Goal: Task Accomplishment & Management: Manage account settings

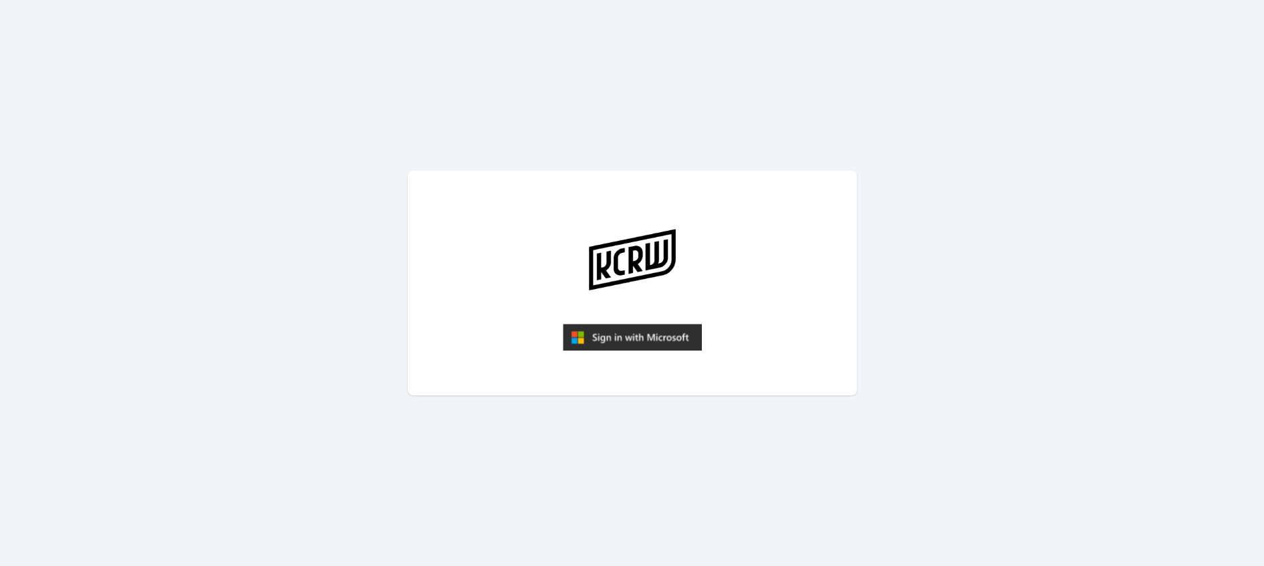
click at [625, 339] on img "submit" at bounding box center [632, 337] width 139 height 27
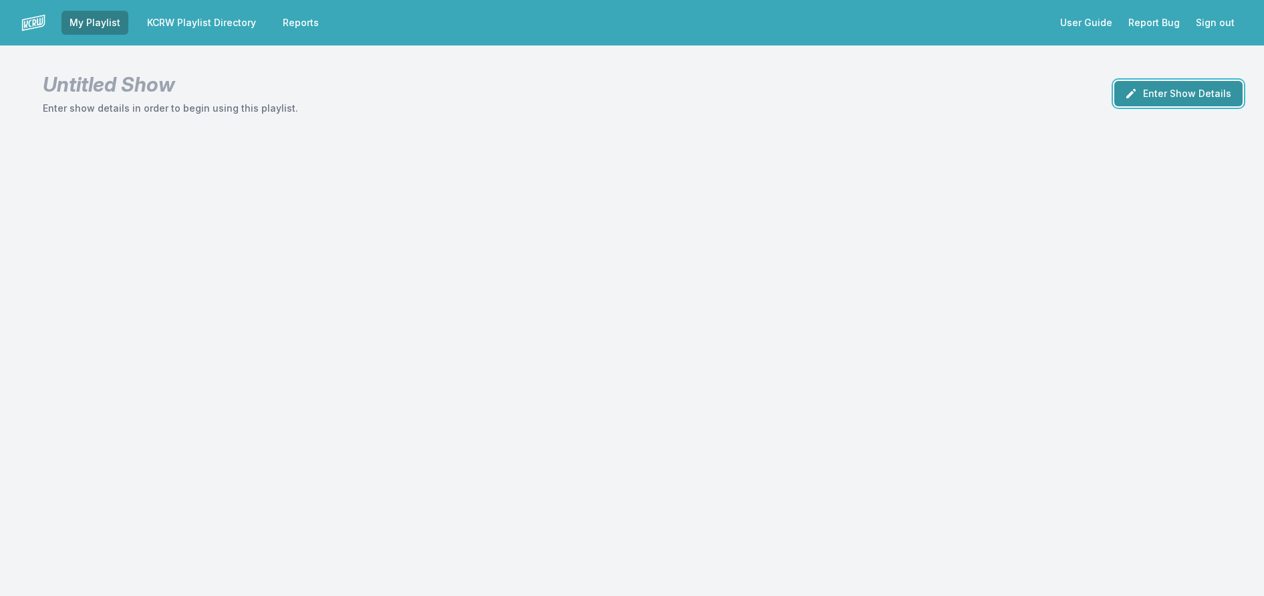
click at [1167, 106] on button "Enter Show Details" at bounding box center [1179, 93] width 128 height 25
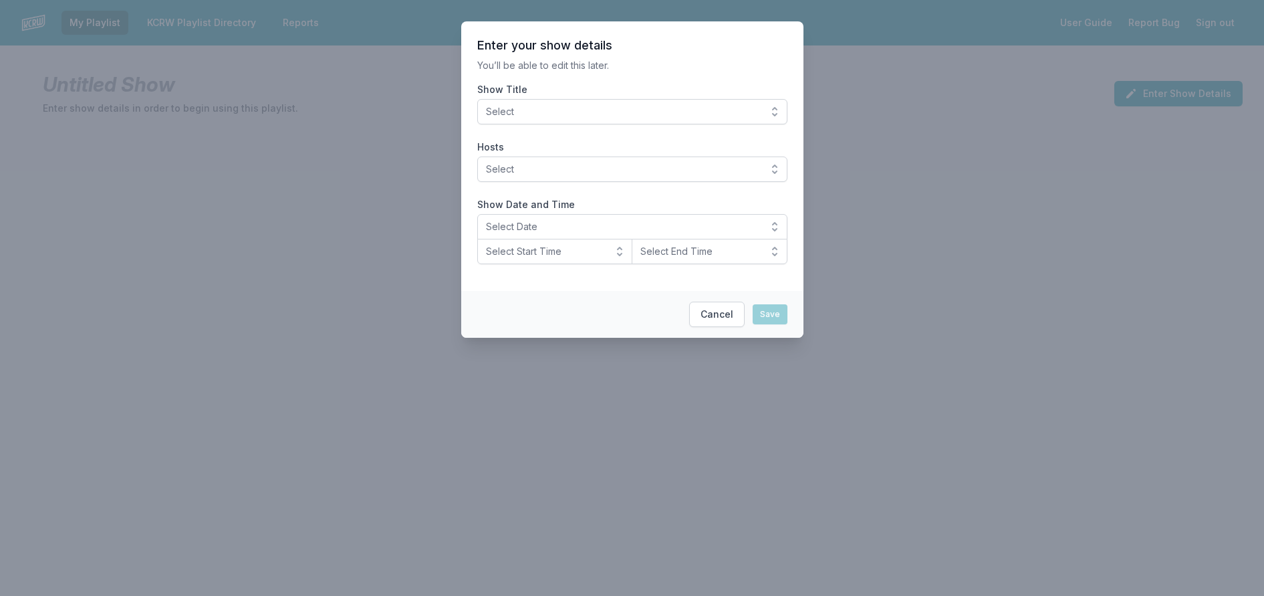
click at [629, 118] on span "Select" at bounding box center [623, 111] width 274 height 13
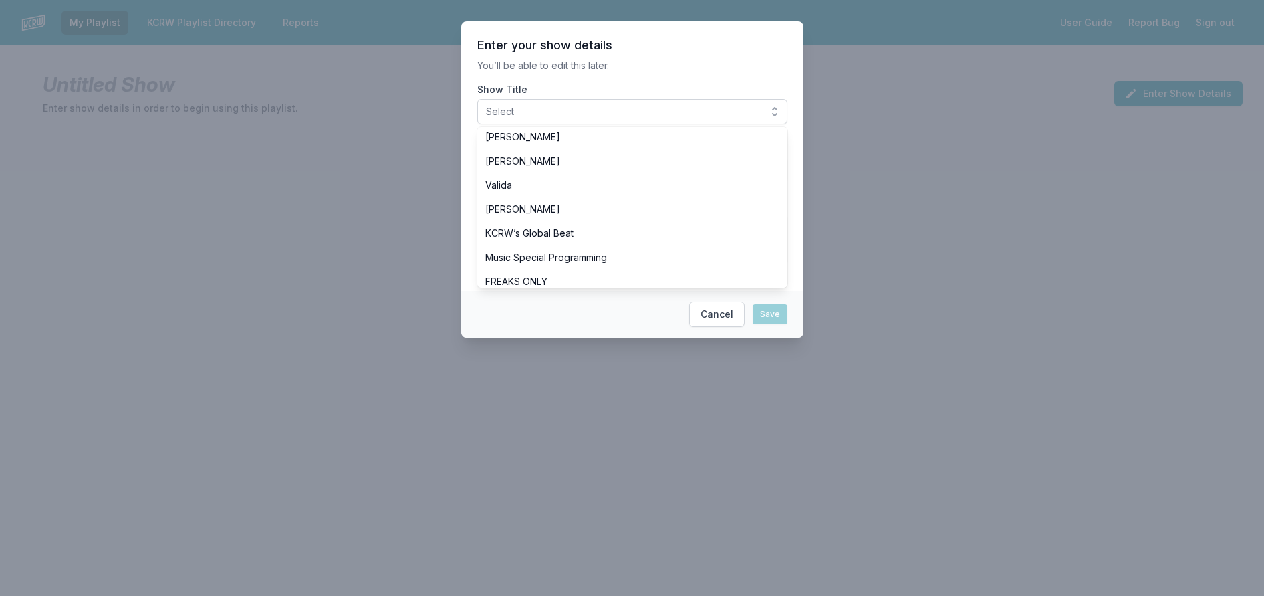
scroll to position [468, 0]
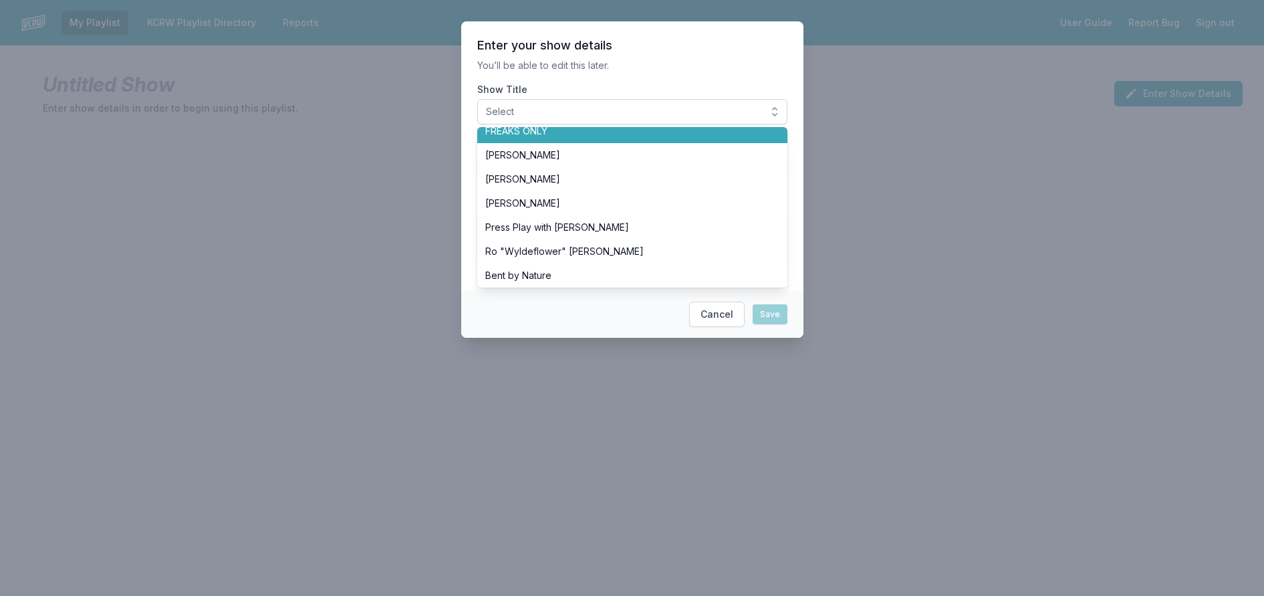
click at [569, 138] on span "FREAKS ONLY" at bounding box center [624, 130] width 278 height 13
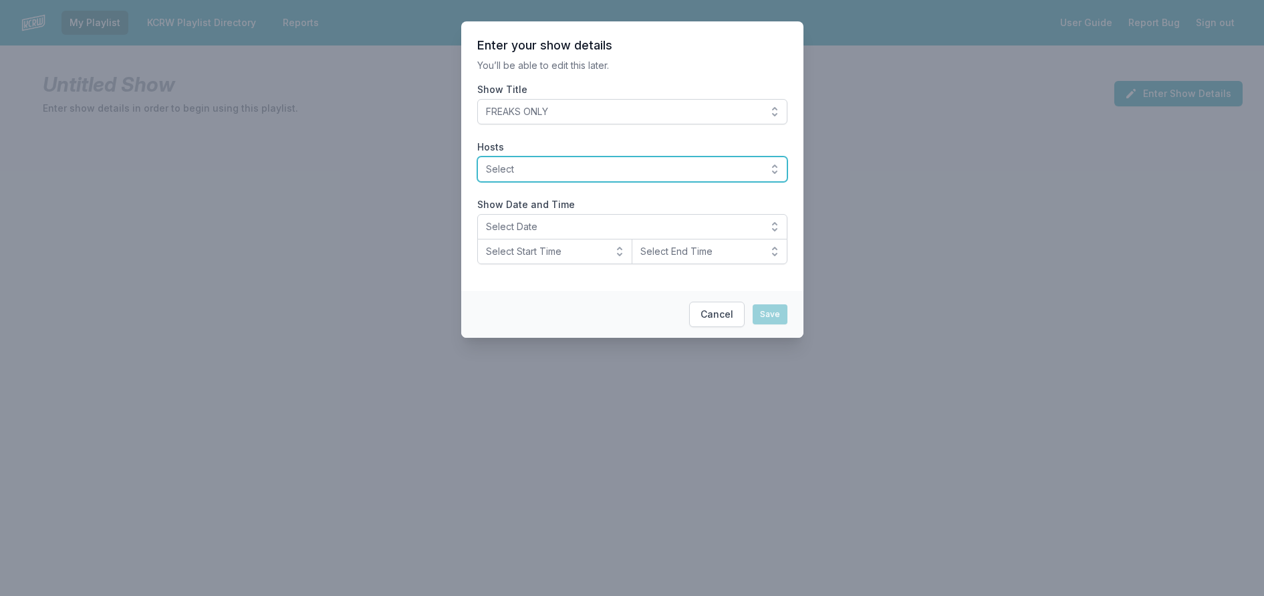
click at [546, 176] on span "Select" at bounding box center [623, 168] width 274 height 13
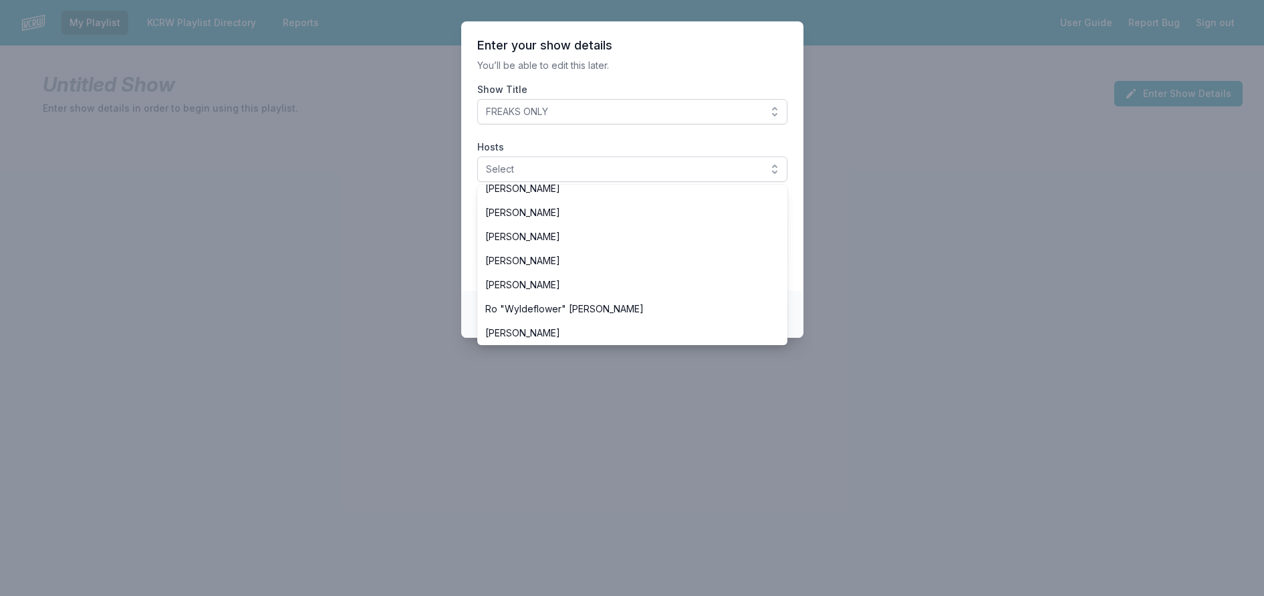
click at [536, 147] on span "Travis Holcombe" at bounding box center [624, 140] width 278 height 13
drag, startPoint x: 626, startPoint y: 93, endPoint x: 565, endPoint y: 68, distance: 65.7
click at [626, 92] on section "Enter your show details You’ll be able to edit this later. Show Title FREAKS ON…" at bounding box center [632, 155] width 342 height 269
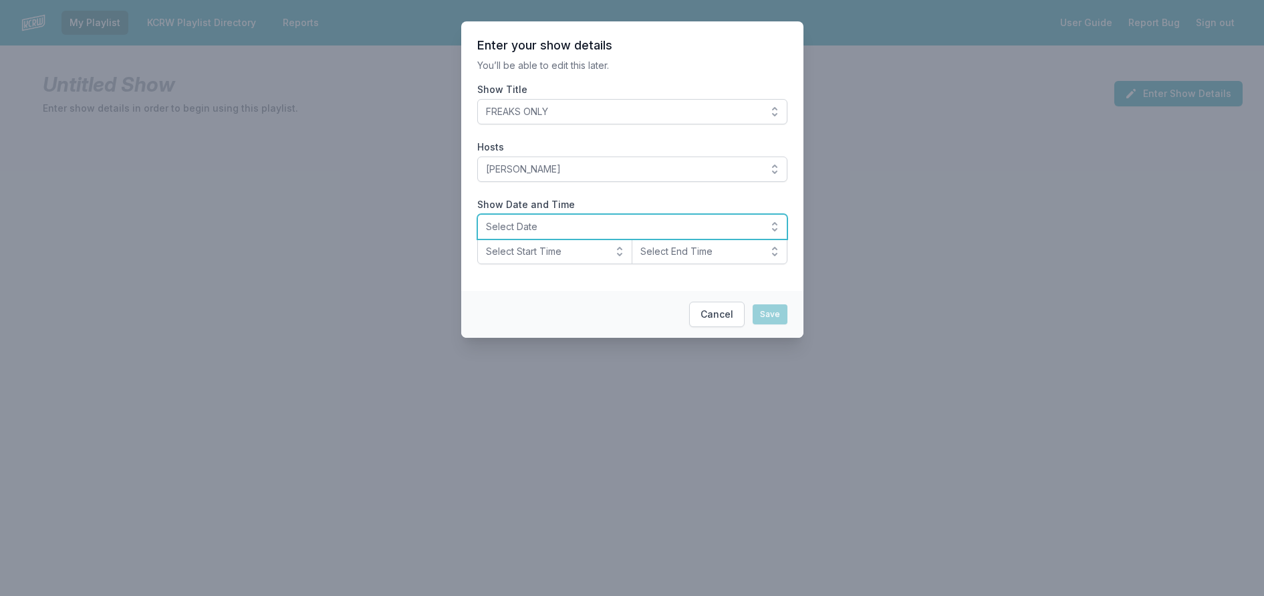
click at [523, 239] on button "Select Date" at bounding box center [632, 226] width 310 height 25
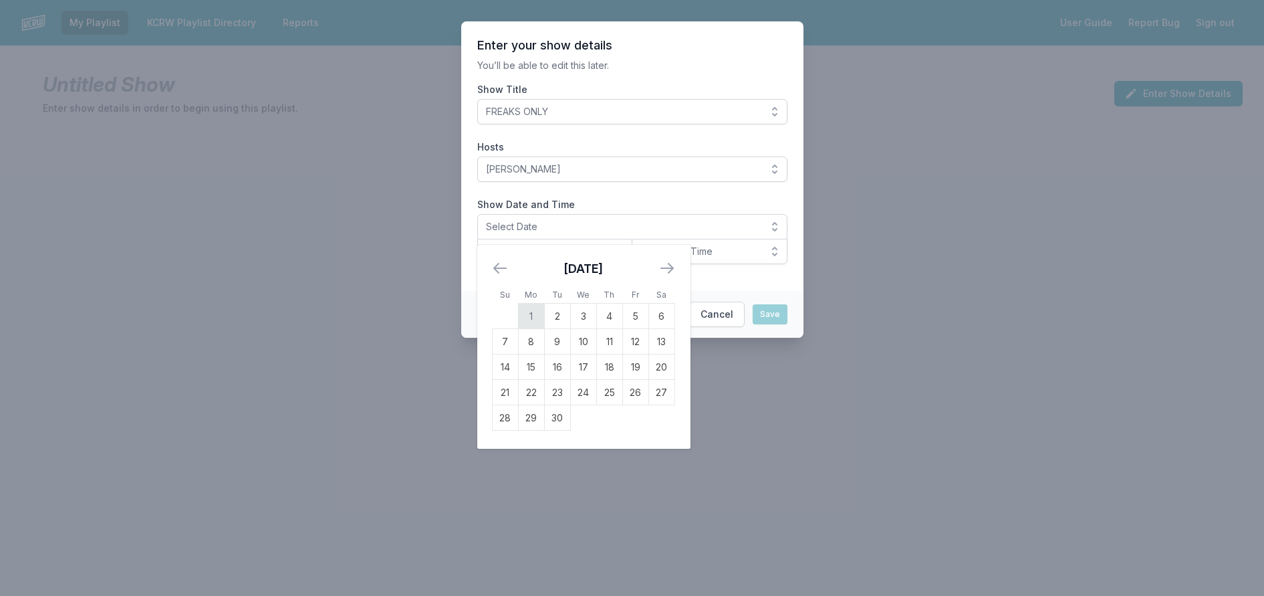
click at [518, 329] on td "1" at bounding box center [531, 316] width 26 height 25
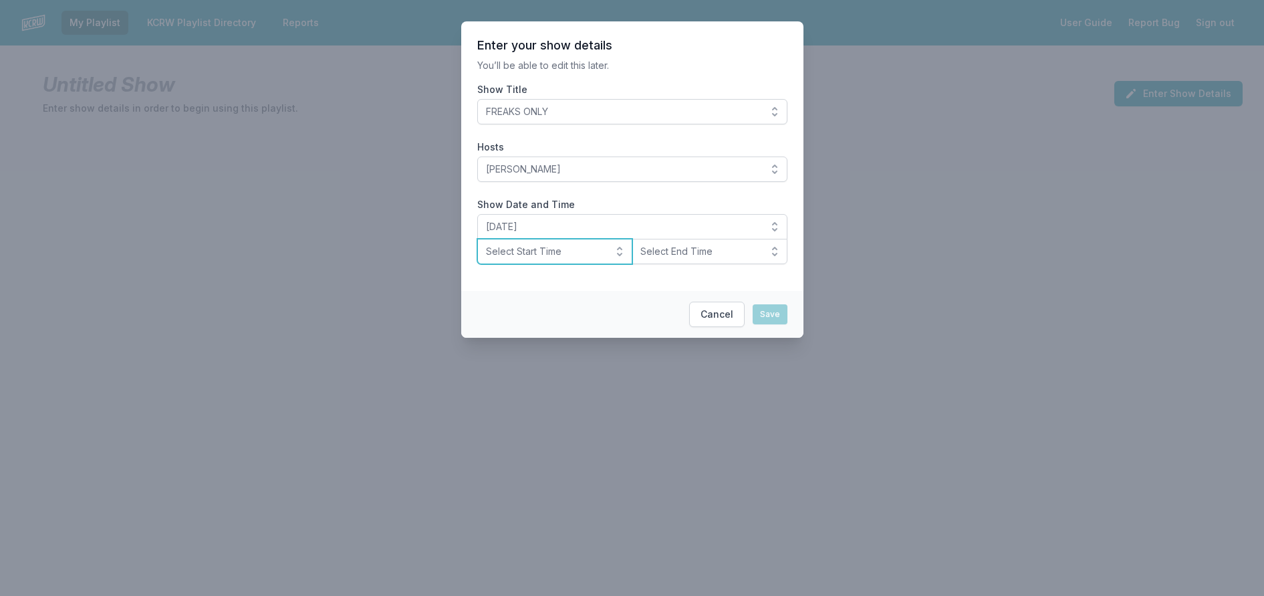
click at [530, 258] on span "Select Start Time" at bounding box center [546, 251] width 120 height 13
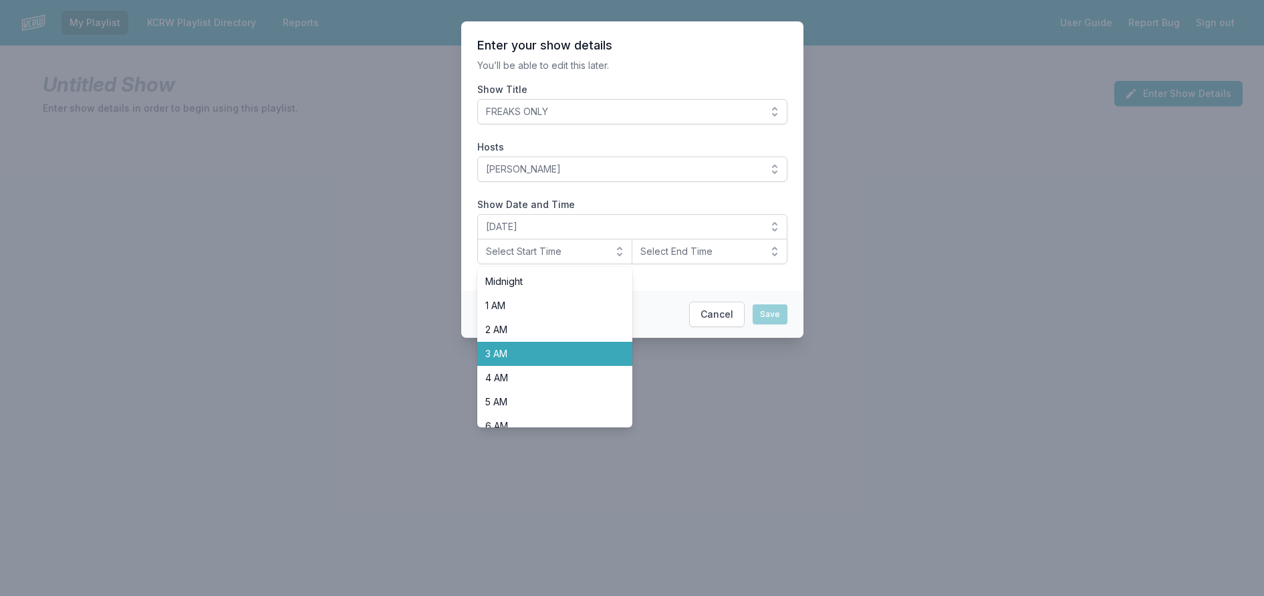
scroll to position [475, 0]
click at [542, 352] on li "8 PM" at bounding box center [555, 340] width 156 height 24
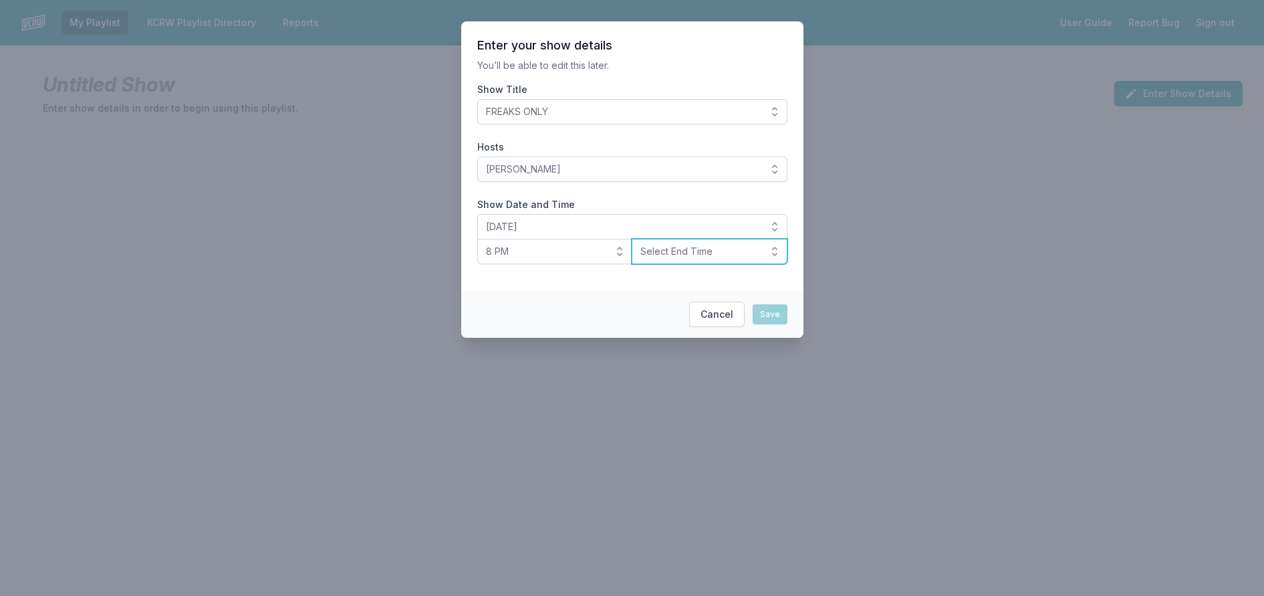
click at [703, 258] on span "Select End Time" at bounding box center [701, 251] width 120 height 13
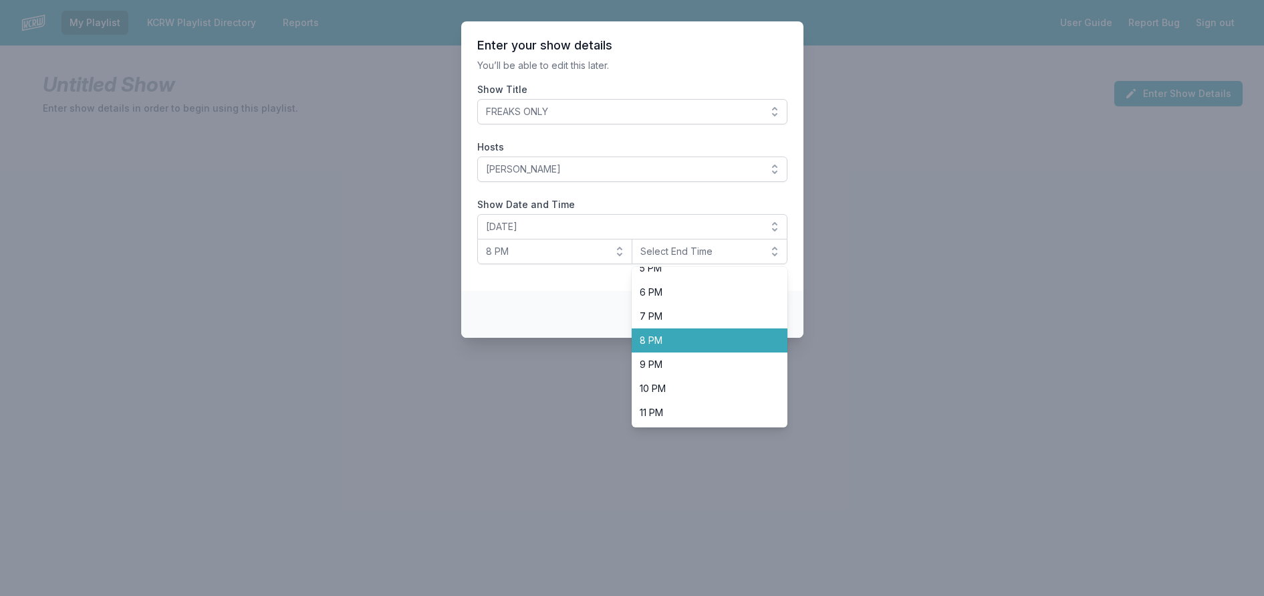
click at [657, 347] on span "8 PM" at bounding box center [702, 340] width 124 height 13
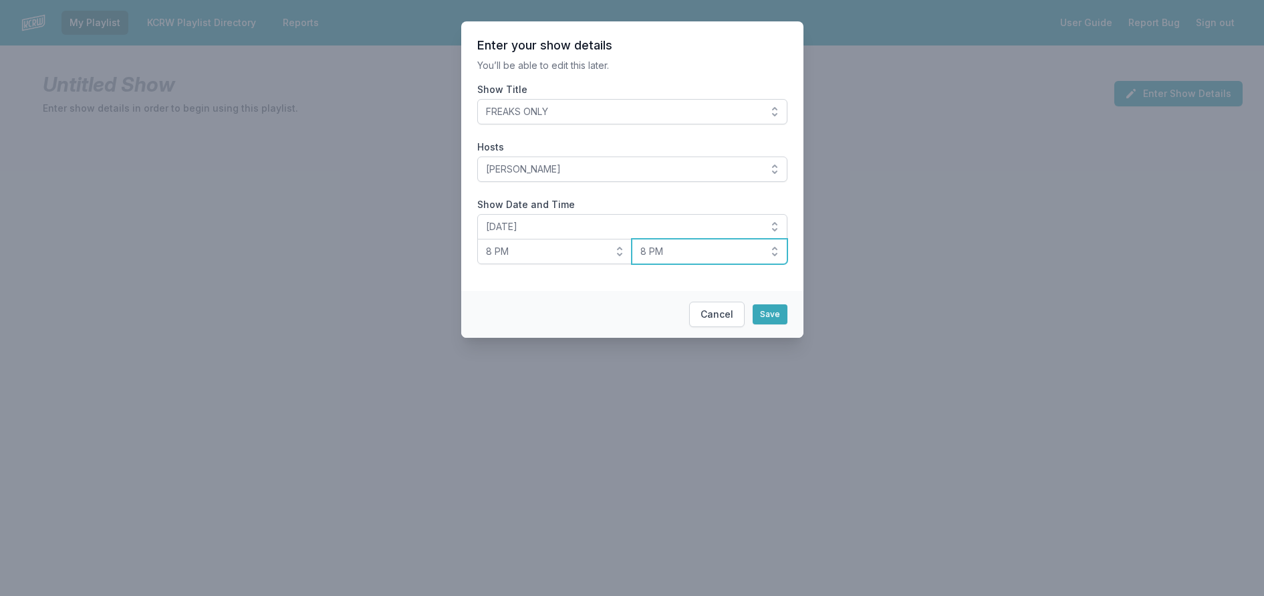
click at [699, 258] on span "8 PM" at bounding box center [701, 251] width 120 height 13
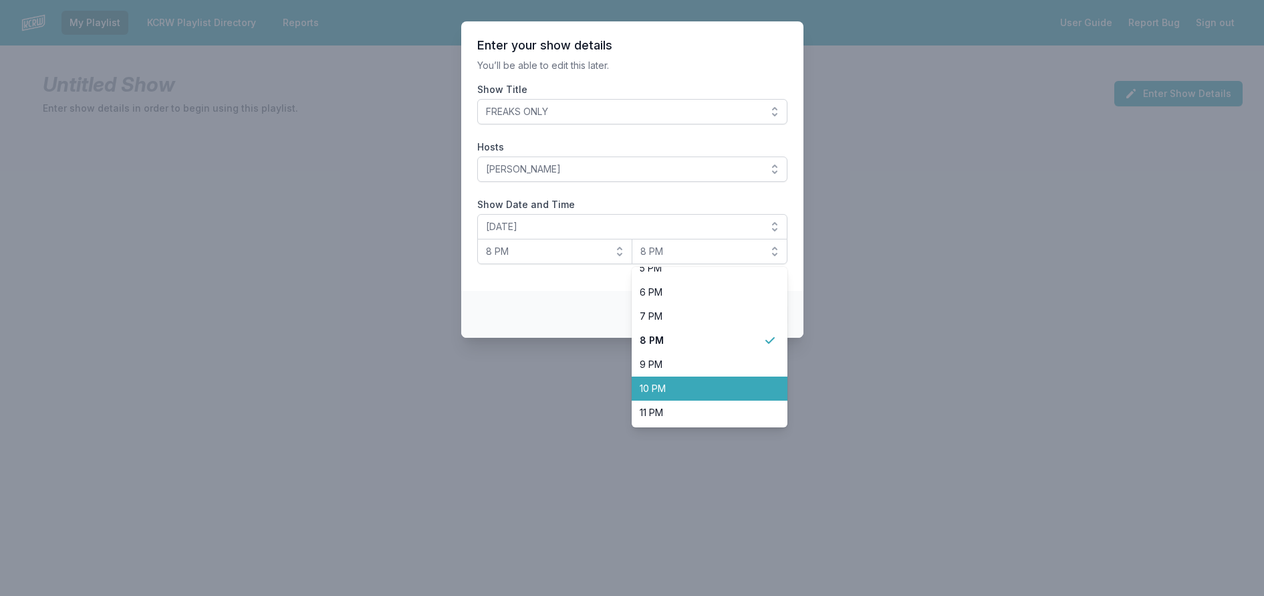
click at [660, 401] on li "10 PM" at bounding box center [710, 388] width 156 height 24
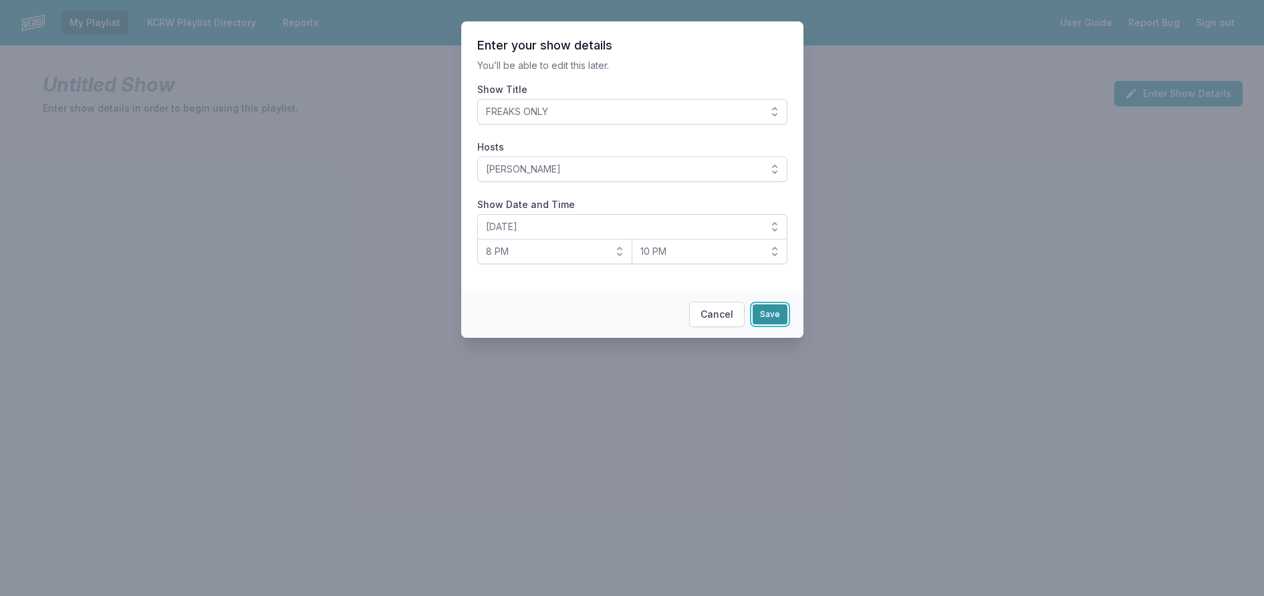
click at [788, 324] on button "Save" at bounding box center [770, 314] width 35 height 20
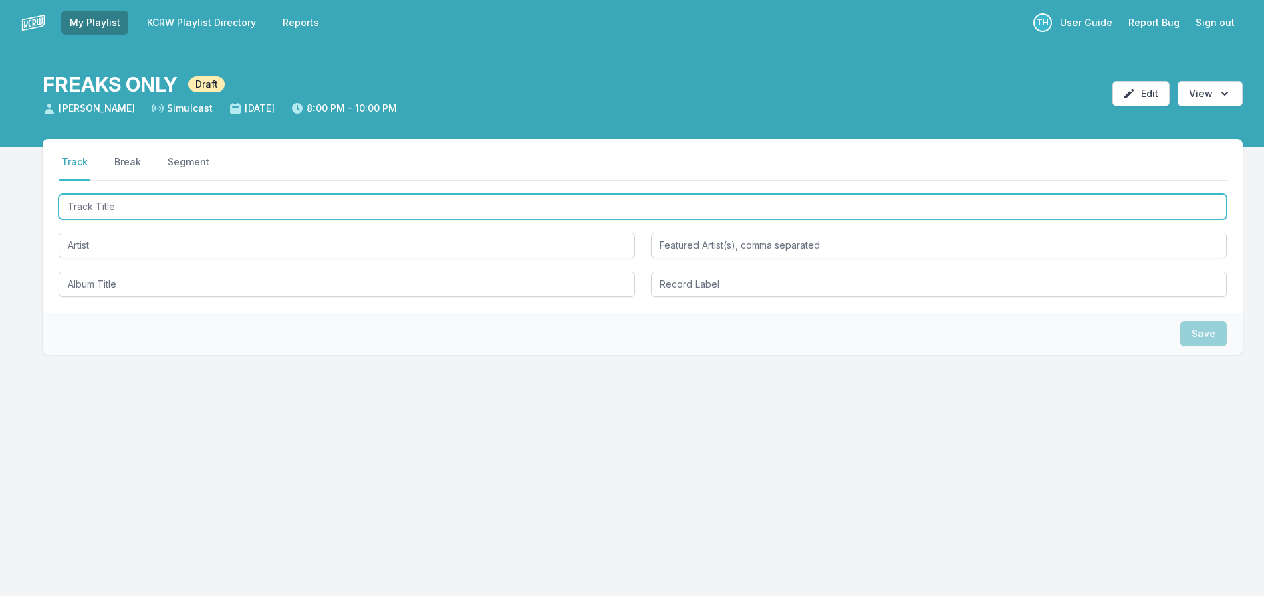
click at [145, 219] on input "Track Title" at bounding box center [643, 206] width 1168 height 25
type input "Found A Light"
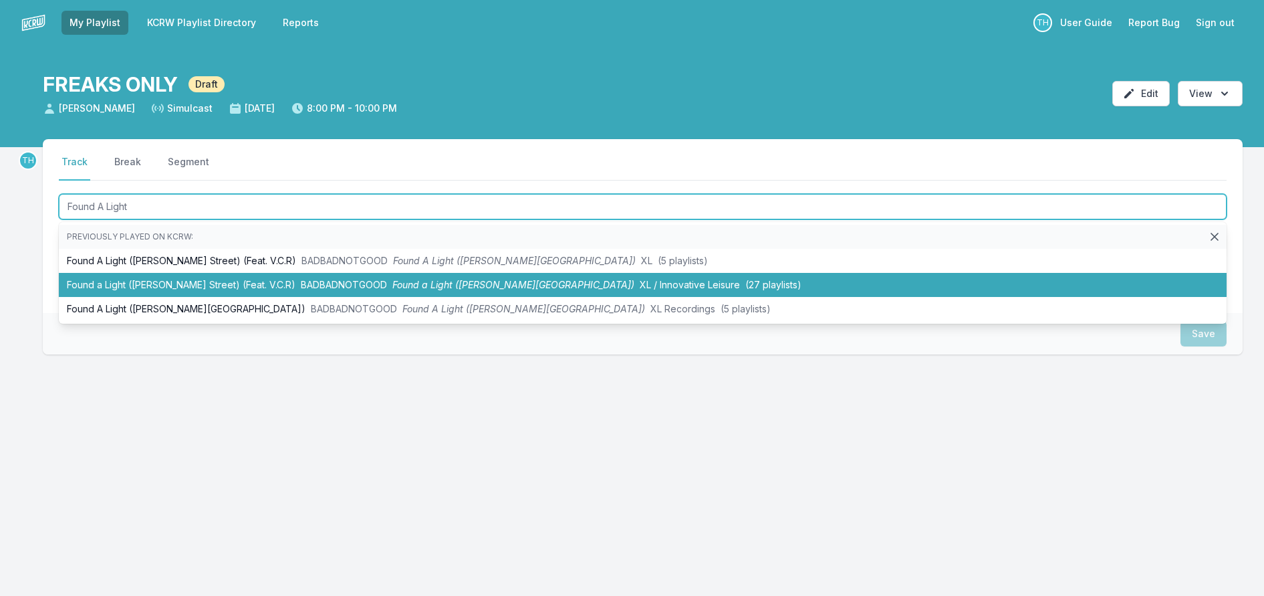
click at [301, 290] on span "BADBADNOTGOOD" at bounding box center [344, 284] width 86 height 11
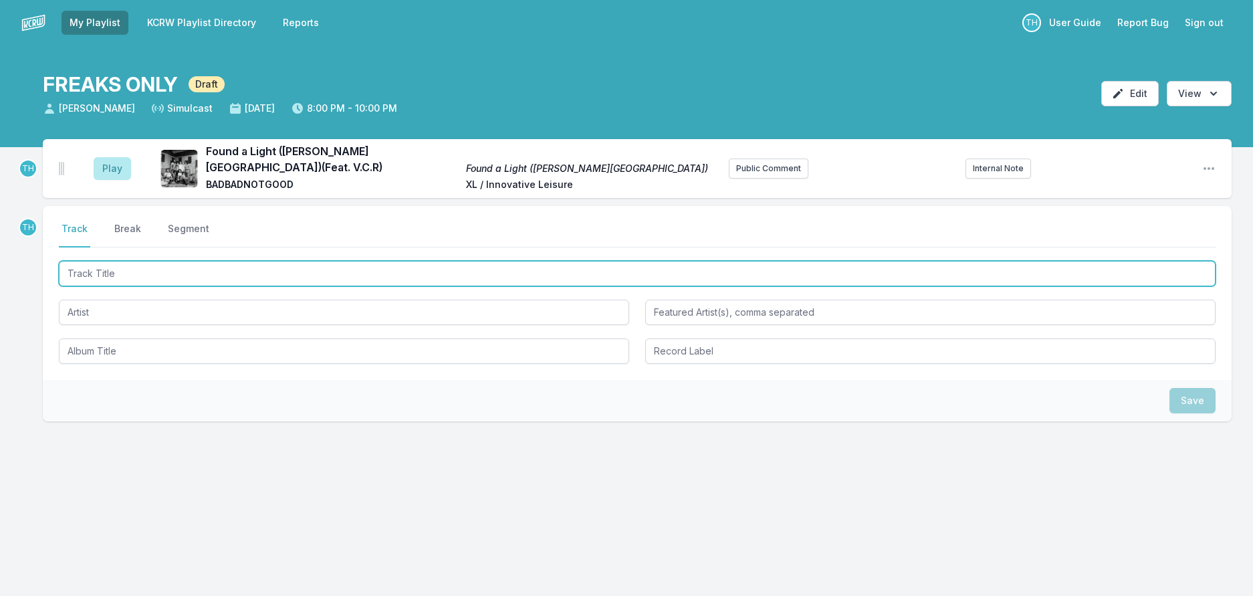
click at [232, 286] on input "Track Title" at bounding box center [637, 273] width 1157 height 25
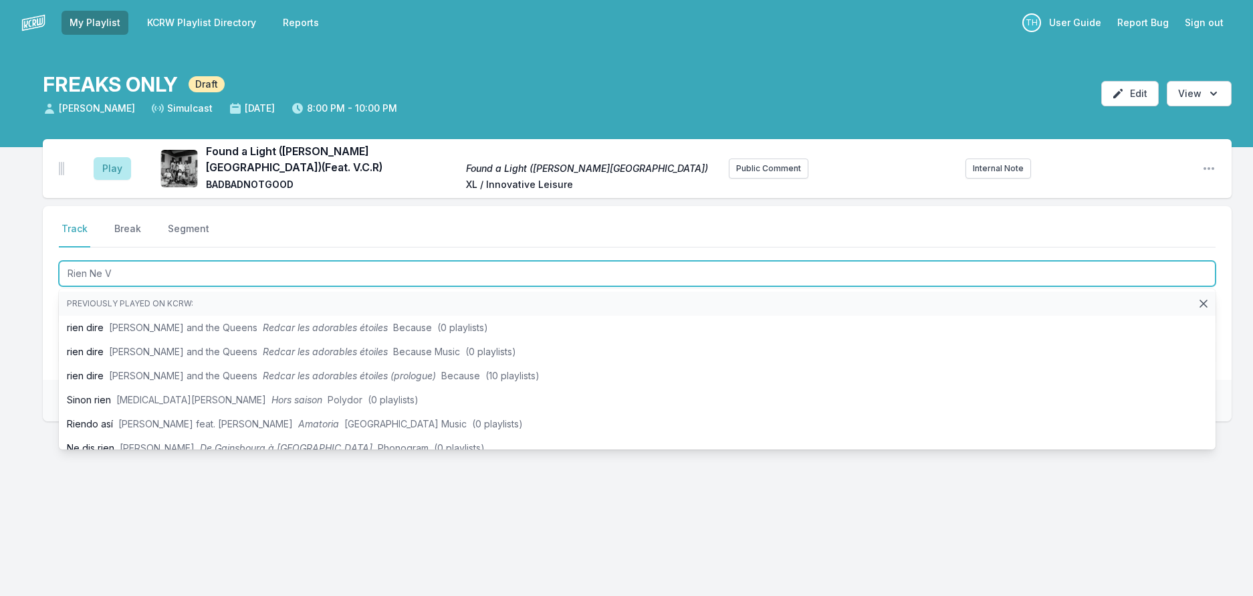
type input "Rien Ne Va"
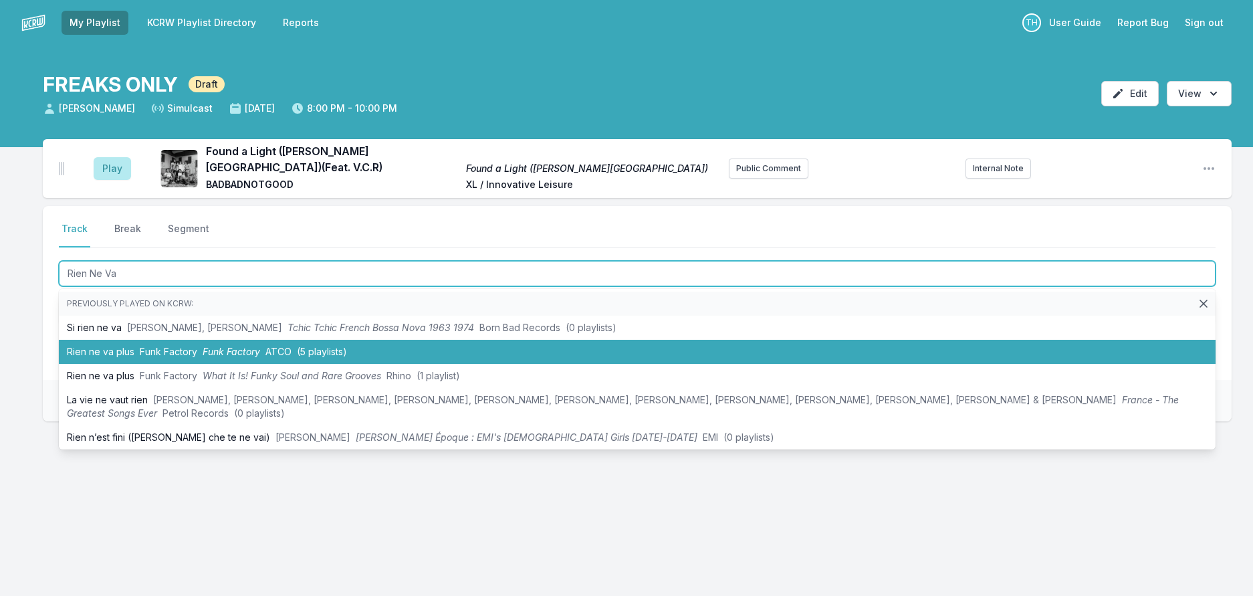
click at [252, 357] on span "Funk Factory" at bounding box center [232, 351] width 58 height 11
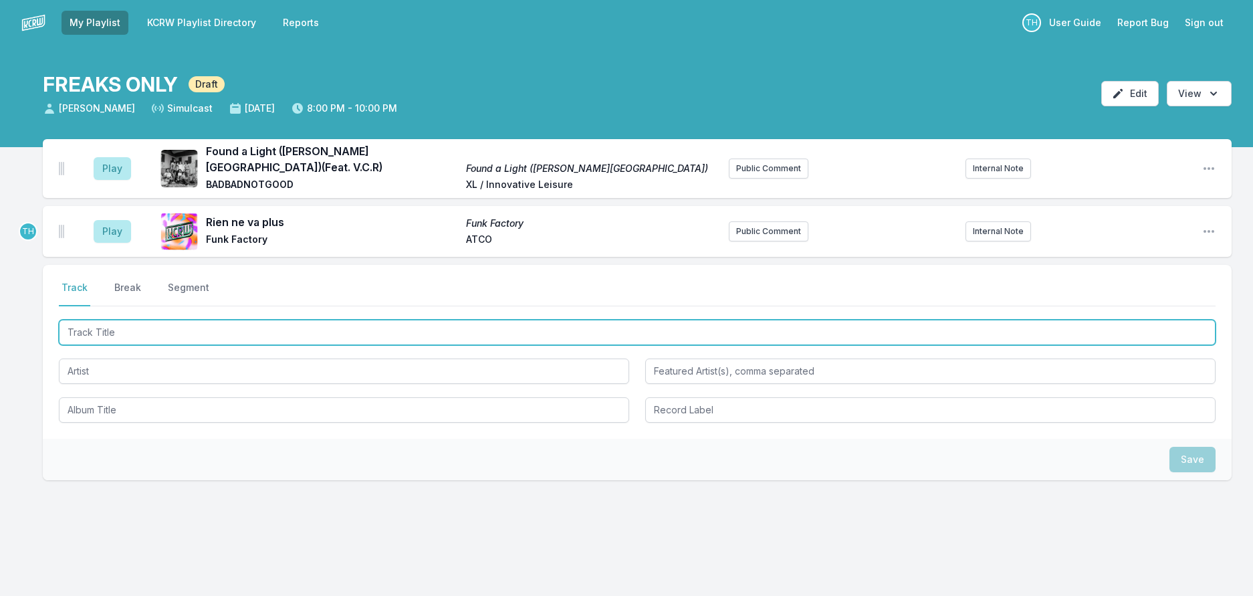
click at [224, 345] on input "Track Title" at bounding box center [637, 332] width 1157 height 25
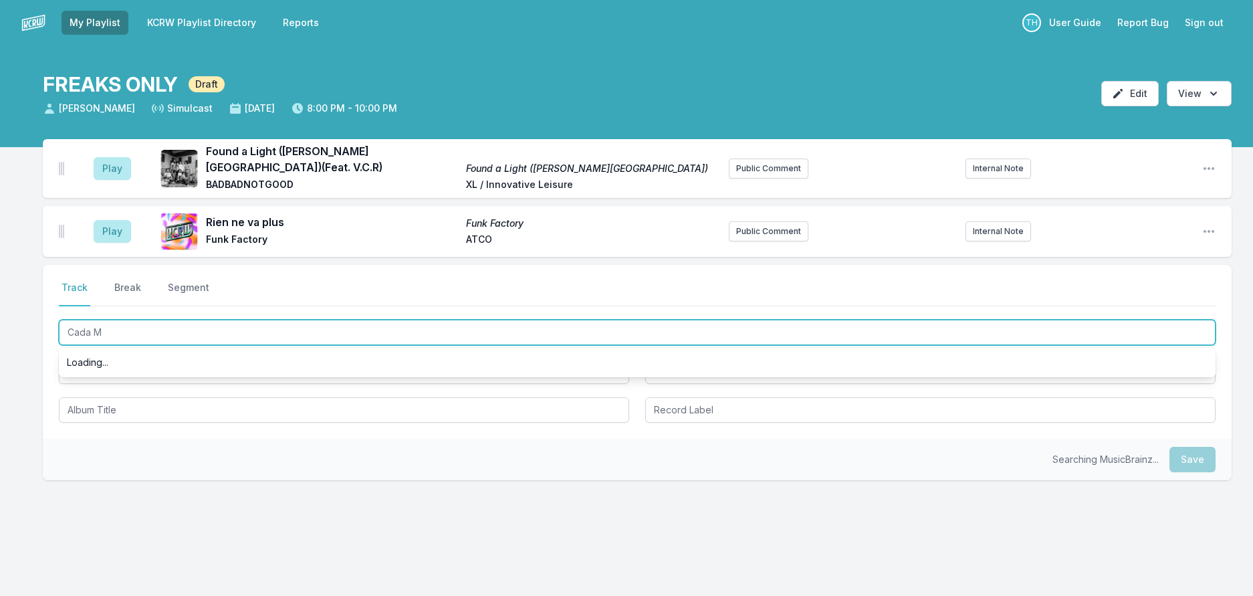
type input "Cada Ma"
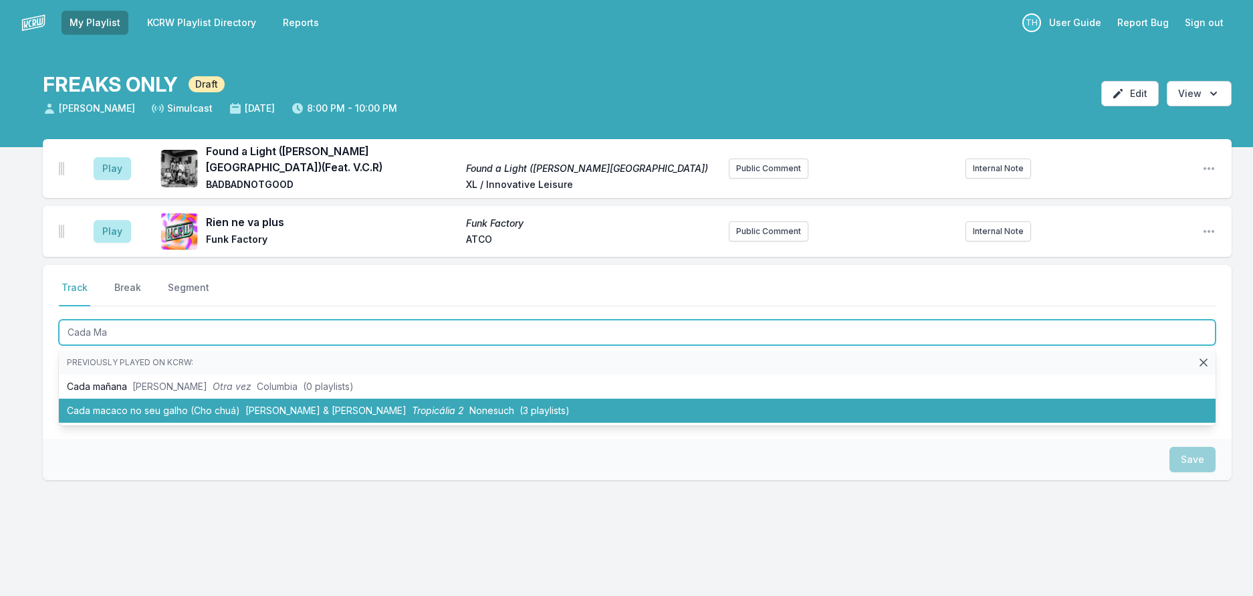
click at [225, 423] on li "Cada macaco no seu galho (Cho chuá) Caetano Veloso & Gilberto Gil Tropicália 2 …" at bounding box center [637, 411] width 1157 height 24
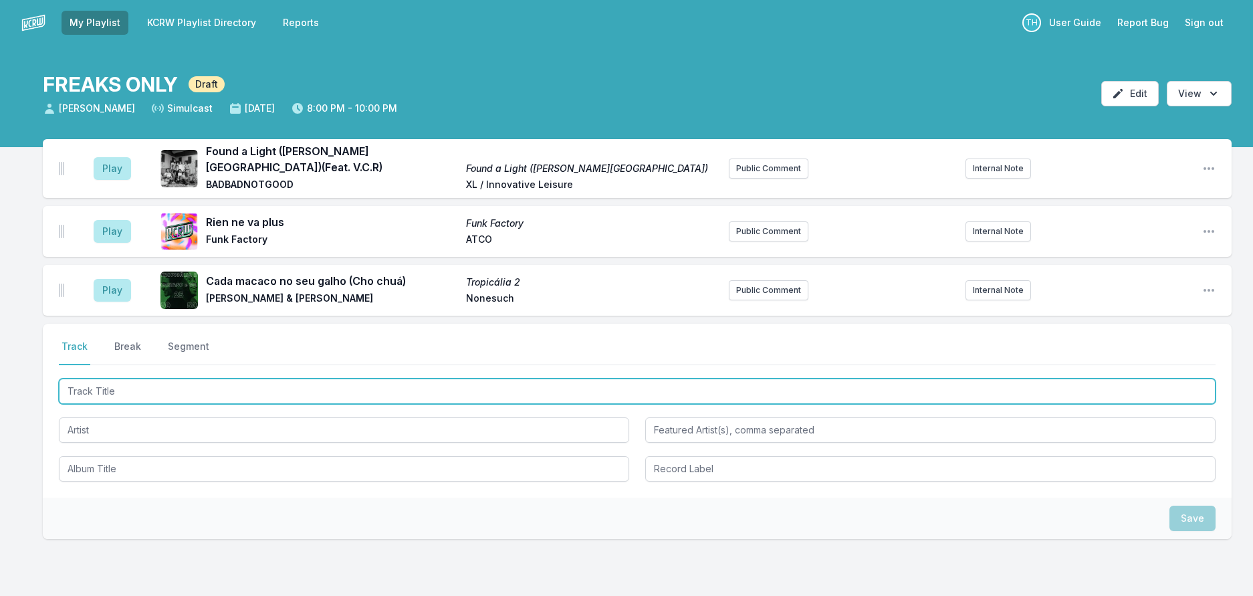
click at [229, 404] on input "Track Title" at bounding box center [637, 390] width 1157 height 25
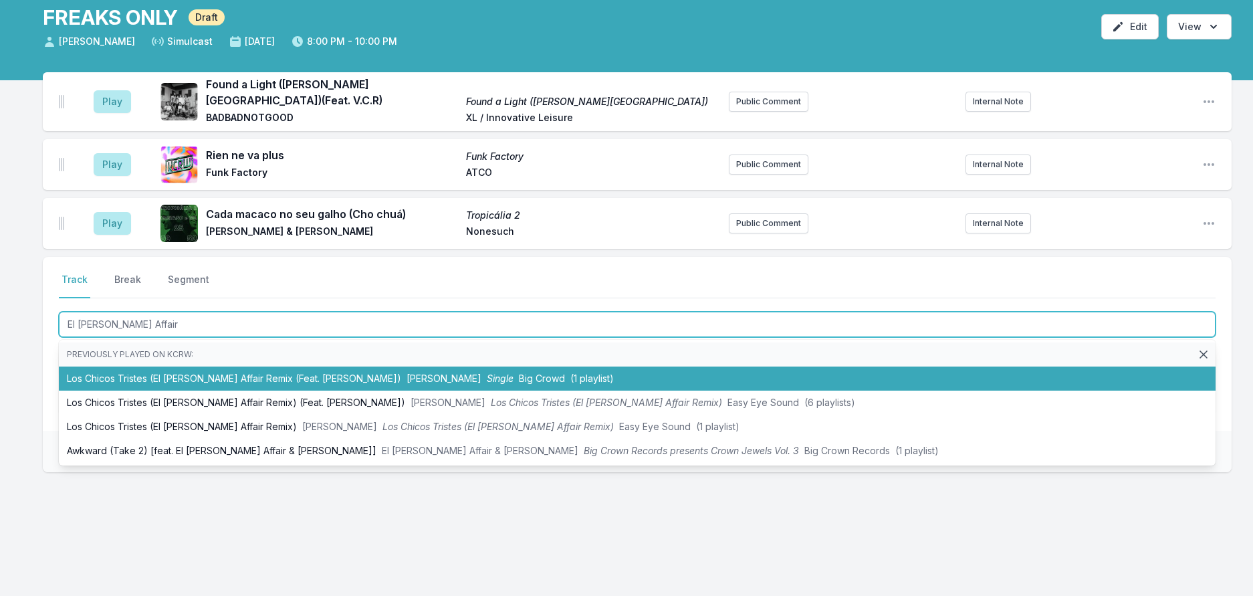
scroll to position [134, 0]
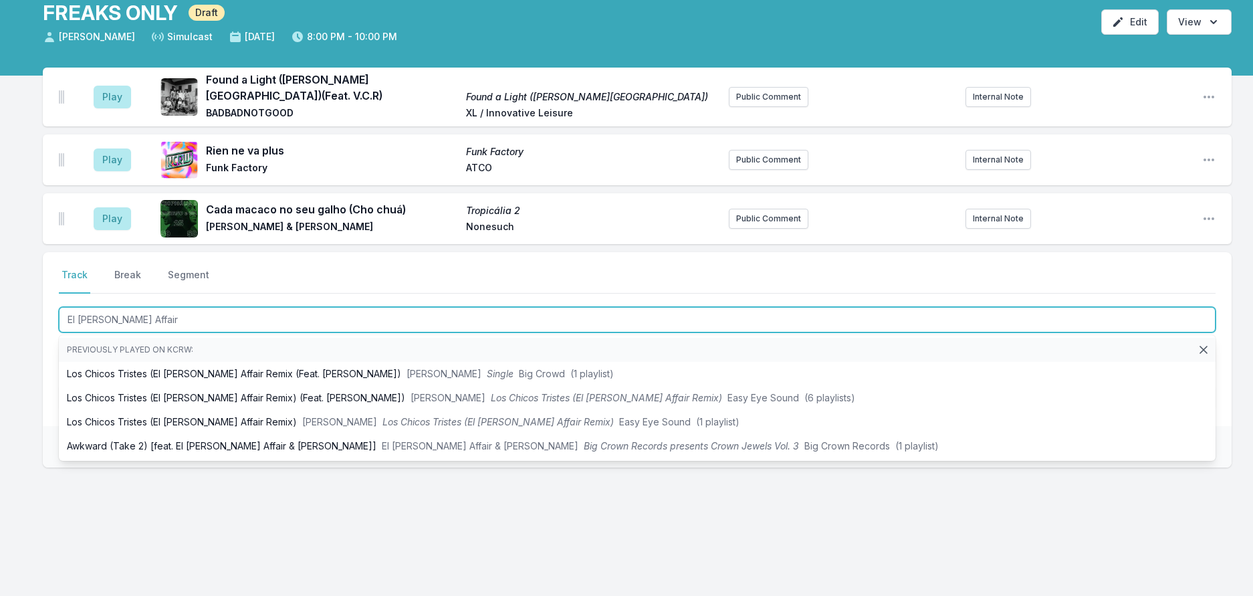
drag, startPoint x: 166, startPoint y: 290, endPoint x: -8, endPoint y: 263, distance: 176.5
click at [0, 263] on html "My Playlist KCRW Playlist Directory Reports TH User Guide Report Bug Sign out F…" at bounding box center [626, 261] width 1253 height 667
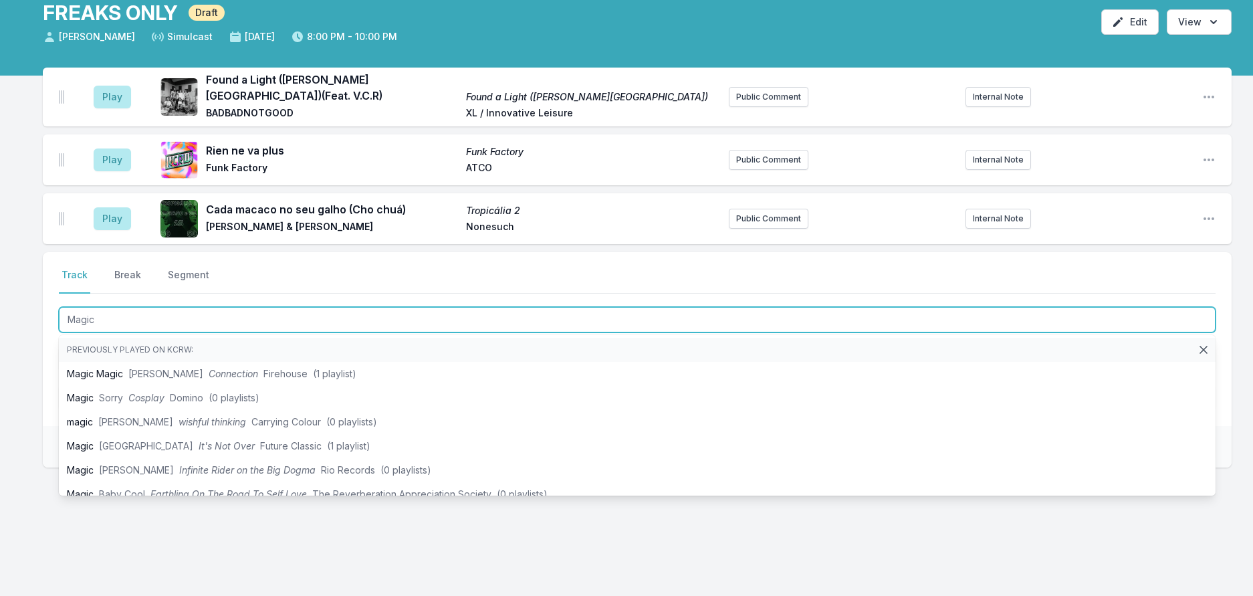
type input "Magica"
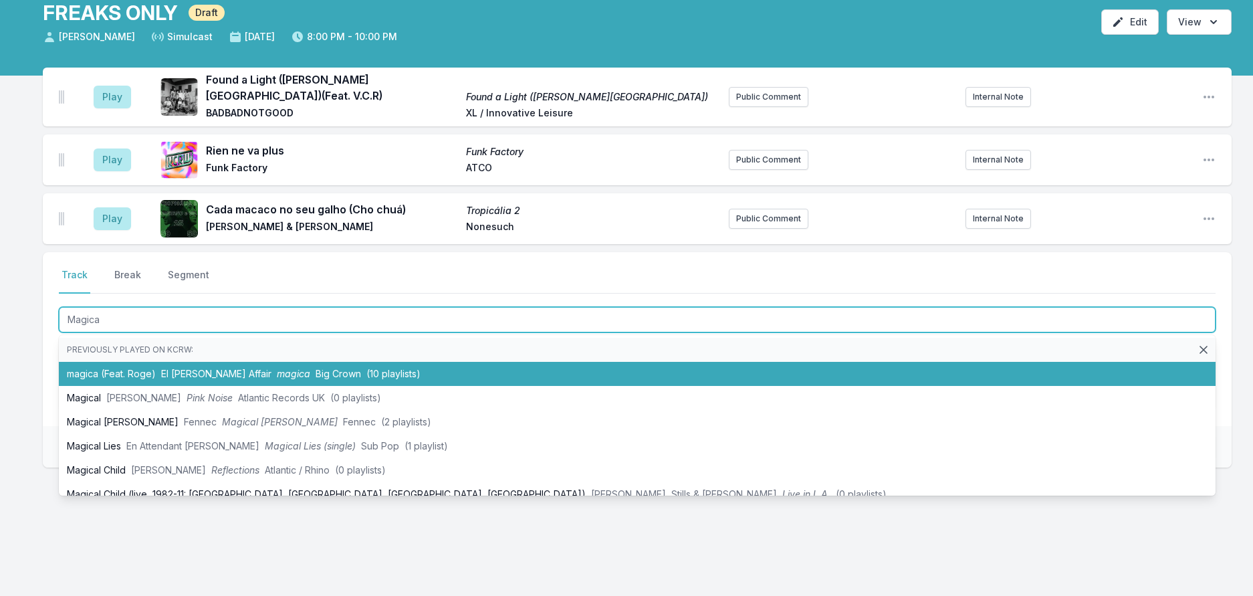
click at [158, 362] on li "magica (Feat. Roge) El Michels Affair magica Big Crown (10 playlists)" at bounding box center [637, 374] width 1157 height 24
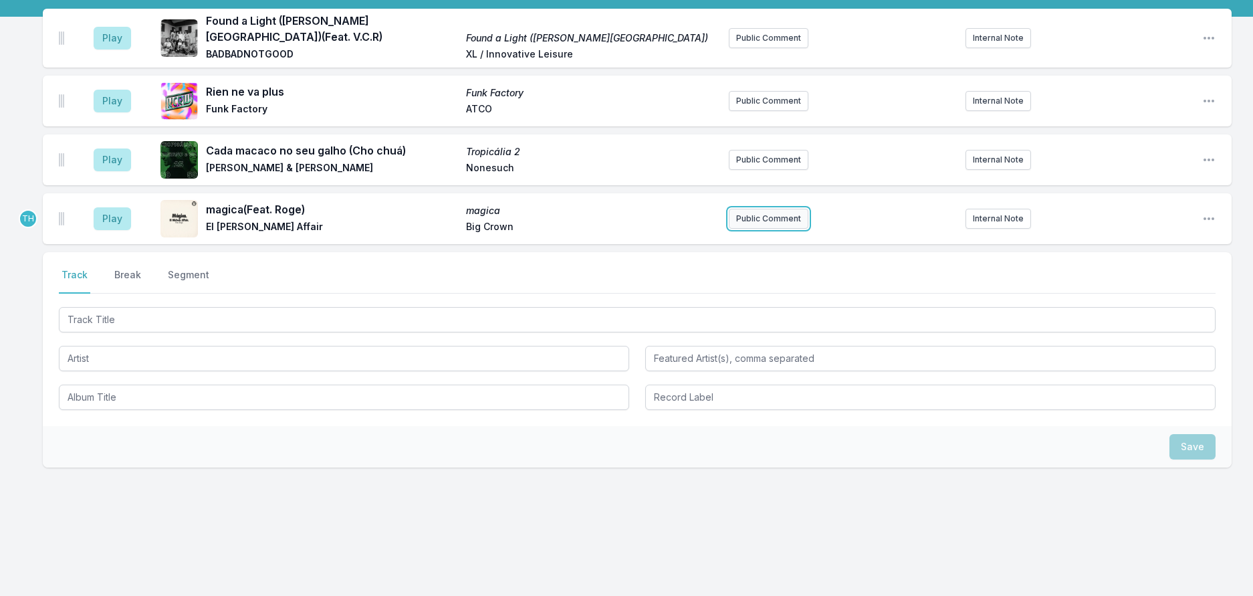
click at [775, 229] on button "Public Comment" at bounding box center [769, 219] width 80 height 20
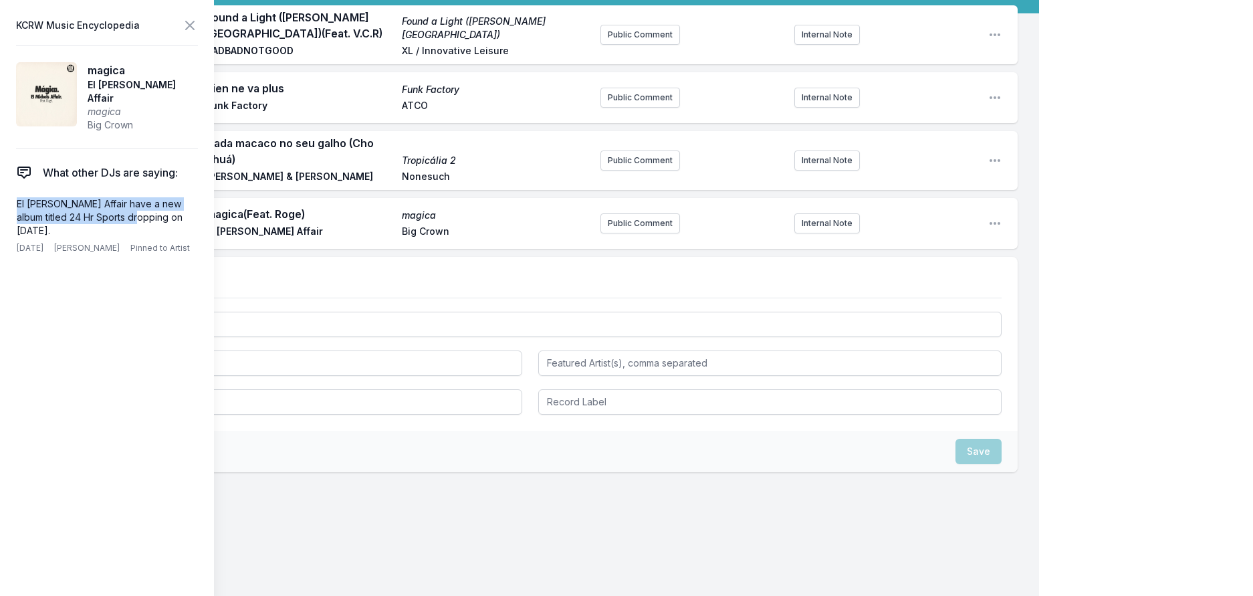
drag, startPoint x: 124, startPoint y: 239, endPoint x: 3, endPoint y: 221, distance: 122.4
click at [3, 221] on aside "KCRW Music Encyclopedia magica El Michels Affair magica Big Crown What other DJ…" at bounding box center [107, 298] width 214 height 596
copy p "El Michels Affair have a new album titled 24 Hr Sports dropping"
click at [643, 233] on button "Public Comment" at bounding box center [640, 223] width 80 height 20
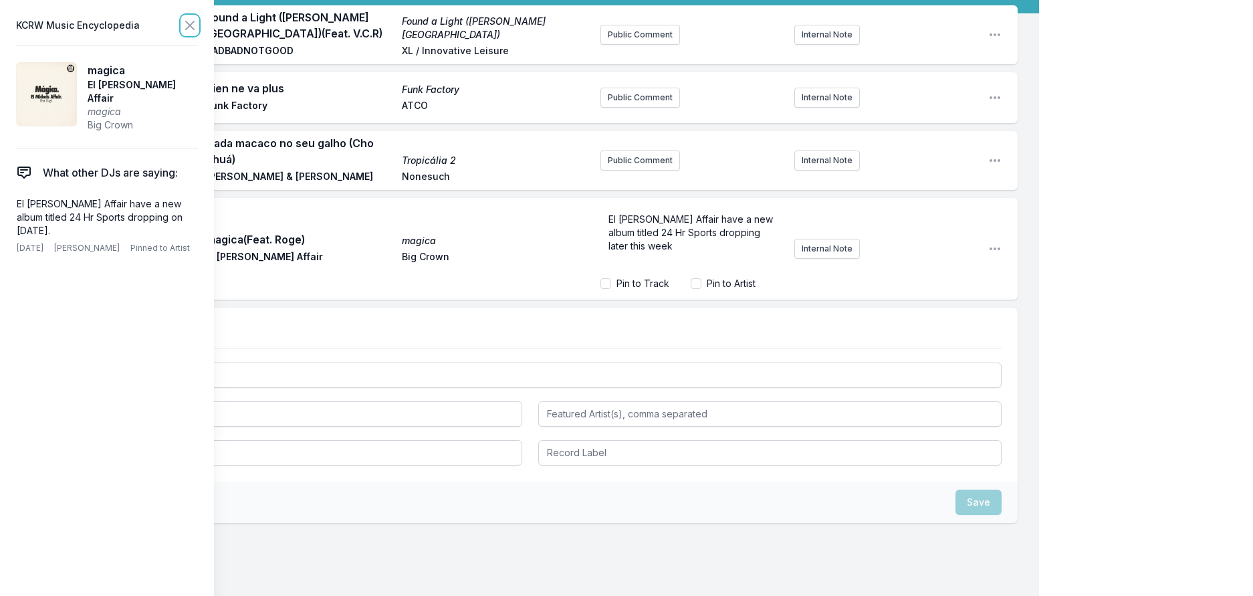
click at [198, 21] on icon at bounding box center [190, 25] width 16 height 16
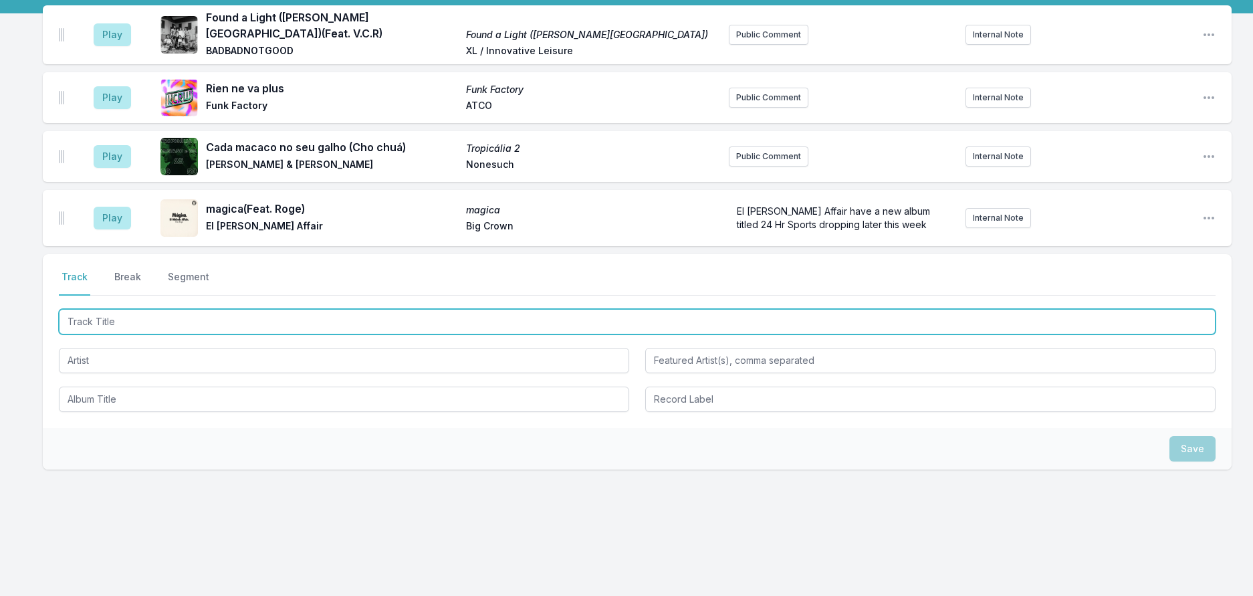
click at [215, 334] on input "Track Title" at bounding box center [637, 321] width 1157 height 25
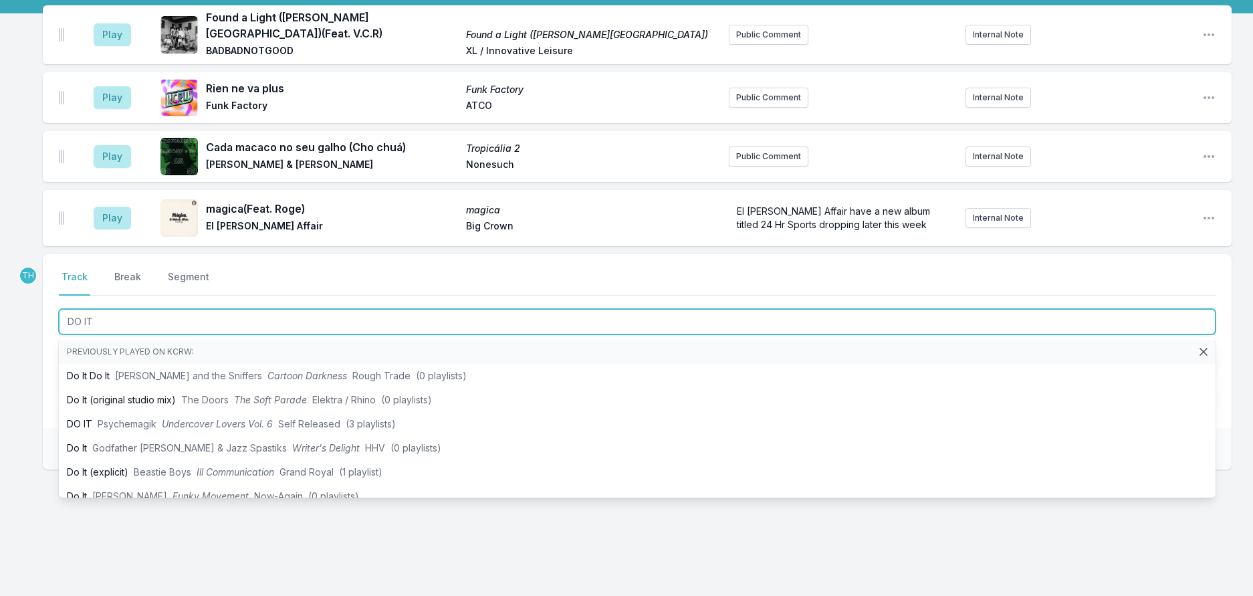
type input "DO IT"
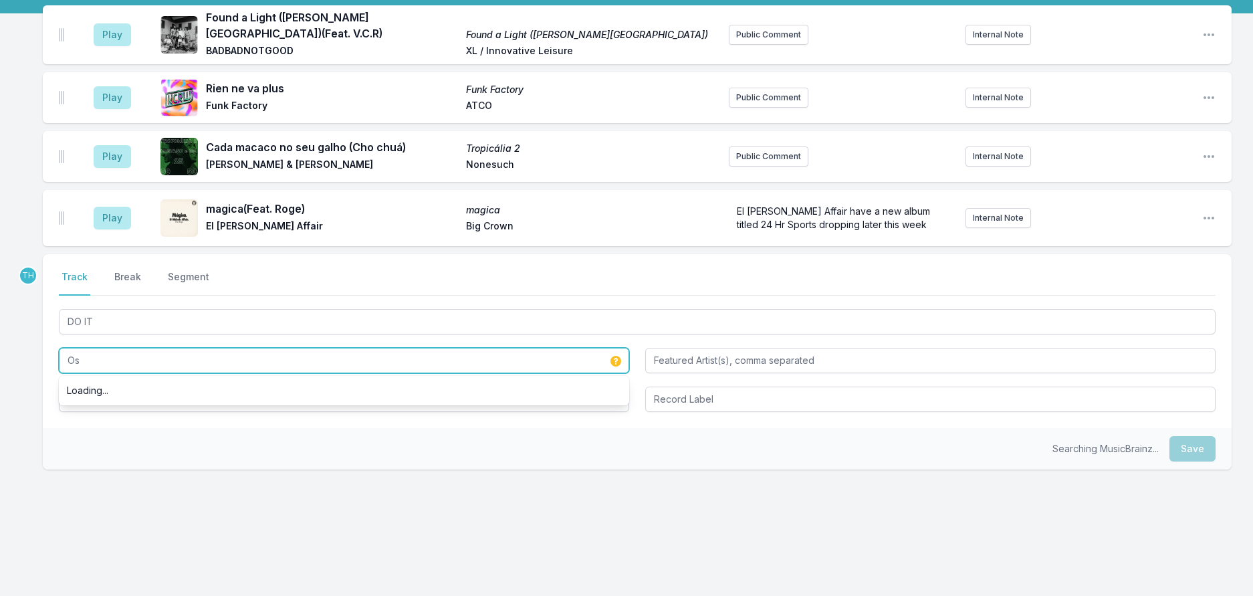
type input "O"
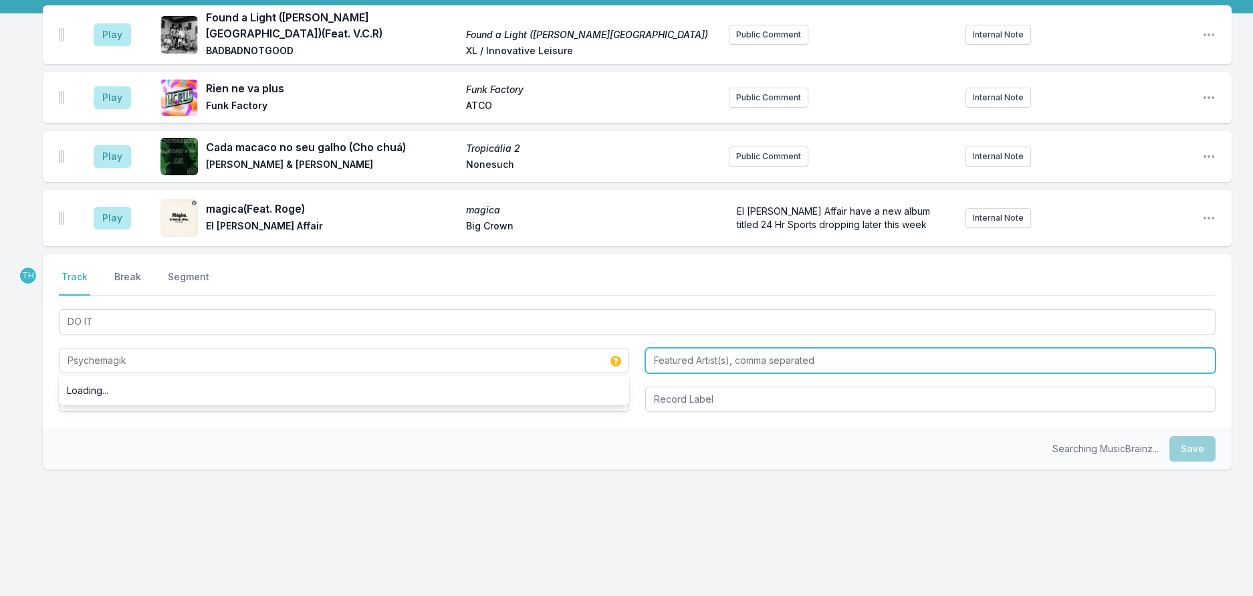
type input "Psychemagik"
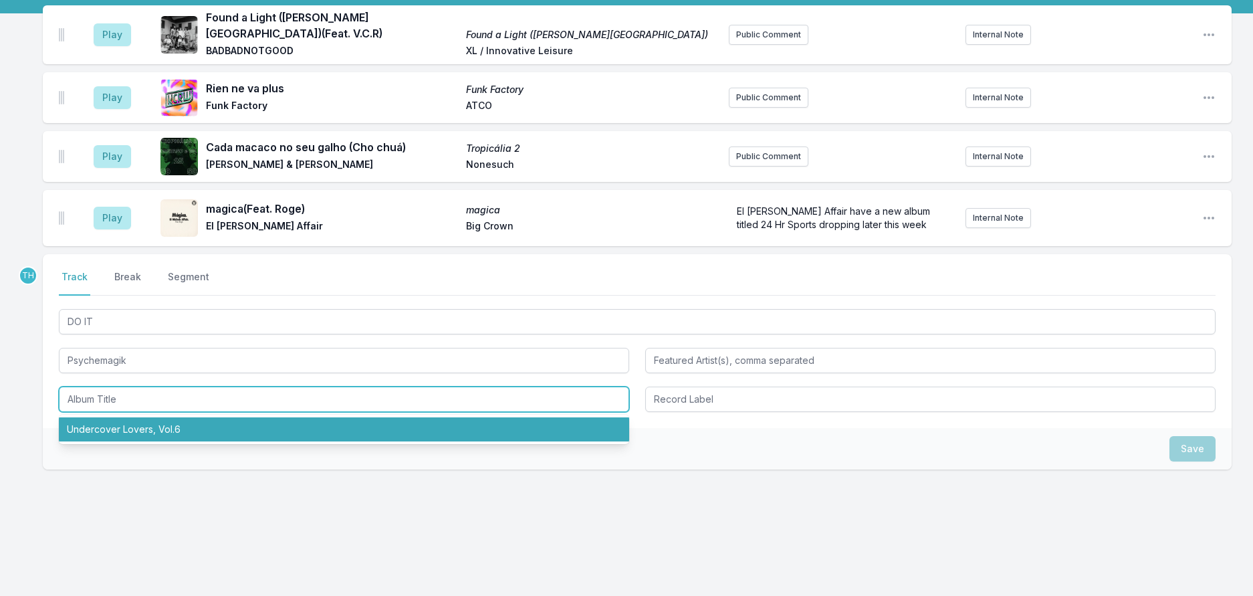
click at [168, 441] on li "Undercover Lovers, Vol.6" at bounding box center [344, 429] width 570 height 24
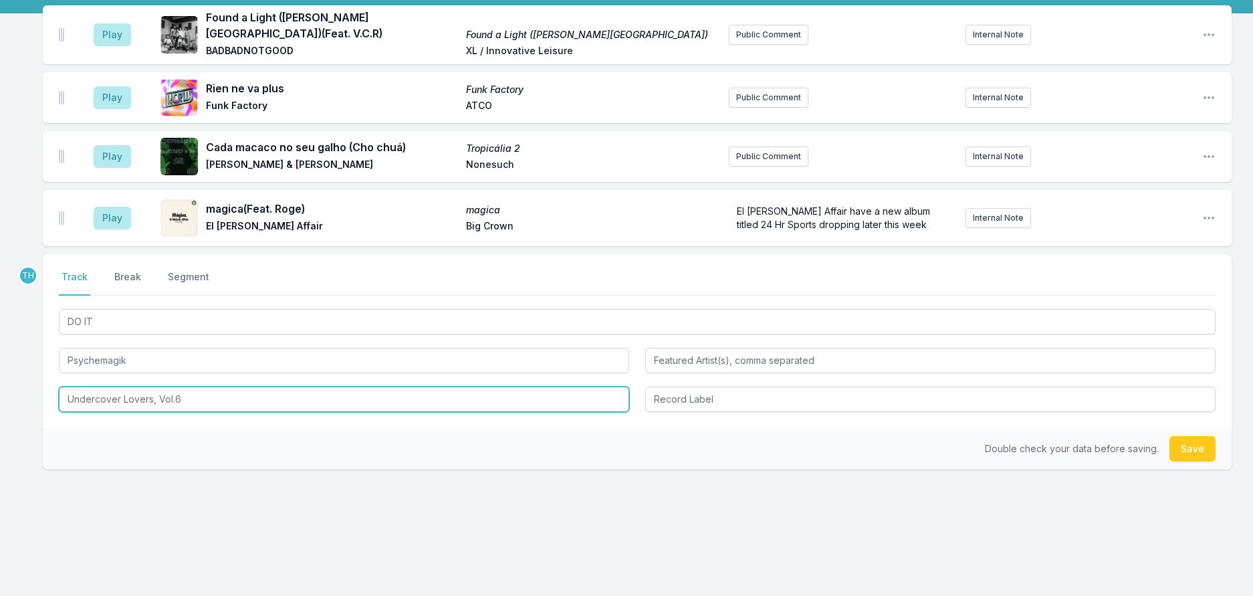
click at [188, 412] on input "Undercover Lovers, Vol.6" at bounding box center [344, 398] width 570 height 25
type input "Undercover Lovers, Vol. 6"
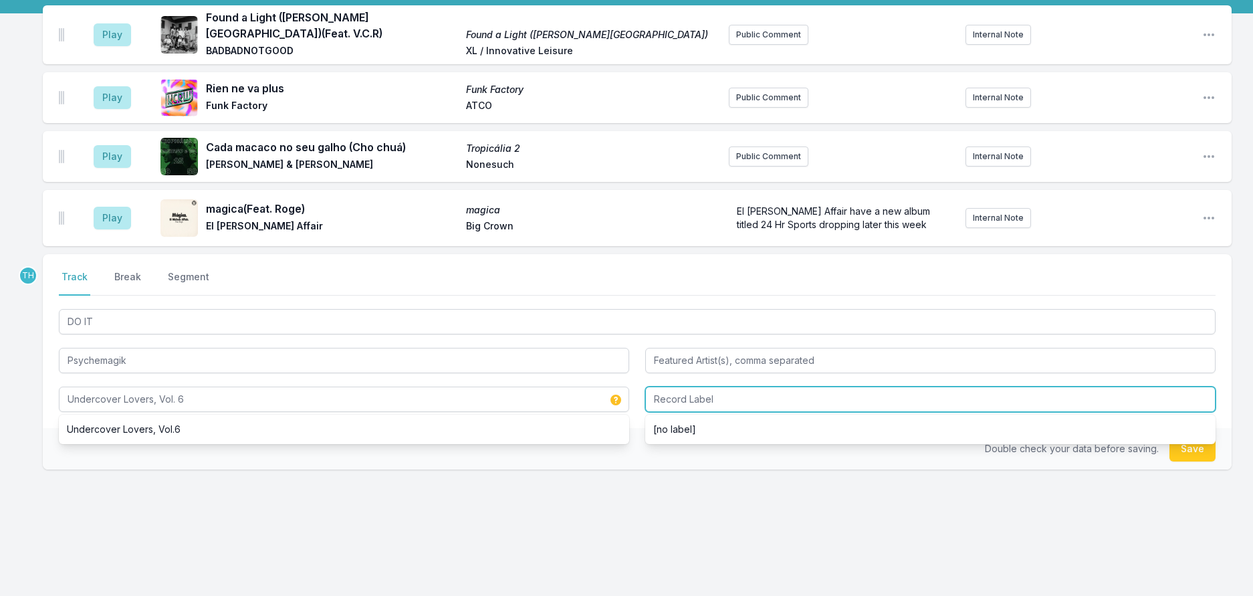
click at [731, 412] on input "Record Label" at bounding box center [930, 398] width 570 height 25
type input "Self Released"
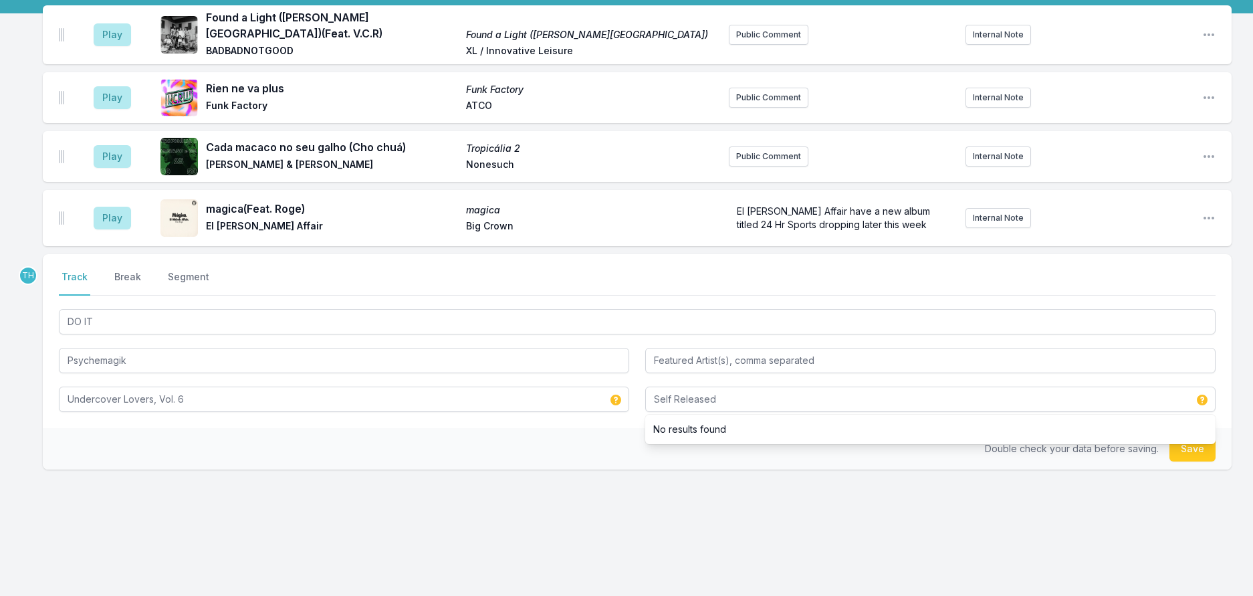
click at [565, 469] on div "Double check your data before saving. Save" at bounding box center [637, 448] width 1189 height 41
click at [1175, 461] on button "Save" at bounding box center [1192, 448] width 46 height 25
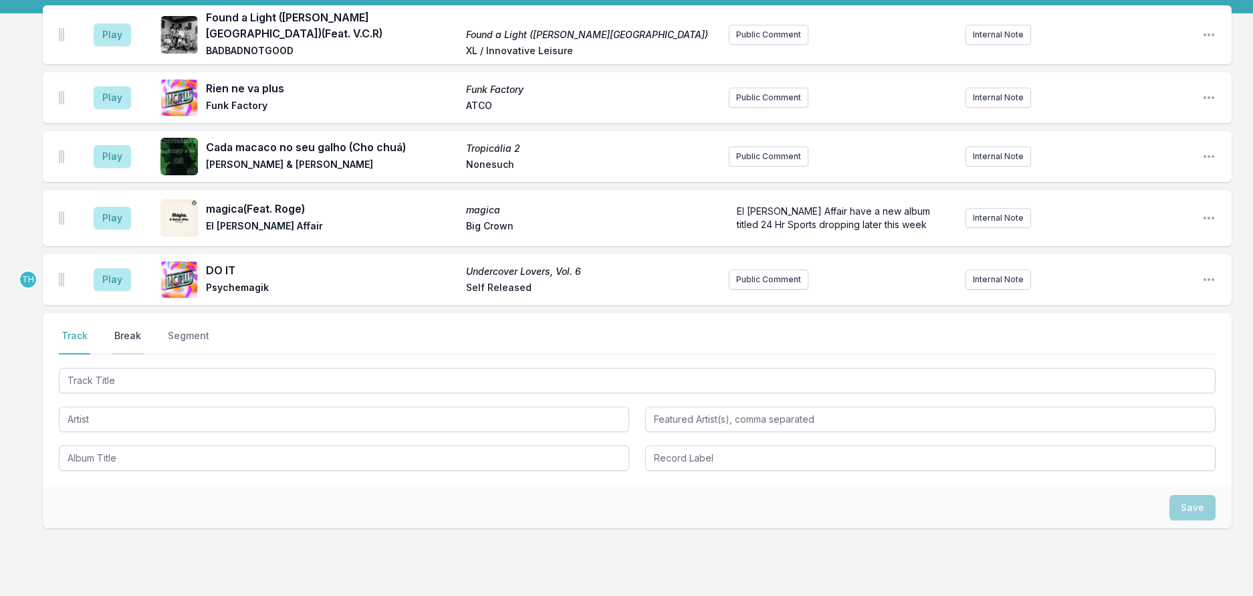
click at [138, 354] on button "Break" at bounding box center [128, 341] width 32 height 25
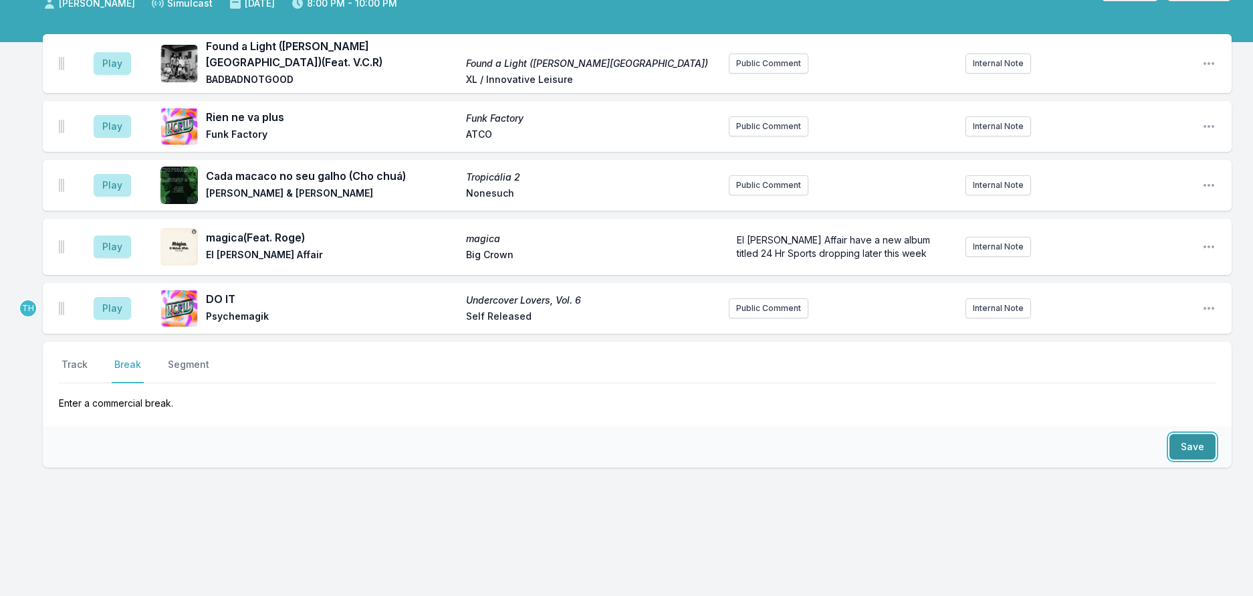
click at [1195, 459] on button "Save" at bounding box center [1192, 446] width 46 height 25
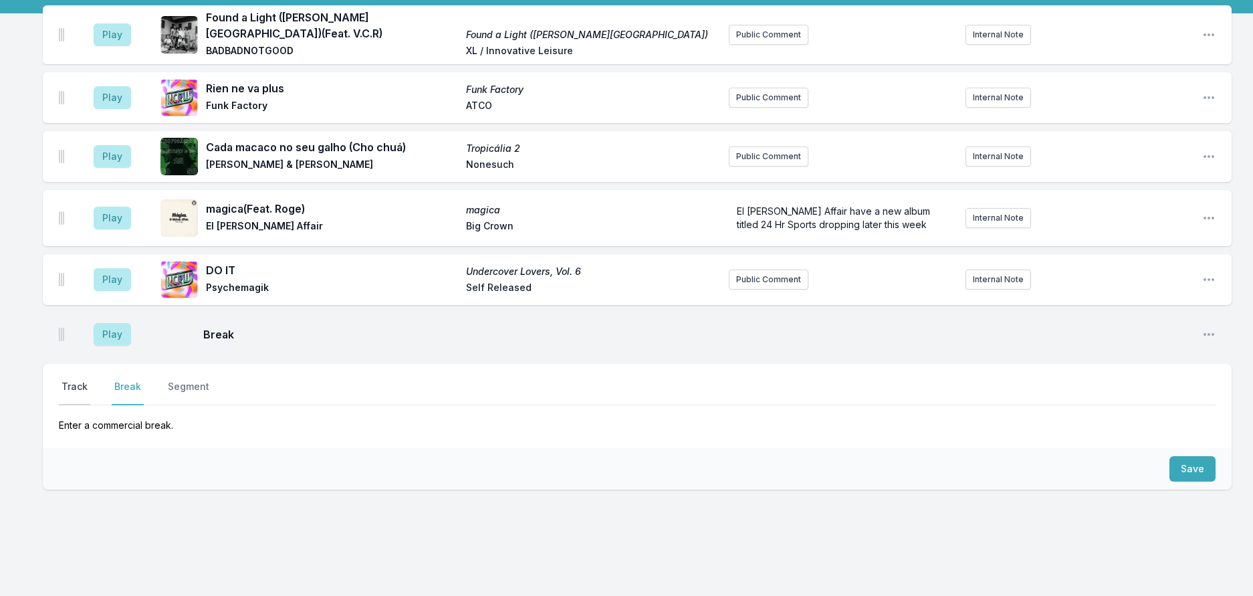
click at [70, 405] on button "Track" at bounding box center [74, 392] width 31 height 25
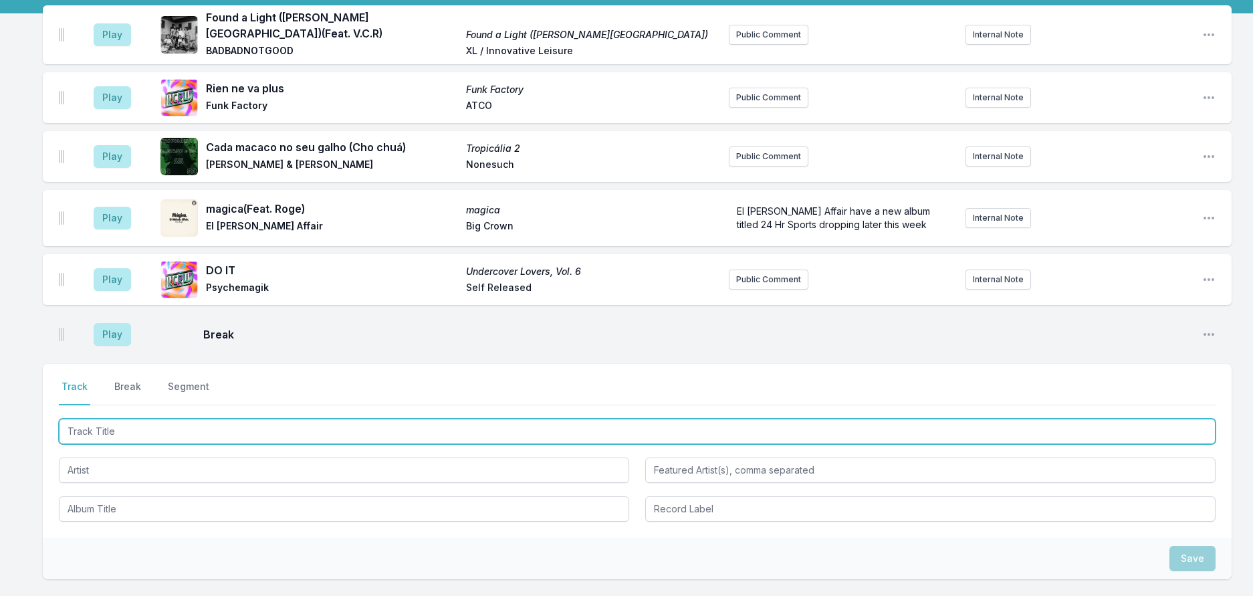
click at [111, 444] on input "Track Title" at bounding box center [637, 431] width 1157 height 25
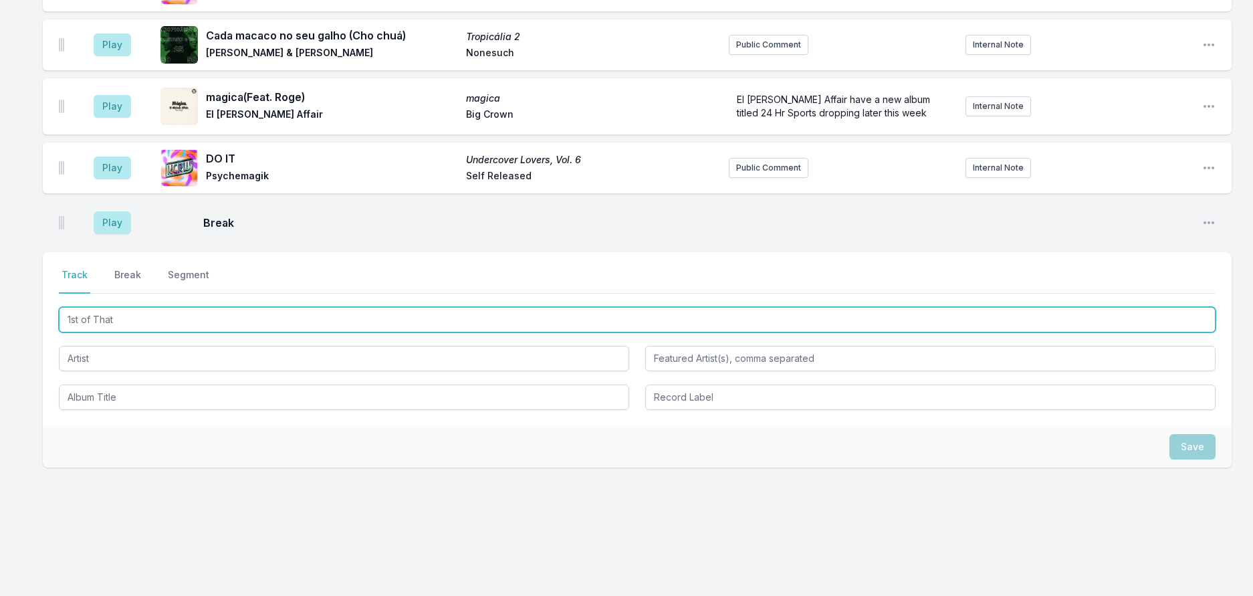
scroll to position [267, 0]
type input "1st of Tha"
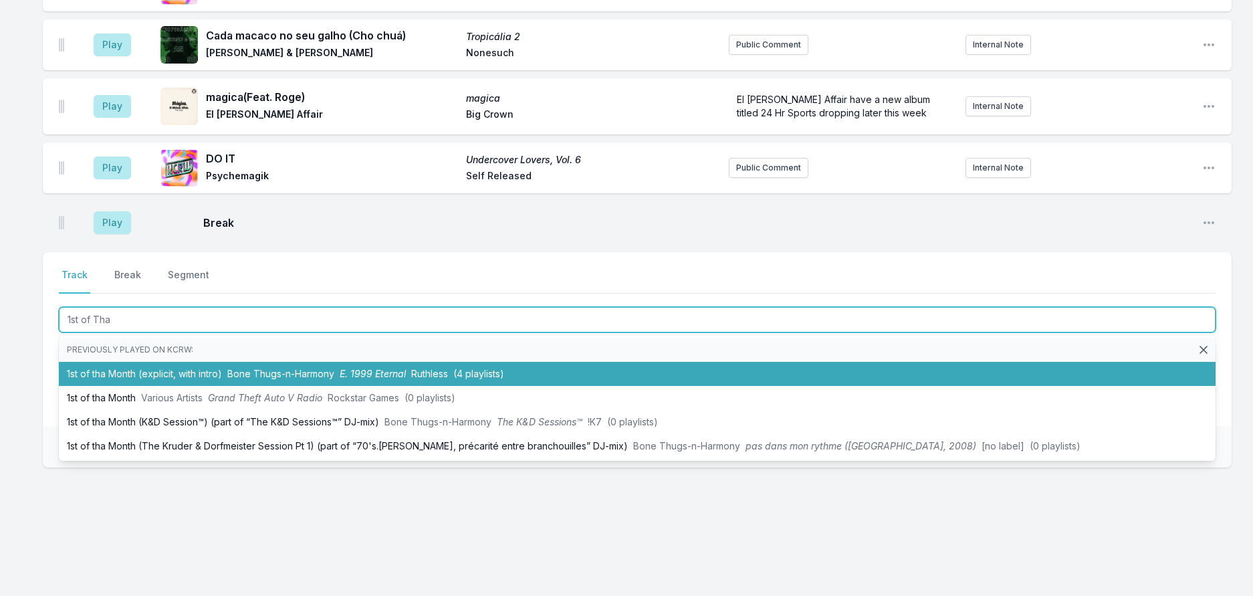
click at [351, 386] on li "1st of tha Month (explicit, with intro) Bone Thugs‐n‐Harmony E. 1999 Eternal Ru…" at bounding box center [637, 374] width 1157 height 24
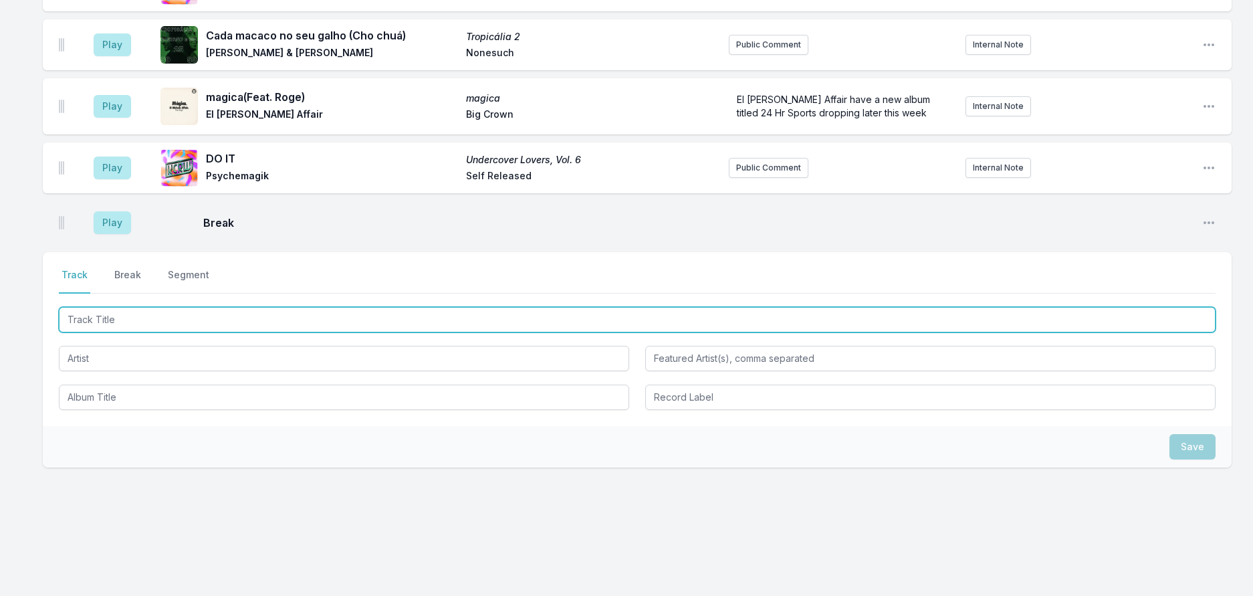
scroll to position [334, 0]
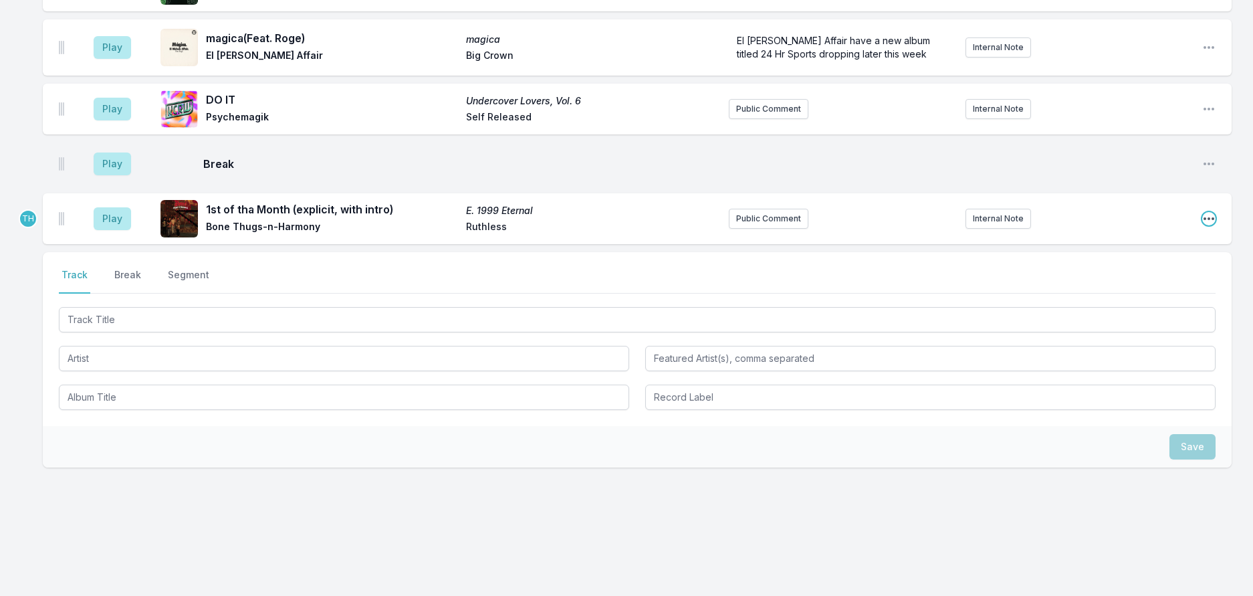
click at [1206, 225] on icon "Open playlist item options" at bounding box center [1208, 218] width 13 height 13
click at [1111, 281] on button "Edit Track Details" at bounding box center [1141, 269] width 150 height 24
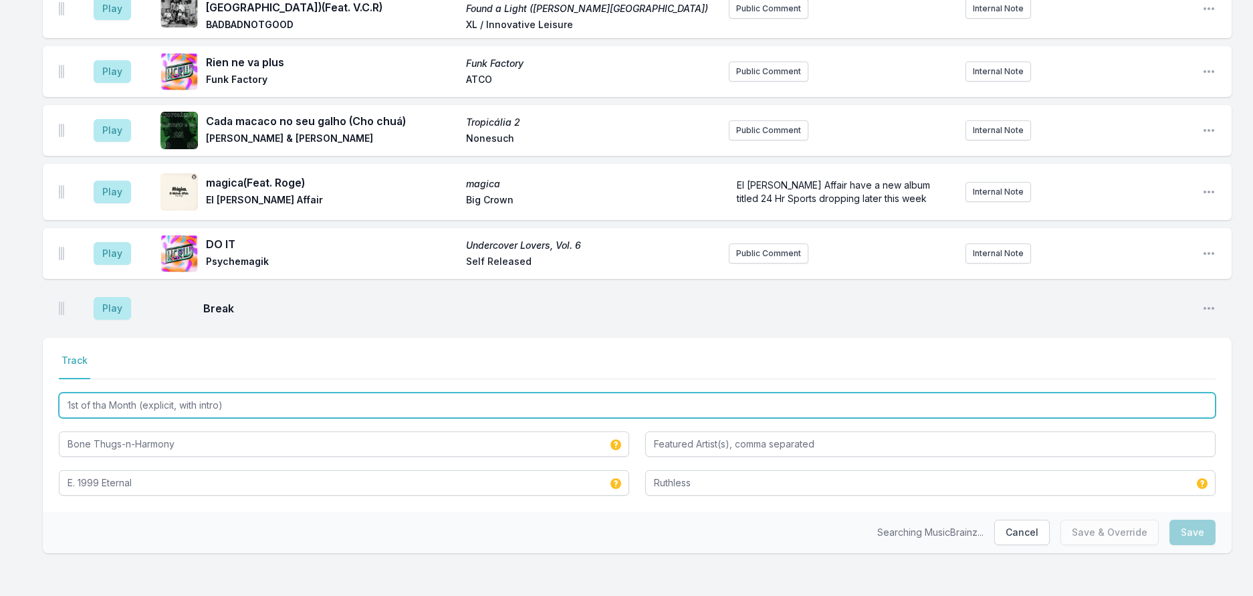
drag, startPoint x: 150, startPoint y: 386, endPoint x: 507, endPoint y: 399, distance: 357.3
click at [505, 399] on div "1st of tha Month (explicit, with intro) Bone Thugs‐n‐Harmony E. 1999 Eternal Ru…" at bounding box center [637, 443] width 1157 height 106
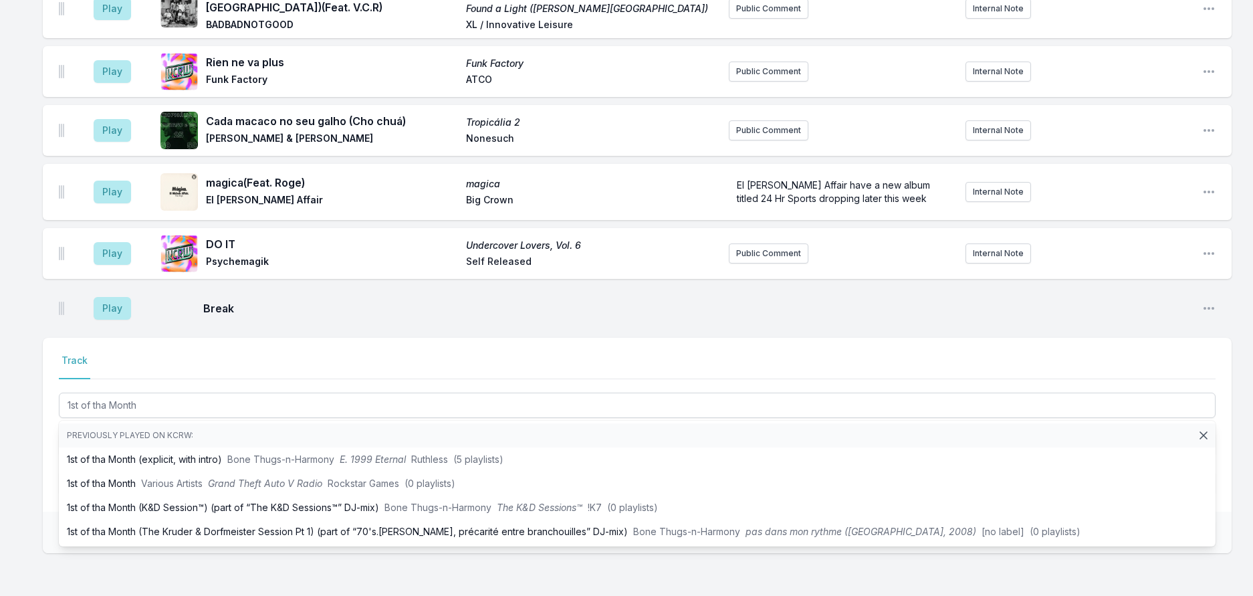
click at [50, 420] on div "Select a tab Track Track 1st of tha Month Previously played on KCRW: 1st of tha…" at bounding box center [637, 425] width 1189 height 174
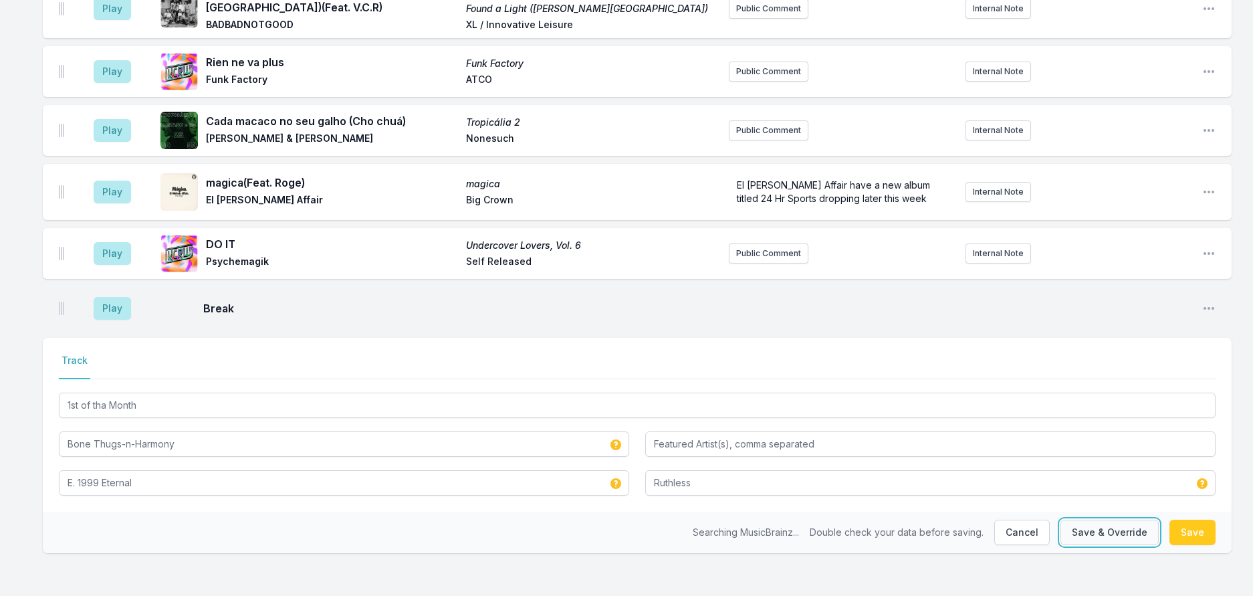
click at [1082, 528] on button "Save & Override" at bounding box center [1109, 532] width 98 height 25
type input "1st of tha Month (explicit, with intro)"
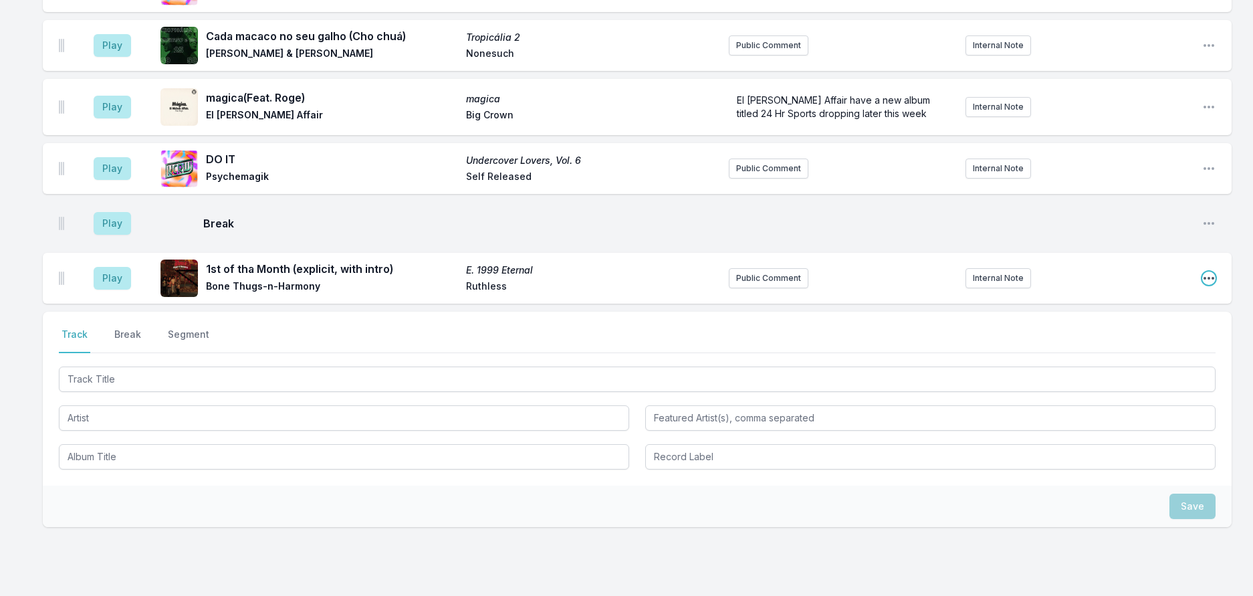
click at [1202, 285] on icon "Open playlist item options" at bounding box center [1208, 277] width 13 height 13
click at [1111, 341] on button "Edit Track Details" at bounding box center [1141, 329] width 150 height 24
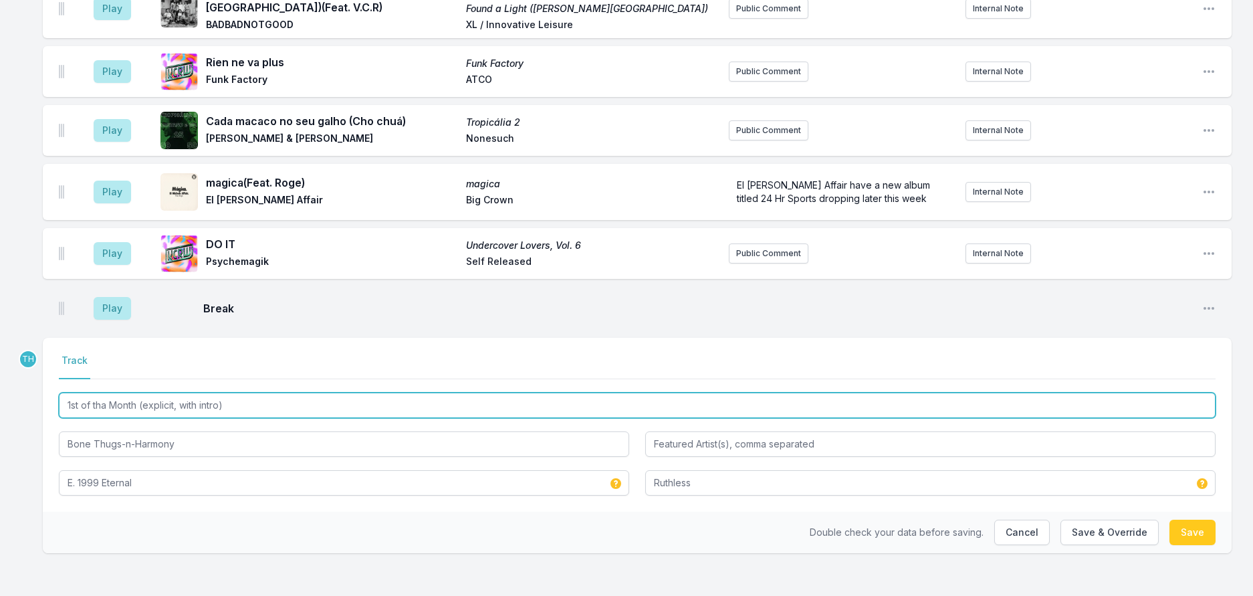
drag, startPoint x: 152, startPoint y: 381, endPoint x: 421, endPoint y: 380, distance: 268.8
click at [423, 392] on input "1st of tha Month (explicit, with intro)" at bounding box center [637, 404] width 1157 height 25
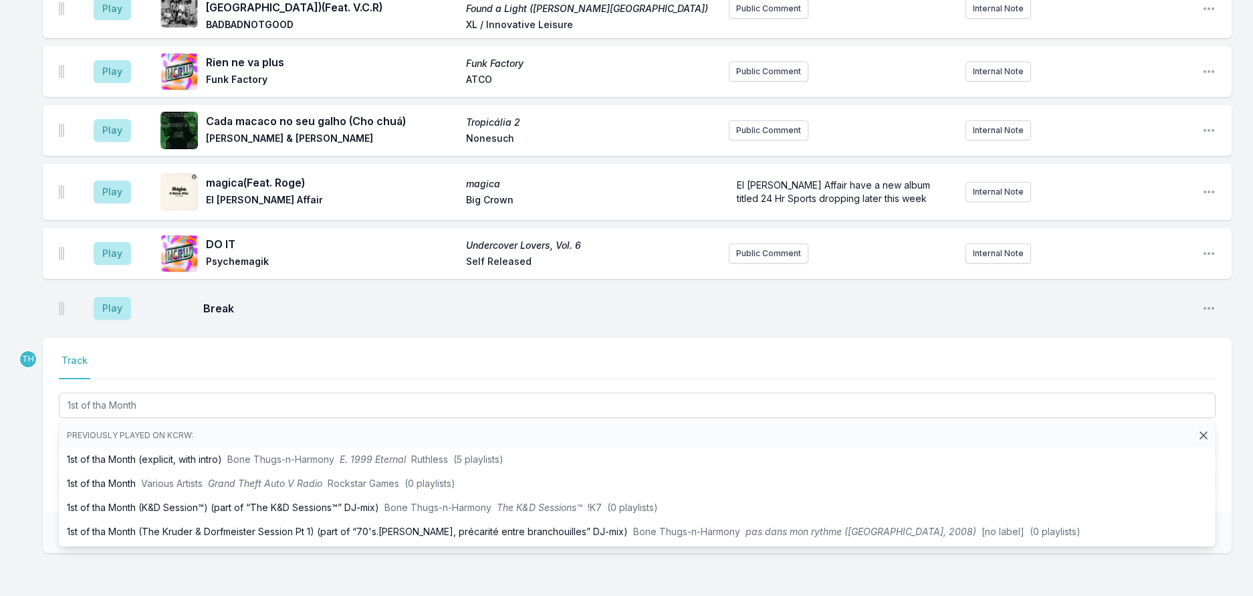
click at [45, 457] on div "Play Found a Light (Beale Street) (Feat. V.C.R) Found a Light (Beale Street) BA…" at bounding box center [626, 287] width 1253 height 616
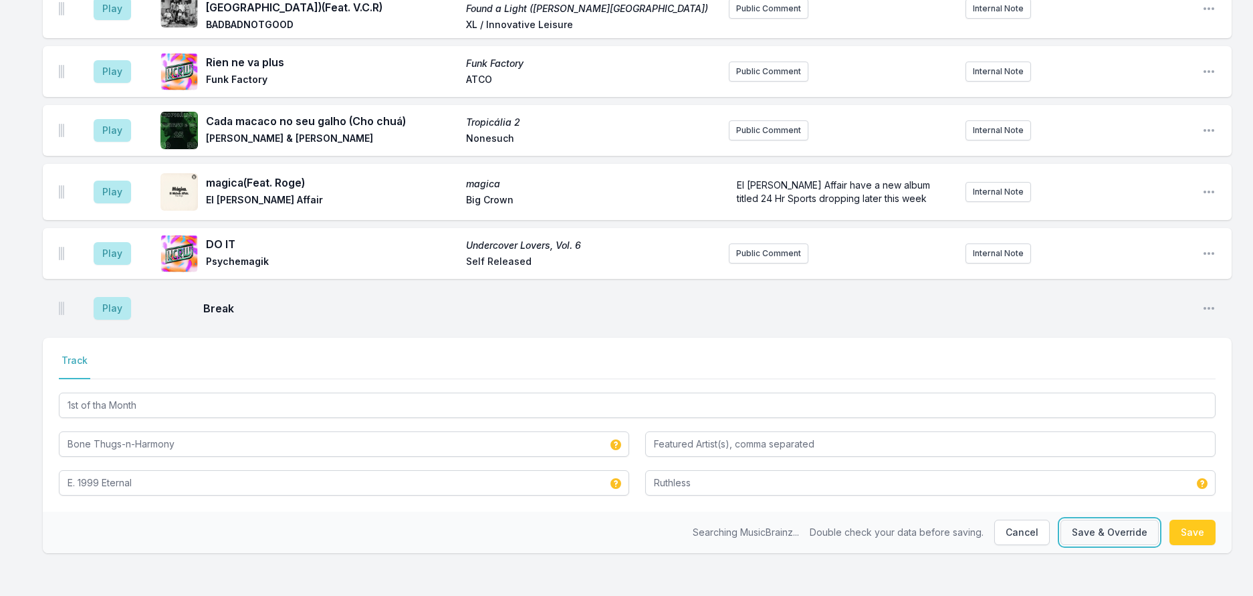
click at [1070, 526] on button "Save & Override" at bounding box center [1109, 532] width 98 height 25
type input "1st of tha Month (explicit, with intro)"
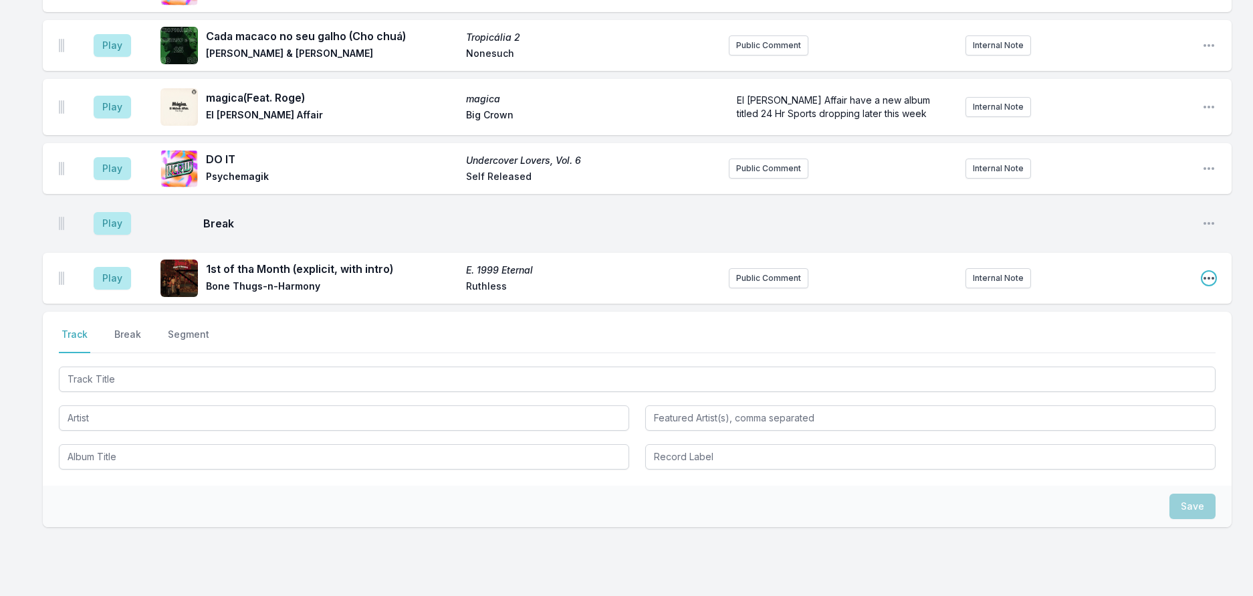
click at [1202, 285] on icon "Open playlist item options" at bounding box center [1208, 277] width 13 height 13
click at [1125, 341] on button "Edit Track Details" at bounding box center [1141, 329] width 150 height 24
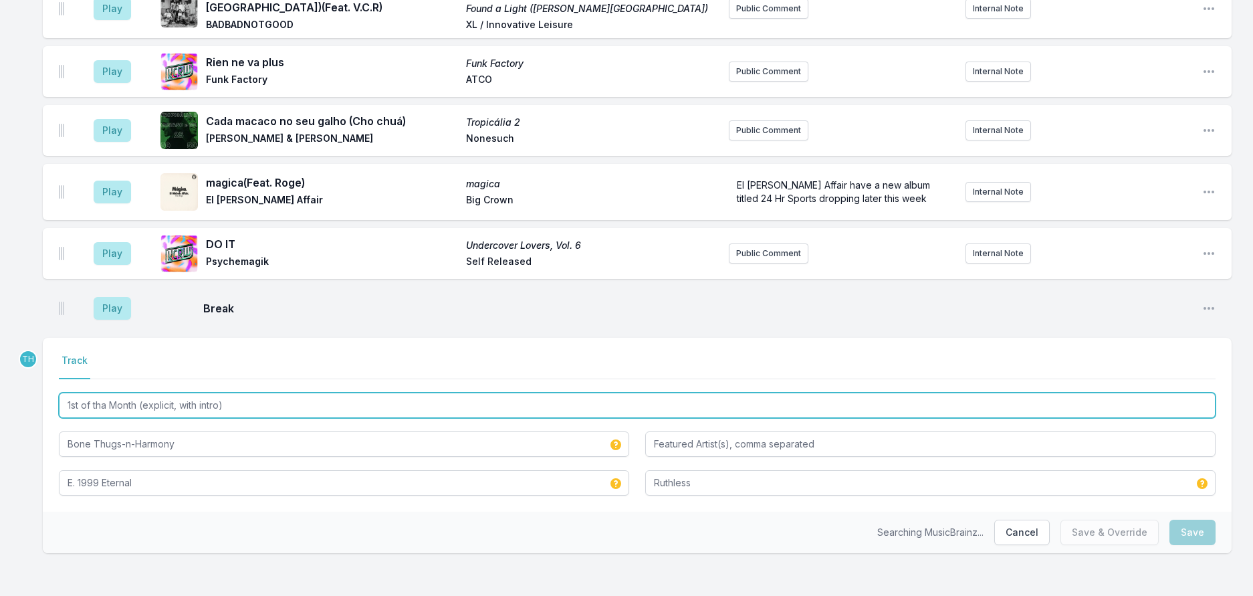
drag, startPoint x: 150, startPoint y: 377, endPoint x: 491, endPoint y: 426, distance: 345.1
click at [491, 426] on div "1st of tha Month (explicit, with intro) Bone Thugs‐n‐Harmony E. 1999 Eternal Ru…" at bounding box center [637, 443] width 1157 height 106
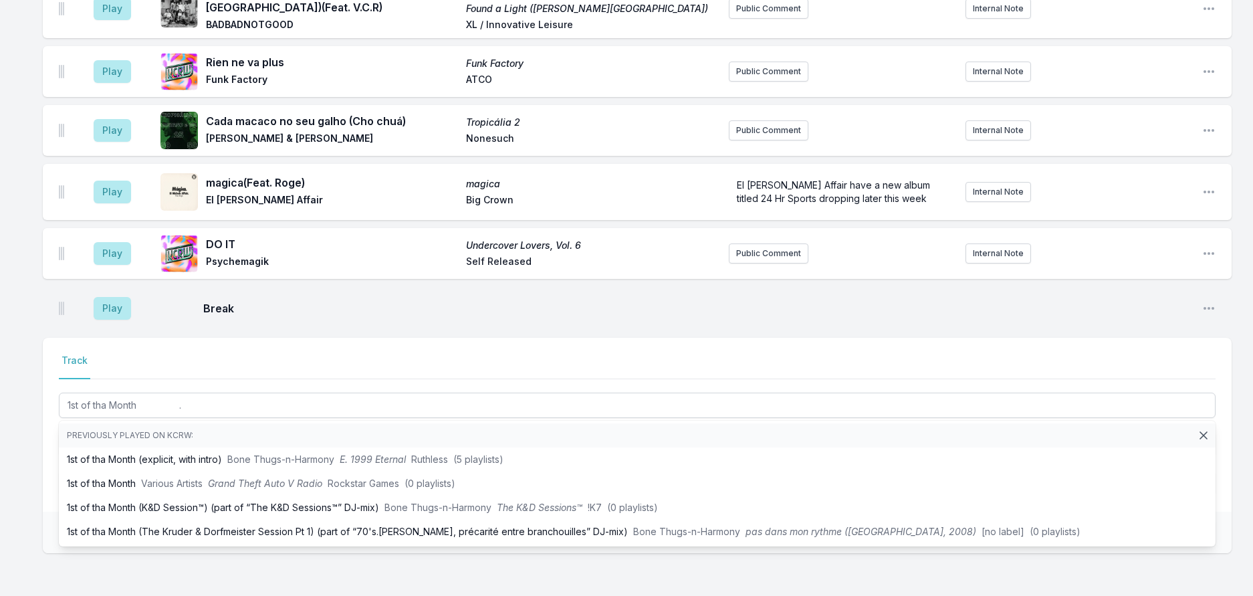
click at [46, 394] on div "Play Found a Light (Beale Street) (Feat. V.C.R) Found a Light (Beale Street) BA…" at bounding box center [626, 287] width 1253 height 616
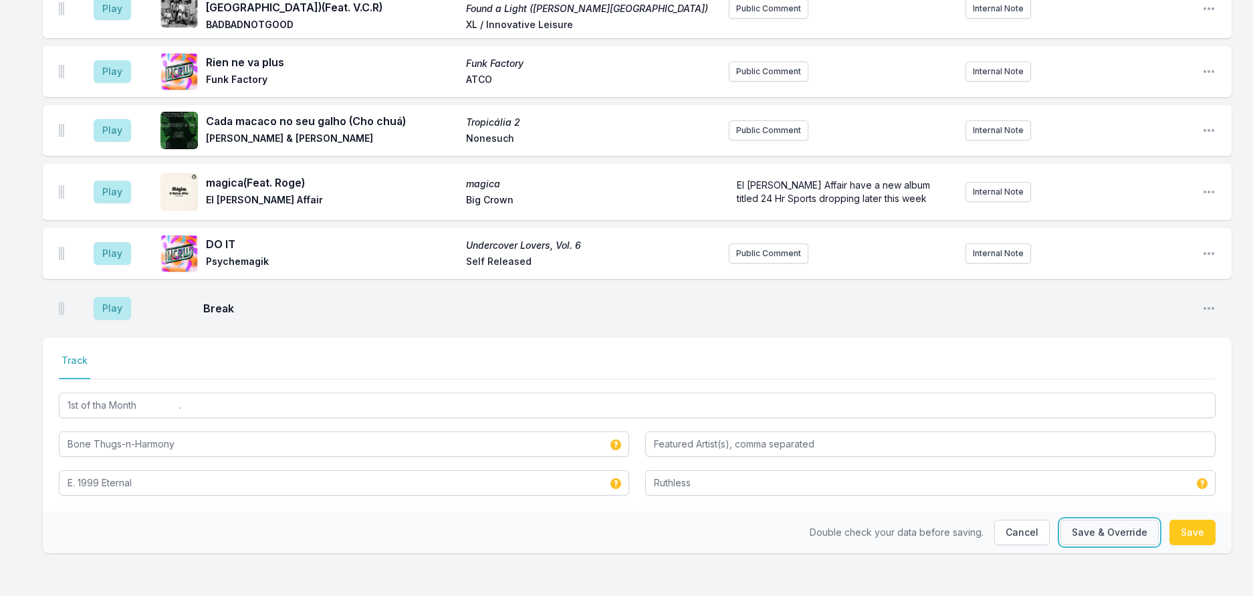
click at [1062, 520] on button "Save & Override" at bounding box center [1109, 532] width 98 height 25
type input "1st of tha Month (explicit, with intro)"
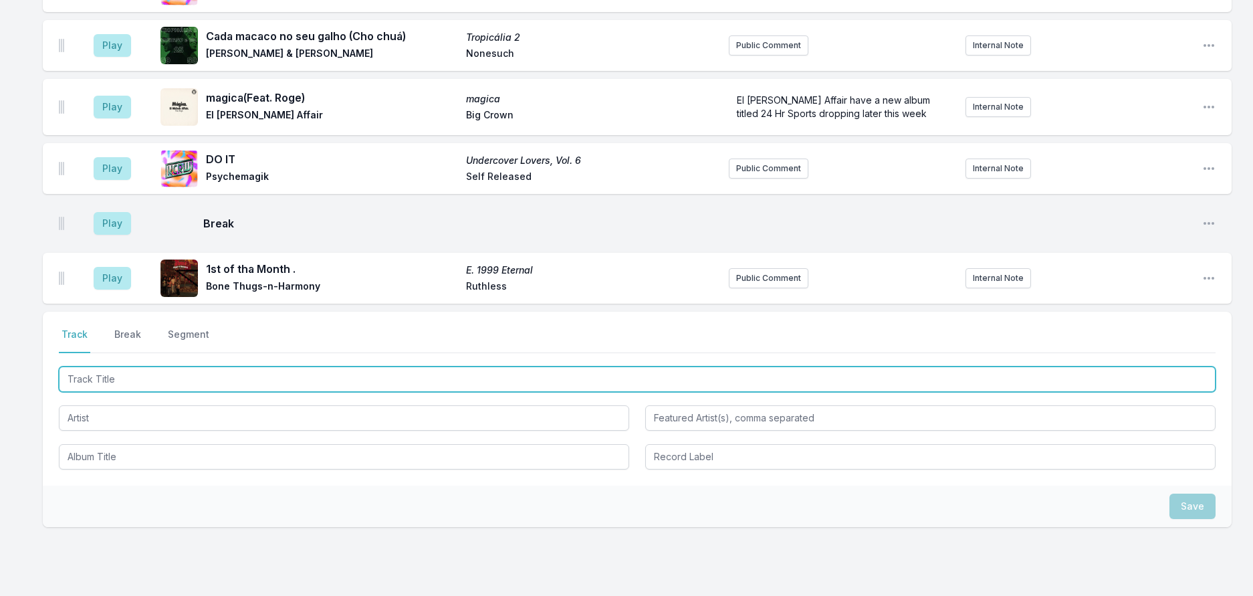
click at [249, 392] on input "Track Title" at bounding box center [637, 378] width 1157 height 25
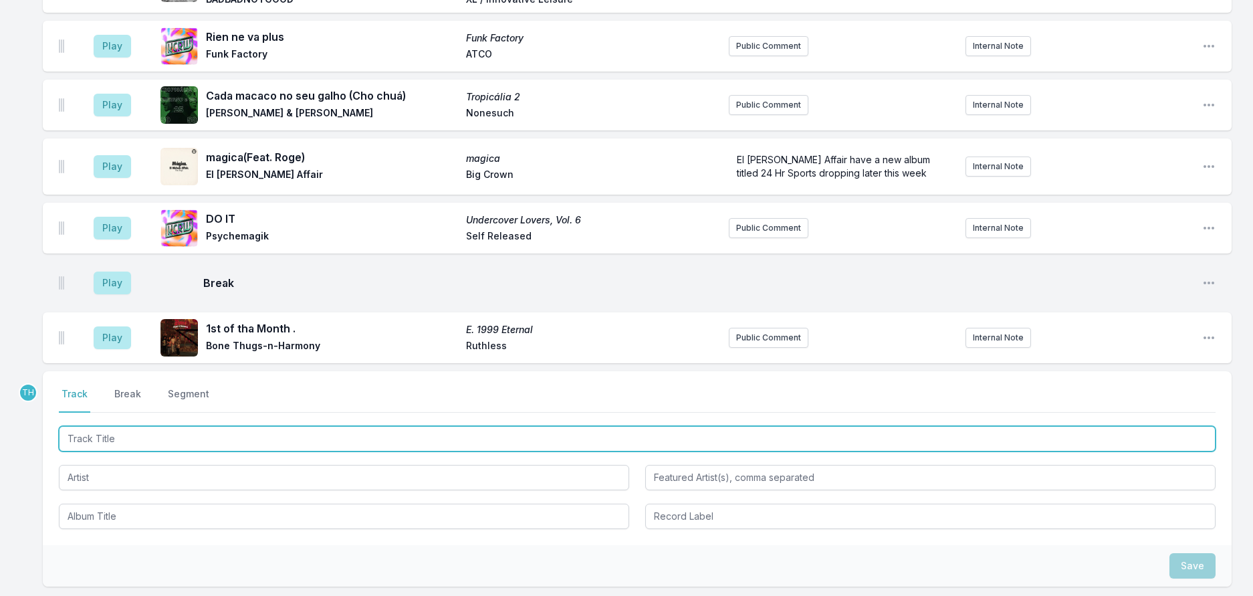
scroll to position [0, 0]
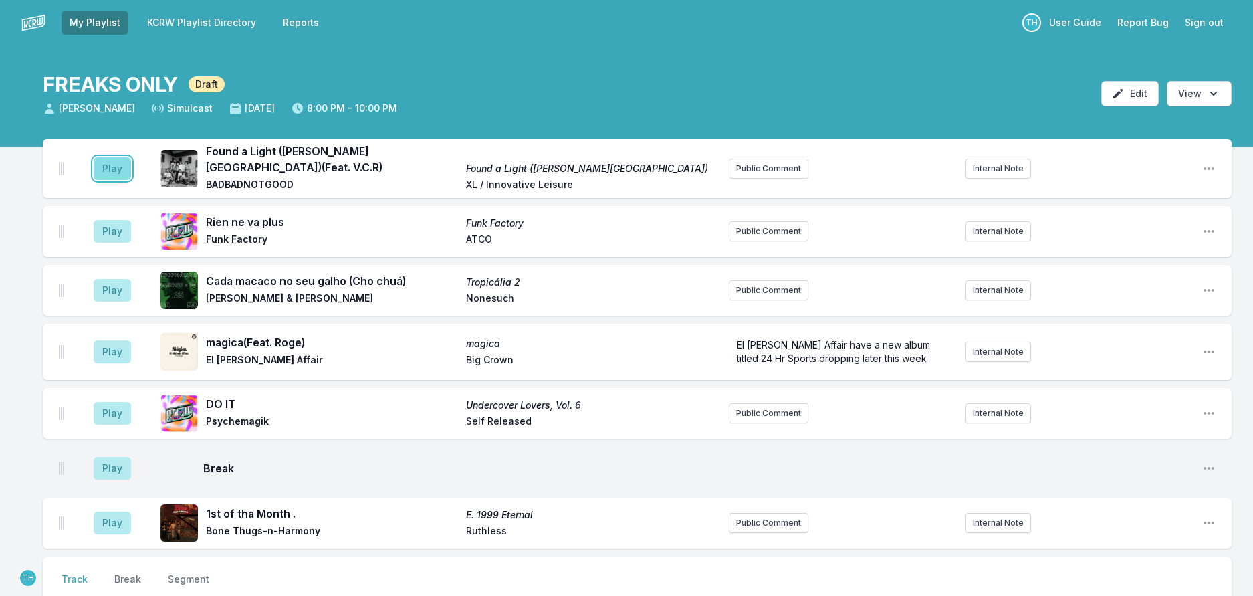
click at [131, 180] on button "Play" at bounding box center [112, 168] width 37 height 23
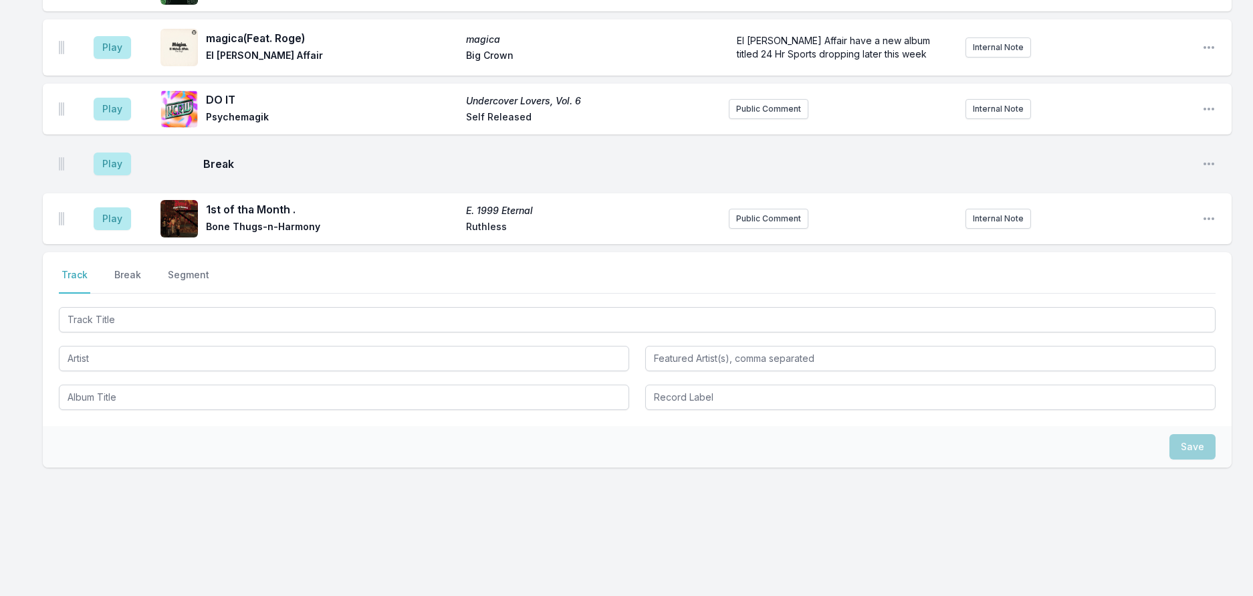
scroll to position [401, 0]
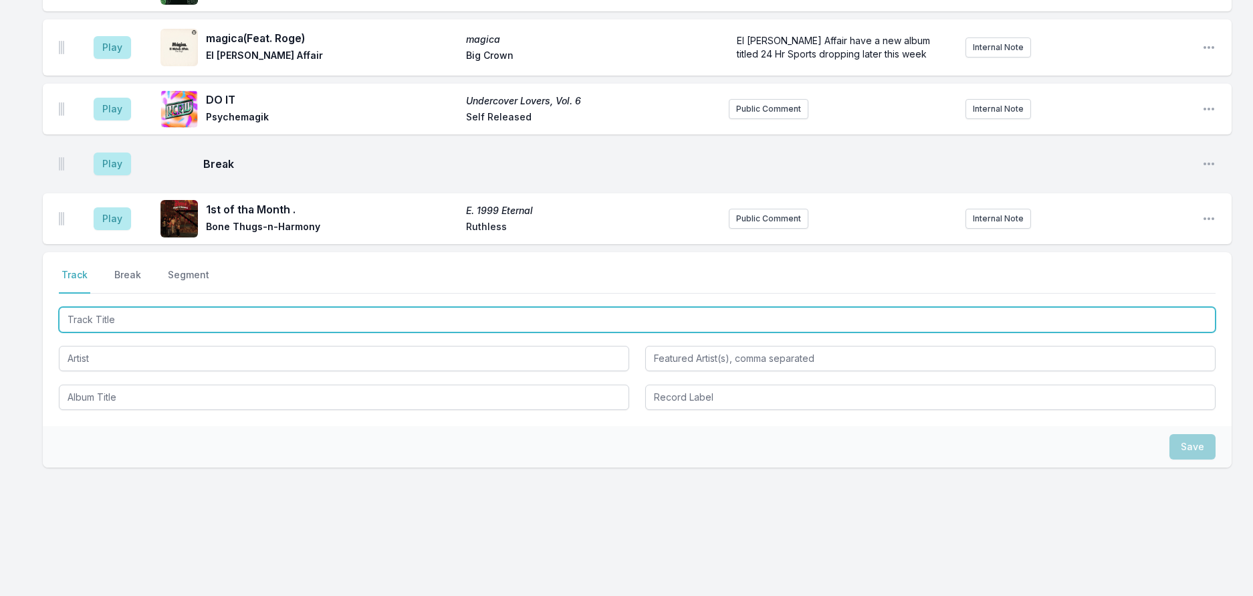
click at [269, 307] on input "Track Title" at bounding box center [637, 319] width 1157 height 25
type input "Roads (Live"
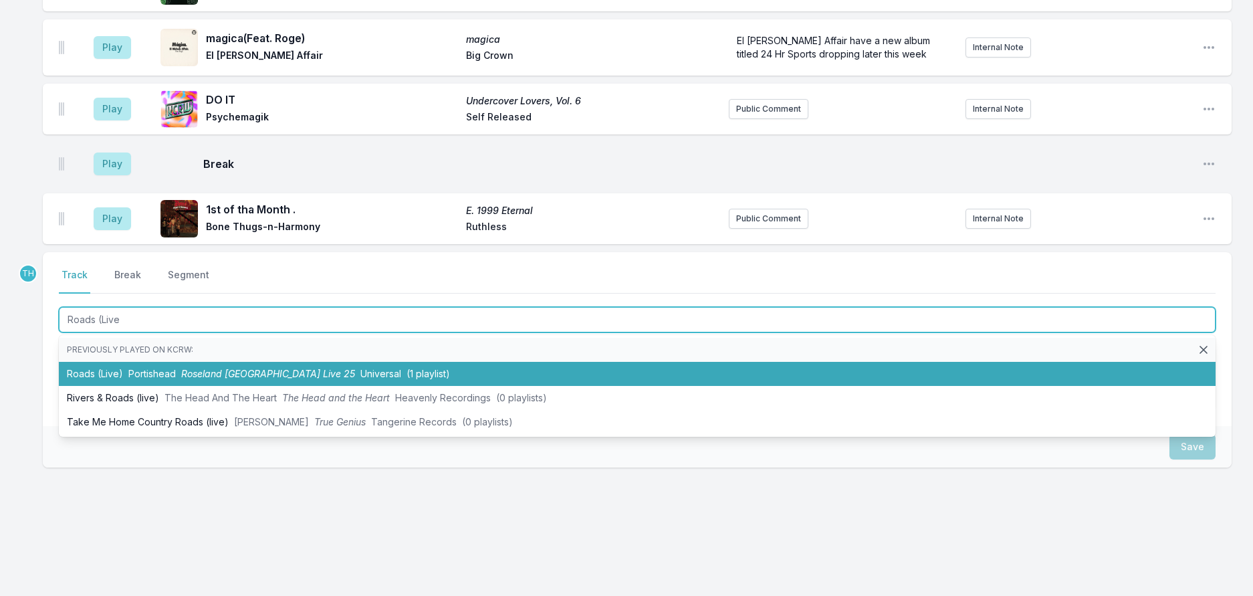
click at [294, 368] on span "Roseland NYC Live 25" at bounding box center [268, 373] width 174 height 11
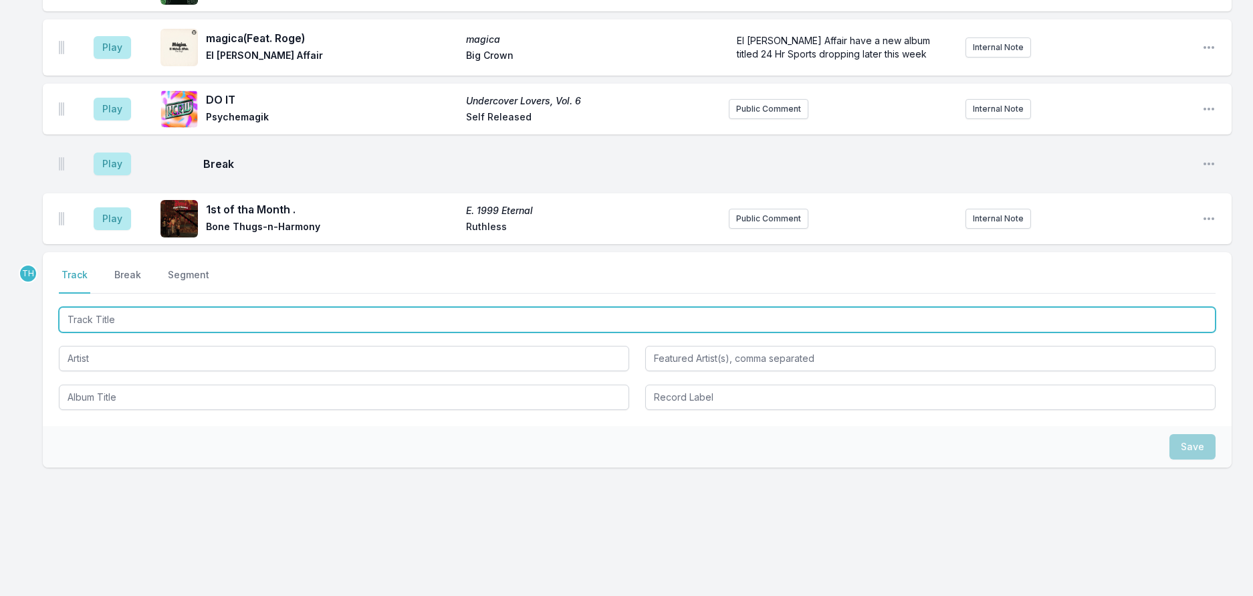
scroll to position [467, 0]
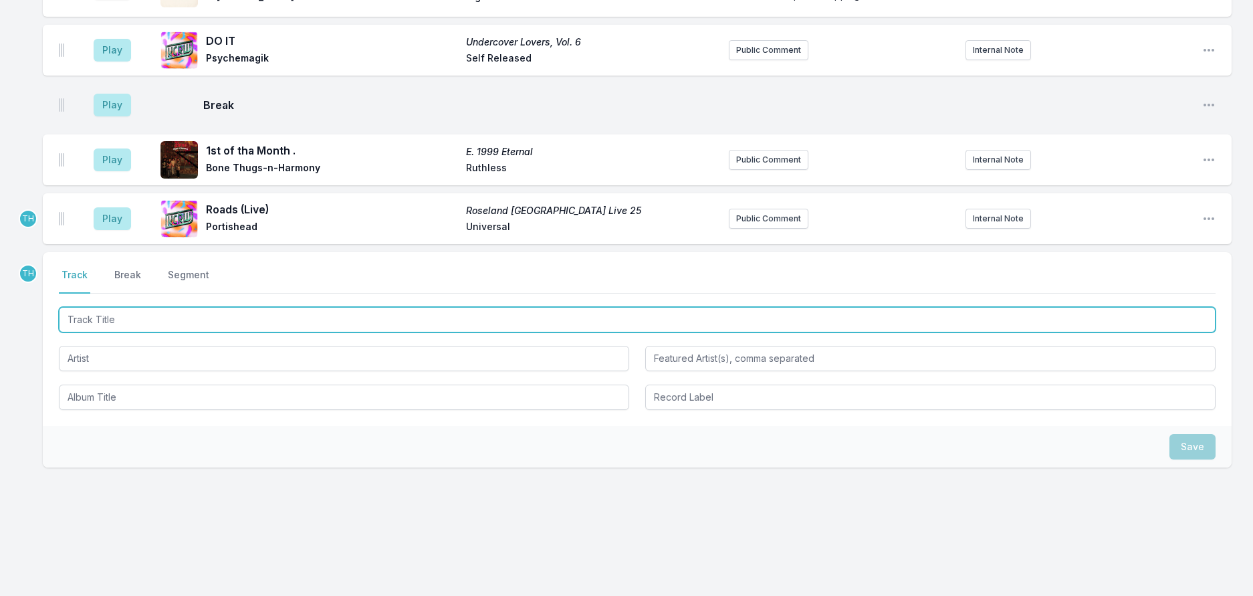
click at [259, 307] on input "Track Title" at bounding box center [637, 319] width 1157 height 25
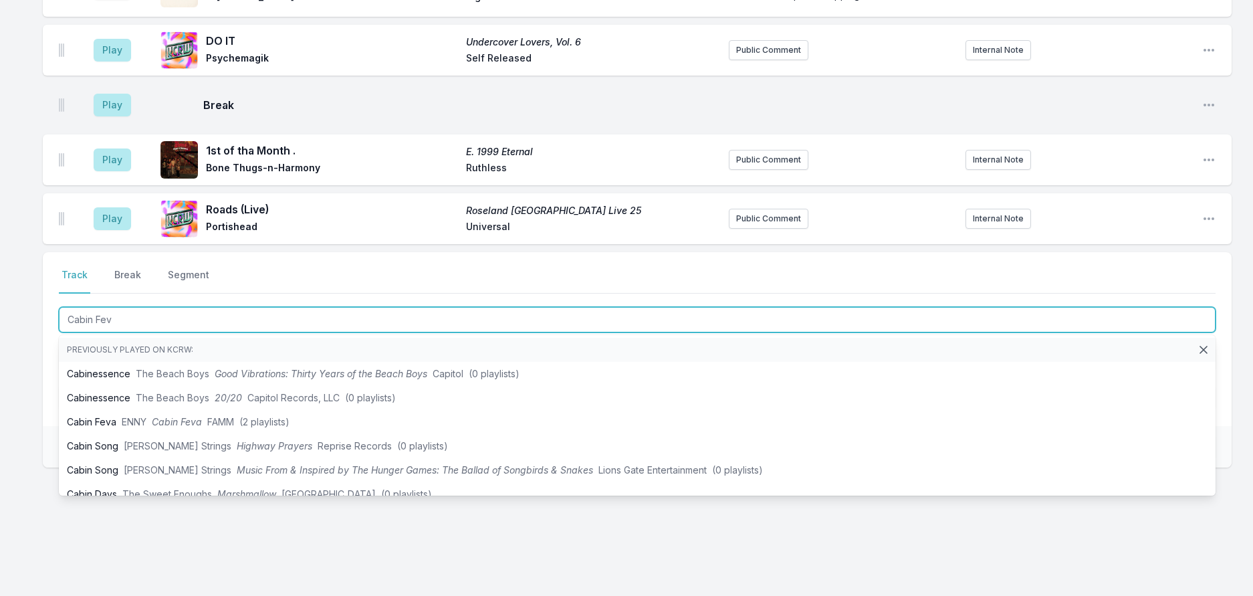
type input "Cabin Feva"
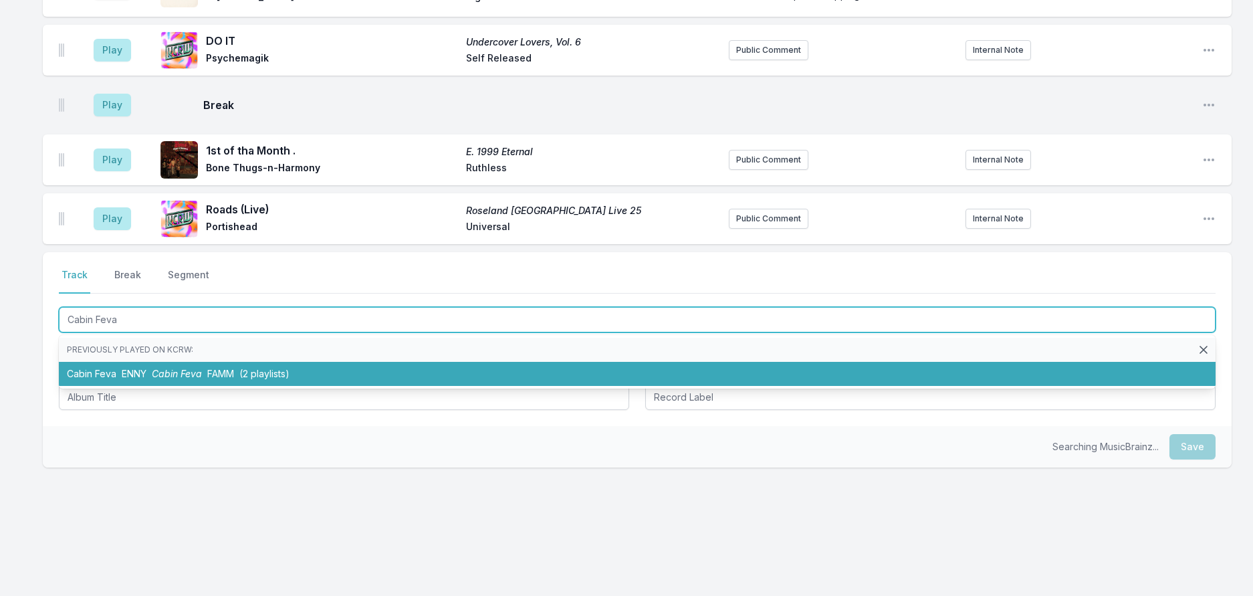
click at [280, 362] on li "Cabin Feva ENNY Cabin Feva FAMM (2 playlists)" at bounding box center [637, 374] width 1157 height 24
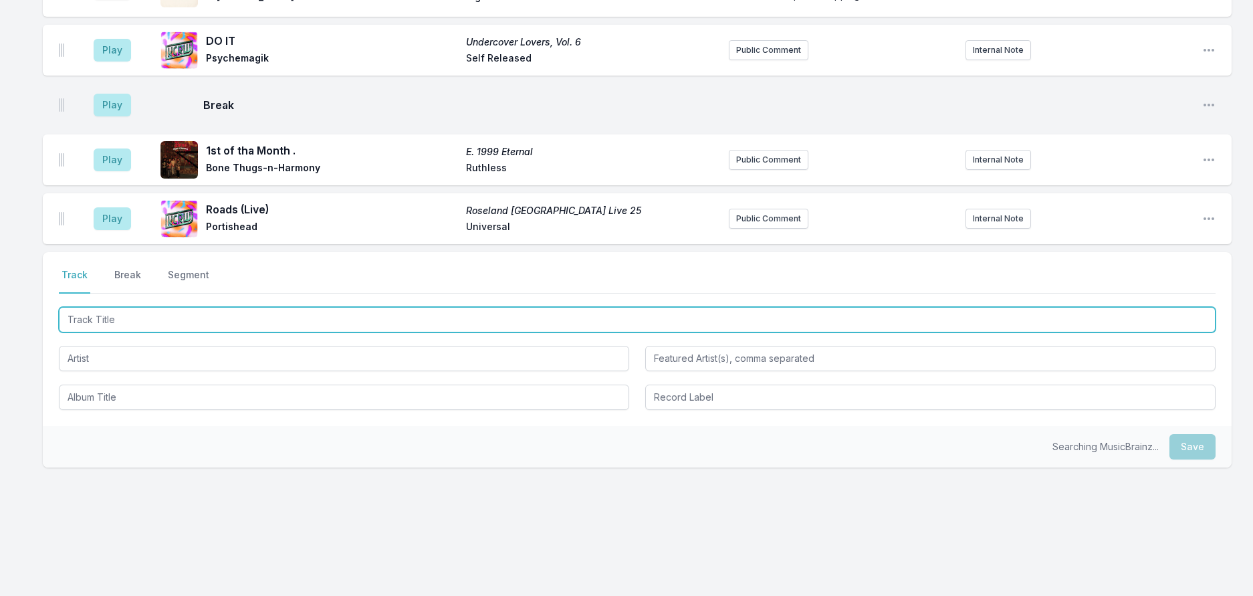
scroll to position [533, 0]
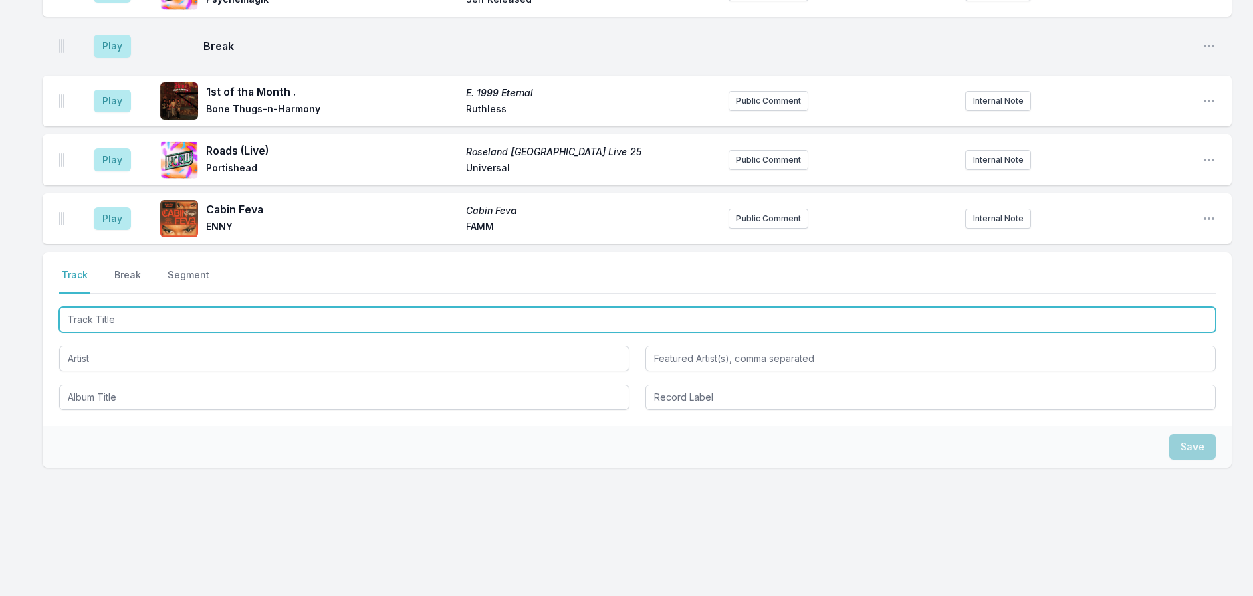
click at [285, 307] on input "Track Title" at bounding box center [637, 319] width 1157 height 25
type input "Future Memories"
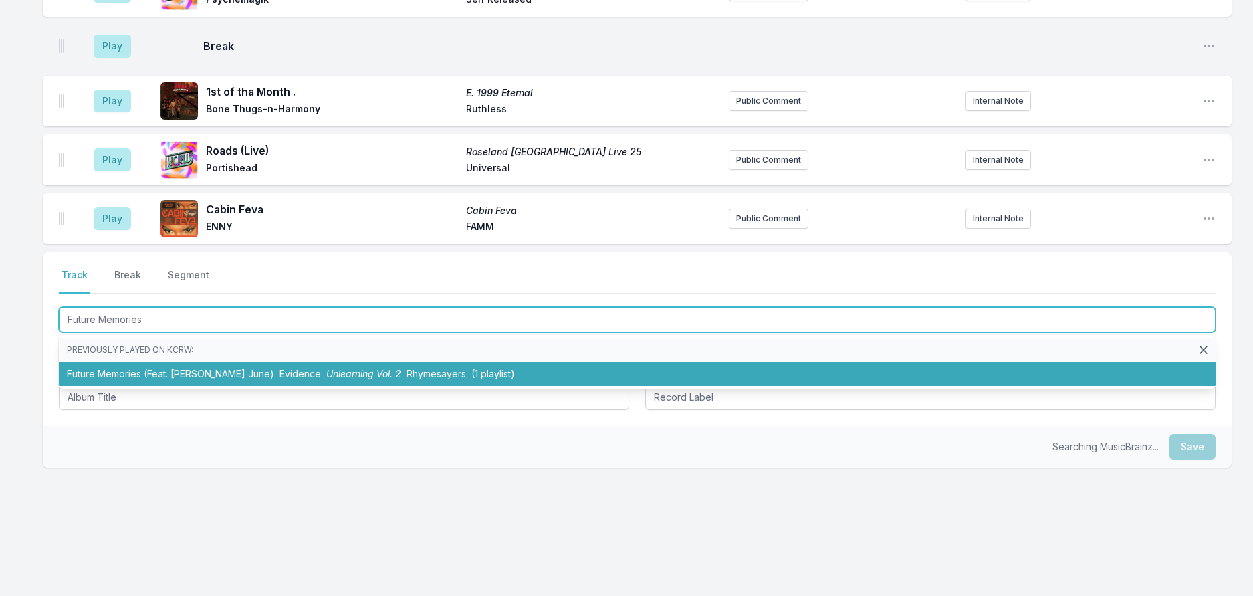
click at [350, 368] on span "Unlearning Vol. 2" at bounding box center [363, 373] width 75 height 11
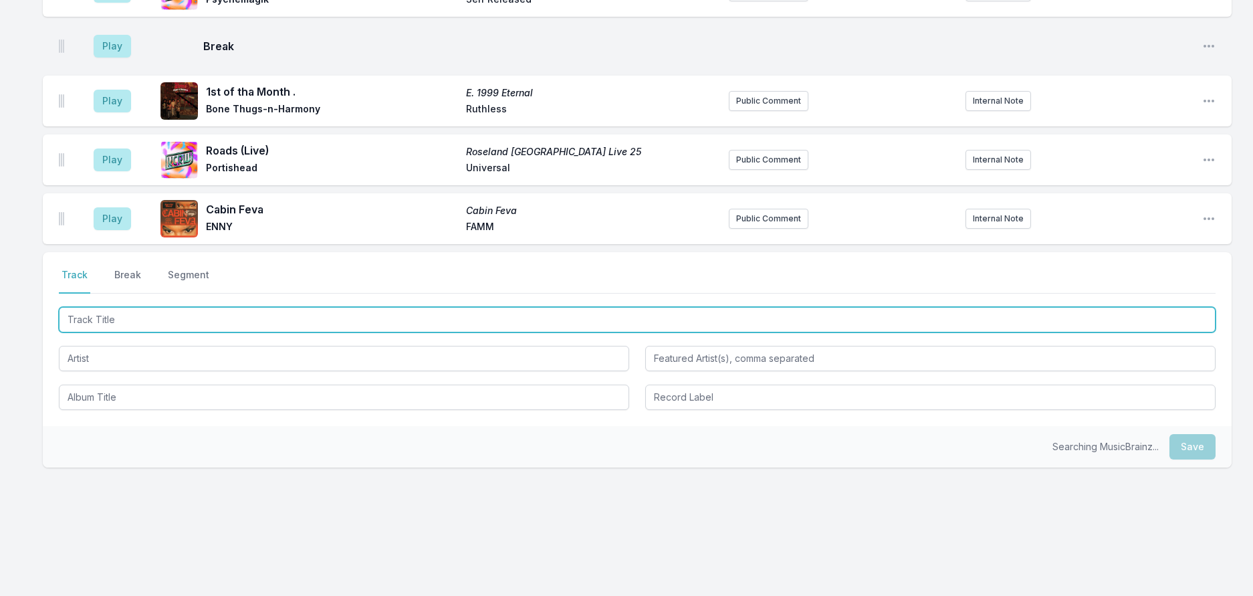
scroll to position [599, 0]
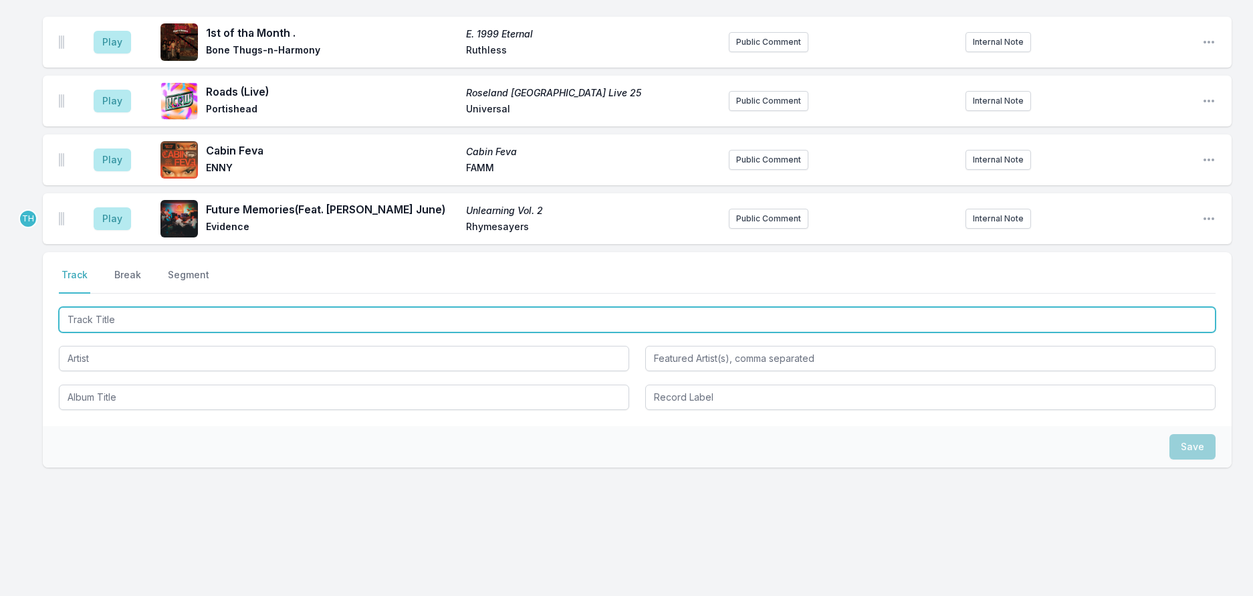
click at [329, 307] on input "Track Title" at bounding box center [637, 319] width 1157 height 25
type input "Seagulls"
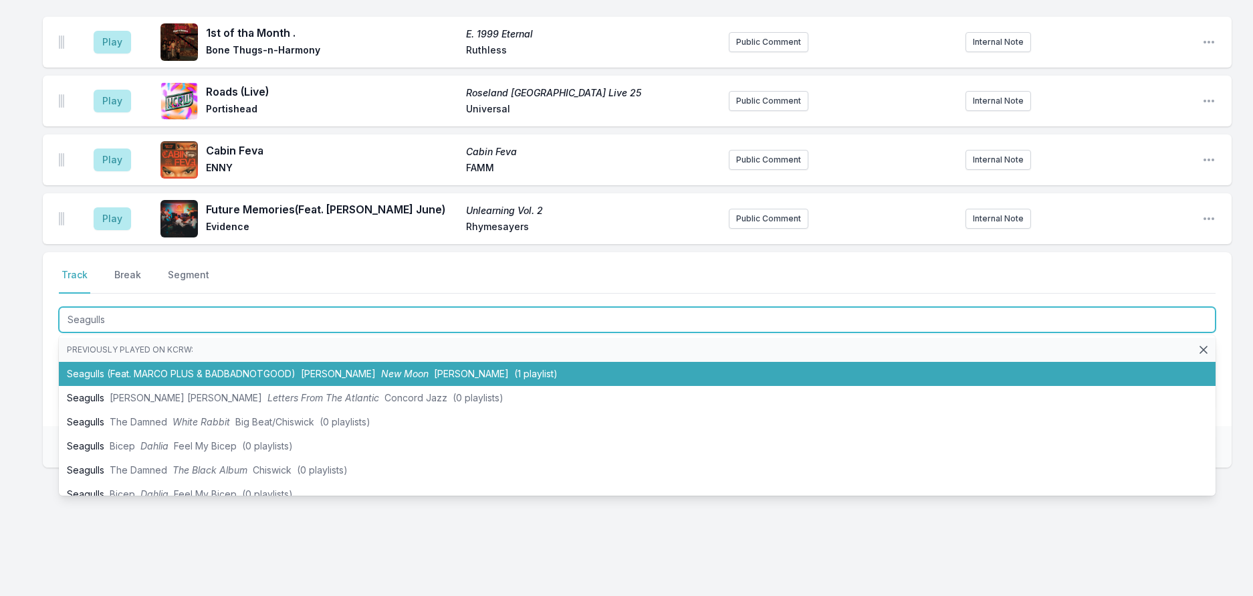
click at [406, 362] on li "Seagulls (Feat. MARCO PLUS & BADBADNOTGOOD) Kelly Moonstone New Moon Kelly Moon…" at bounding box center [637, 374] width 1157 height 24
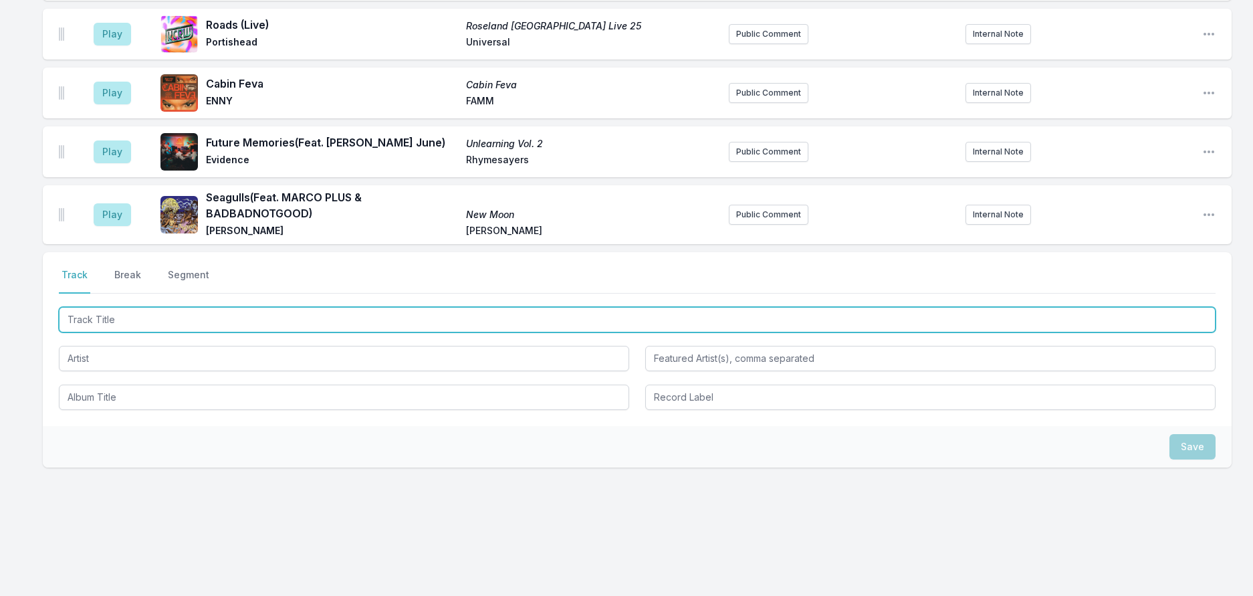
scroll to position [675, 0]
click at [481, 307] on input "Track Title" at bounding box center [637, 319] width 1157 height 25
click at [304, 307] on input "Track Title" at bounding box center [637, 319] width 1157 height 25
type input "SOS"
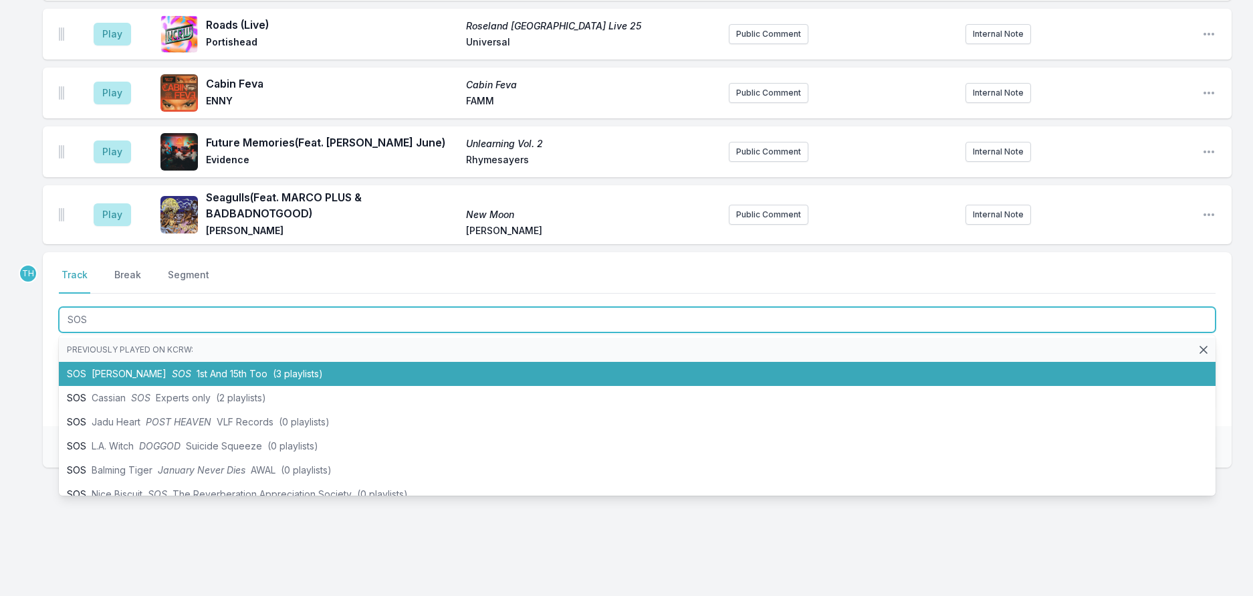
click at [251, 362] on li "SOS Lupe Fiasco SOS 1st And 15th Too (3 playlists)" at bounding box center [637, 374] width 1157 height 24
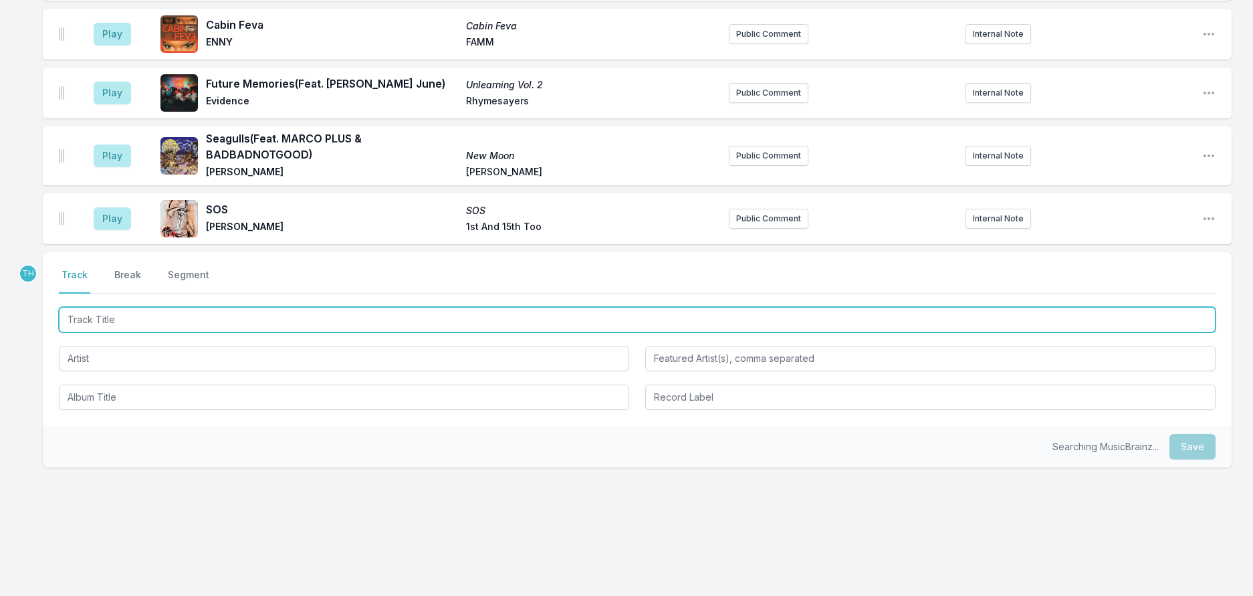
scroll to position [741, 0]
click at [203, 307] on input "Track Title" at bounding box center [637, 319] width 1157 height 25
type input "Act I: Marbella"
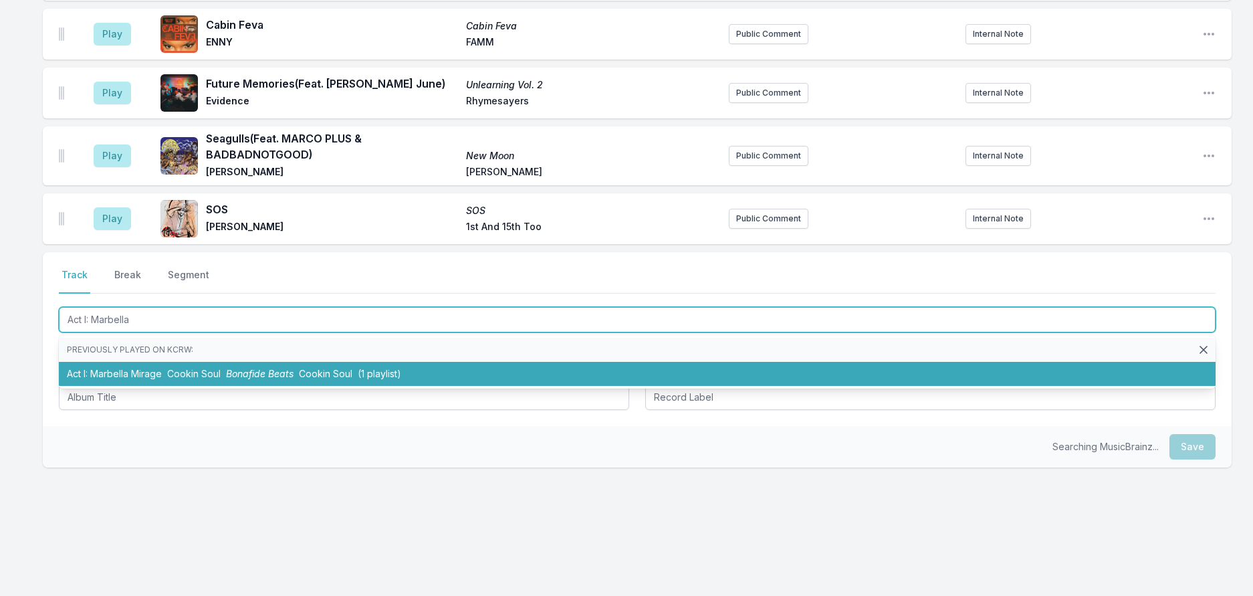
click at [207, 362] on li "Act I: Marbella Mirage Cookin Soul Bonafide Beats Cookin Soul (1 playlist)" at bounding box center [637, 374] width 1157 height 24
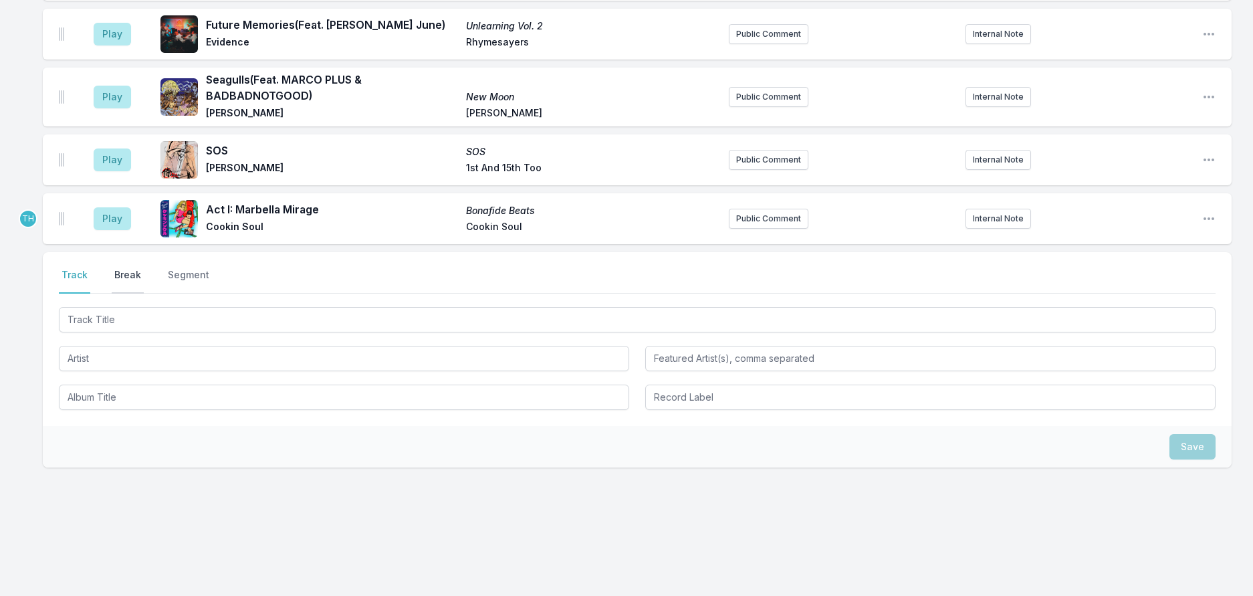
click at [144, 268] on button "Break" at bounding box center [128, 280] width 32 height 25
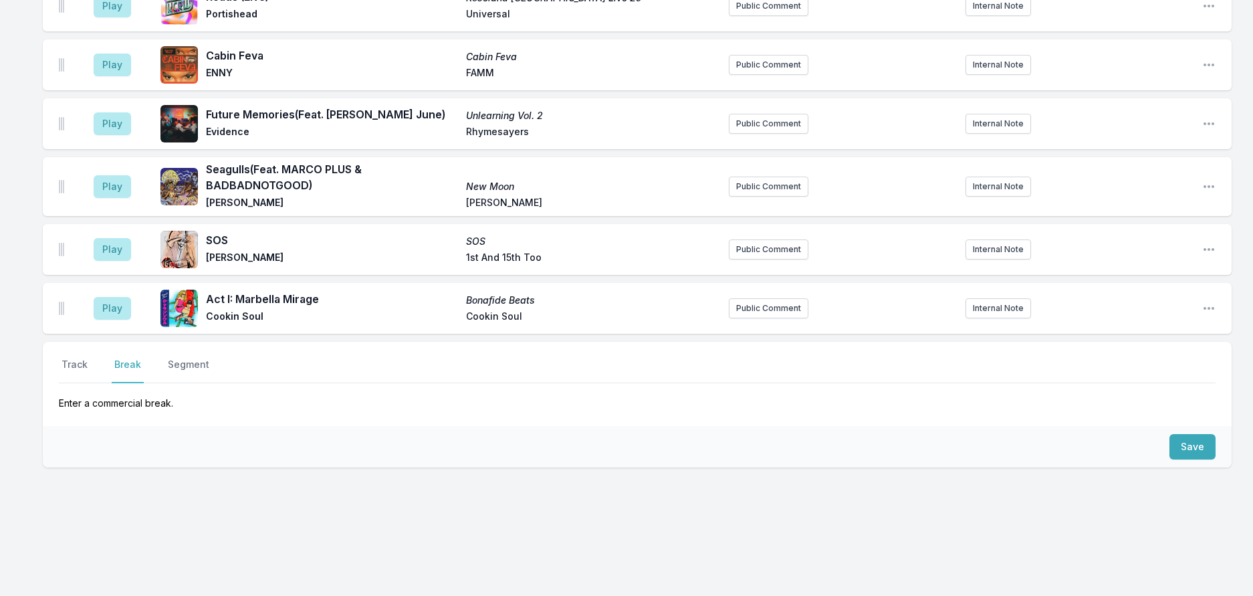
scroll to position [707, 0]
click at [1178, 434] on button "Save" at bounding box center [1192, 446] width 46 height 25
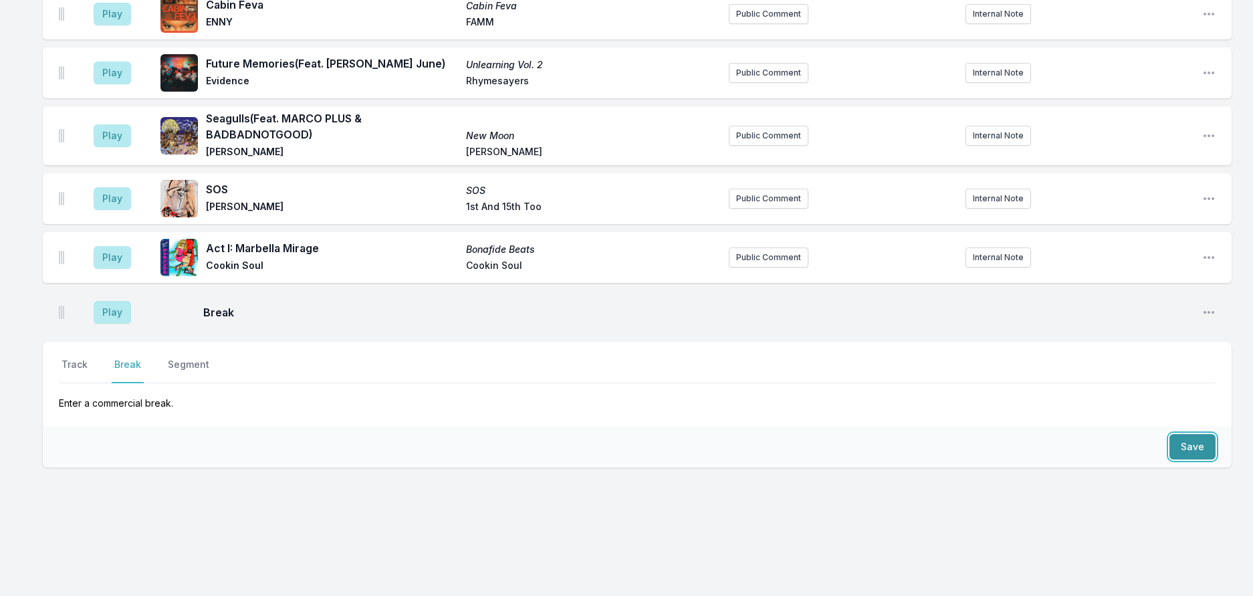
scroll to position [764, 0]
click at [78, 358] on button "Track" at bounding box center [74, 370] width 31 height 25
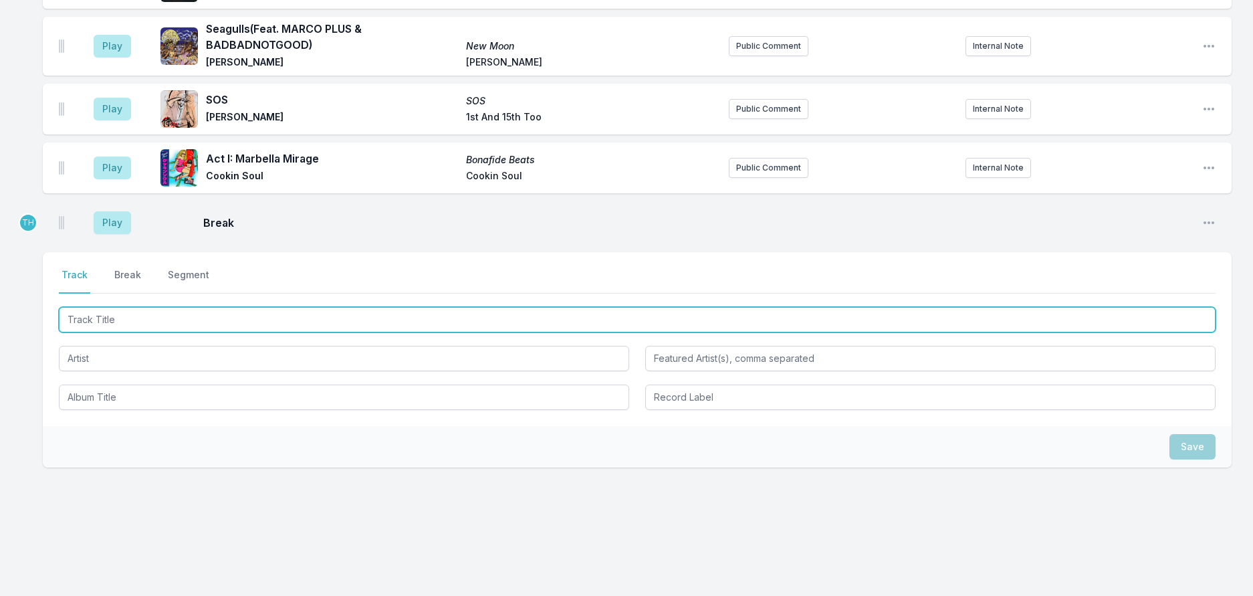
click at [120, 332] on input "Track Title" at bounding box center [637, 319] width 1157 height 25
type input "UFO"
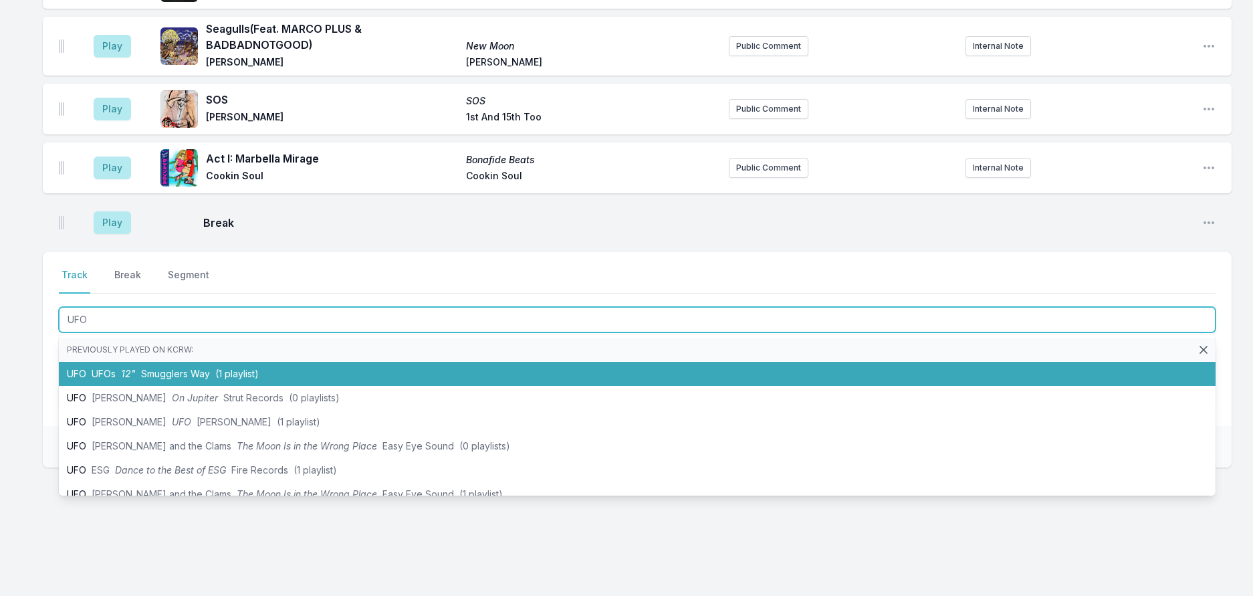
click at [128, 386] on li "UFO UFOs 12" Smugglers Way (1 playlist)" at bounding box center [637, 374] width 1157 height 24
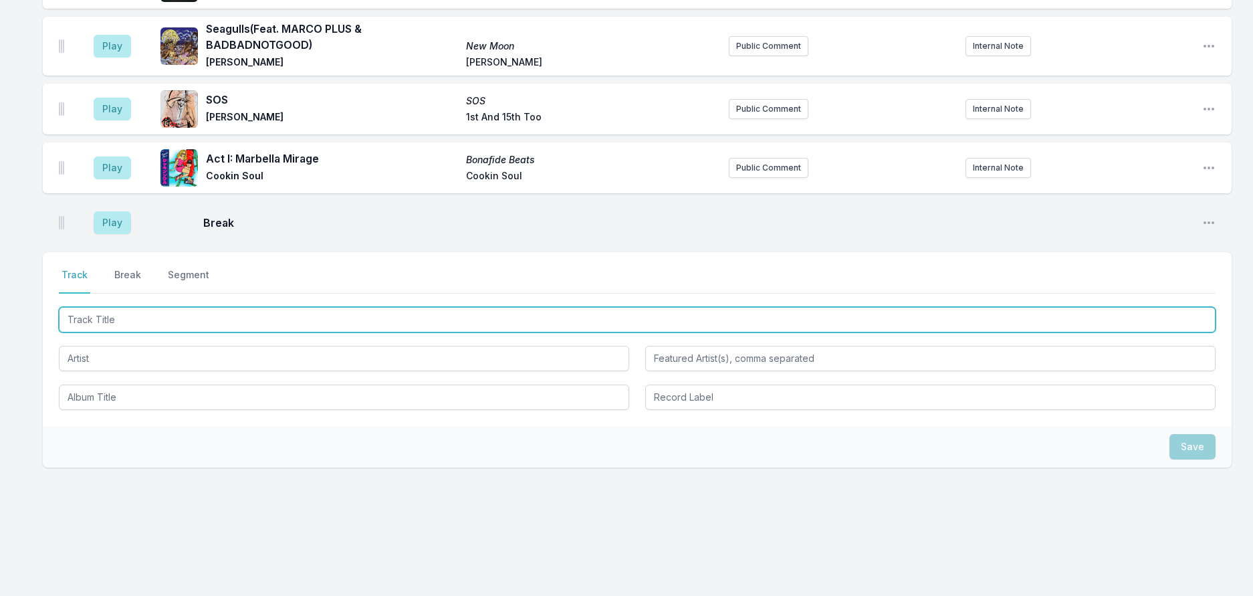
scroll to position [830, 0]
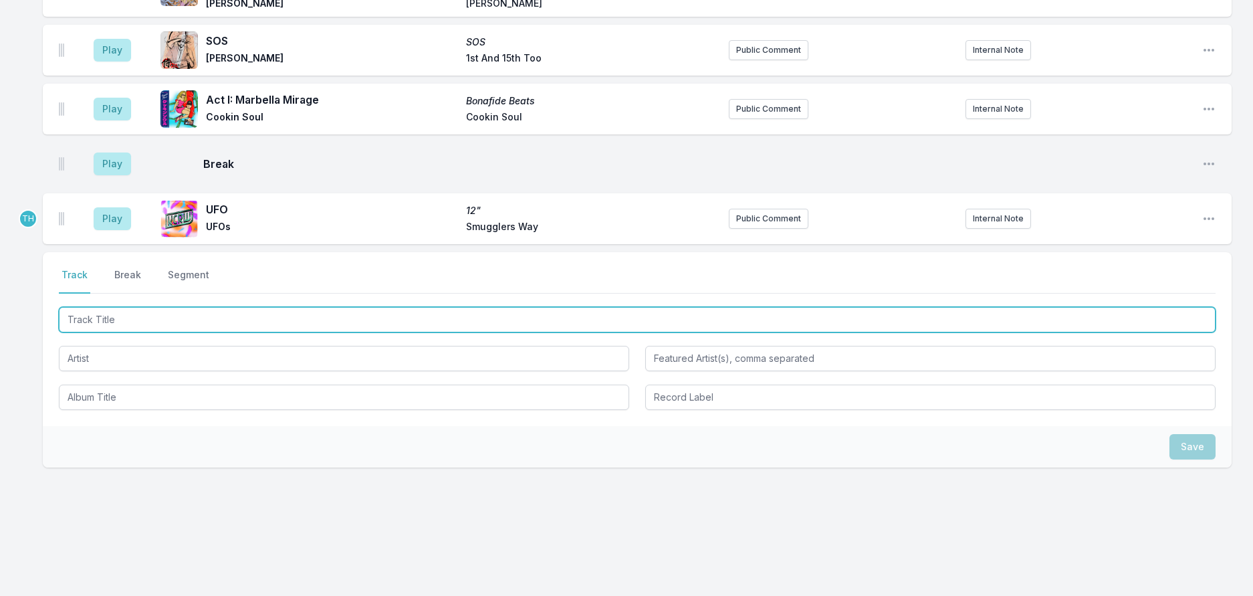
click at [298, 332] on input "Track Title" at bounding box center [637, 319] width 1157 height 25
click at [215, 332] on input "Track Title" at bounding box center [637, 319] width 1157 height 25
type input "Midas Reversed"
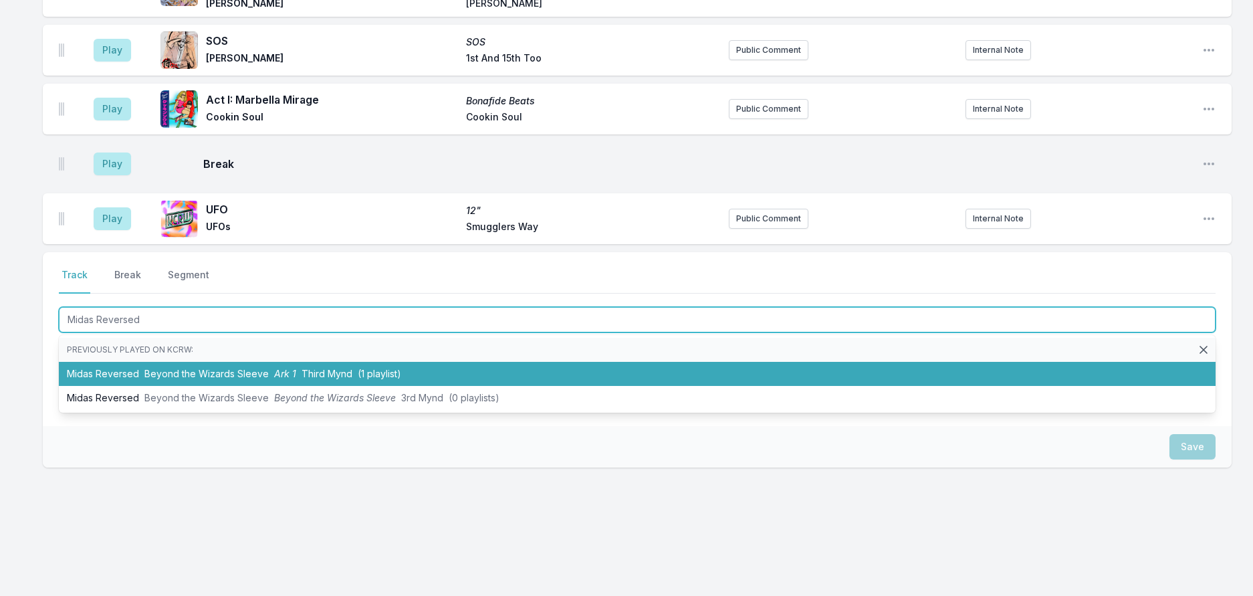
click at [296, 379] on span "Ark 1" at bounding box center [285, 373] width 22 height 11
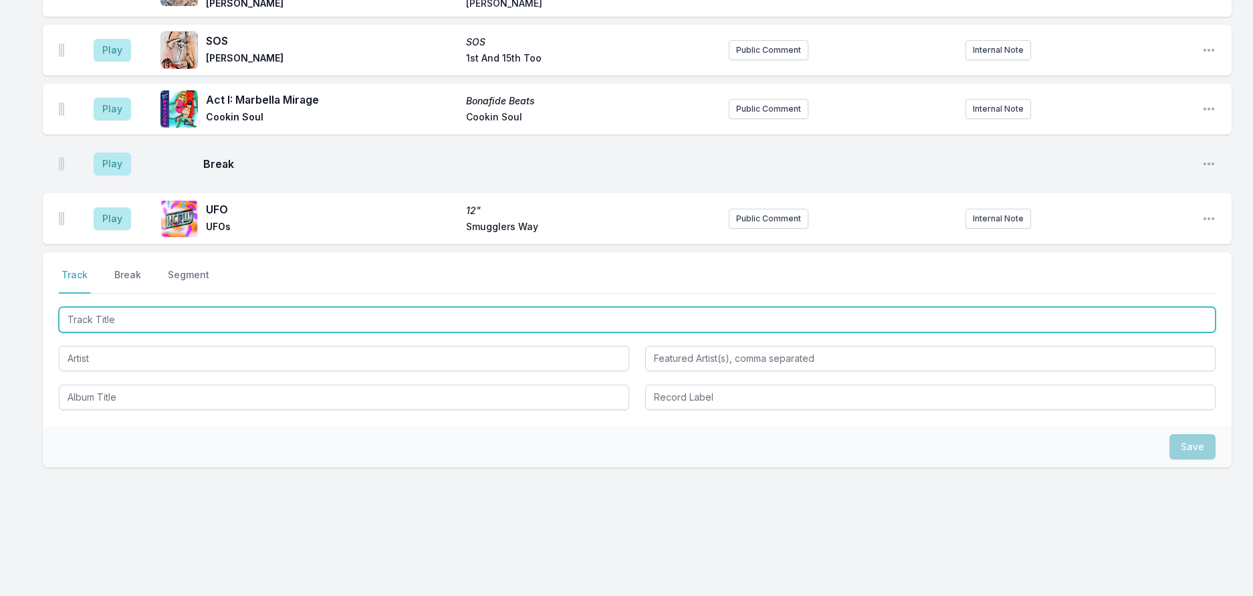
scroll to position [896, 0]
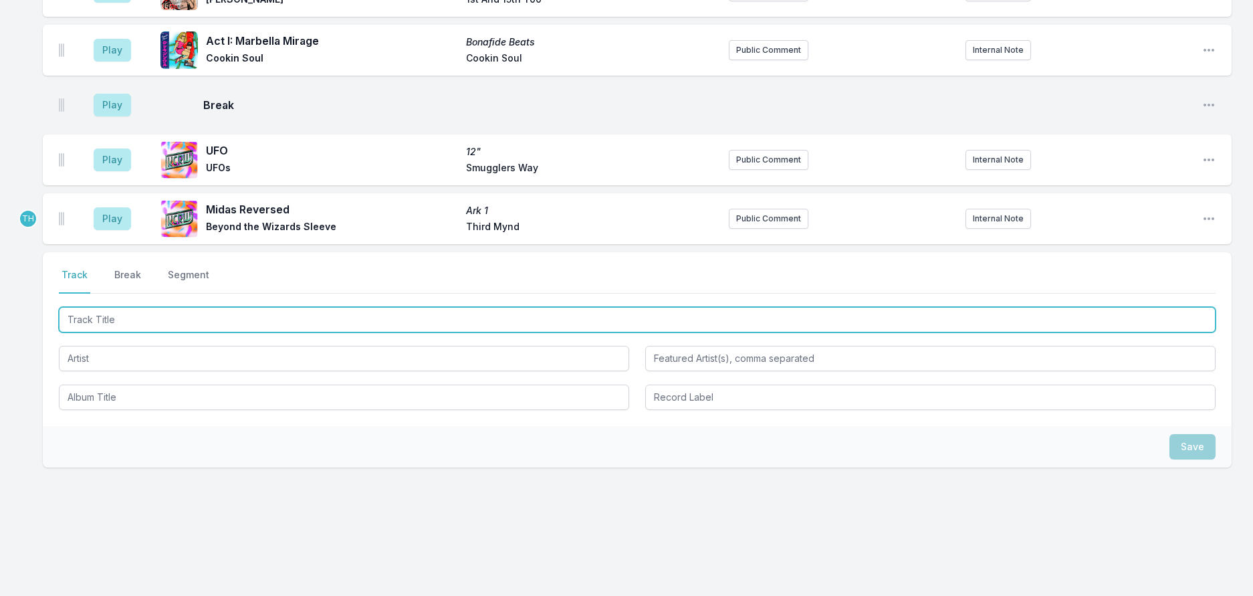
click at [305, 332] on input "Track Title" at bounding box center [637, 319] width 1157 height 25
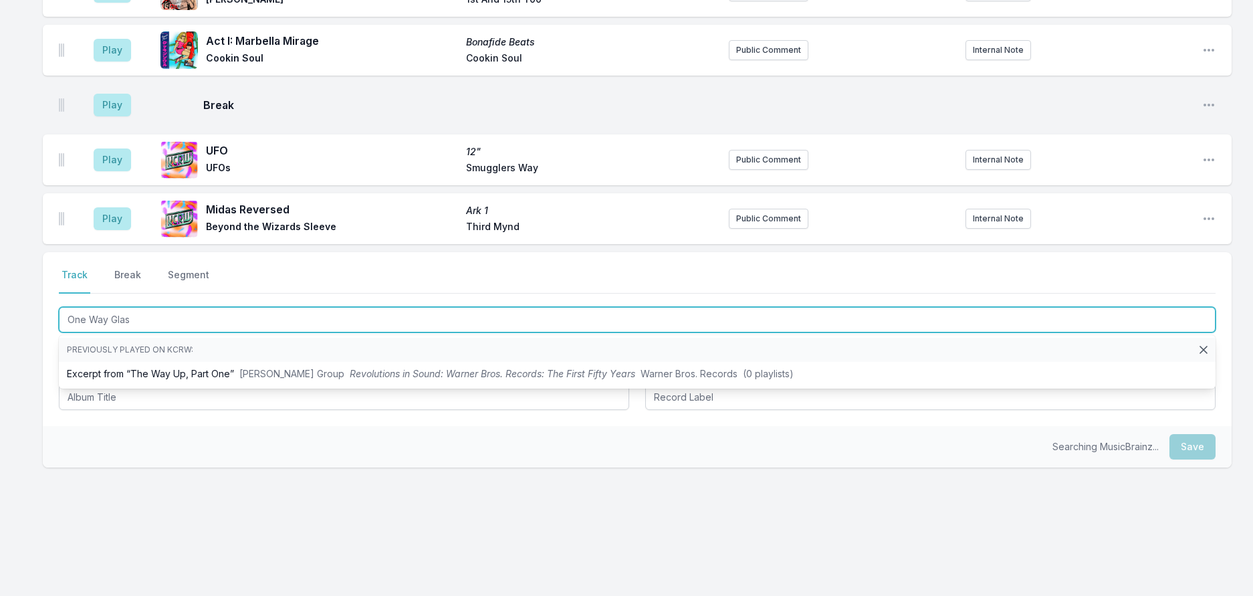
type input "One Way Glass"
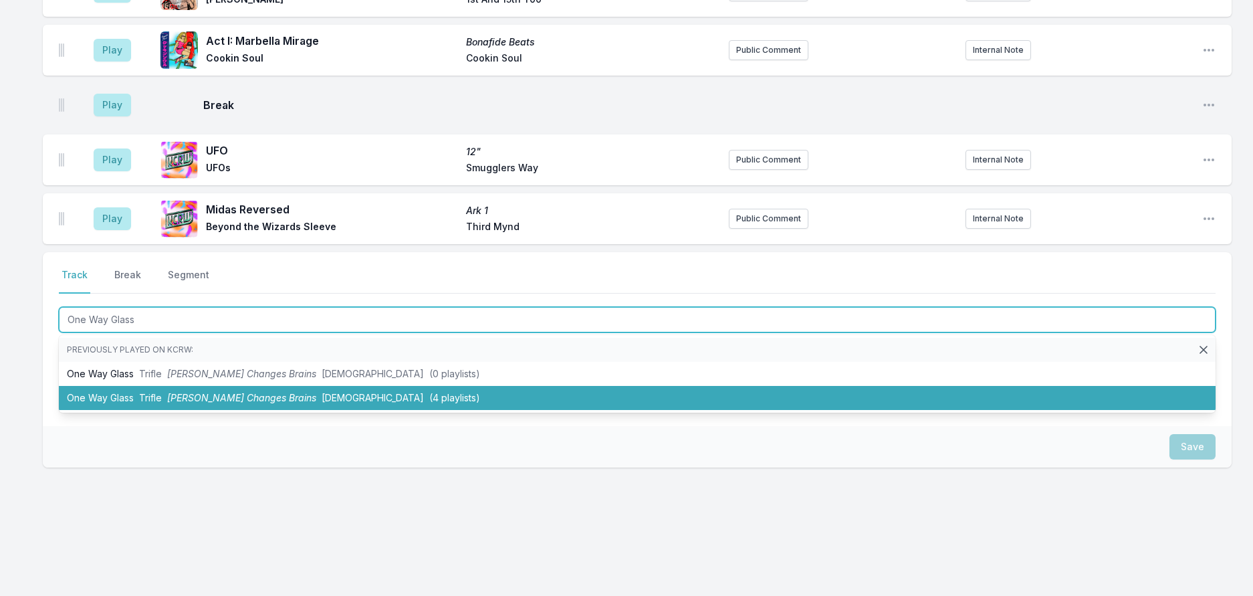
click at [320, 410] on li "One Way Glass Trifle Mr Norris Changes Brains Eskimo (4 playlists)" at bounding box center [637, 398] width 1157 height 24
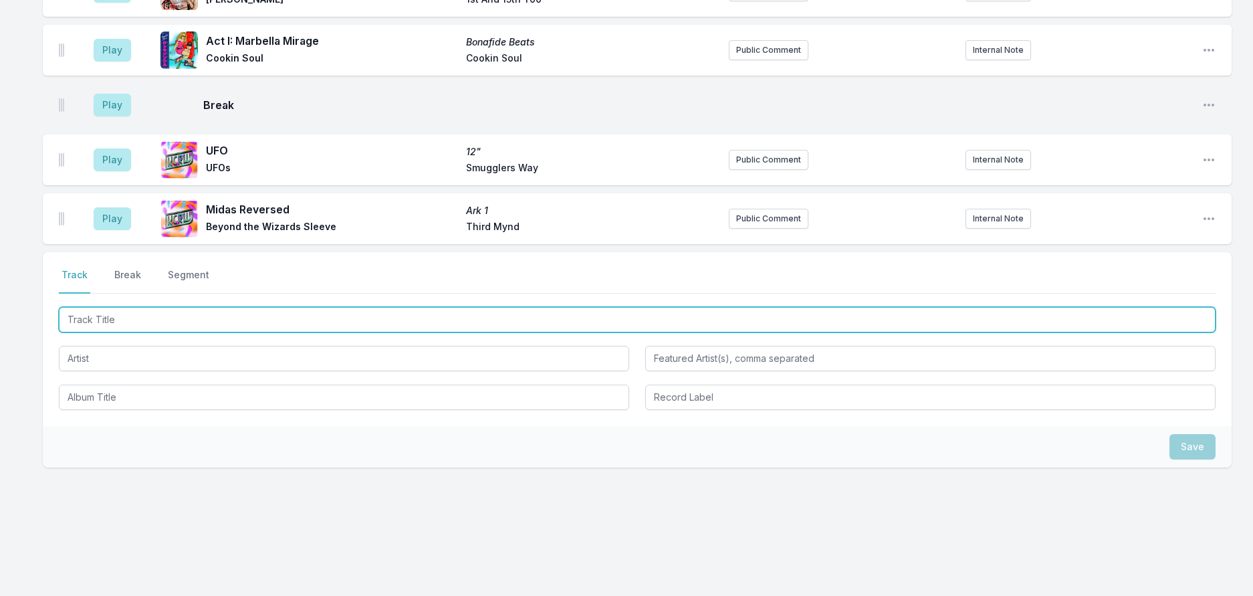
scroll to position [962, 0]
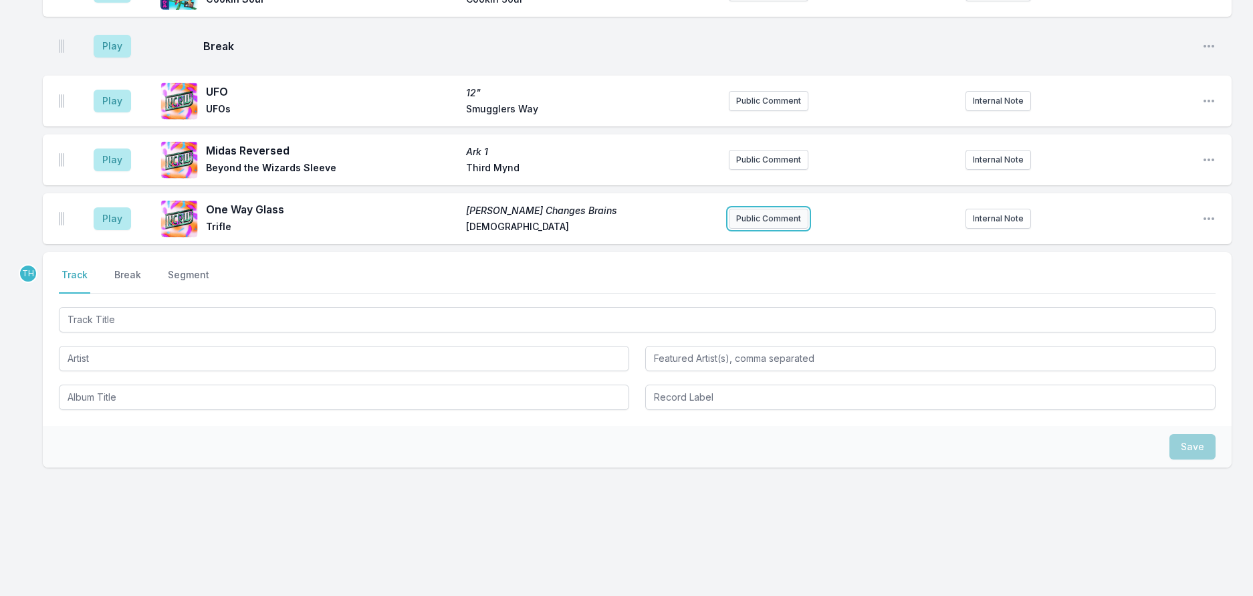
click at [759, 229] on button "Public Comment" at bounding box center [769, 219] width 80 height 20
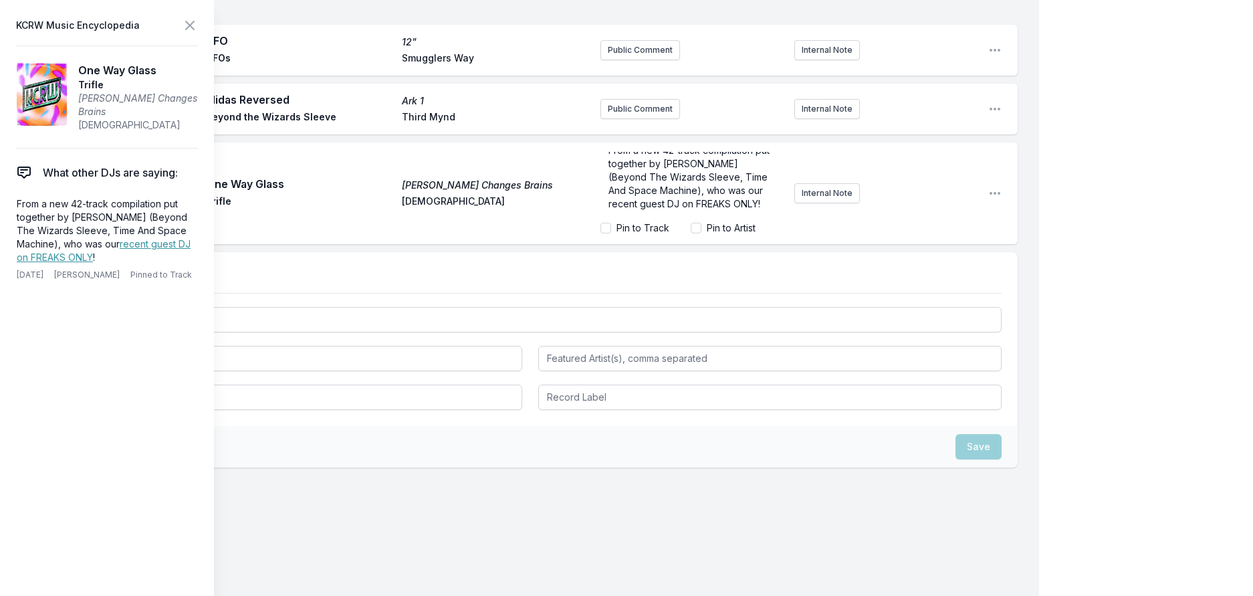
scroll to position [0, 0]
click at [600, 216] on div "e From a new 42-track compilation put together by Richard Norris (Beyond The Wi…" at bounding box center [691, 184] width 183 height 64
click at [160, 263] on link "recent guest DJ on FREAKS ONLY" at bounding box center [104, 250] width 174 height 25
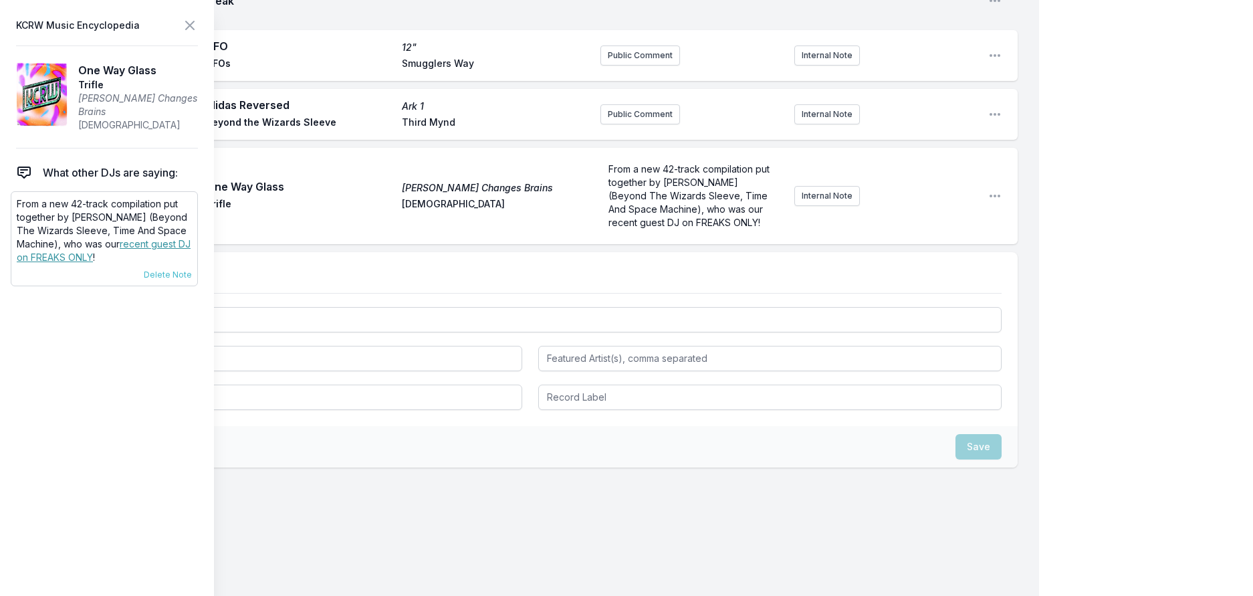
scroll to position [1044, 0]
click at [648, 235] on form "From a new 42-track compilation put together by Richard Norris (Beyond The Wiza…" at bounding box center [691, 196] width 183 height 78
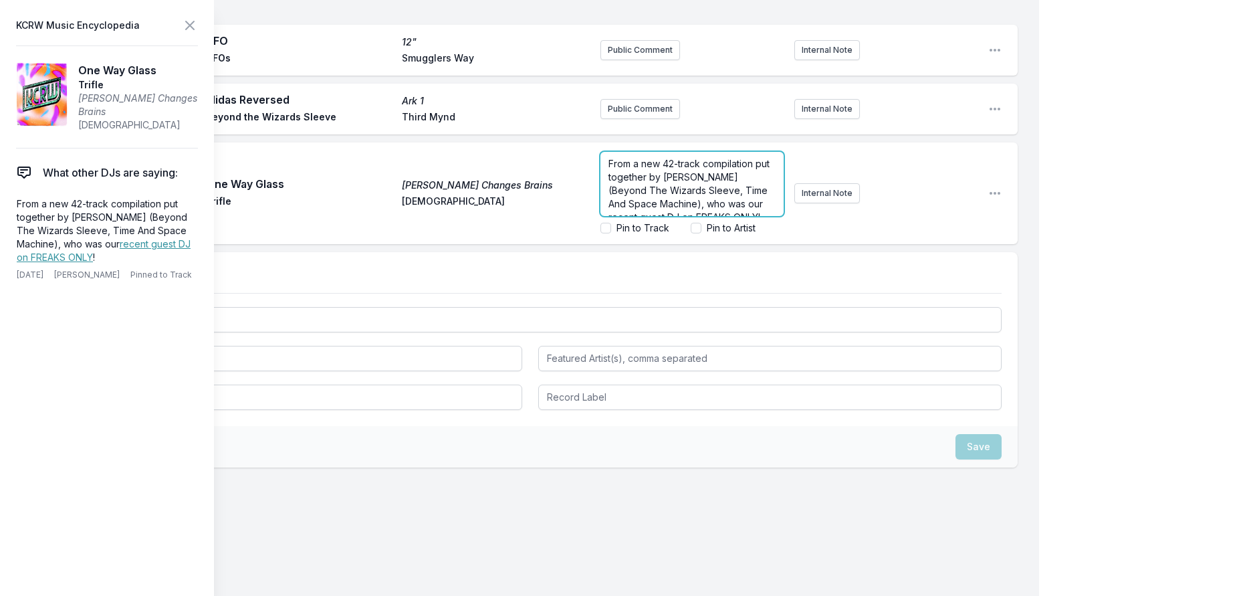
scroll to position [45, 0]
drag, startPoint x: 659, startPoint y: 300, endPoint x: 625, endPoint y: 287, distance: 36.6
click at [625, 211] on p "From a new 42-track compilation put together by Richard Norris (Beyond The Wiza…" at bounding box center [691, 177] width 167 height 67
click at [198, 27] on icon at bounding box center [190, 25] width 16 height 16
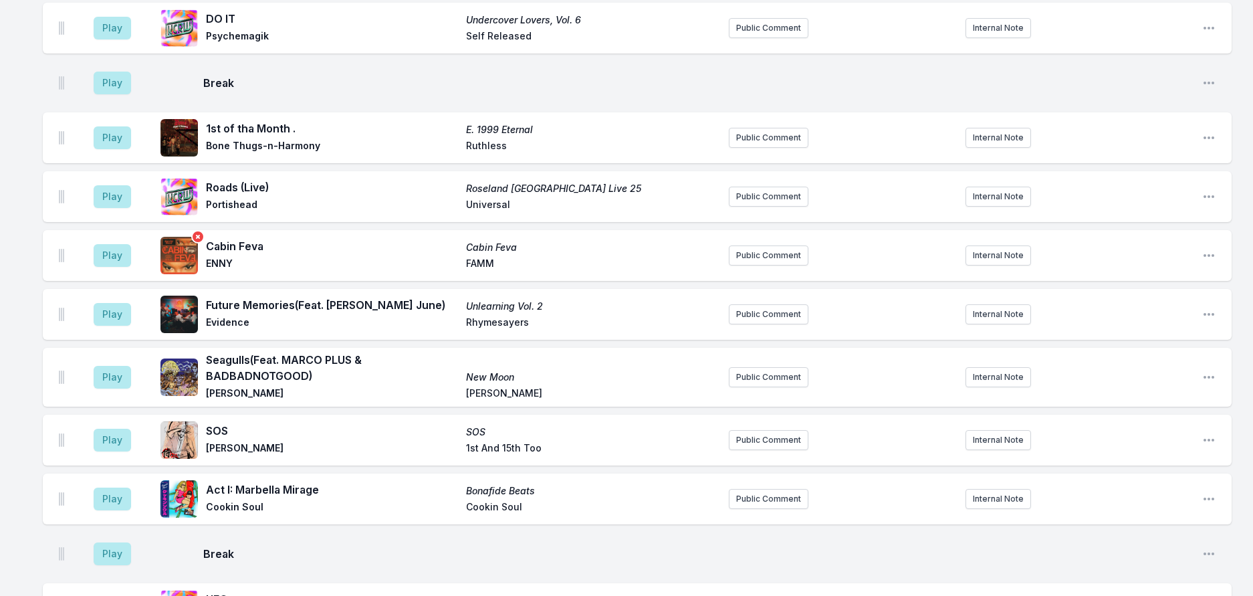
scroll to position [108, 0]
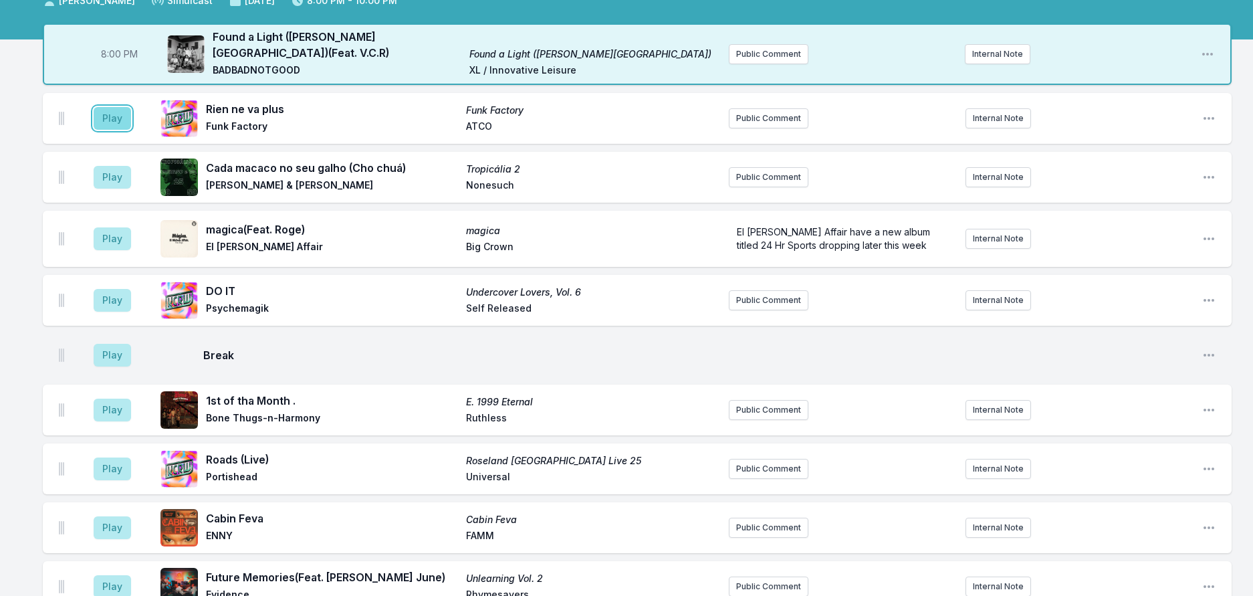
click at [122, 130] on button "Play" at bounding box center [112, 118] width 37 height 23
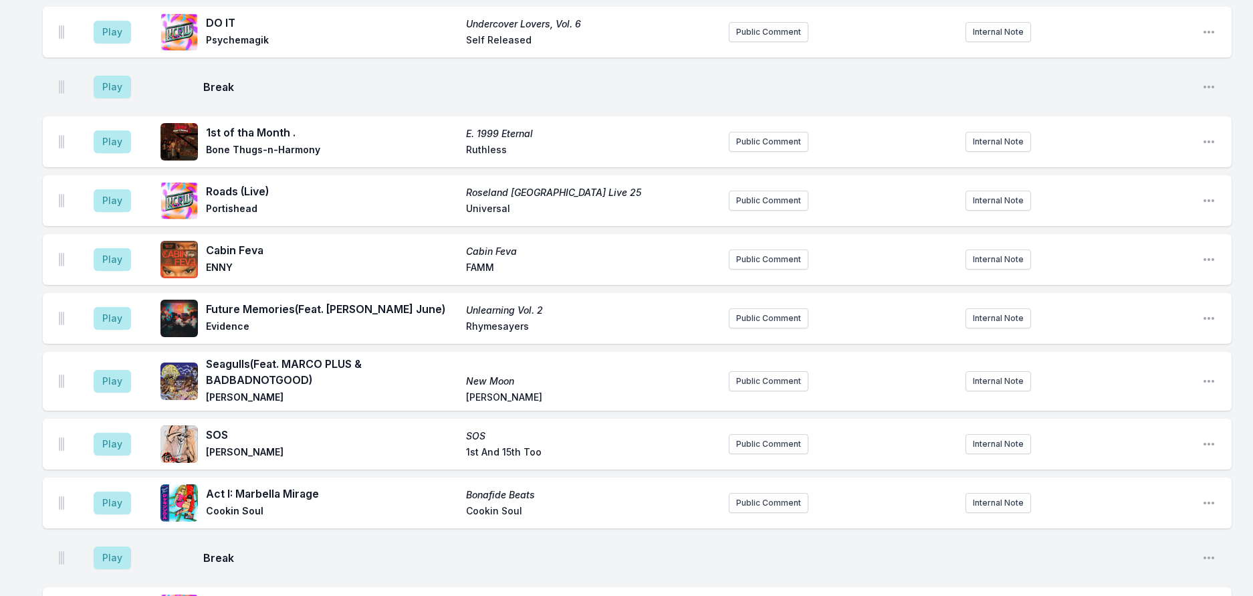
scroll to position [308, 0]
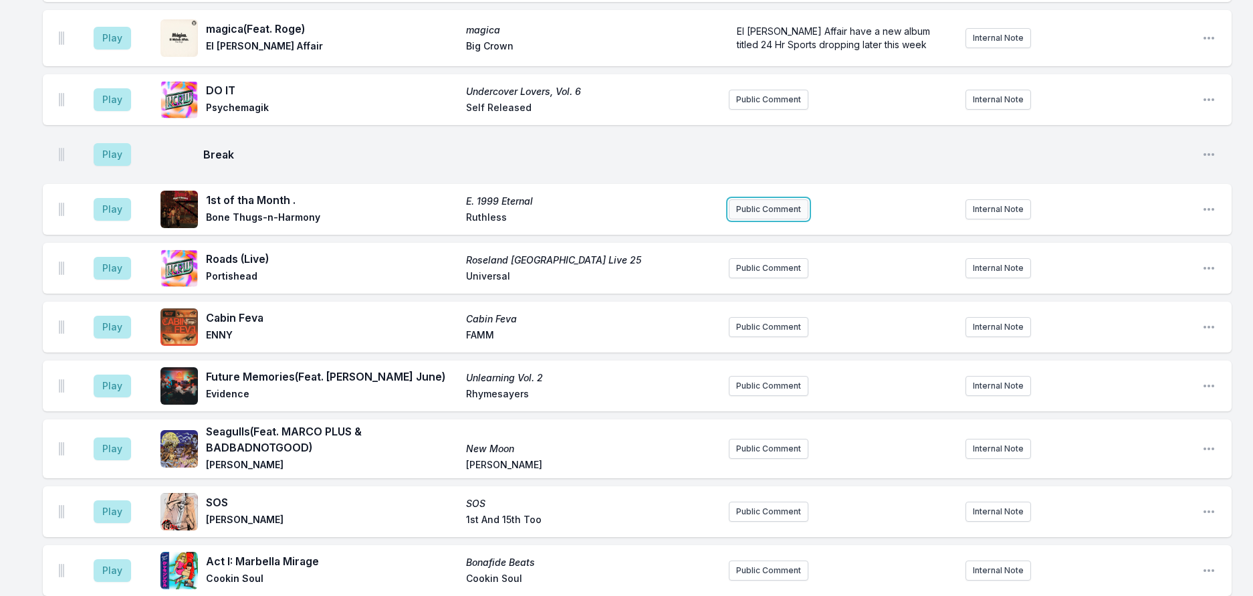
click at [765, 219] on button "Public Comment" at bounding box center [769, 209] width 80 height 20
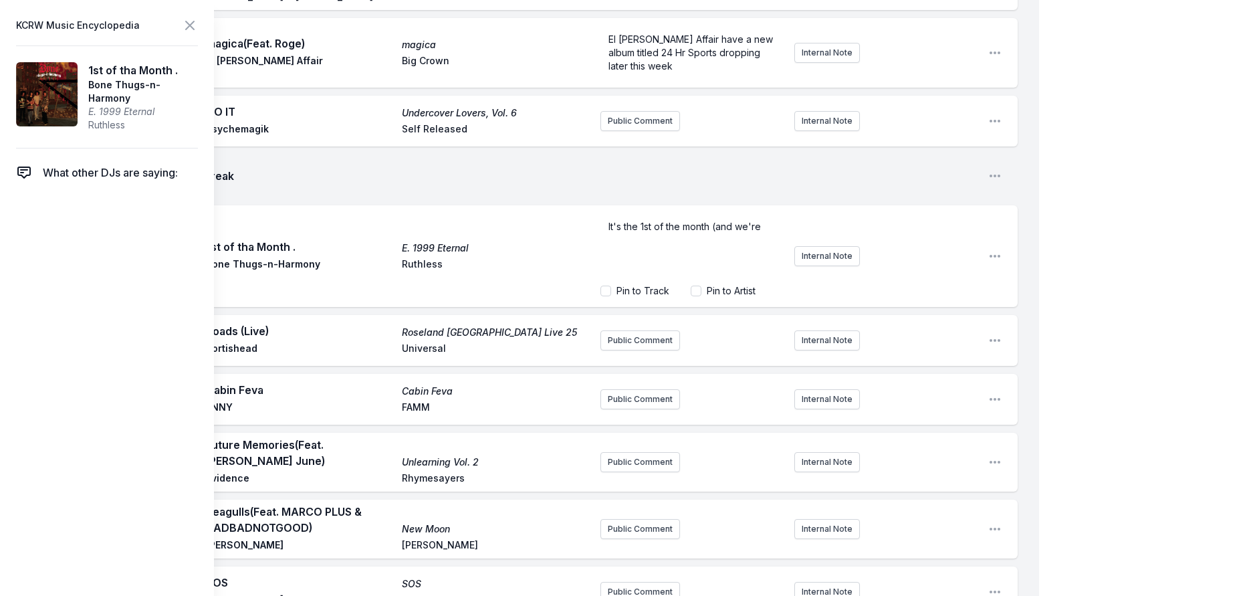
drag, startPoint x: 625, startPoint y: 304, endPoint x: 534, endPoint y: 265, distance: 99.1
click at [534, 265] on ul "Play Cada macaco no seu galho (Cho chuá) Tropicália 2 Caetano Veloso & Gilberto…" at bounding box center [530, 450] width 975 height 998
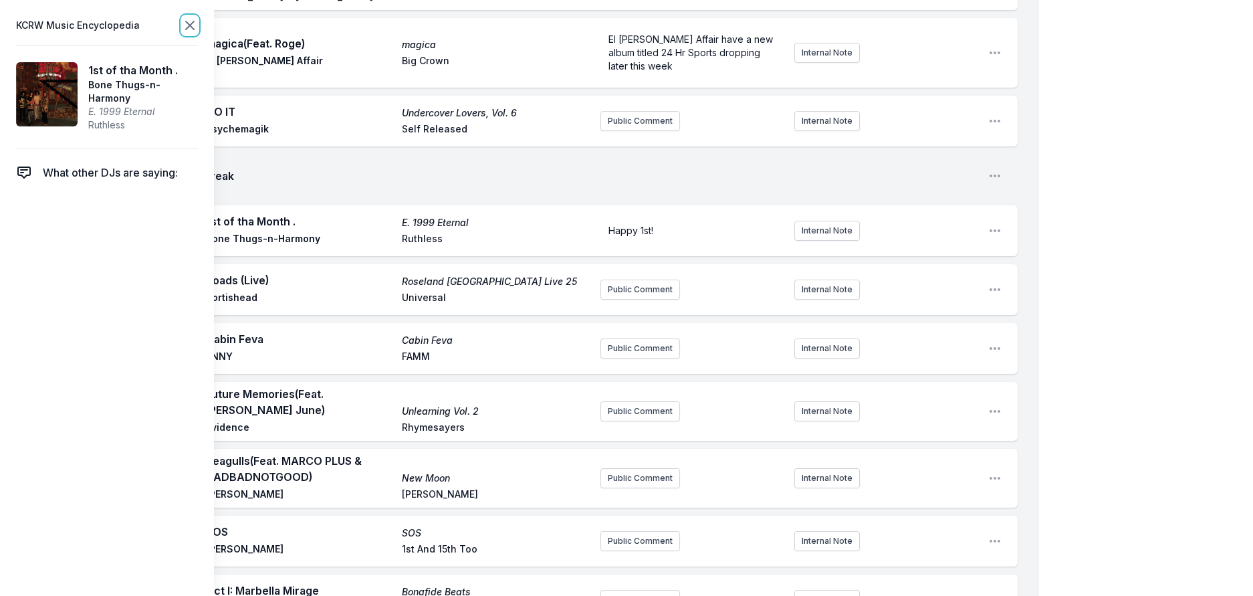
click at [198, 23] on icon at bounding box center [190, 25] width 16 height 16
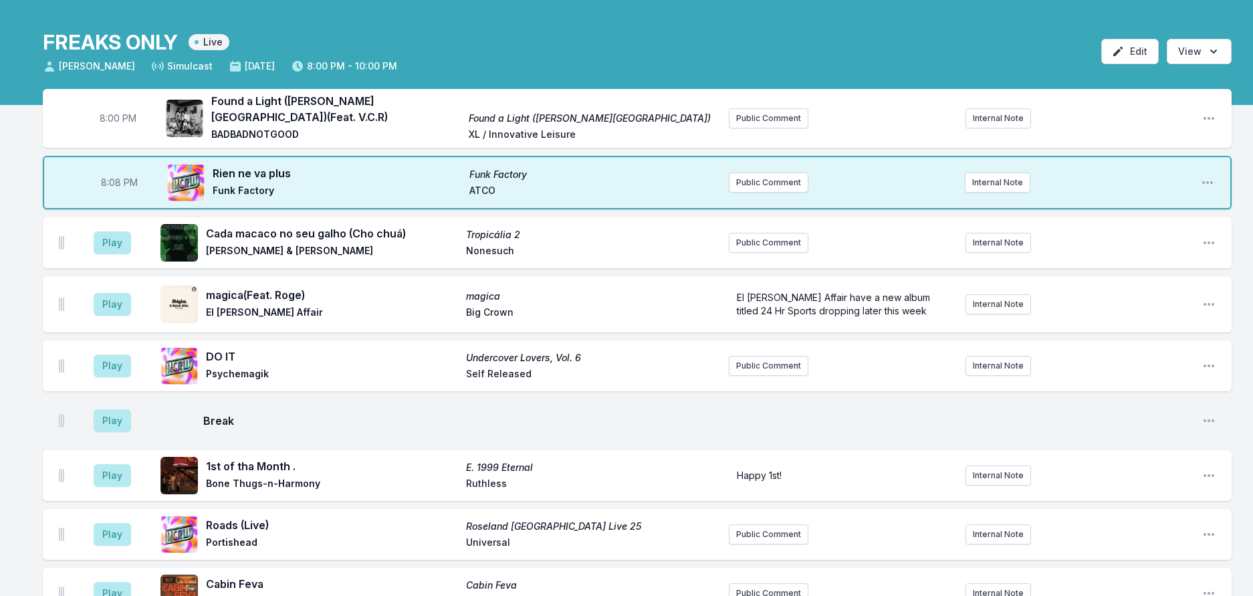
scroll to position [41, 0]
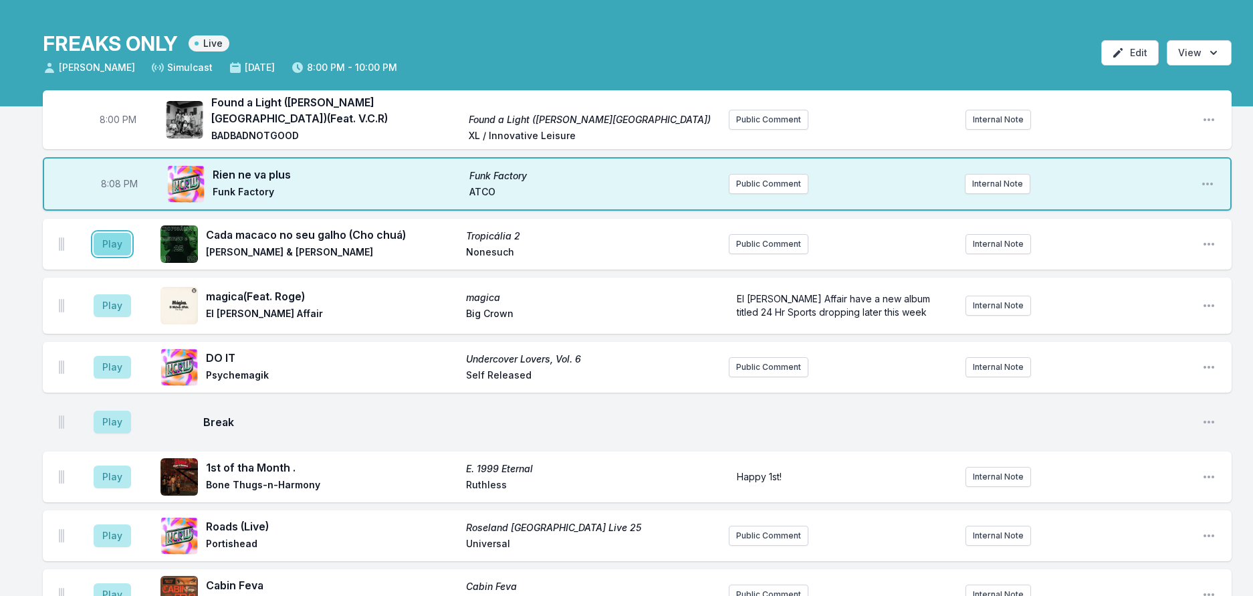
click at [122, 255] on button "Play" at bounding box center [112, 244] width 37 height 23
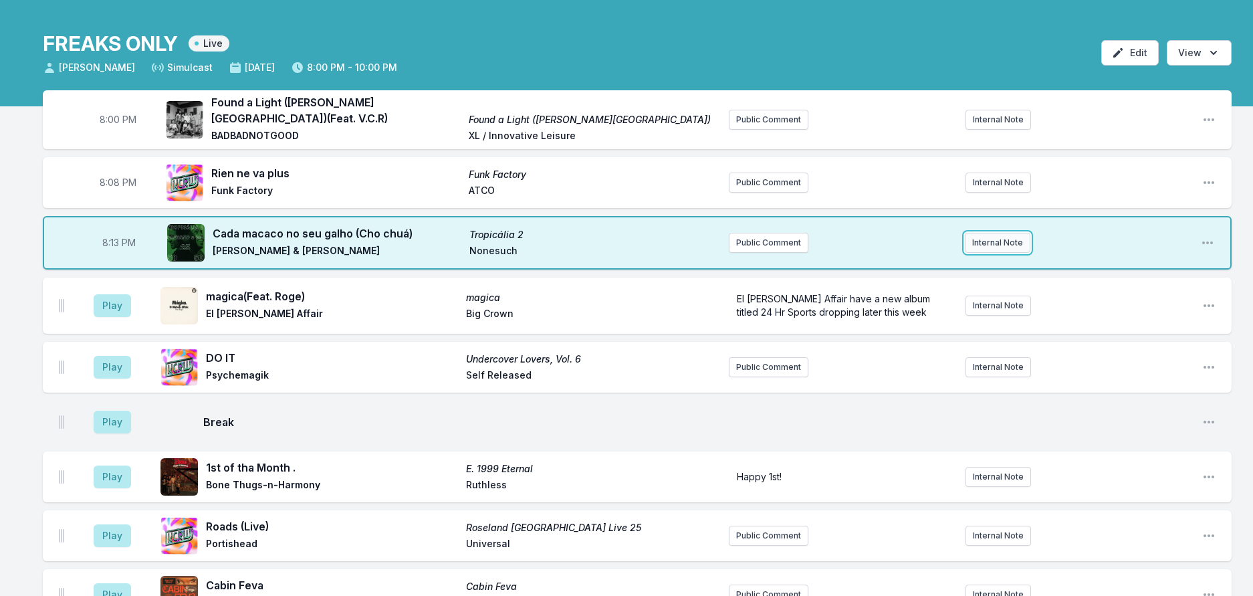
click at [976, 253] on button "Internal Note" at bounding box center [998, 243] width 66 height 20
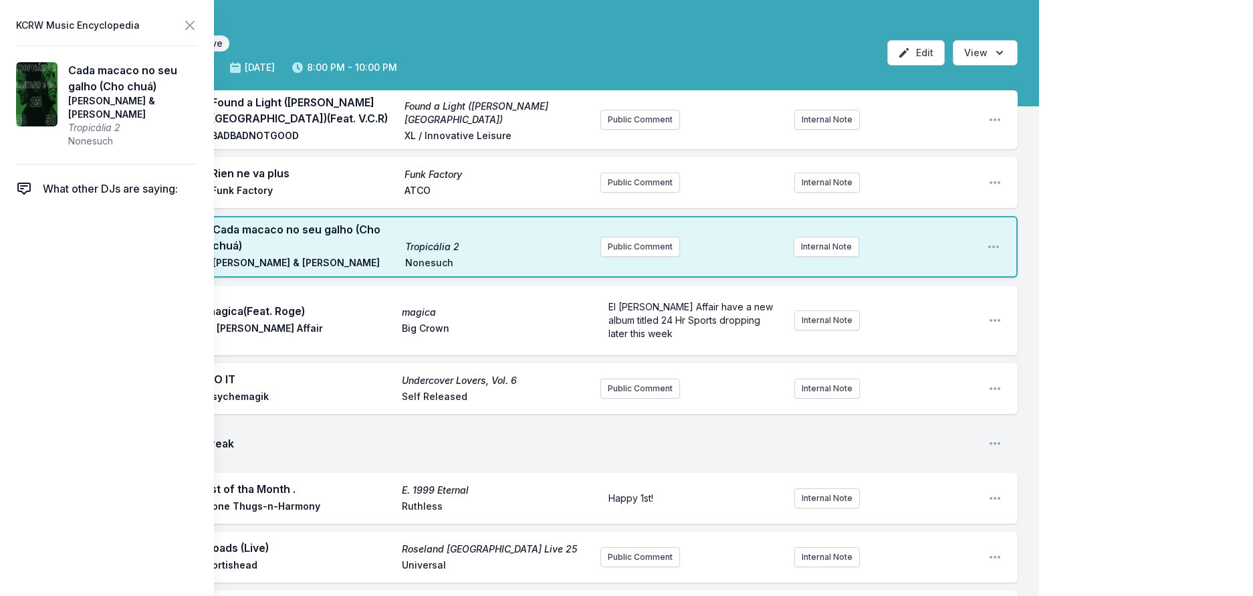
click at [198, 29] on icon at bounding box center [190, 25] width 16 height 16
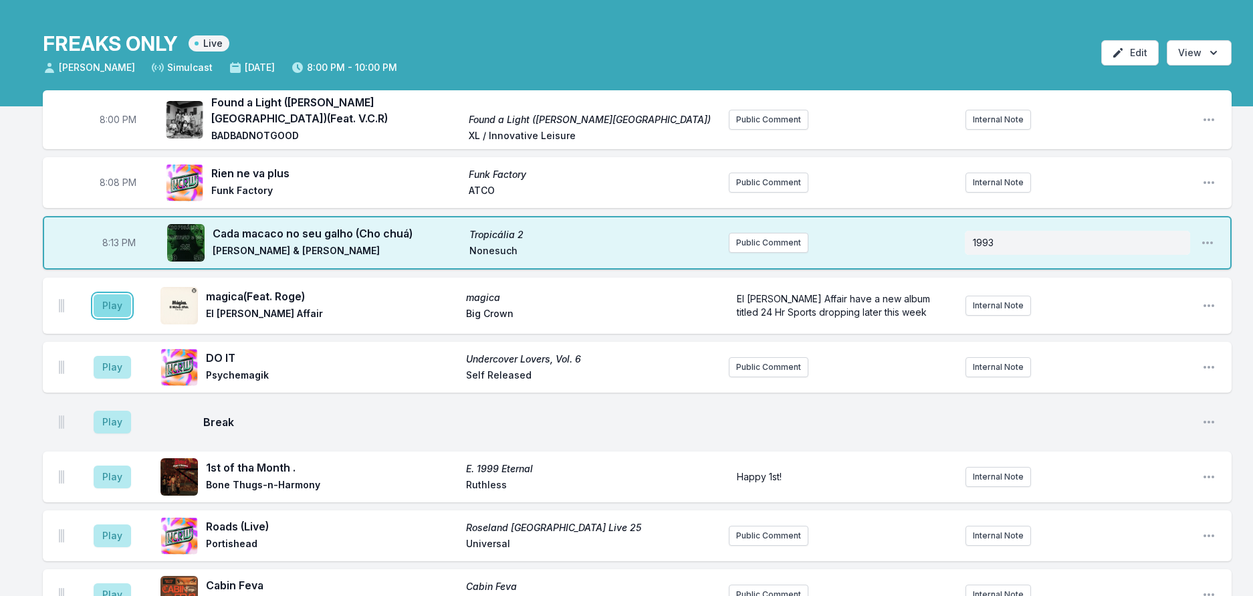
click at [122, 317] on button "Play" at bounding box center [112, 305] width 37 height 23
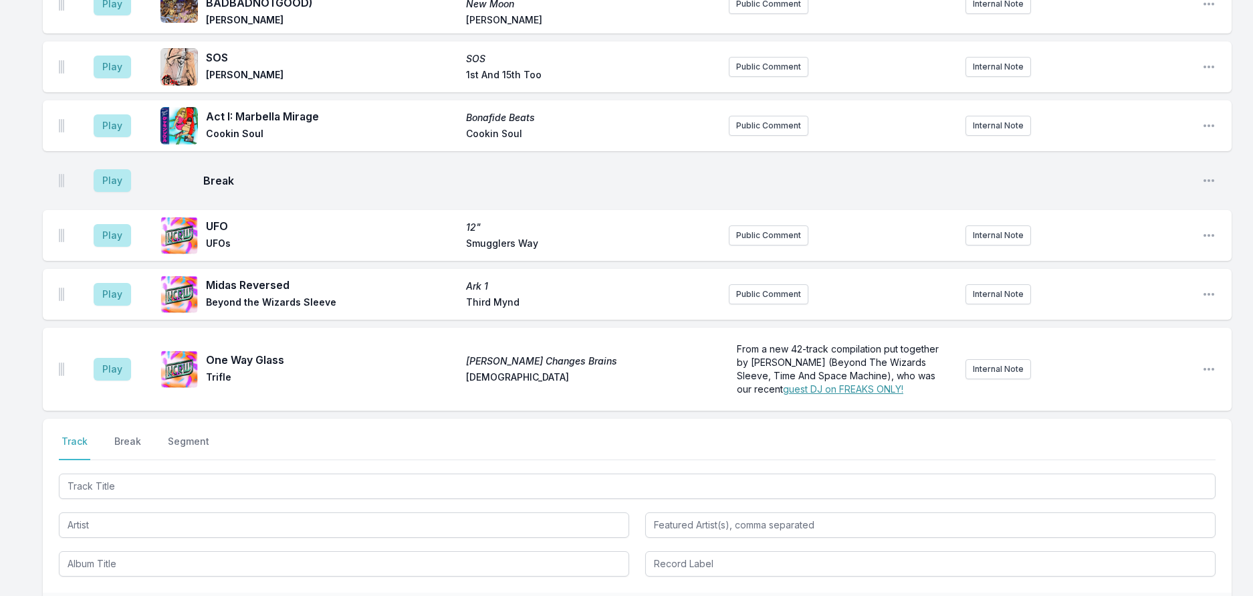
scroll to position [977, 0]
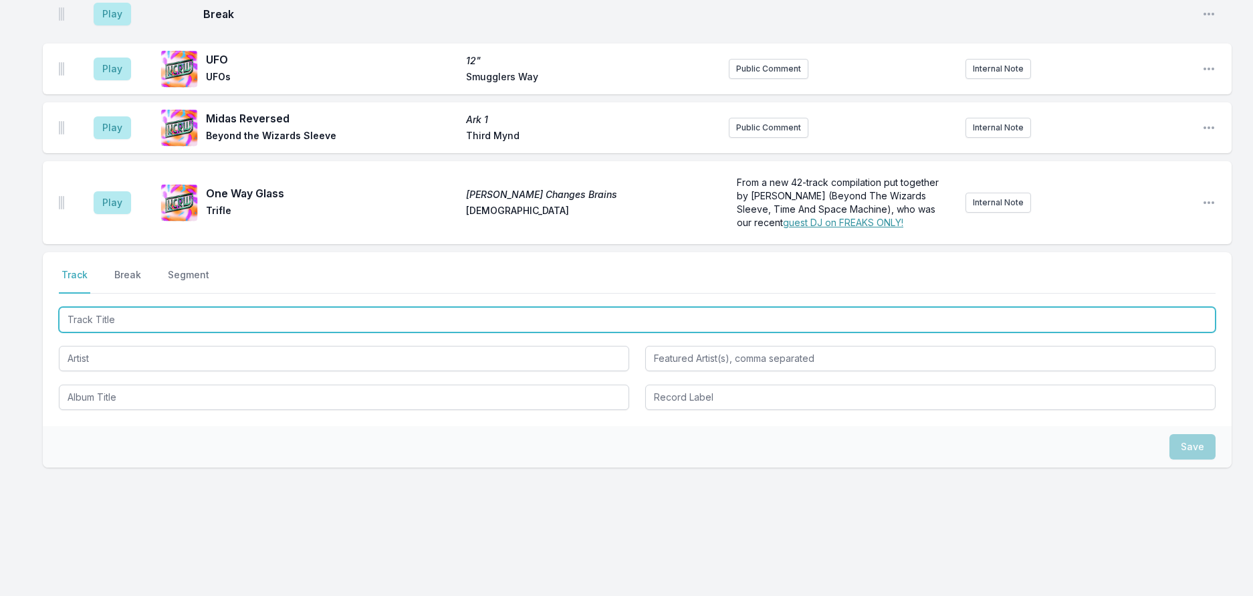
click at [407, 332] on input "Track Title" at bounding box center [637, 319] width 1157 height 25
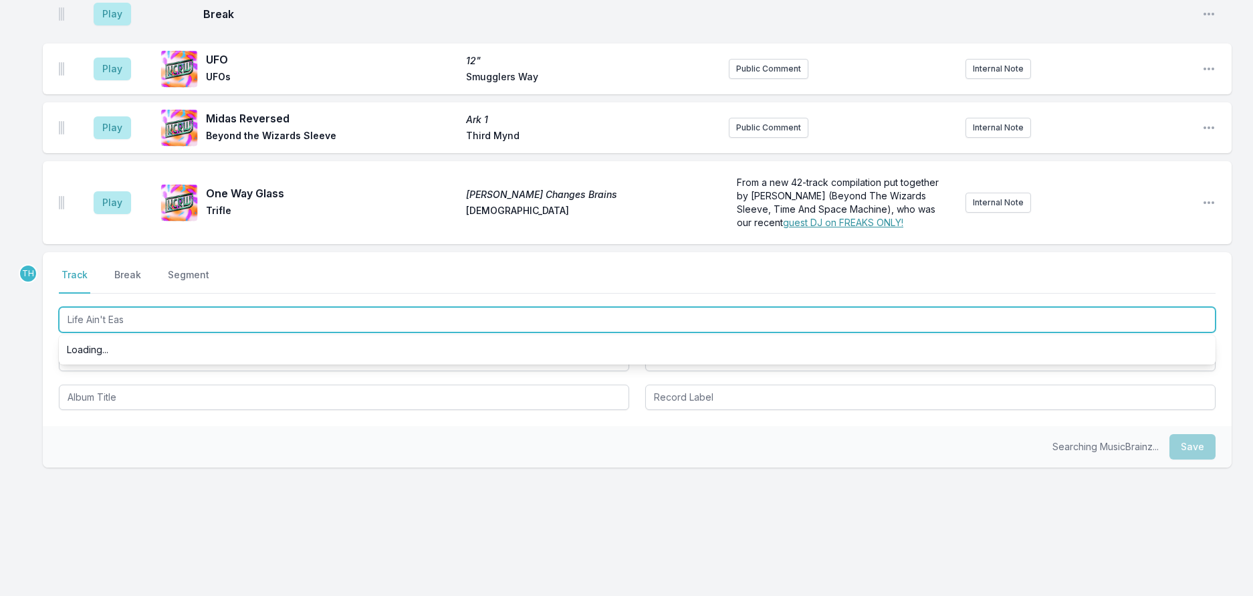
type input "Life Ain't Easy"
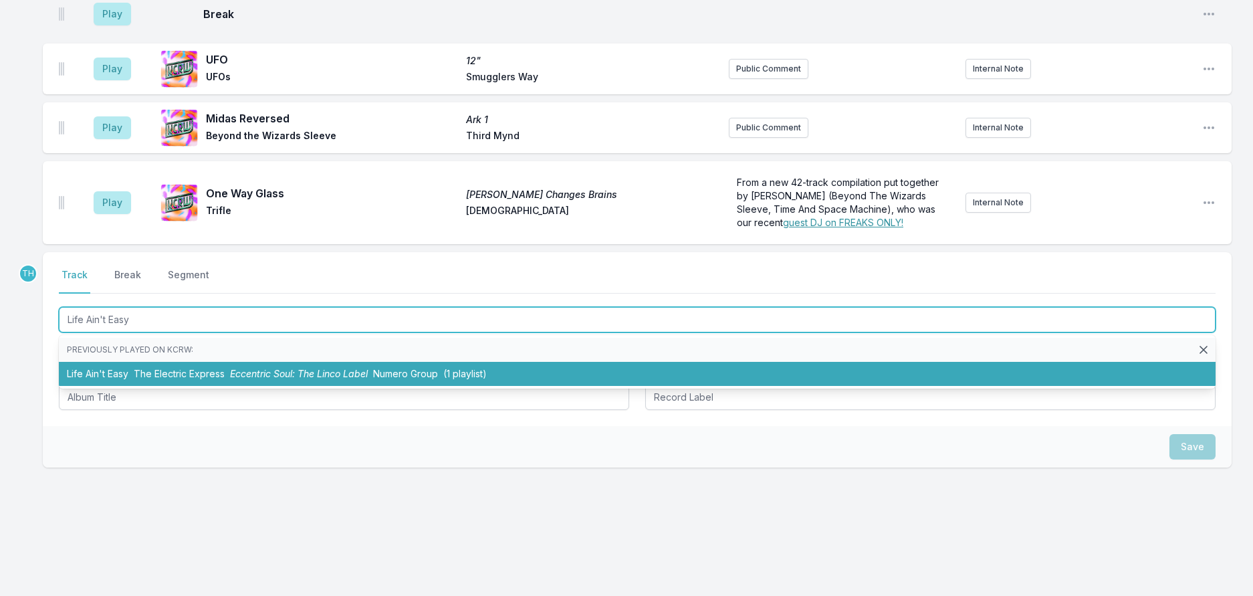
click at [438, 379] on span "Numero Group" at bounding box center [405, 373] width 65 height 11
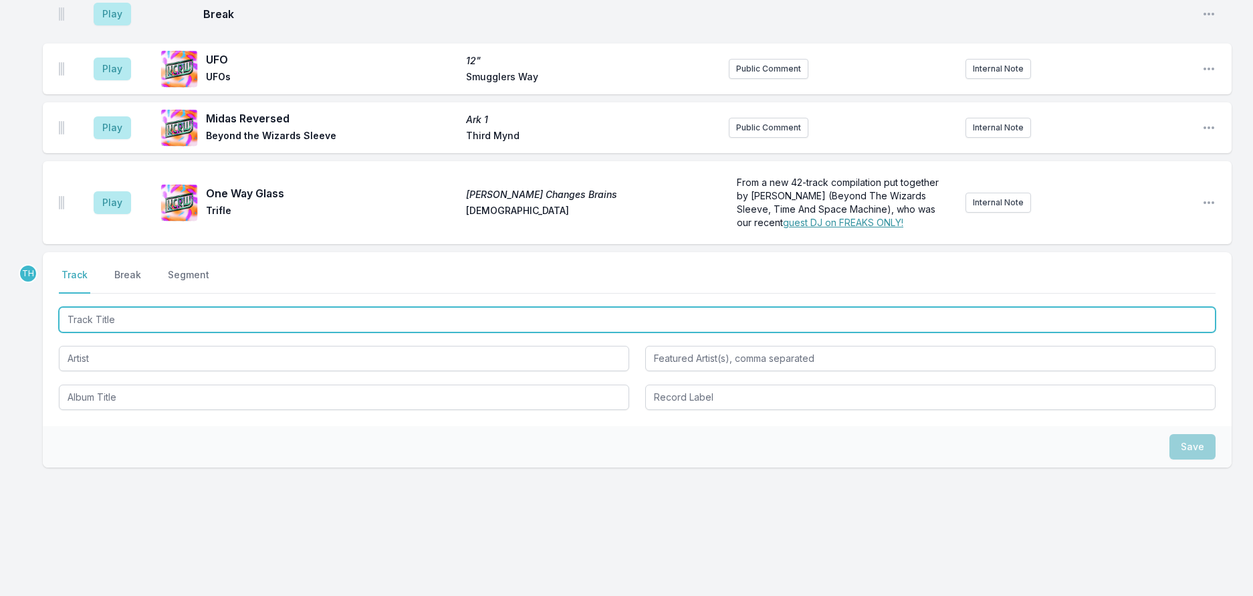
scroll to position [1043, 0]
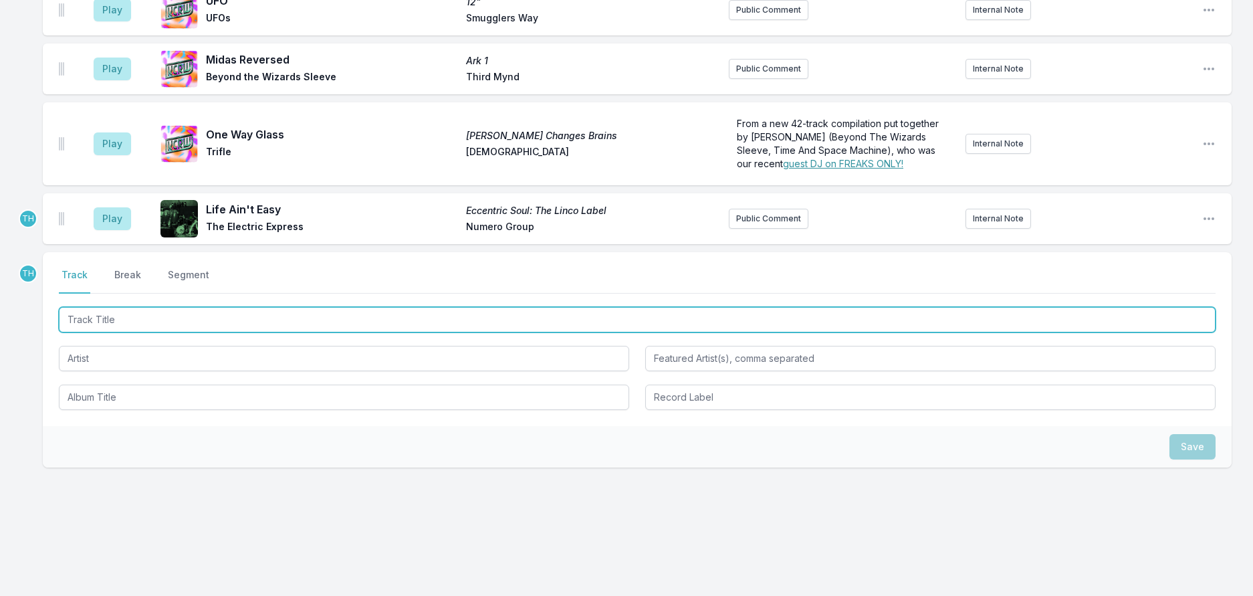
click at [292, 332] on input "Track Title" at bounding box center [637, 319] width 1157 height 25
type input "Twinkle Twin"
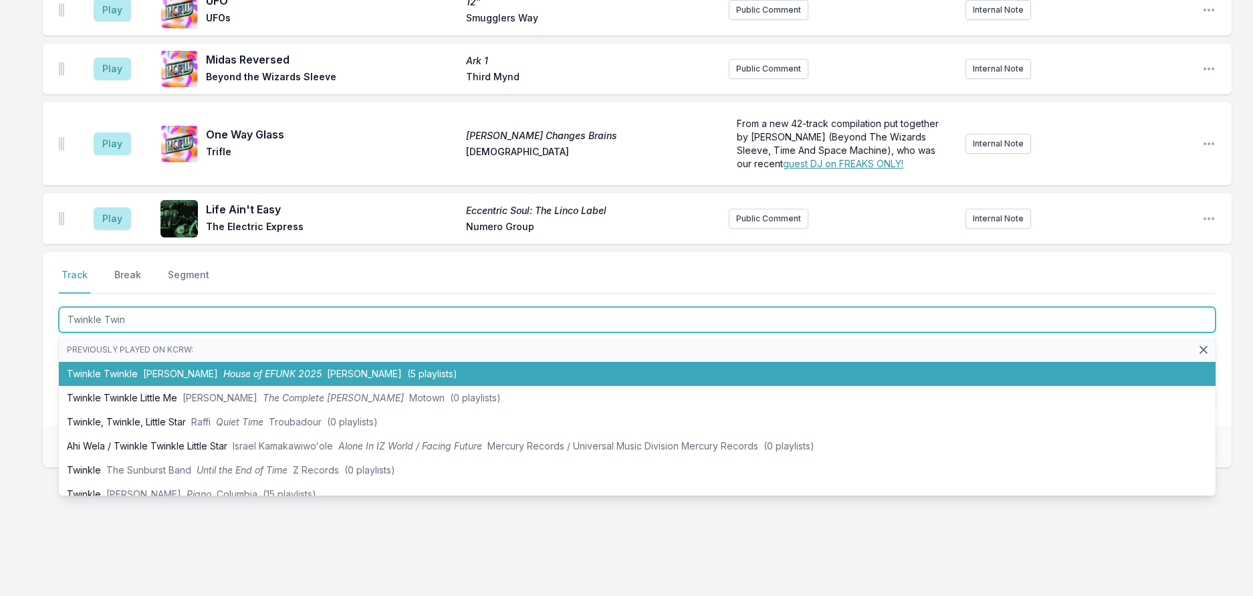
click at [292, 379] on span "House of EFUNK 2025" at bounding box center [272, 373] width 98 height 11
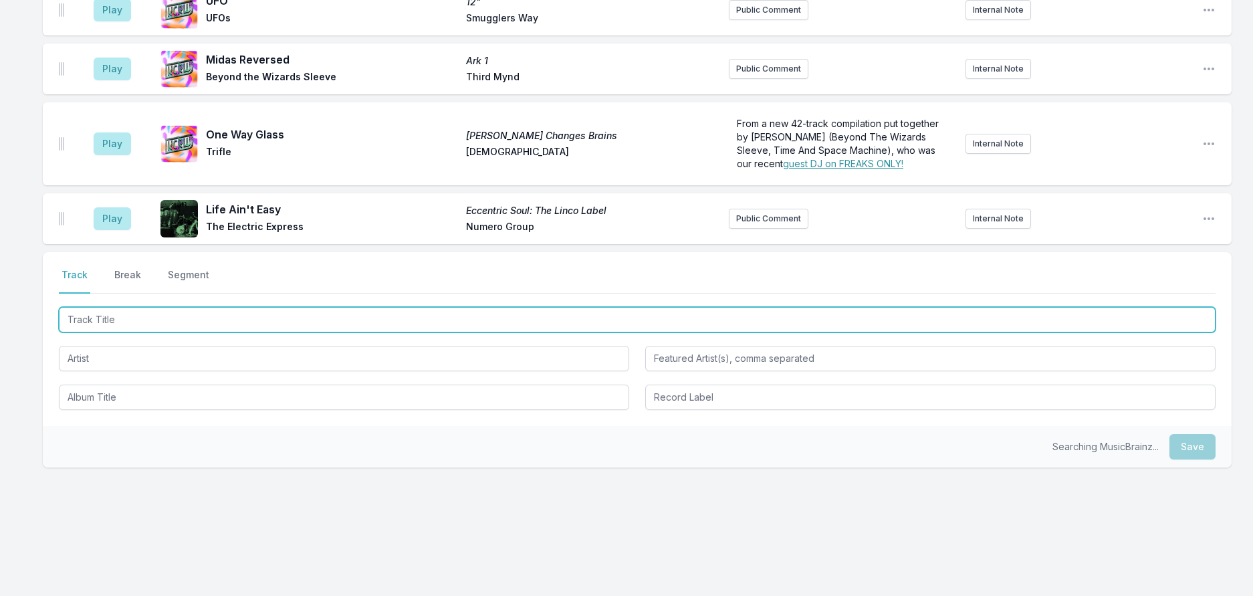
scroll to position [1109, 0]
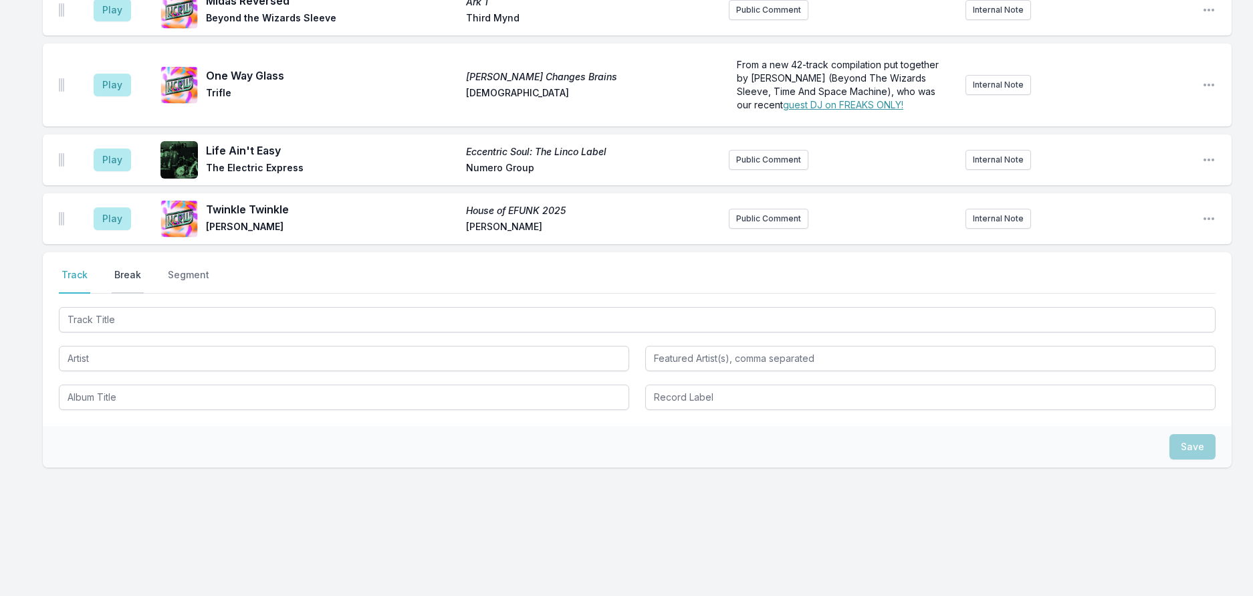
click at [144, 294] on button "Break" at bounding box center [128, 280] width 32 height 25
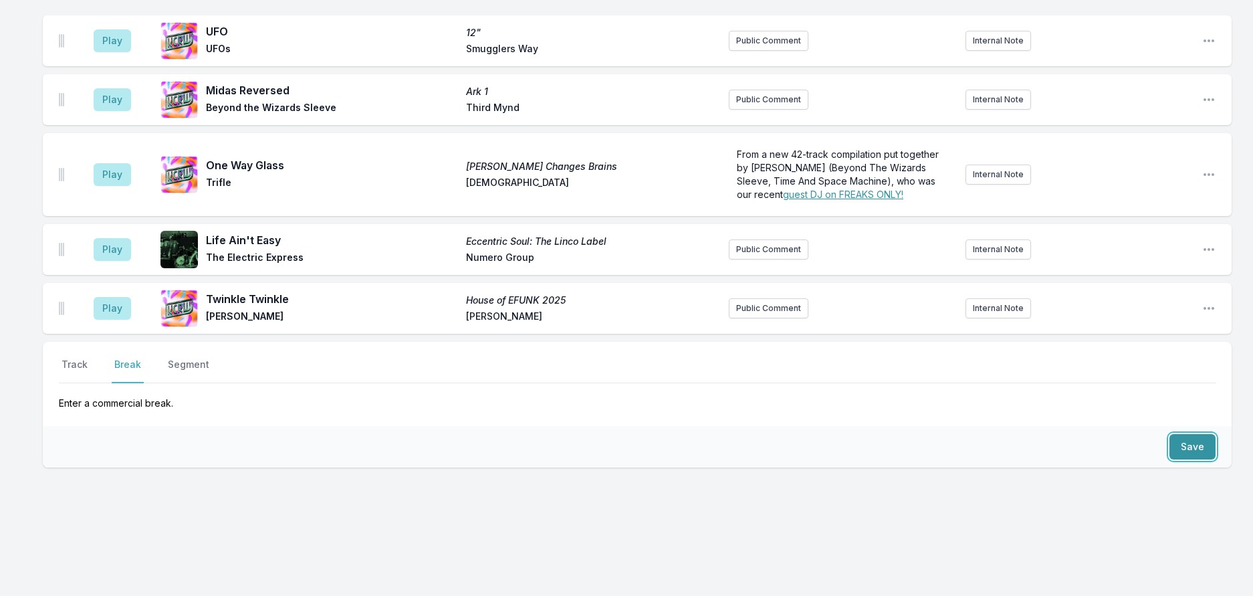
click at [1178, 459] on button "Save" at bounding box center [1192, 446] width 46 height 25
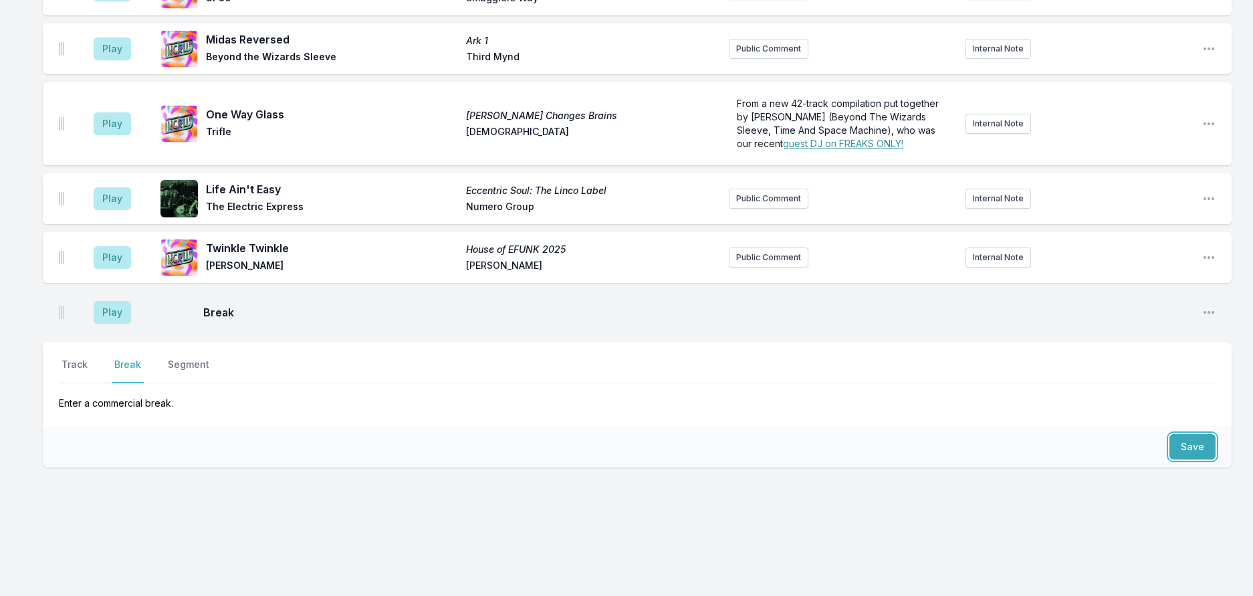
scroll to position [1166, 0]
click at [90, 368] on button "Track" at bounding box center [74, 370] width 31 height 25
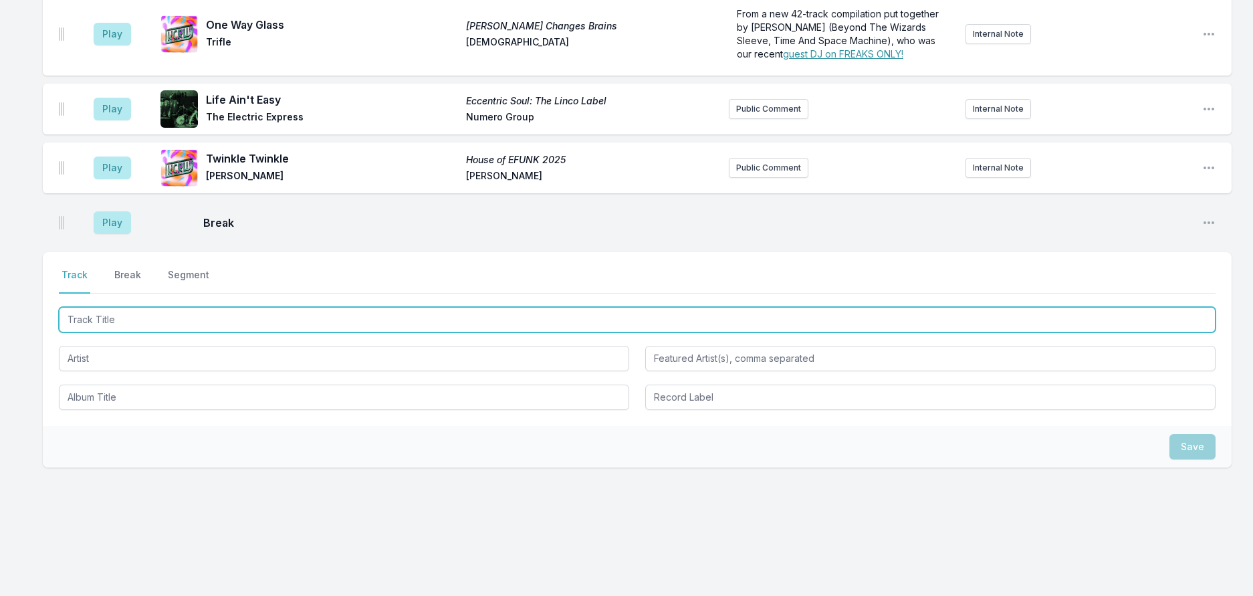
click at [112, 332] on input "Track Title" at bounding box center [637, 319] width 1157 height 25
type input "Looney Tooney"
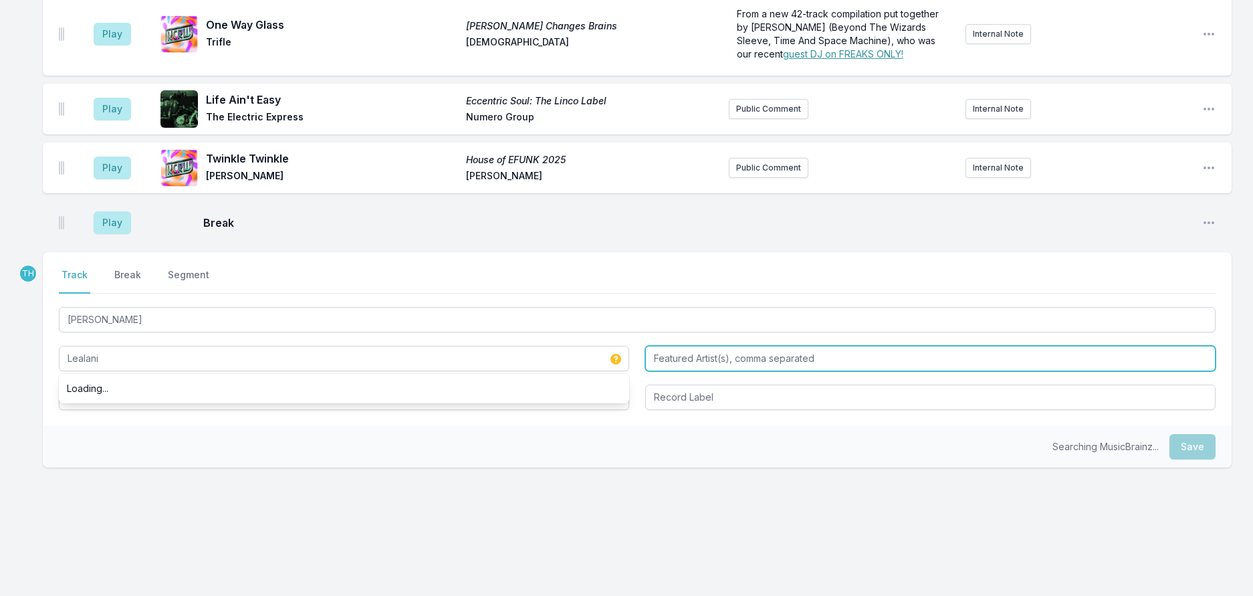
type input "Lealani"
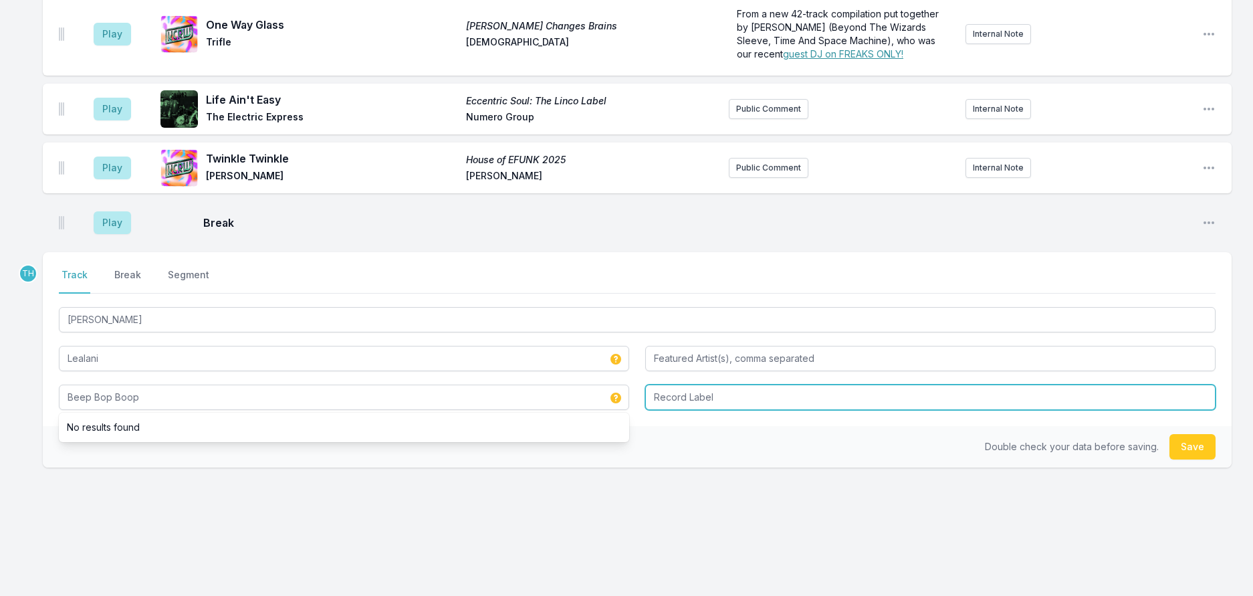
type input "Beep Bop Boop"
type input "Blood Moon Hunters"
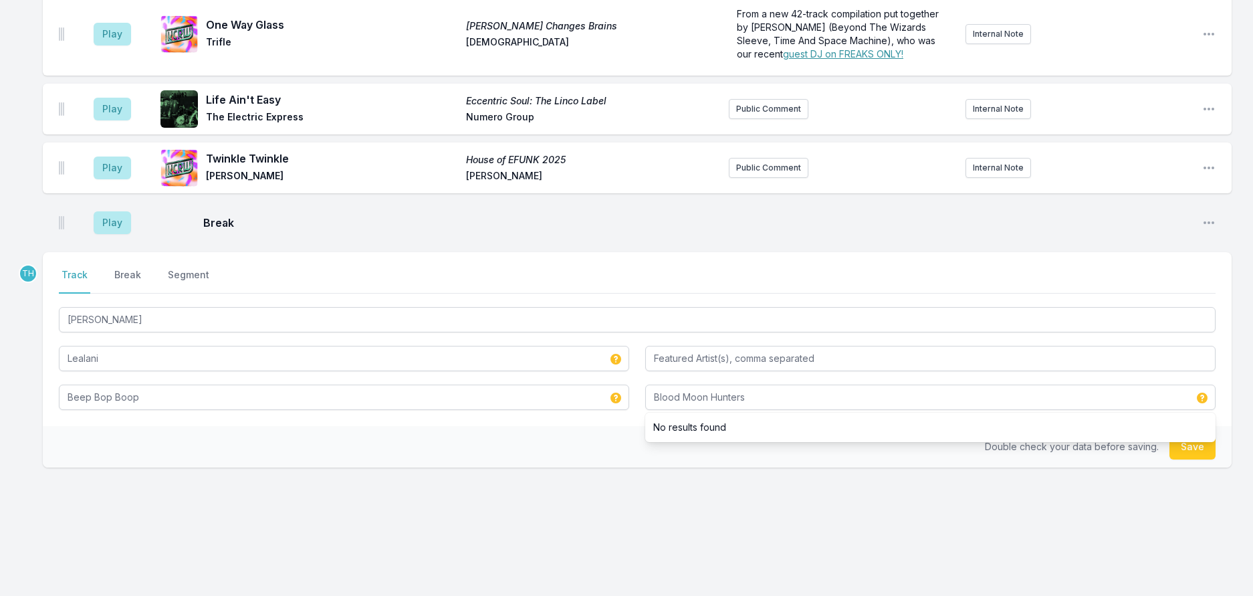
click at [529, 467] on div "Double check your data before saving. Save" at bounding box center [637, 446] width 1189 height 41
click at [1179, 459] on button "Save" at bounding box center [1192, 446] width 46 height 25
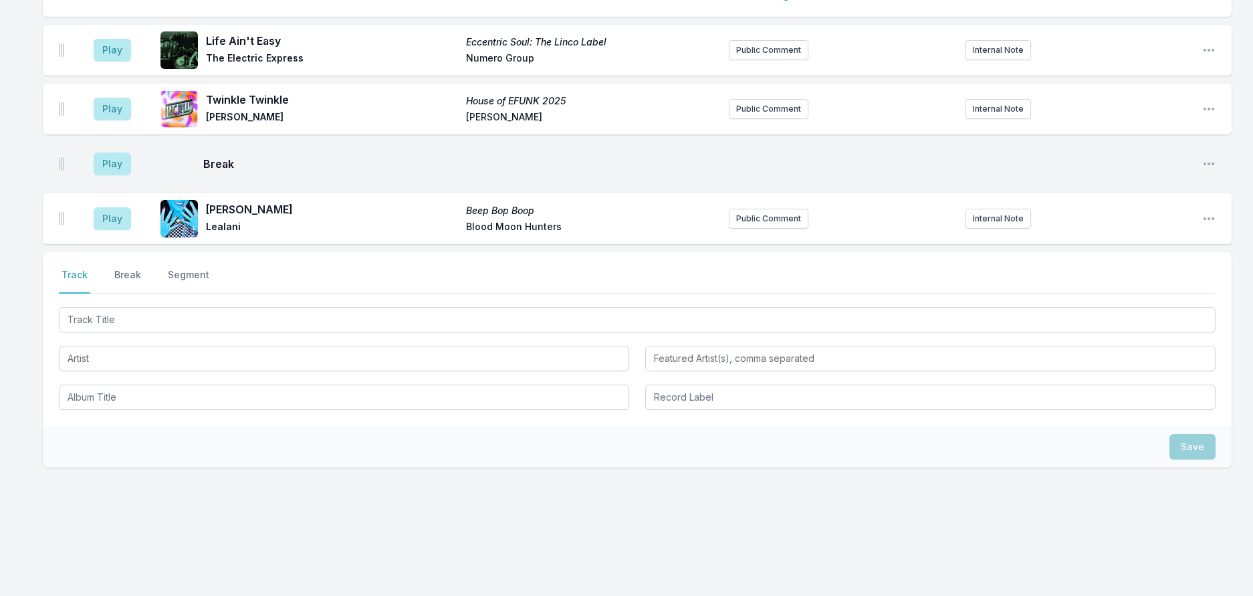
scroll to position [1232, 0]
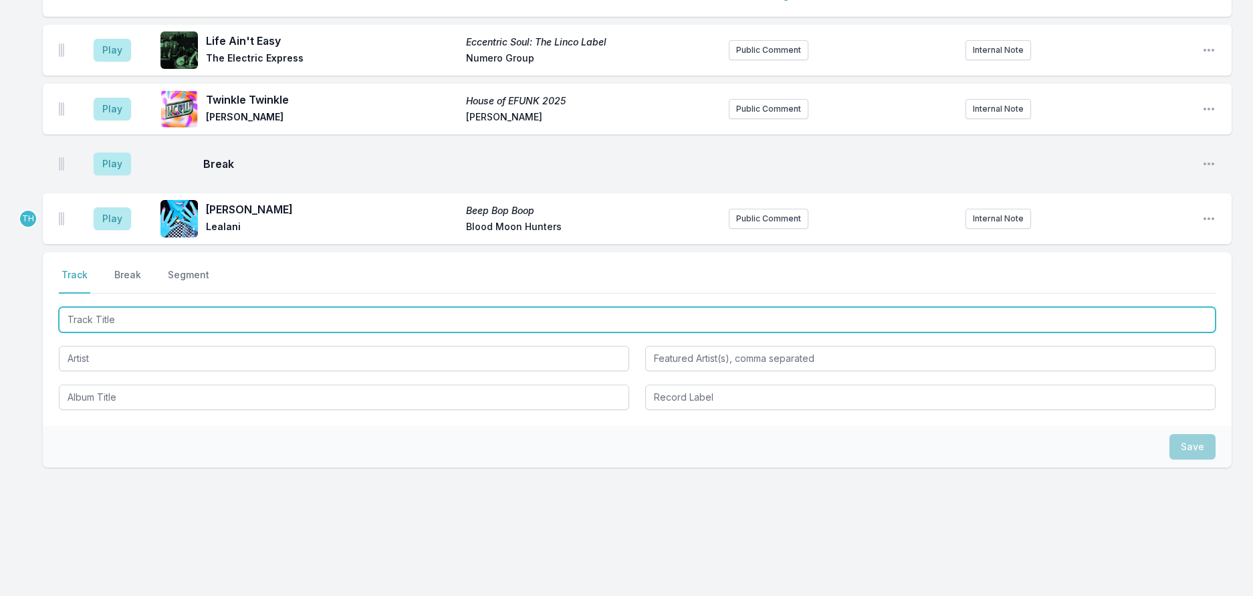
click at [237, 332] on input "Track Title" at bounding box center [637, 319] width 1157 height 25
type input "Spit"
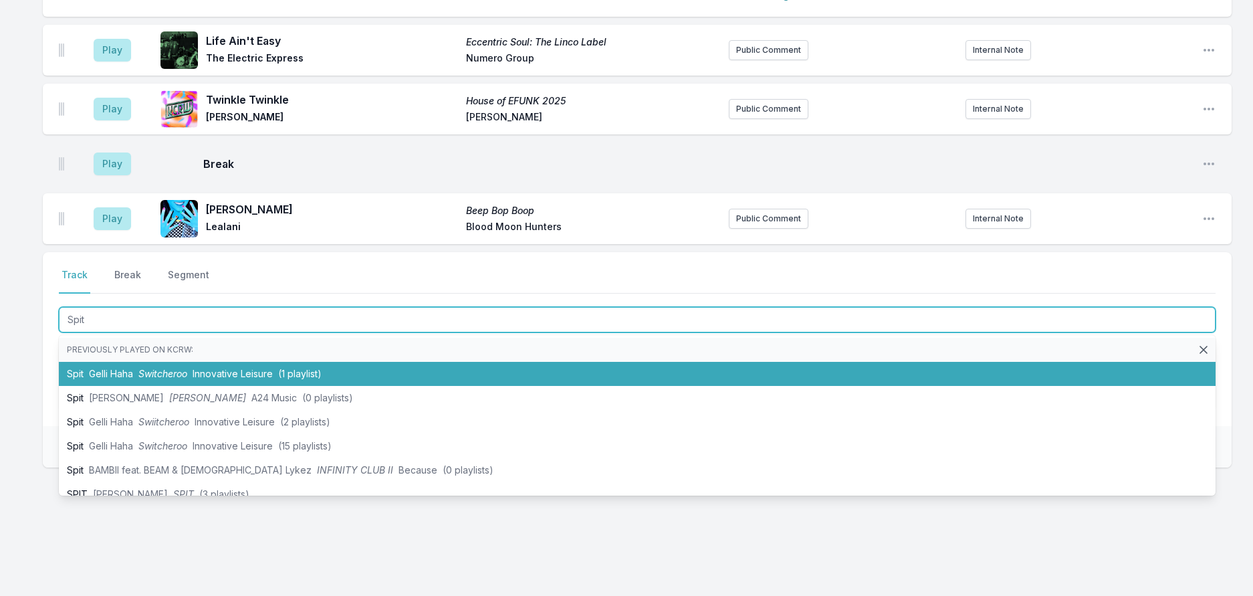
click at [245, 379] on span "Innovative Leisure" at bounding box center [233, 373] width 80 height 11
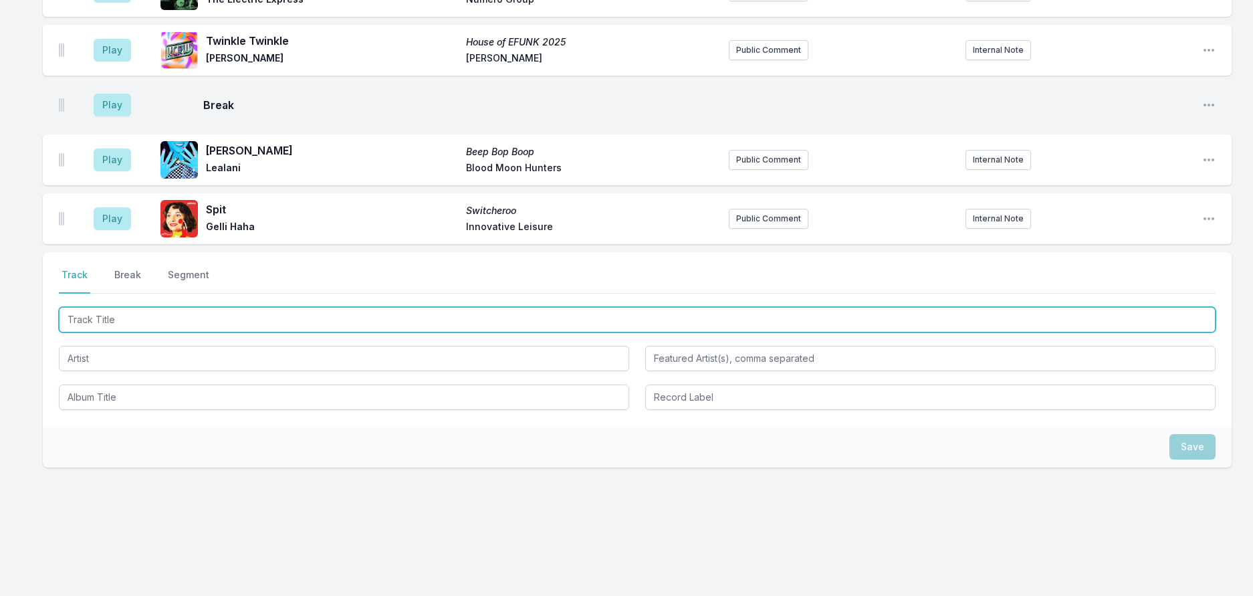
scroll to position [1298, 0]
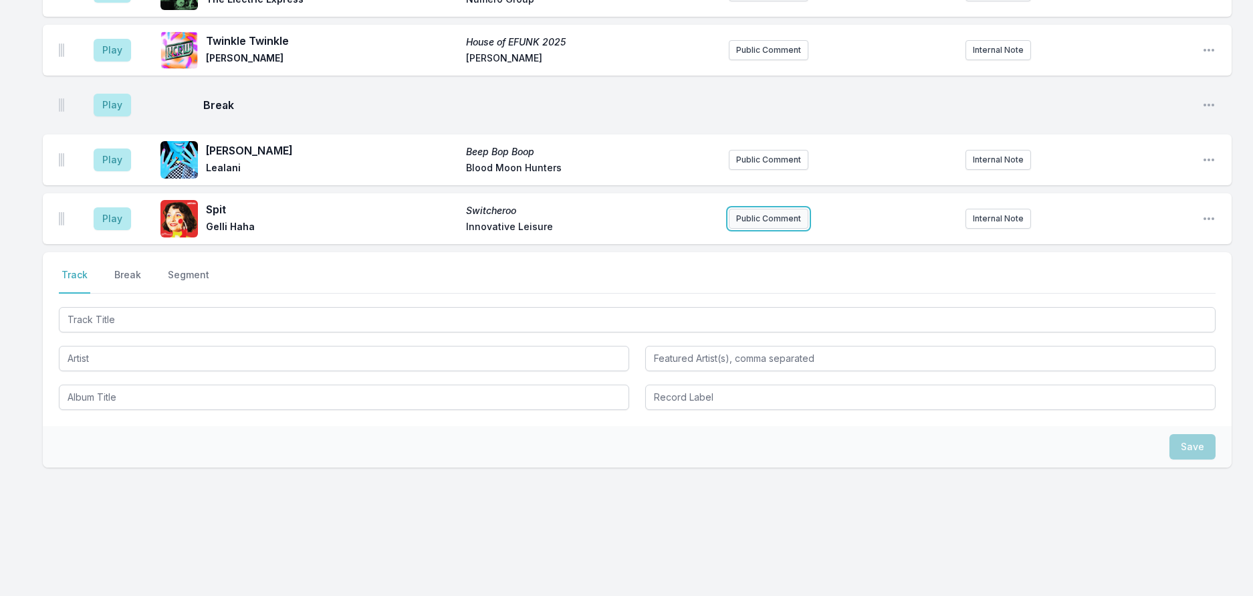
click at [765, 229] on button "Public Comment" at bounding box center [769, 219] width 80 height 20
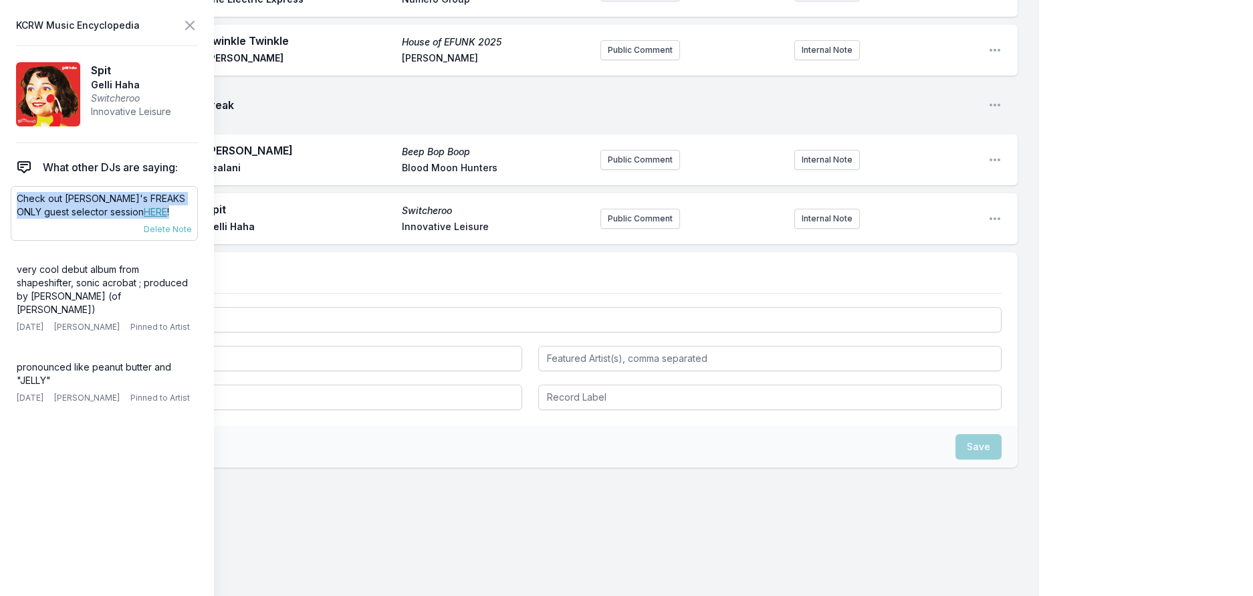
drag, startPoint x: 170, startPoint y: 239, endPoint x: 18, endPoint y: 219, distance: 153.1
click at [18, 219] on div "Check out Gelli Haha's FREAKS ONLY guest selector session HERE ! 8/8/25 Travis …" at bounding box center [104, 213] width 187 height 55
click at [617, 229] on button "Public Comment" at bounding box center [640, 219] width 80 height 20
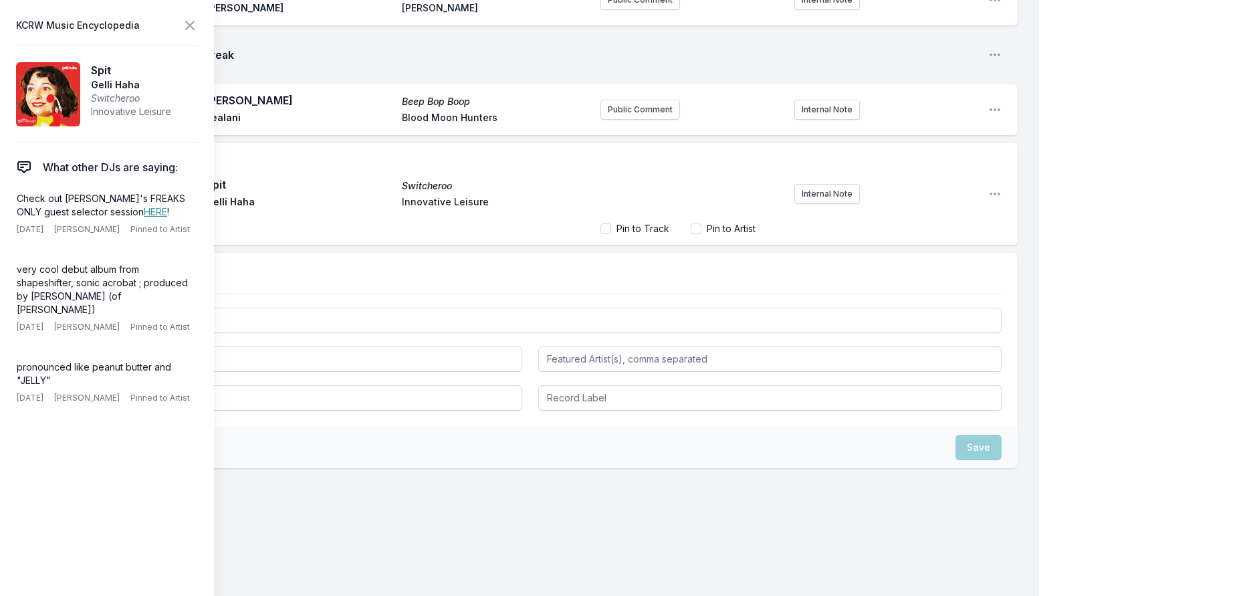
scroll to position [1356, 0]
click at [147, 217] on link "HERE" at bounding box center [155, 211] width 23 height 11
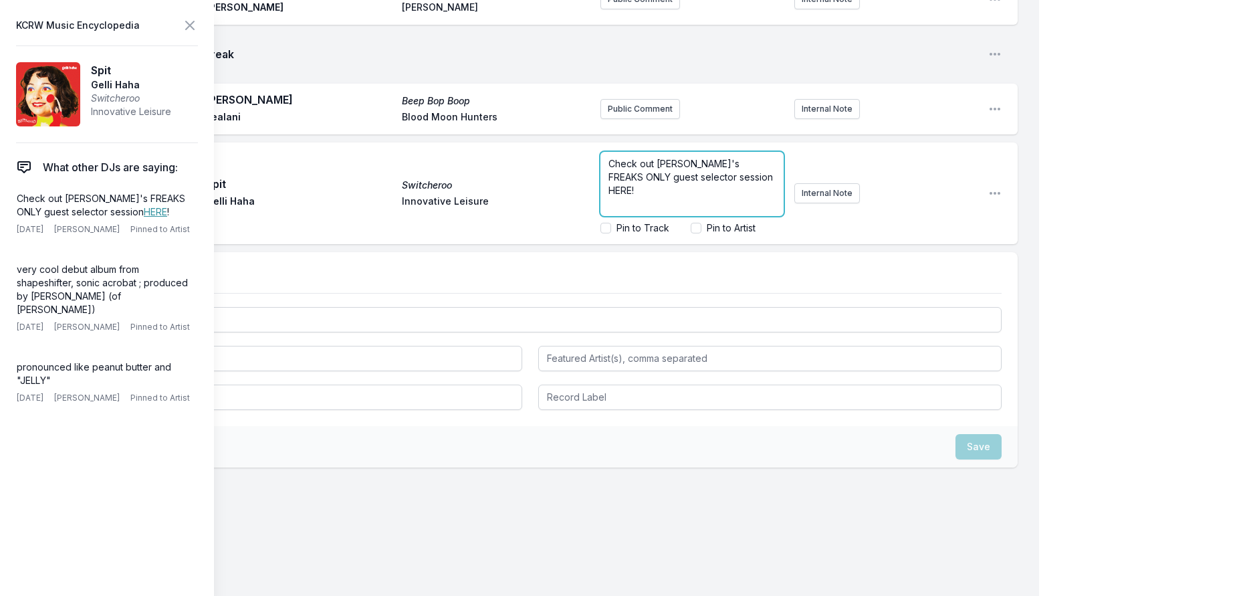
click at [616, 235] on form "Check out Gelli Haha's FREAKS ONLY guest selector session HERE! Pin to Track Pi…" at bounding box center [691, 193] width 183 height 83
drag, startPoint x: 616, startPoint y: 350, endPoint x: 592, endPoint y: 348, distance: 24.8
click at [608, 196] on span "Check out Gelli Haha's FREAKS ONLY guest selector session HERE!" at bounding box center [691, 177] width 167 height 38
click at [194, 29] on icon at bounding box center [190, 25] width 8 height 8
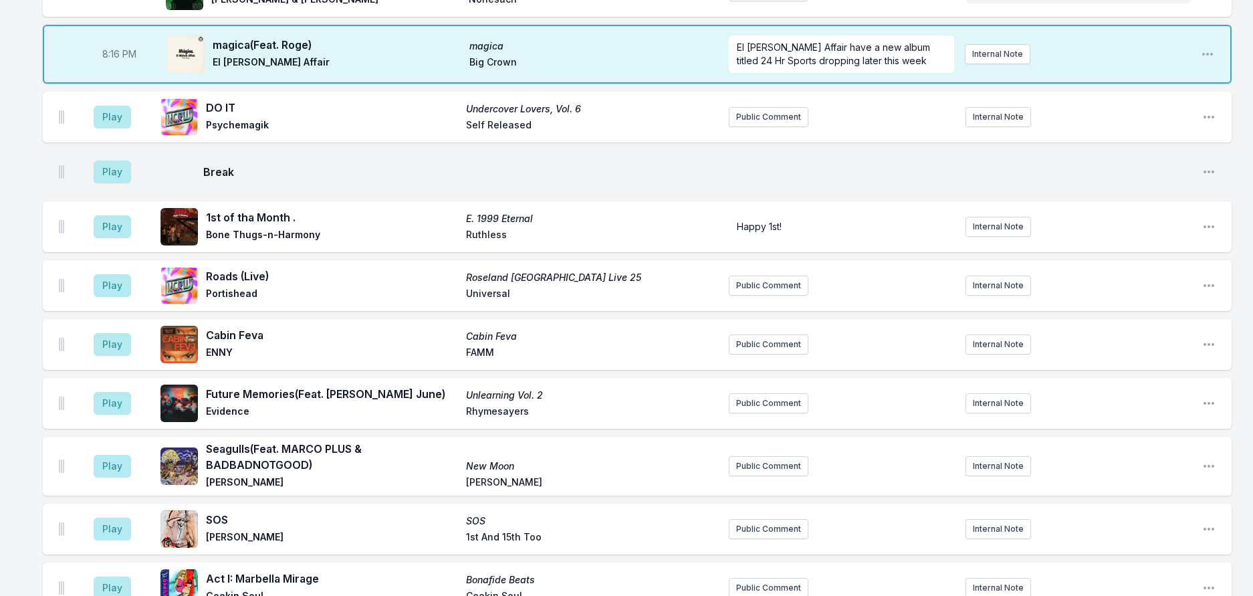
scroll to position [116, 0]
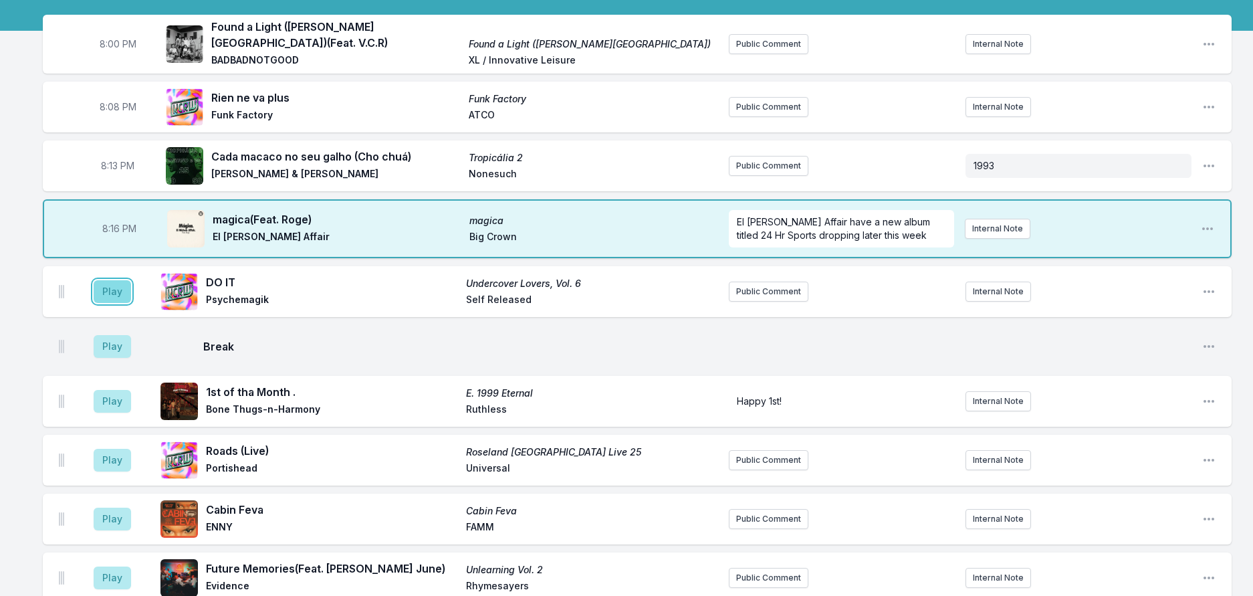
click at [131, 303] on button "Play" at bounding box center [112, 291] width 37 height 23
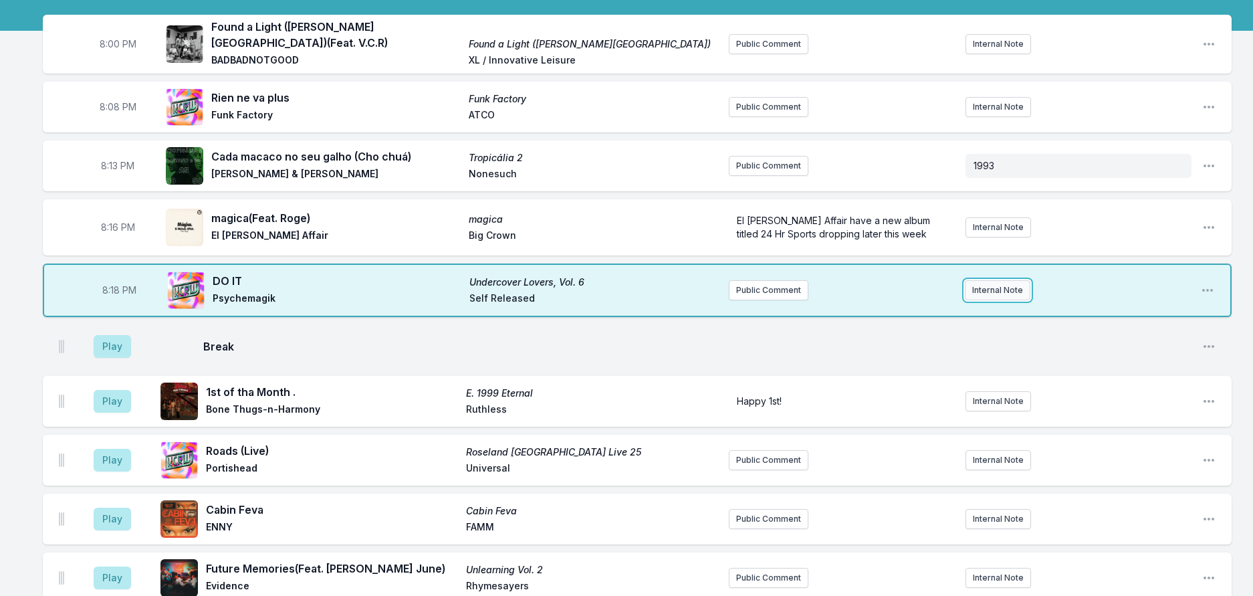
click at [1004, 300] on button "Internal Note" at bounding box center [998, 290] width 66 height 20
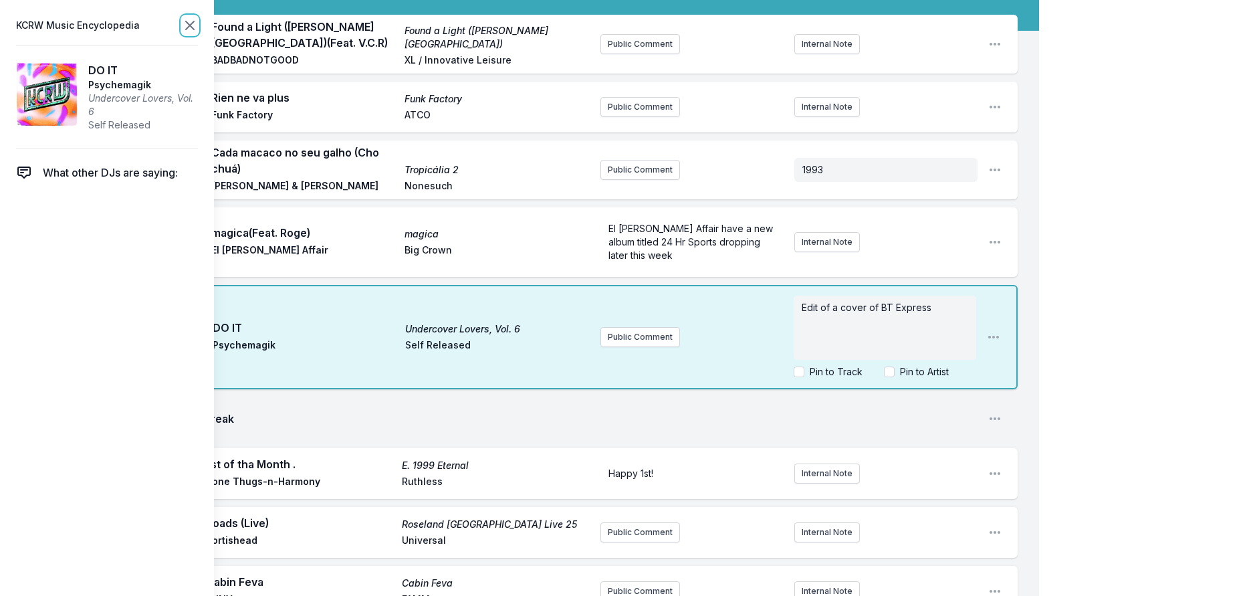
click at [198, 24] on icon at bounding box center [190, 25] width 16 height 16
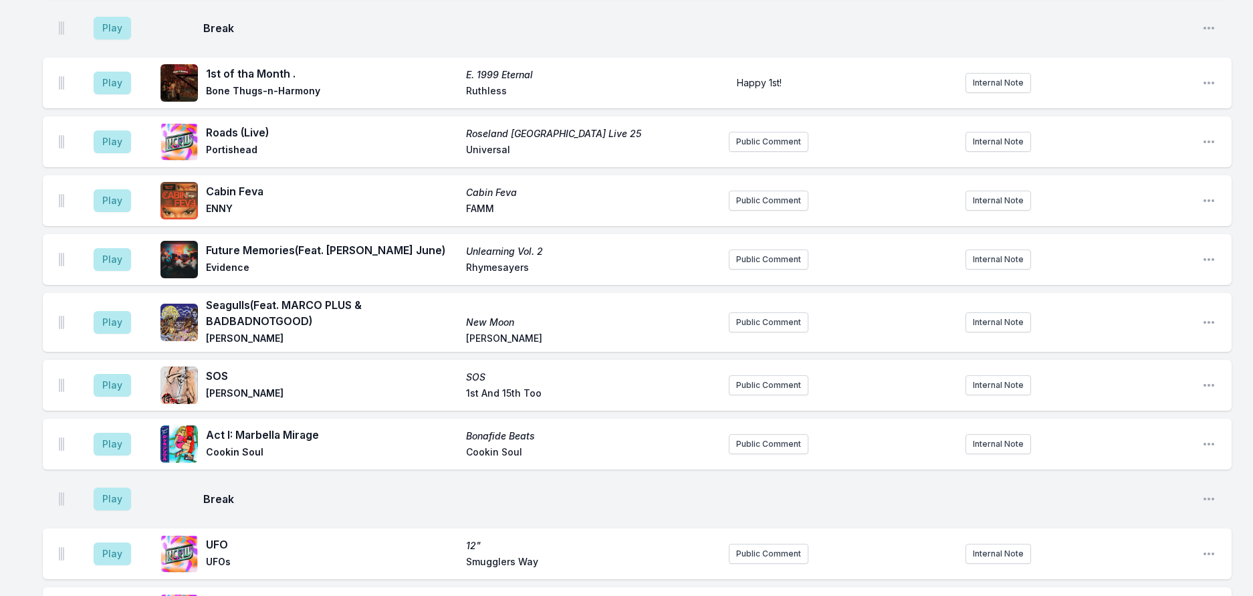
scroll to position [451, 0]
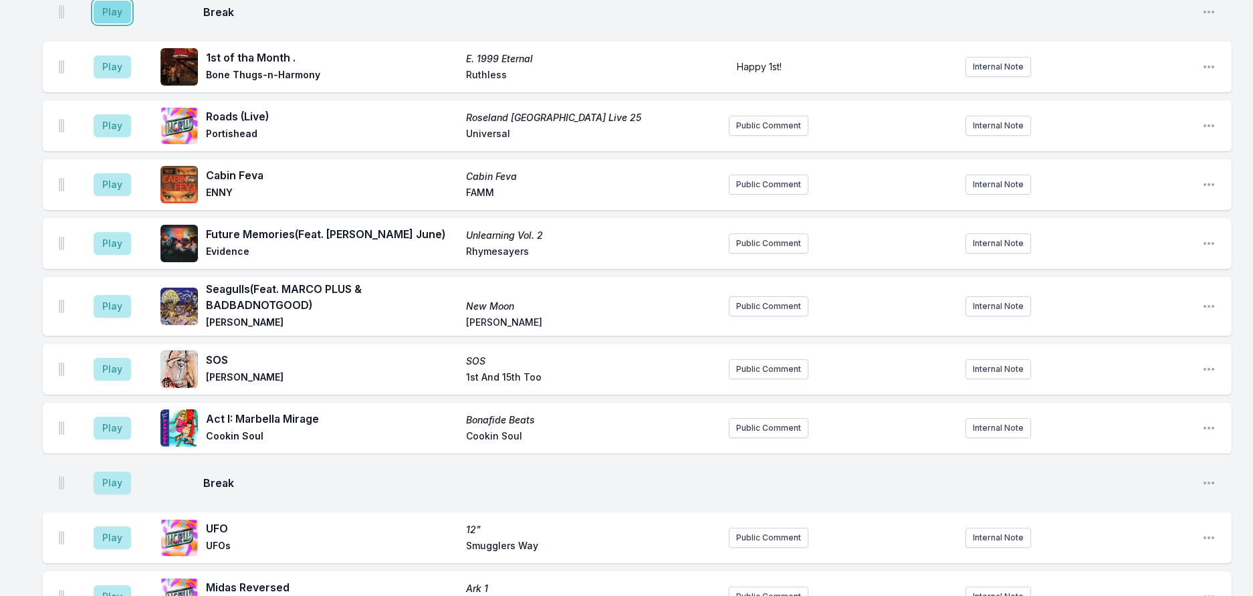
click at [127, 23] on button "Play" at bounding box center [112, 12] width 37 height 23
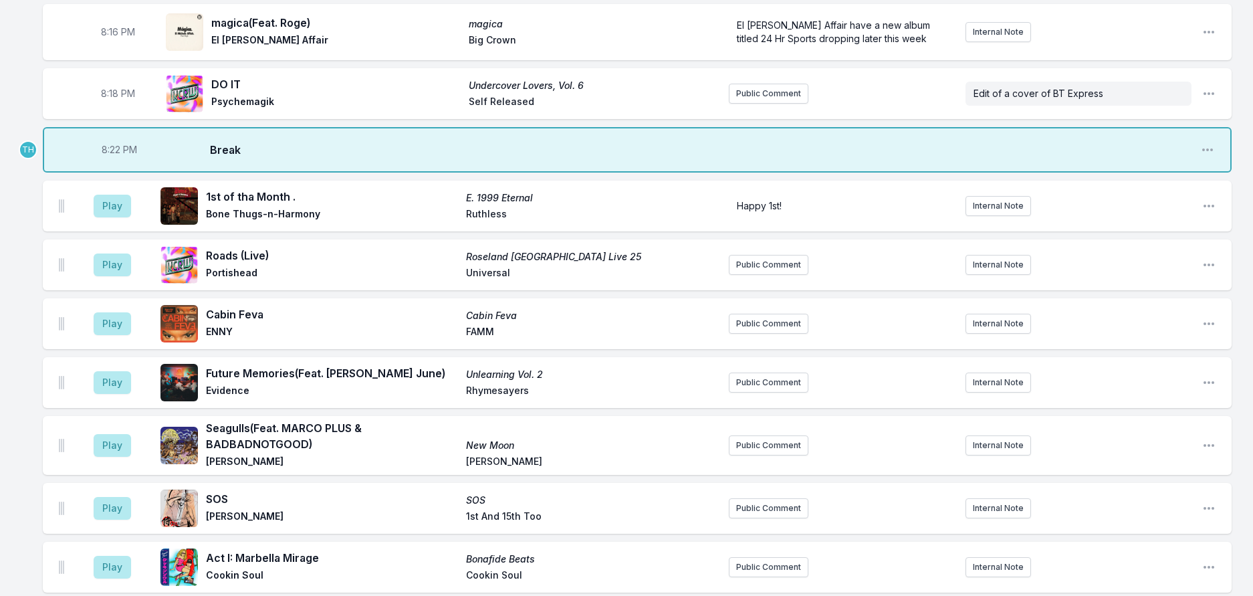
scroll to position [249, 0]
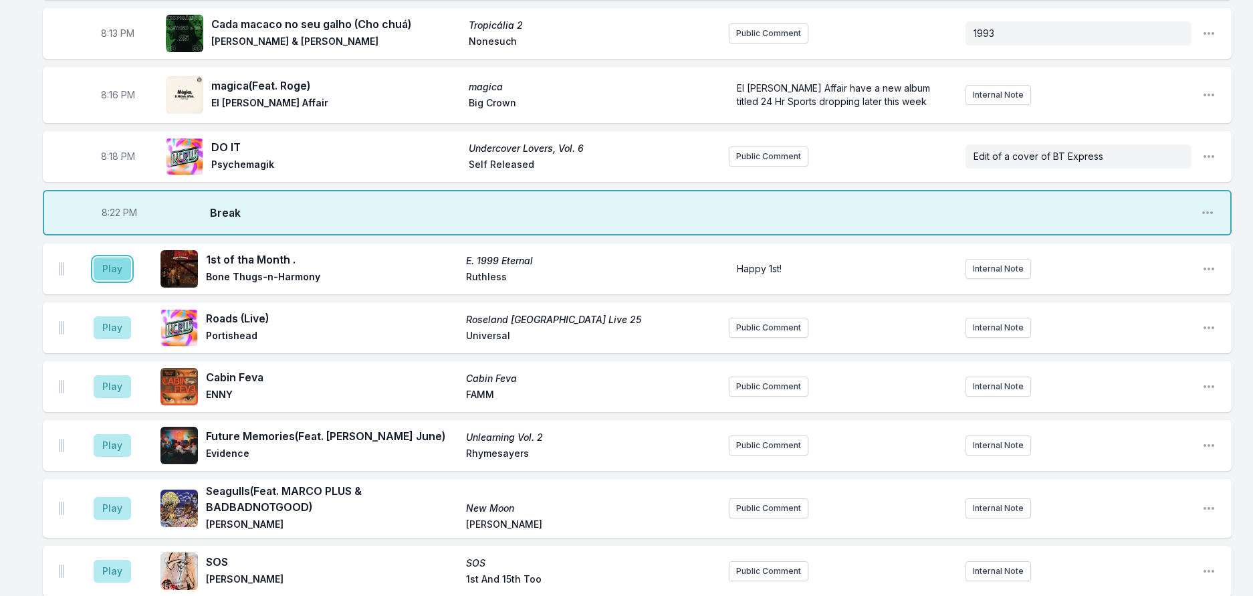
click at [122, 280] on button "Play" at bounding box center [112, 268] width 37 height 23
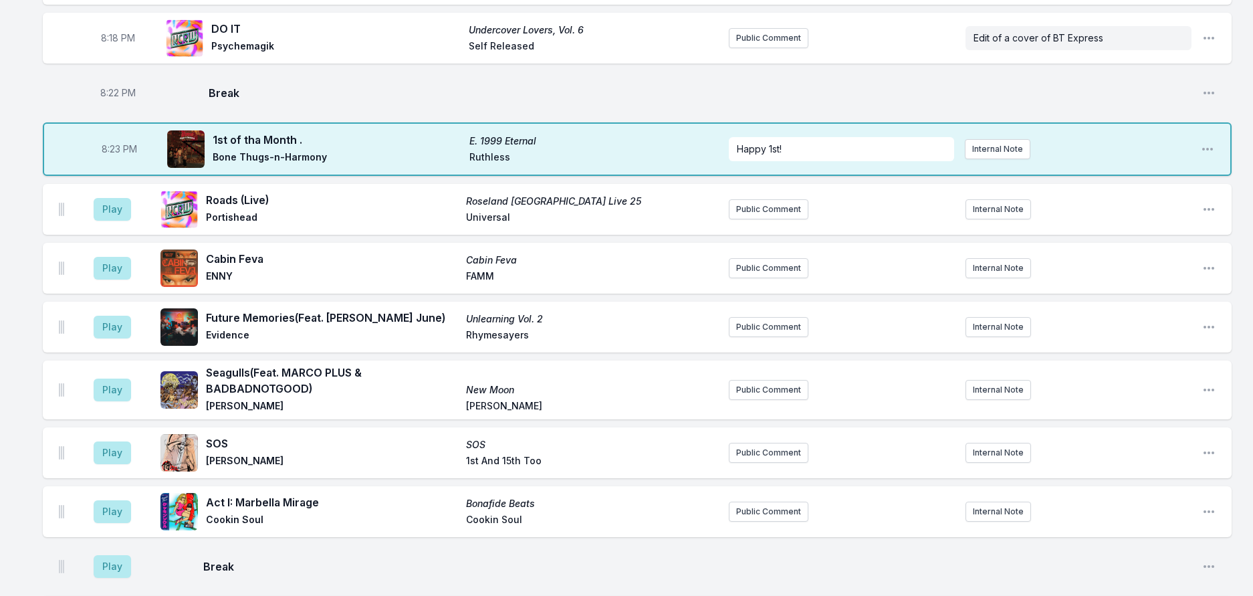
scroll to position [516, 0]
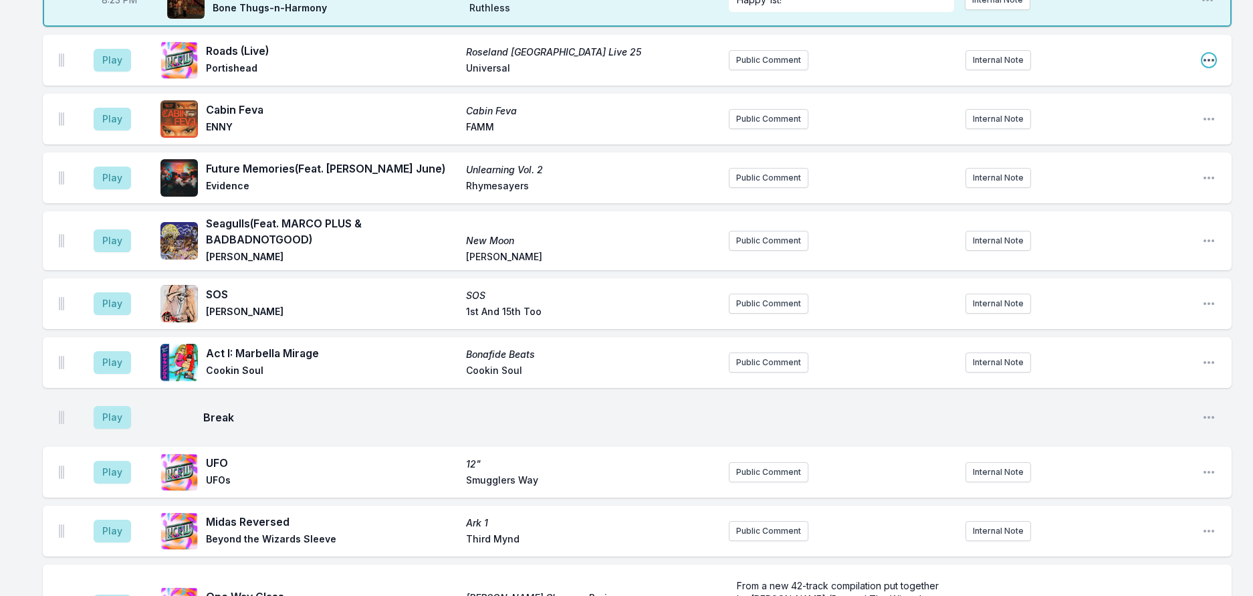
click at [1202, 67] on icon "Open playlist item options" at bounding box center [1208, 59] width 13 height 13
click at [1101, 147] on button "Delete Entry" at bounding box center [1141, 135] width 150 height 24
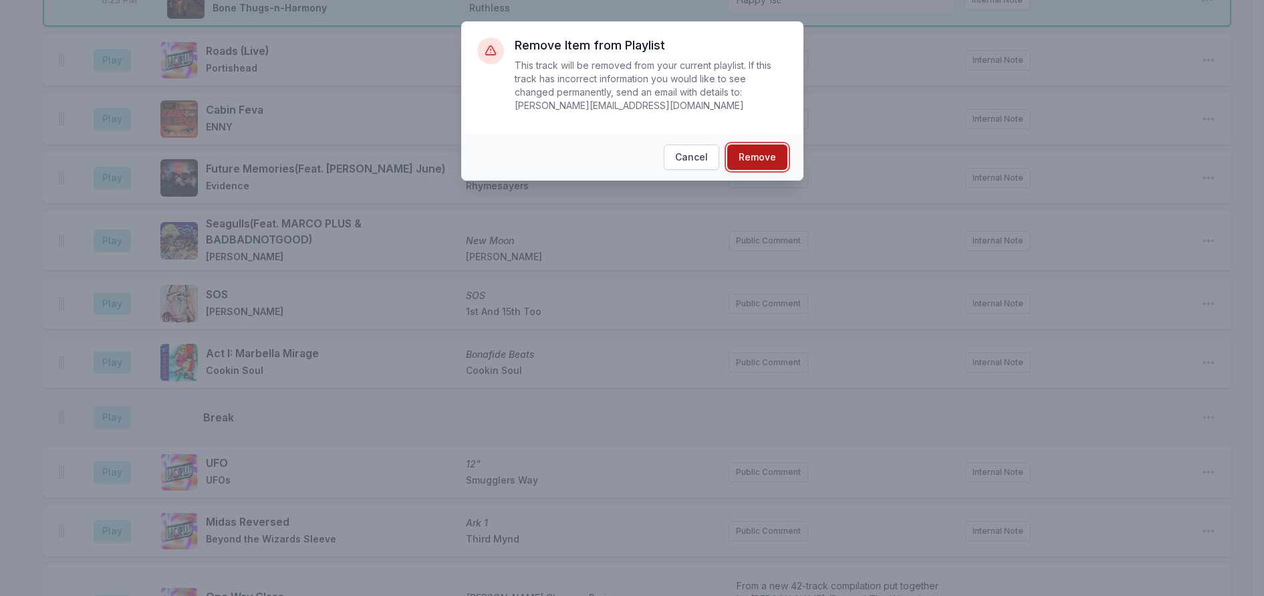
click at [786, 156] on button "Remove" at bounding box center [757, 156] width 60 height 25
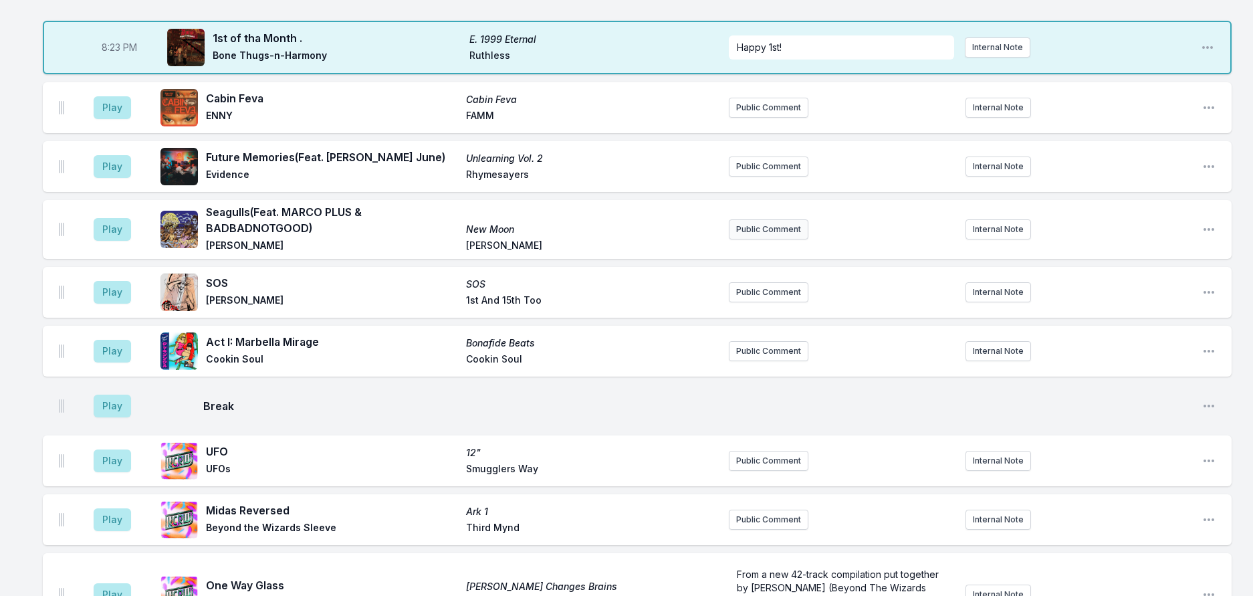
scroll to position [449, 0]
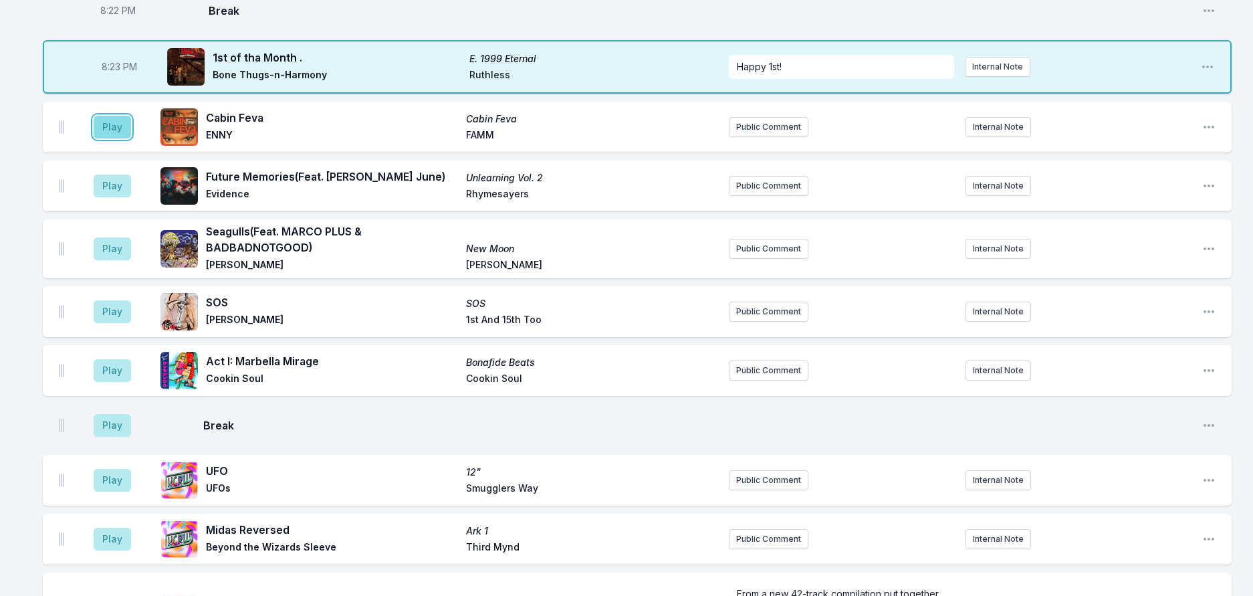
click at [131, 138] on button "Play" at bounding box center [112, 127] width 37 height 23
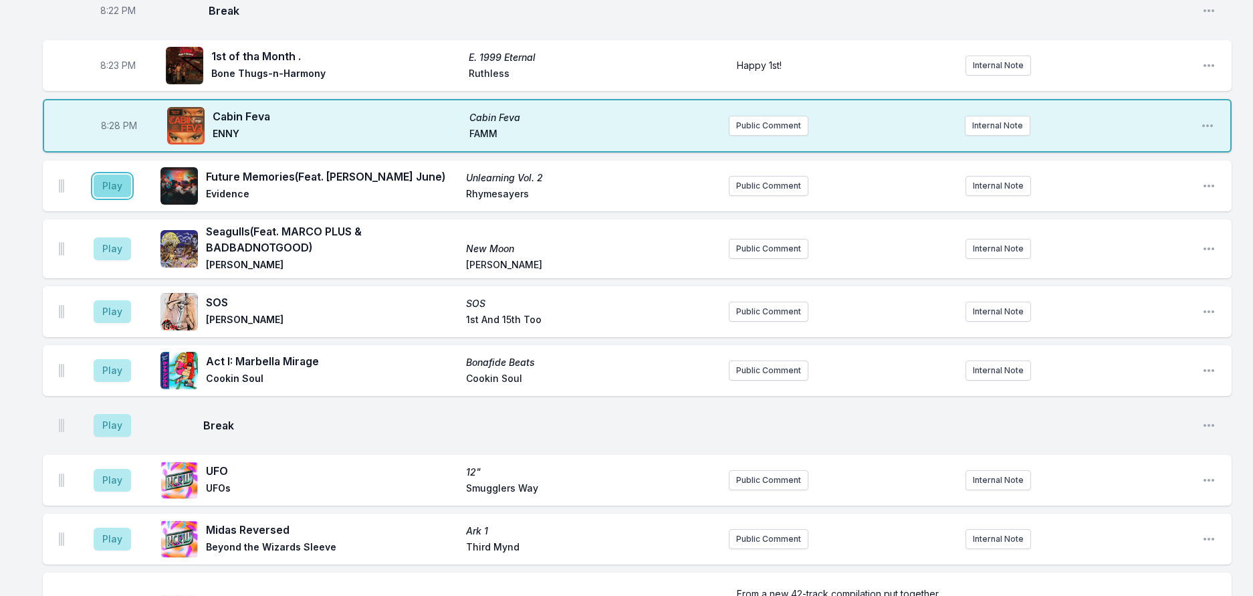
click at [112, 197] on button "Play" at bounding box center [112, 186] width 37 height 23
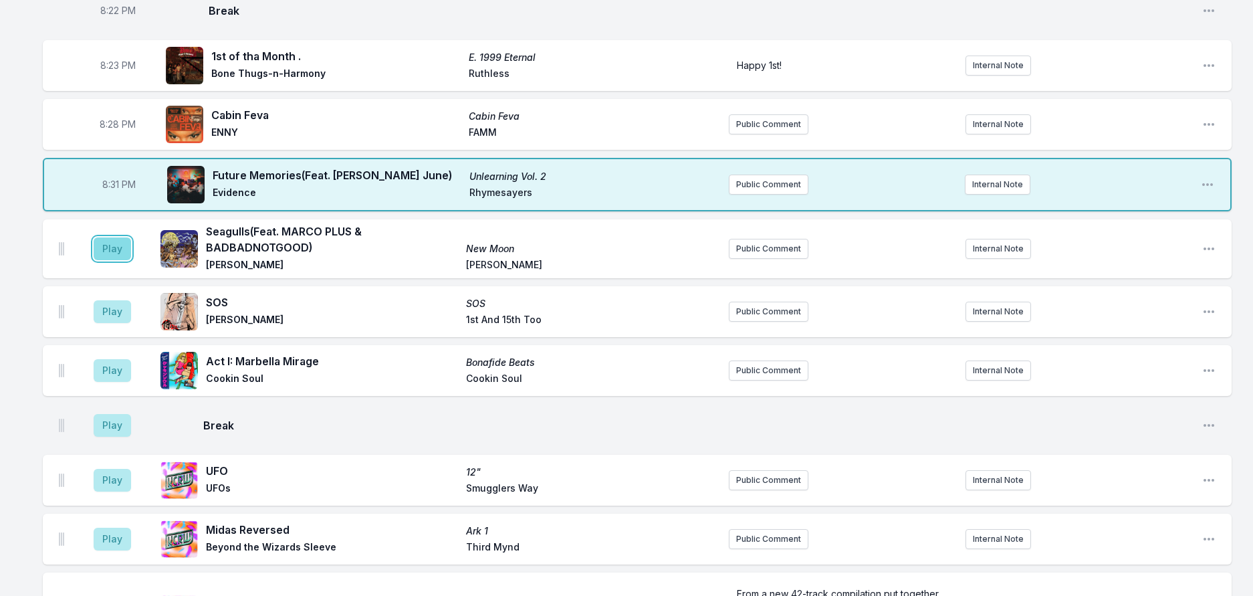
click at [116, 260] on button "Play" at bounding box center [112, 248] width 37 height 23
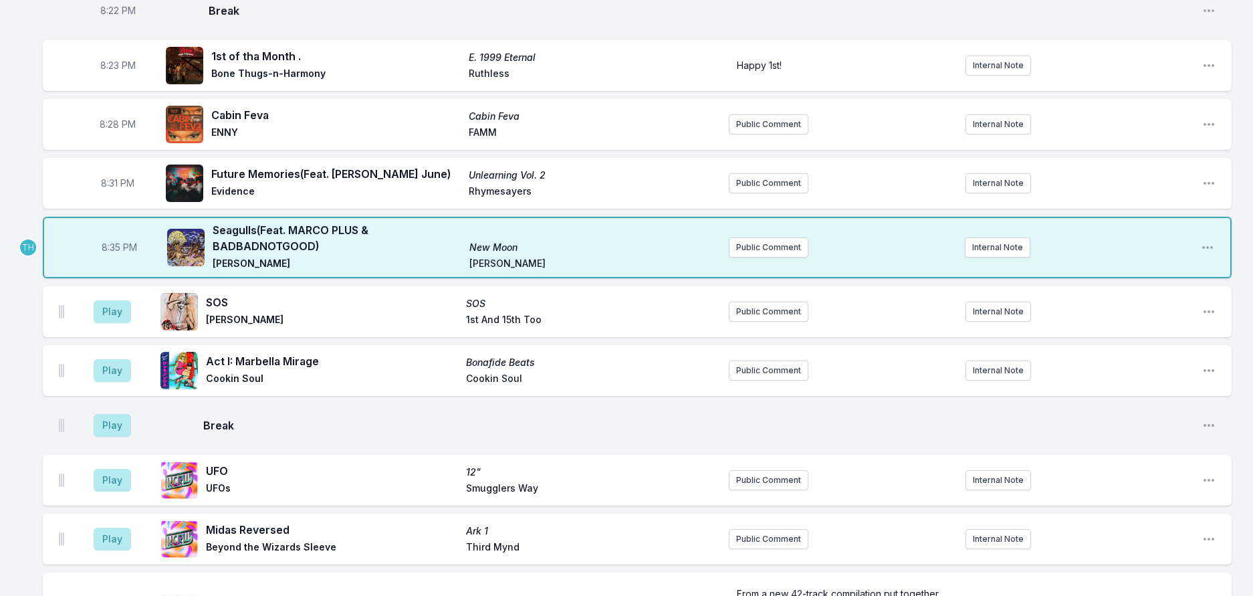
click at [119, 254] on span "8:35 PM" at bounding box center [119, 247] width 35 height 13
click at [120, 260] on input "20:35" at bounding box center [119, 247] width 75 height 25
type input "20:34"
click at [1240, 256] on div "8:00 PM Found a Light (Beale Street) (Feat. V.C.R) Found a Light (Beale Street)…" at bounding box center [626, 490] width 1253 height 1617
drag, startPoint x: 110, startPoint y: 393, endPoint x: 126, endPoint y: 393, distance: 16.0
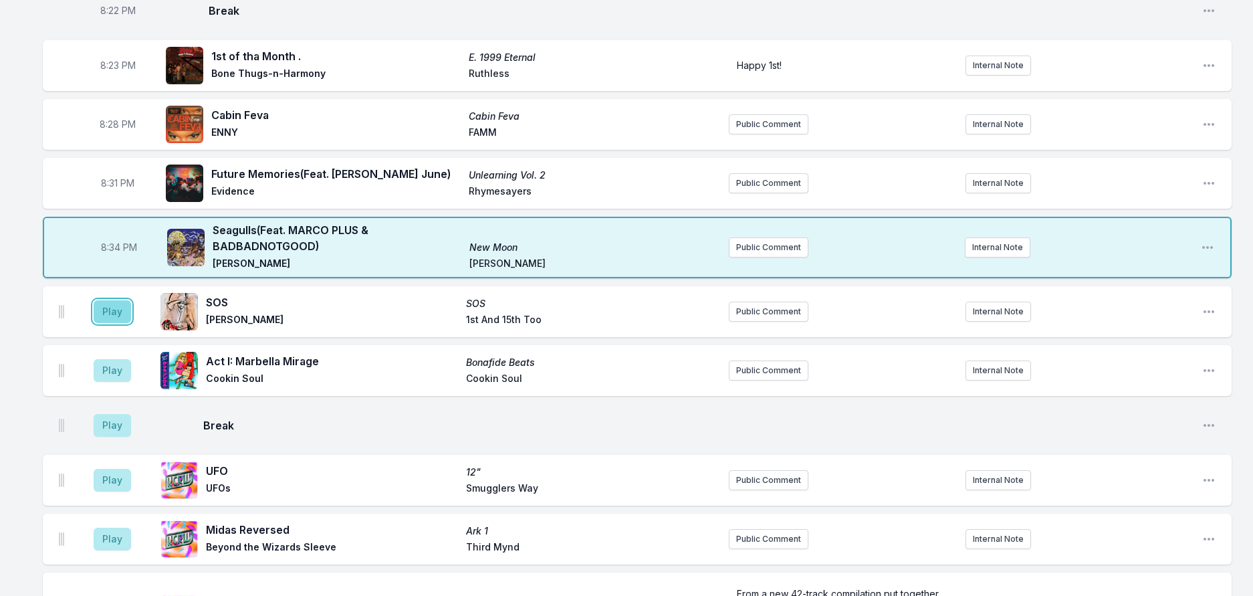
click at [112, 323] on button "Play" at bounding box center [112, 311] width 37 height 23
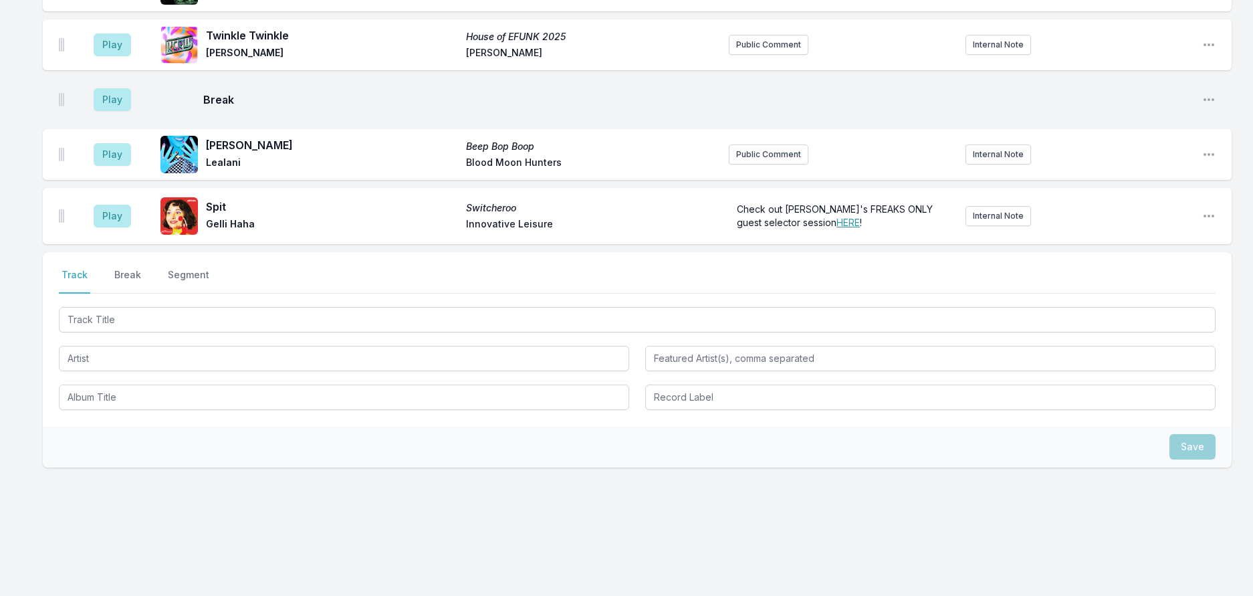
scroll to position [1185, 0]
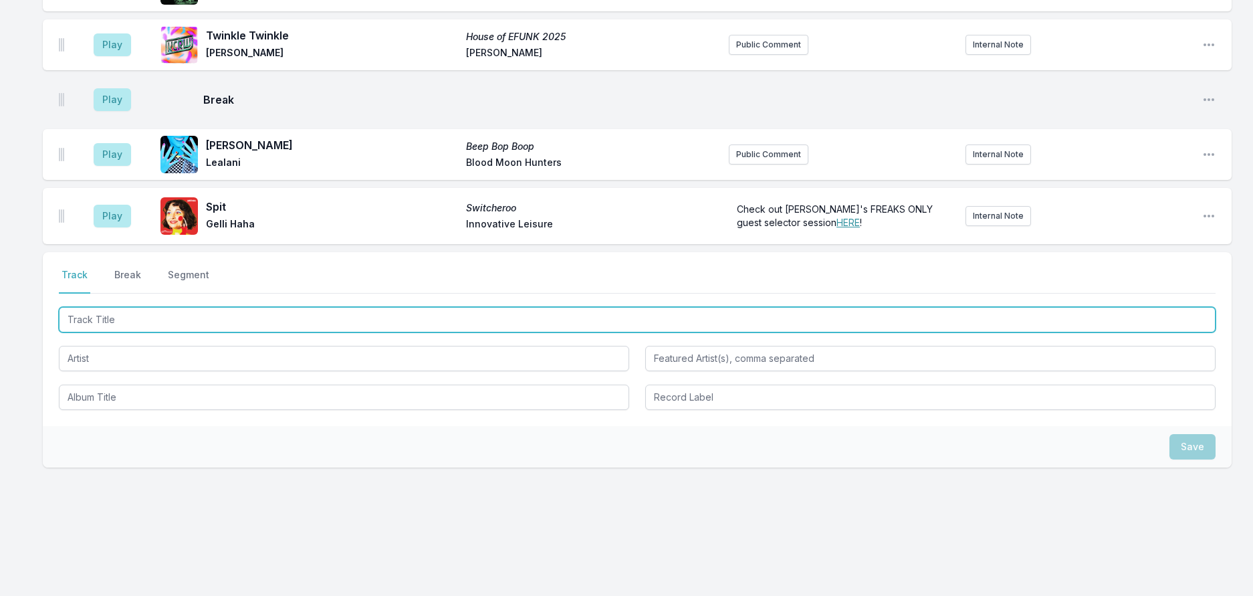
click at [214, 332] on input "Track Title" at bounding box center [637, 319] width 1157 height 25
type input "Big Time Sensua"
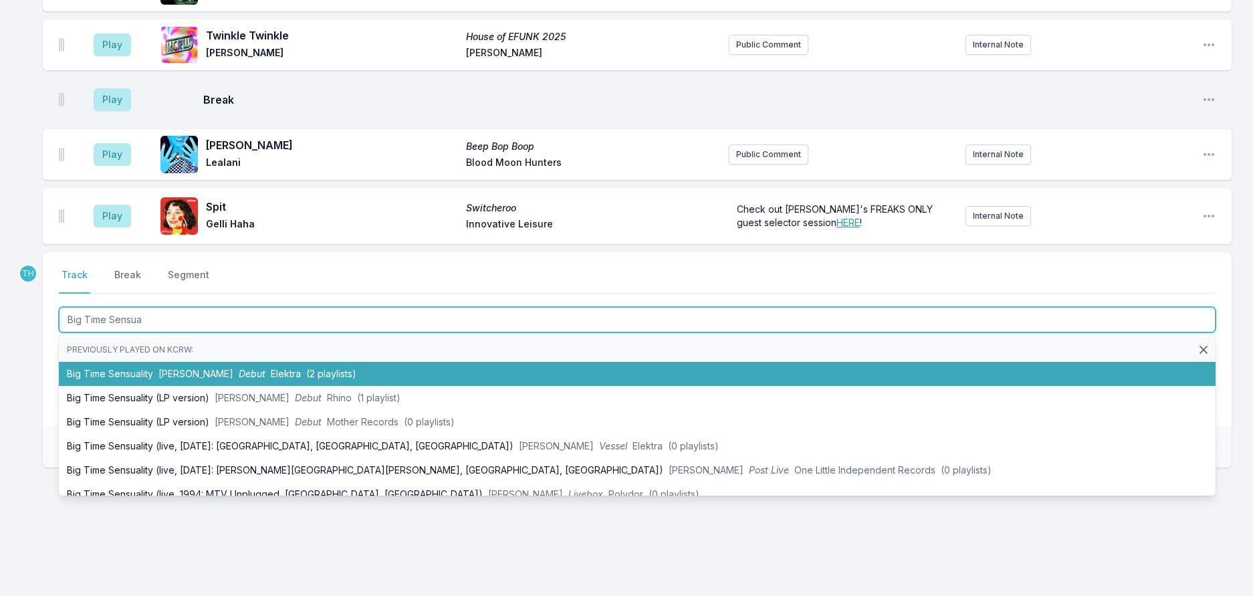
click at [306, 379] on span "(2 playlists)" at bounding box center [331, 373] width 50 height 11
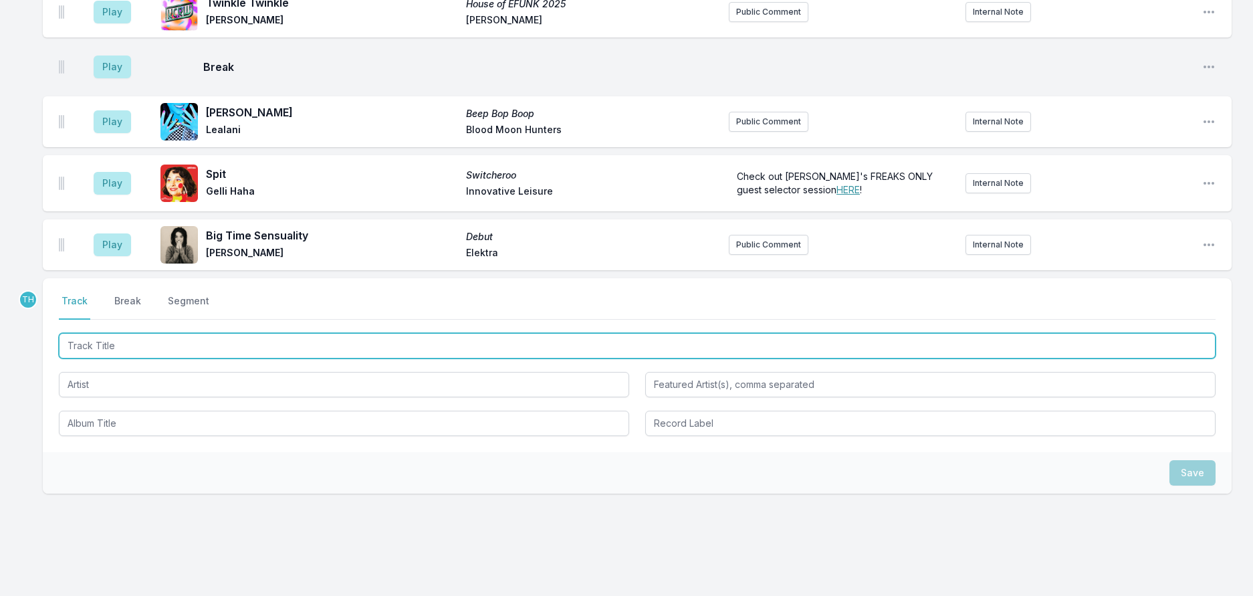
scroll to position [1251, 0]
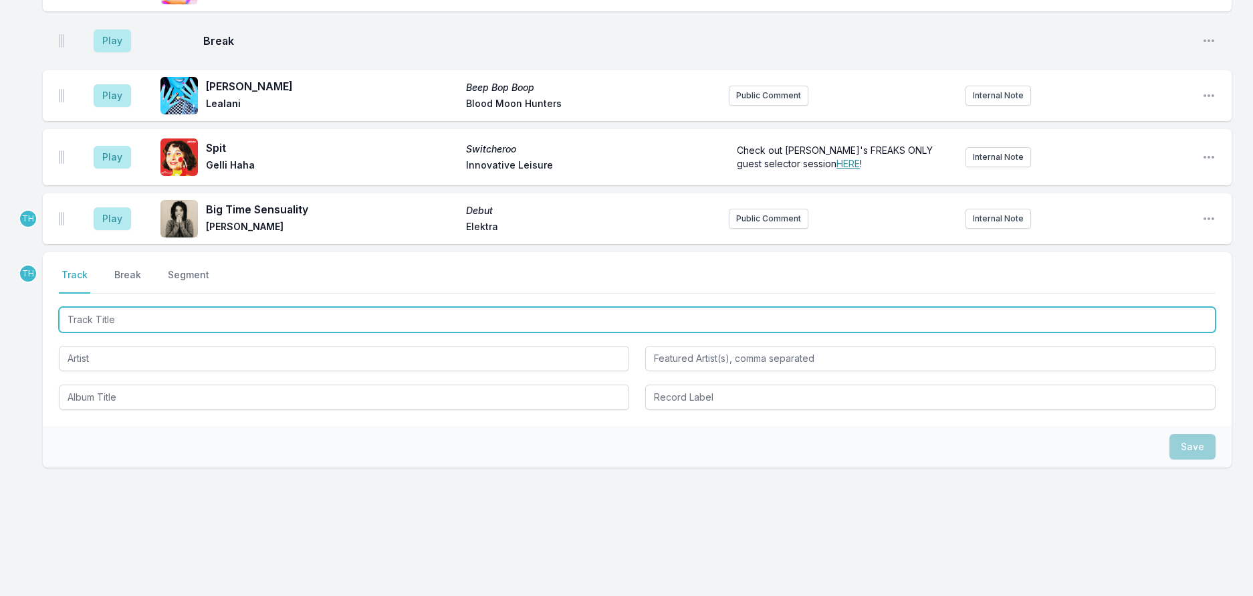
click at [264, 332] on input "Track Title" at bounding box center [637, 319] width 1157 height 25
type input "Desire (Jex"
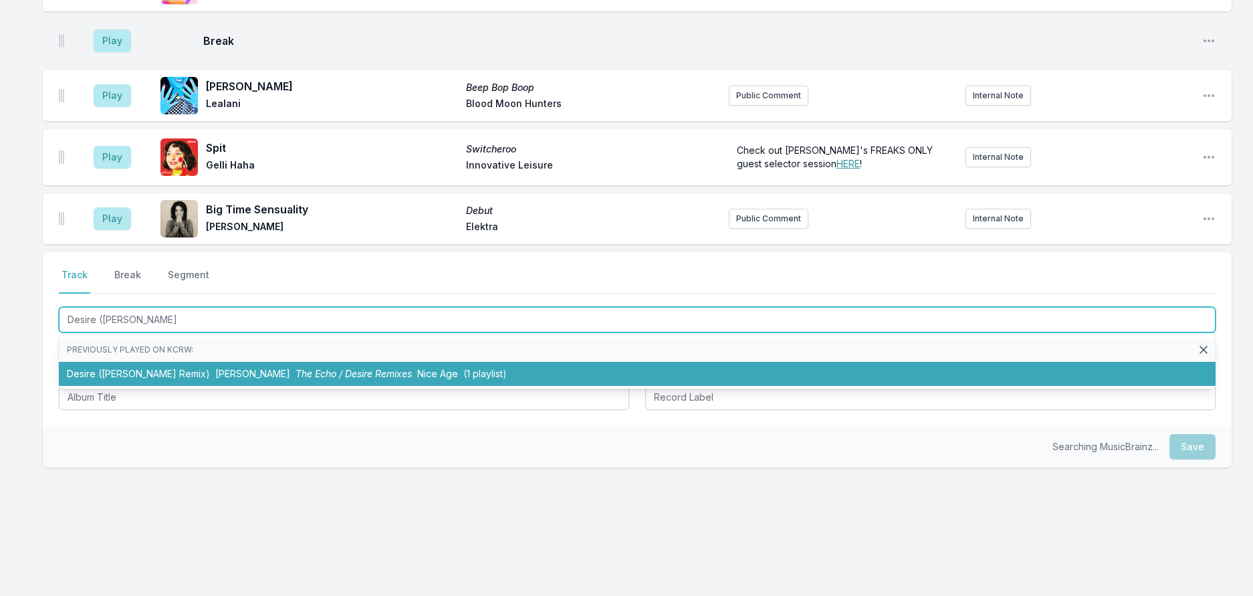
click at [296, 379] on span "The Echo / Desire Remixes" at bounding box center [354, 373] width 116 height 11
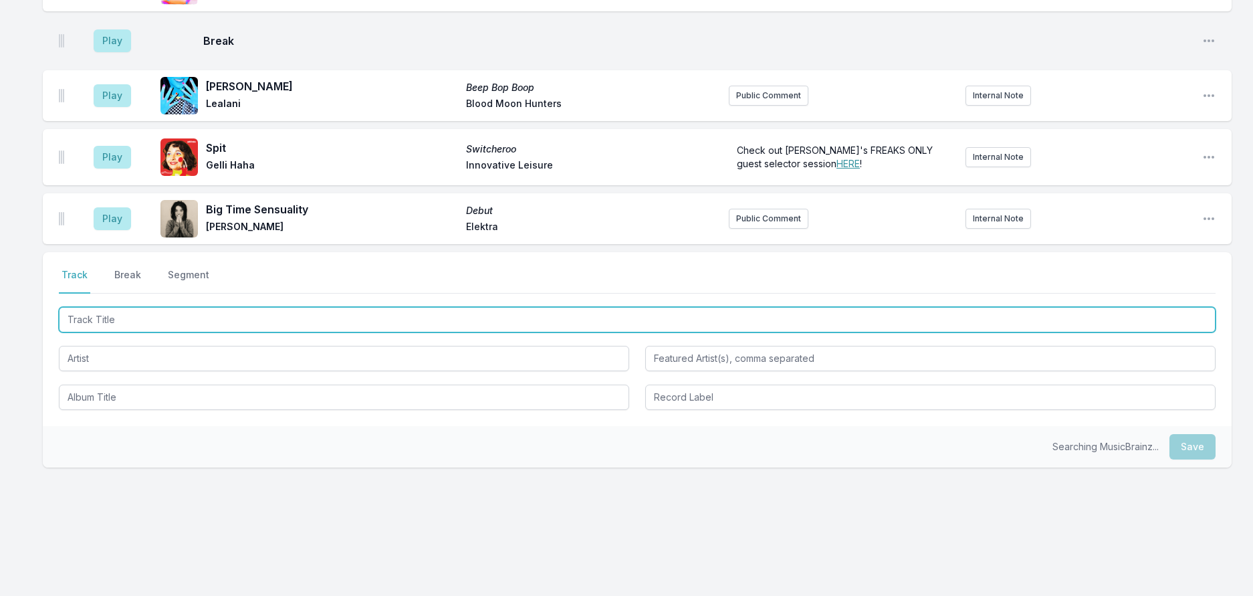
scroll to position [1317, 0]
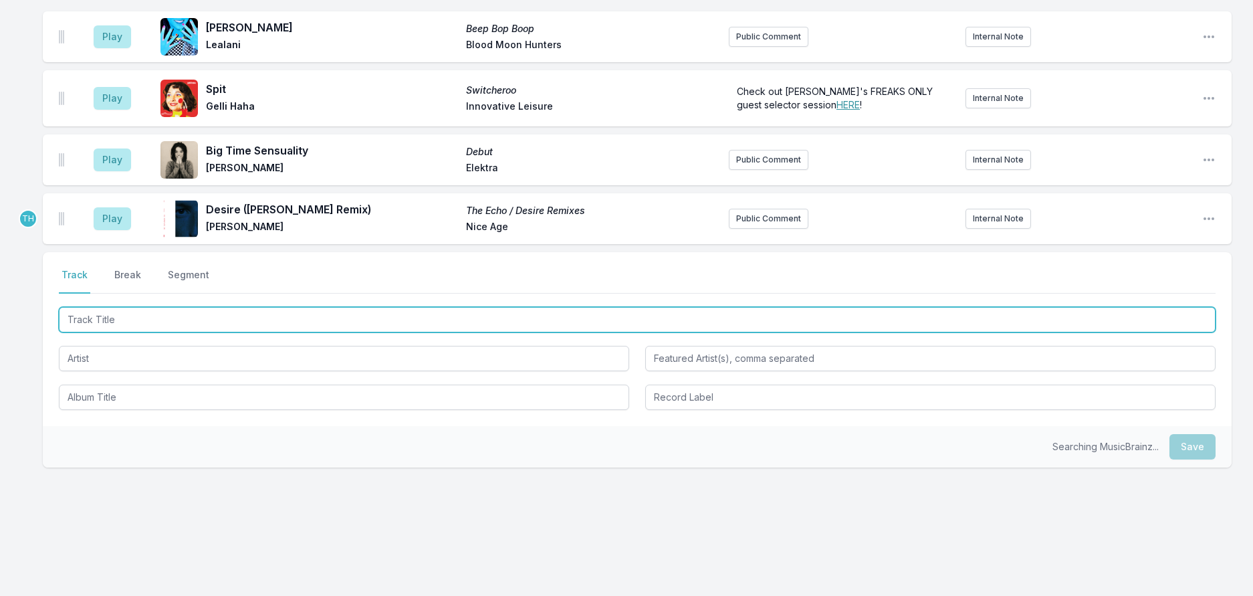
click at [281, 332] on input "Track Title" at bounding box center [637, 319] width 1157 height 25
type input "What's A Girl To Do (Tom Trago Remix)"
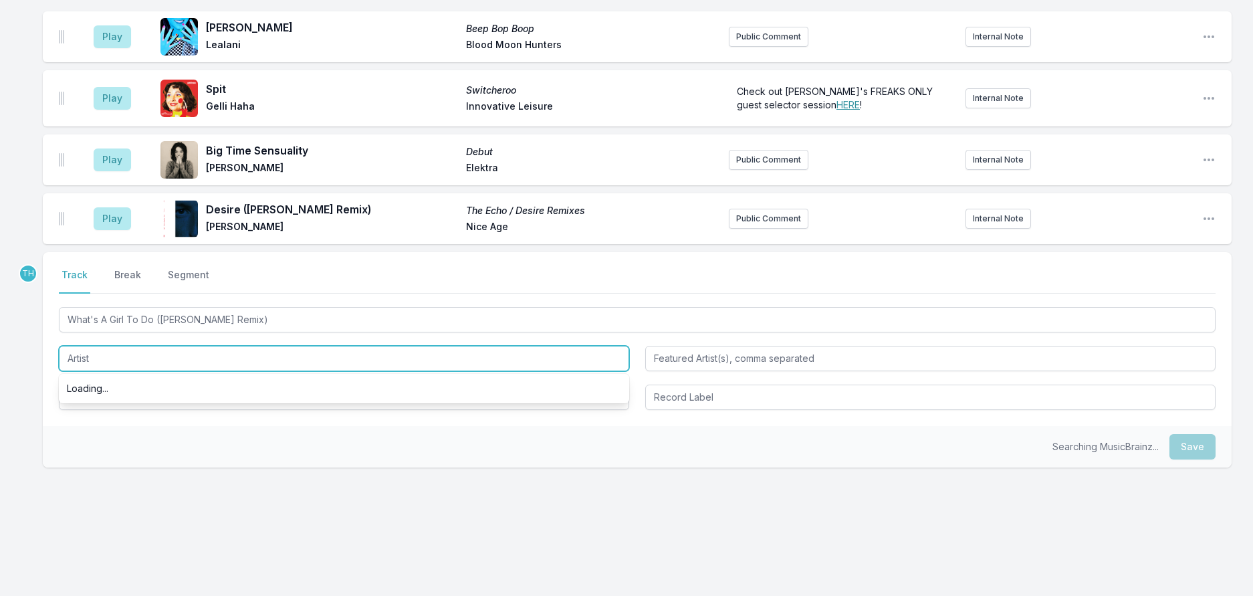
scroll to position [1508, 0]
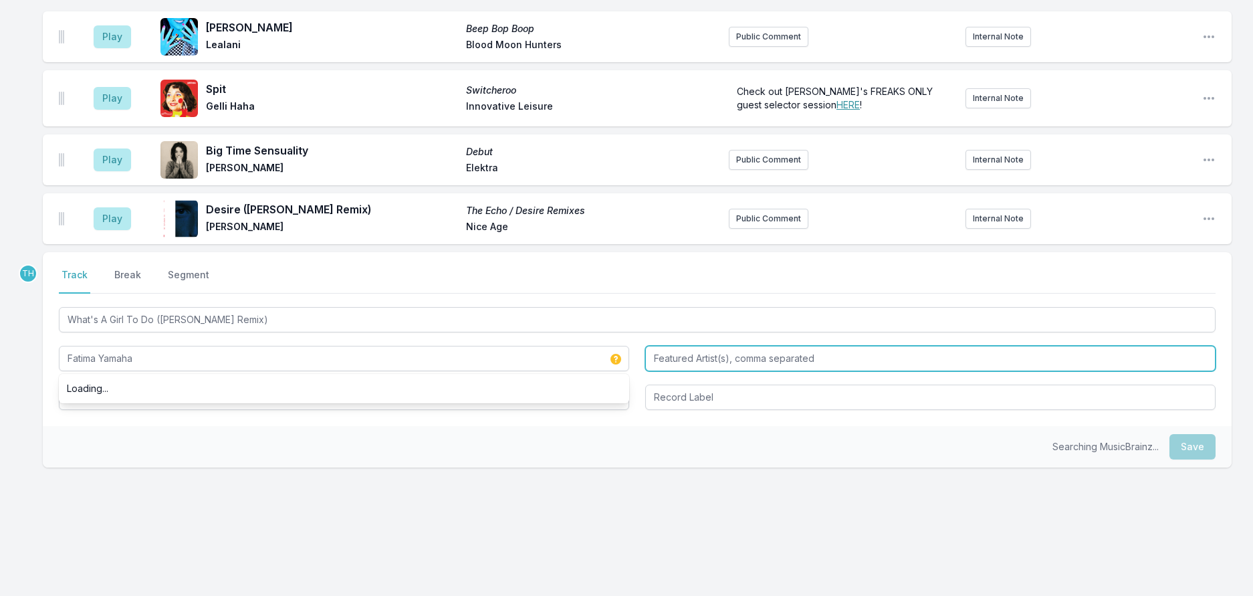
type input "Fatima Yamaha"
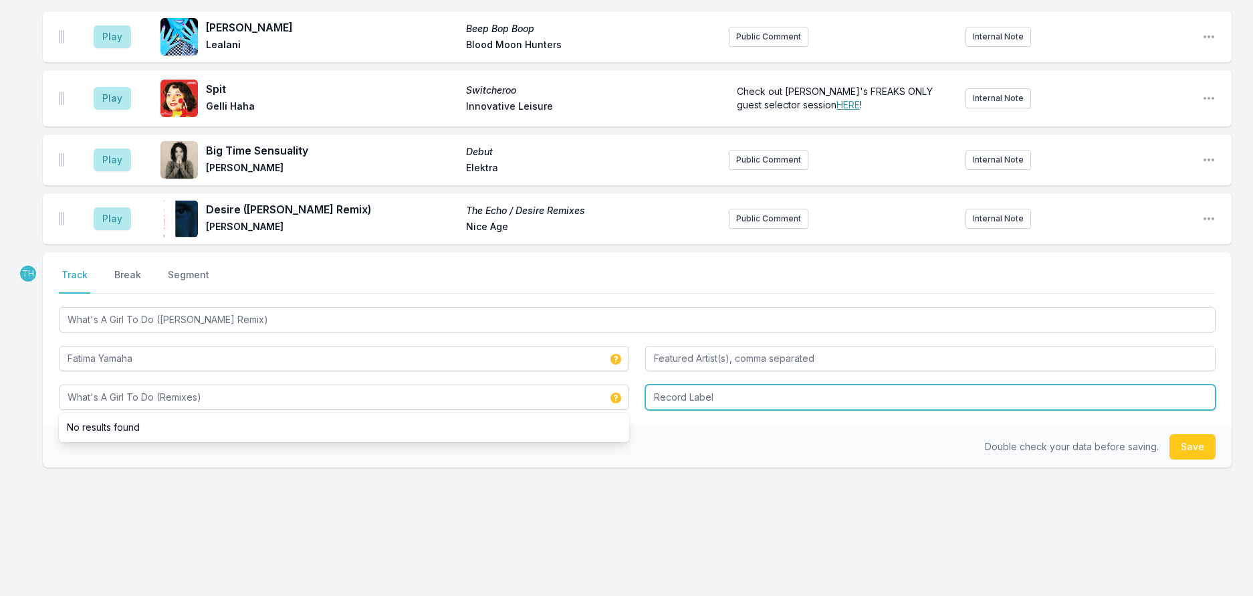
type input "What's A Girl To Do (Remixes)"
type input "Magnetron"
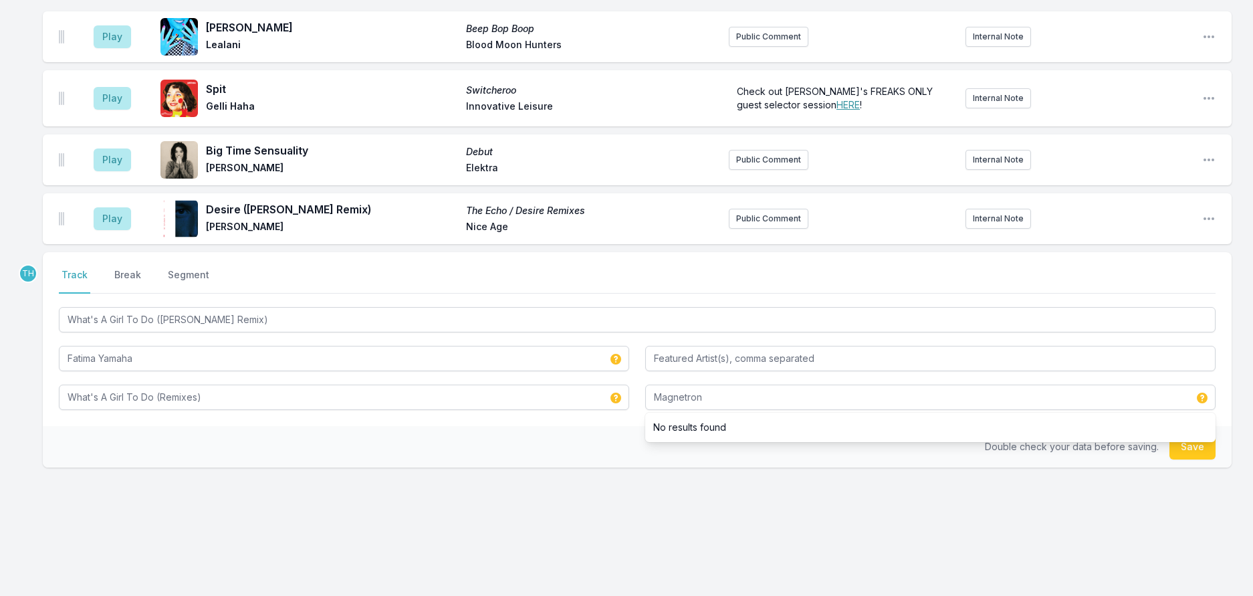
click at [535, 435] on div "Double check your data before saving. Save" at bounding box center [637, 446] width 1189 height 41
click at [1169, 434] on button "Save" at bounding box center [1192, 446] width 46 height 25
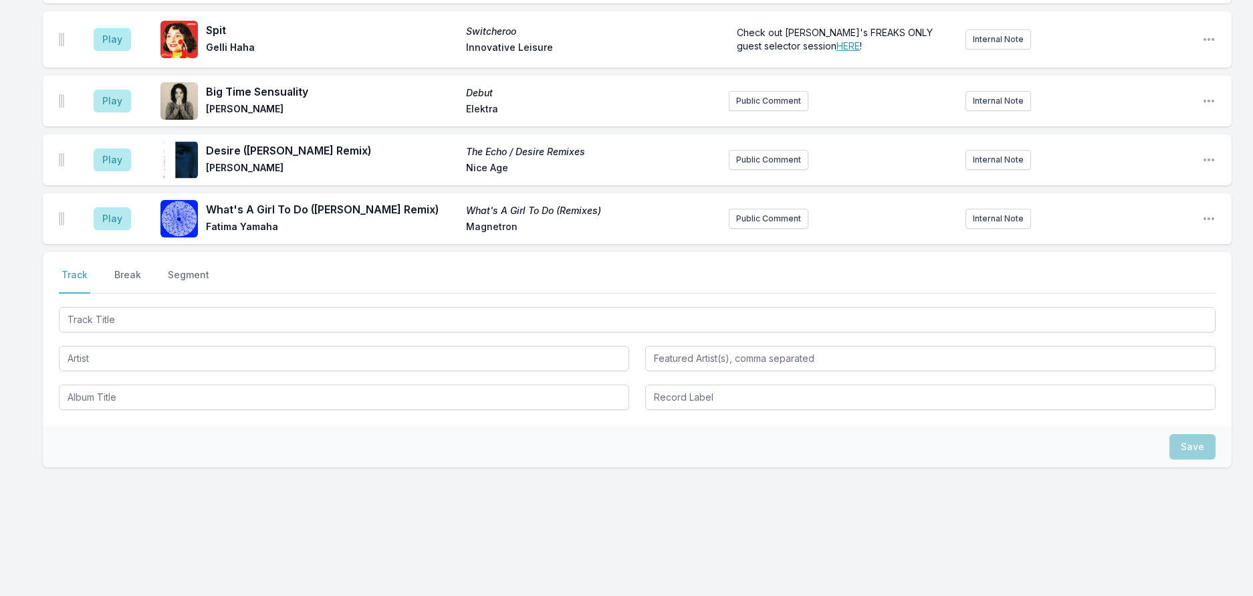
scroll to position [1574, 0]
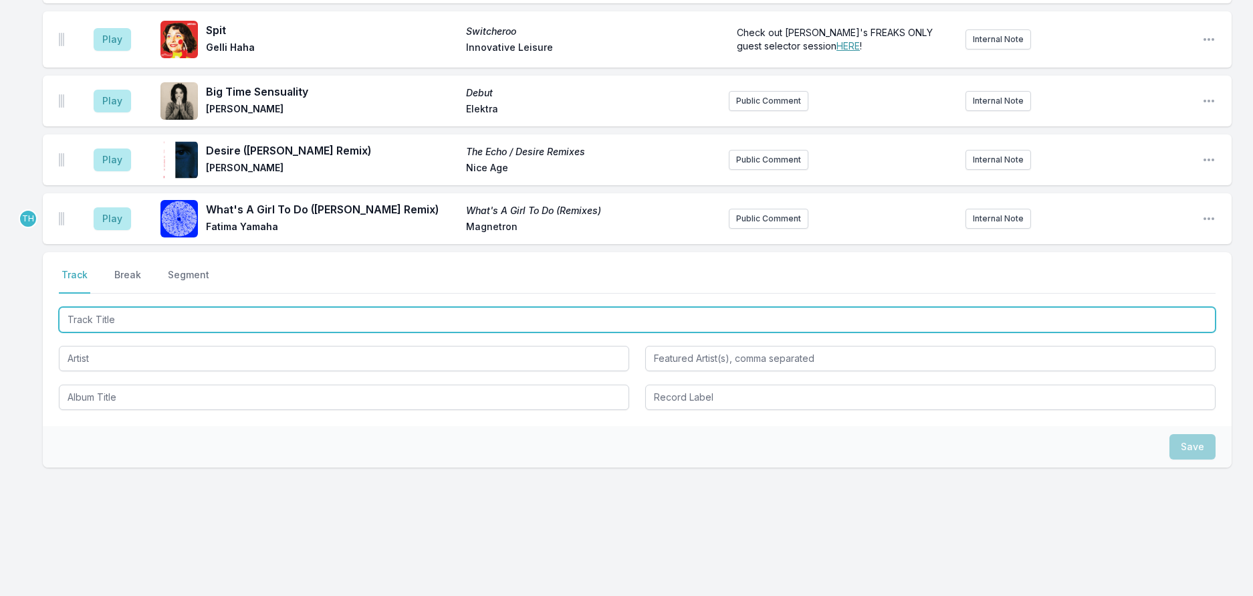
click at [219, 307] on input "Track Title" at bounding box center [637, 319] width 1157 height 25
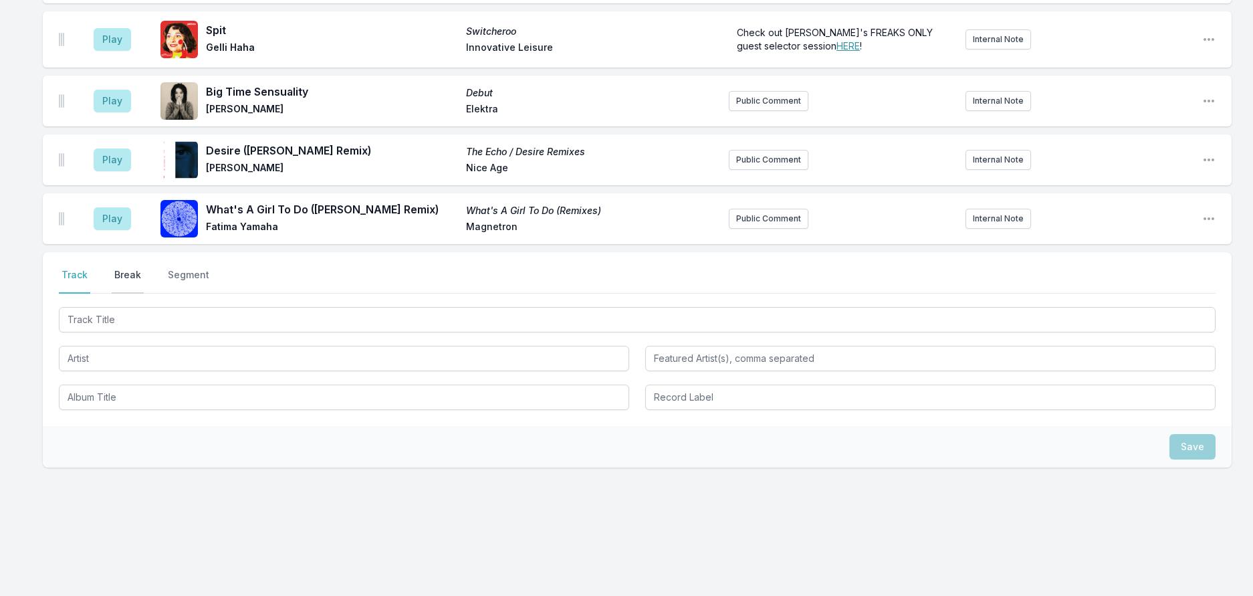
click at [136, 268] on button "Break" at bounding box center [128, 280] width 32 height 25
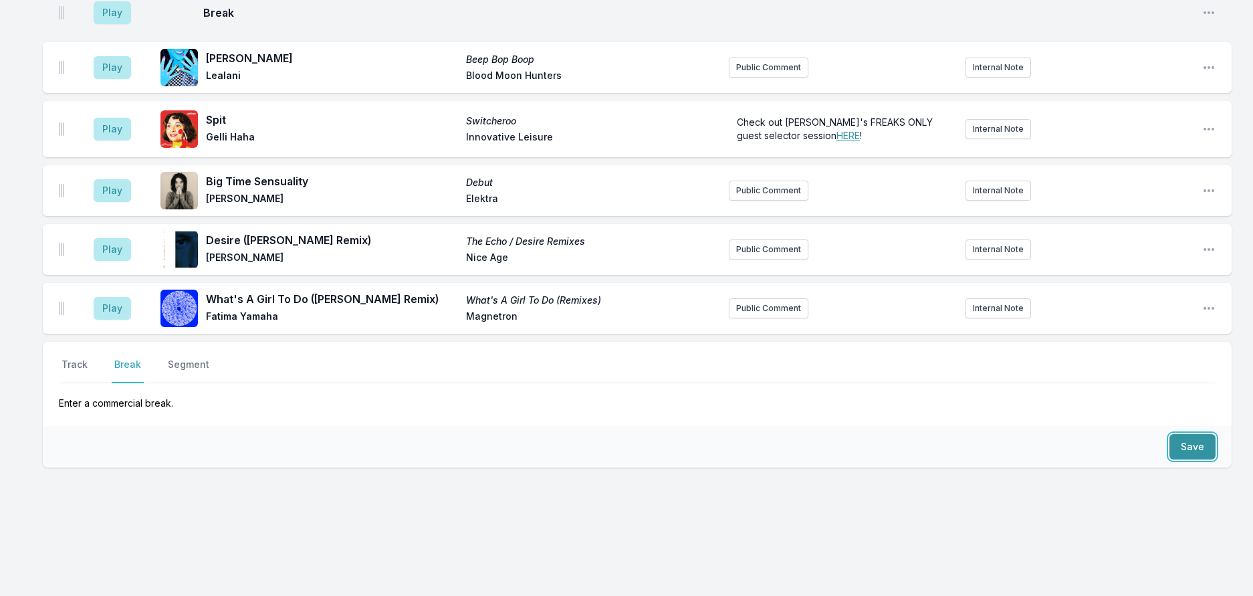
click at [1176, 434] on button "Save" at bounding box center [1192, 446] width 46 height 25
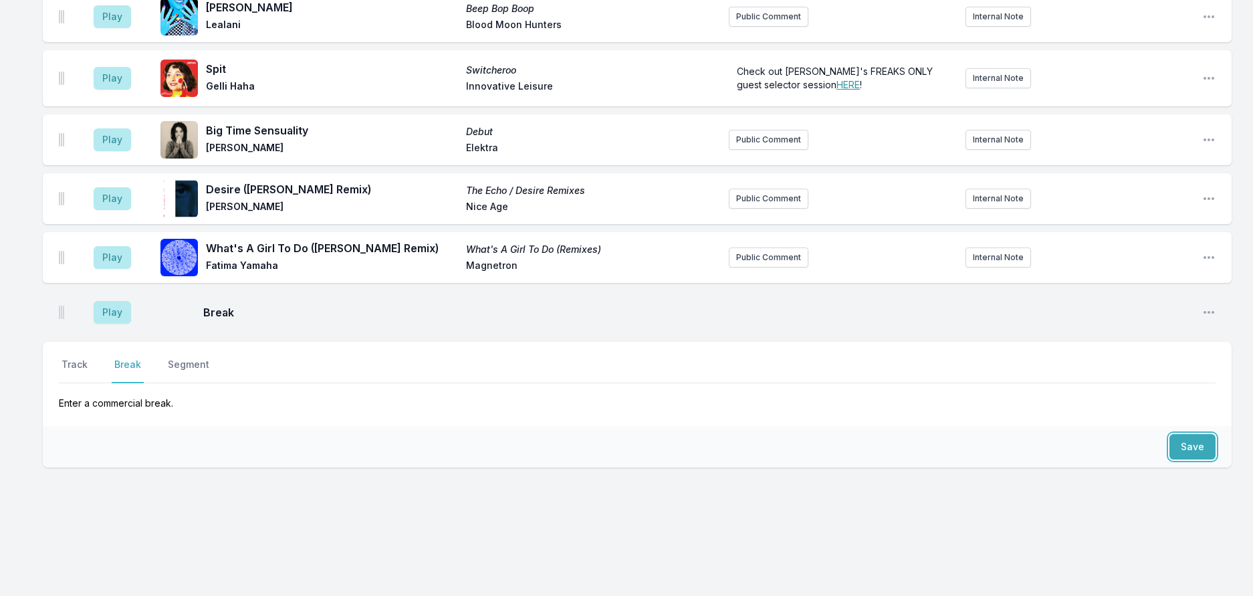
scroll to position [1531, 0]
click at [80, 358] on button "Track" at bounding box center [74, 370] width 31 height 25
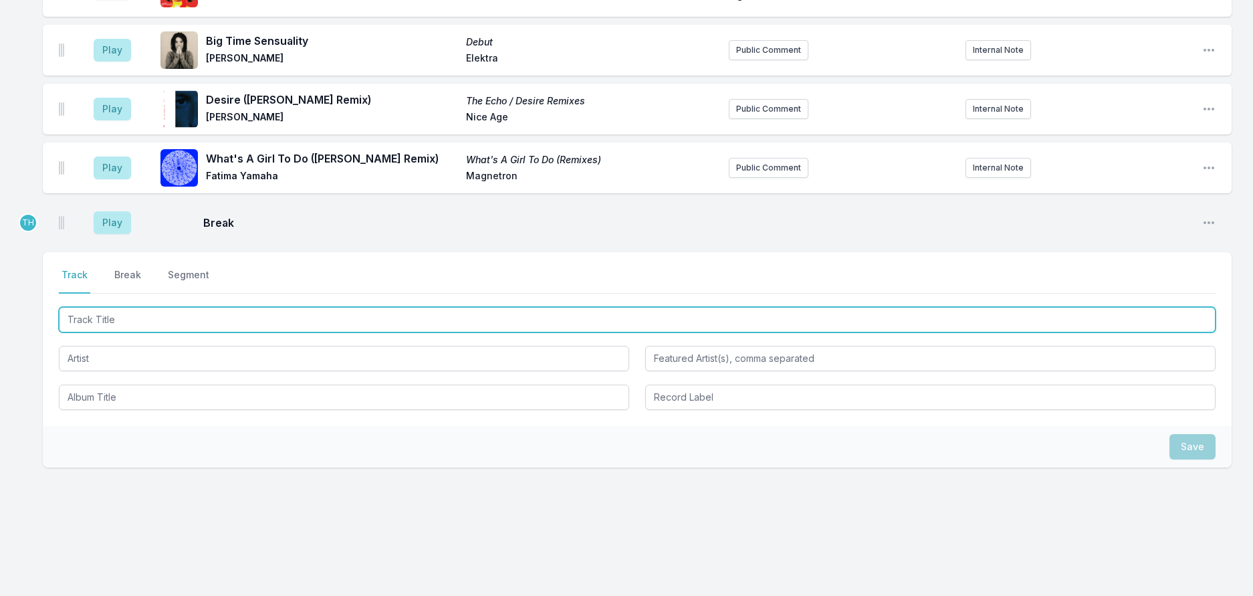
click at [97, 332] on input "Track Title" at bounding box center [637, 319] width 1157 height 25
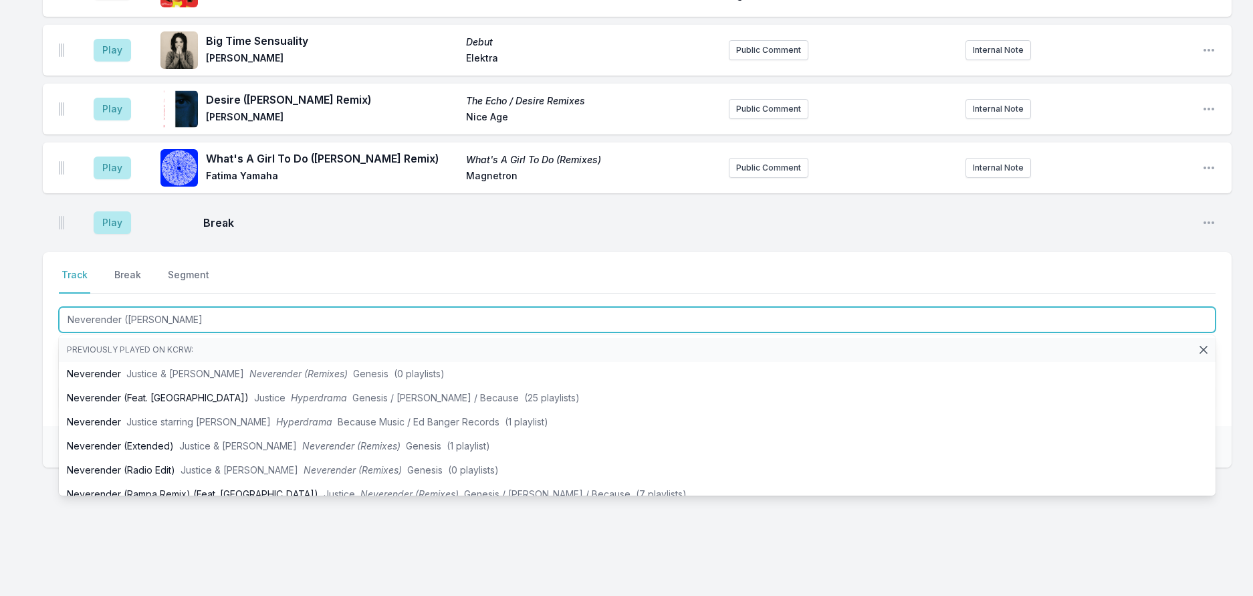
type input "Neverender (Kayt"
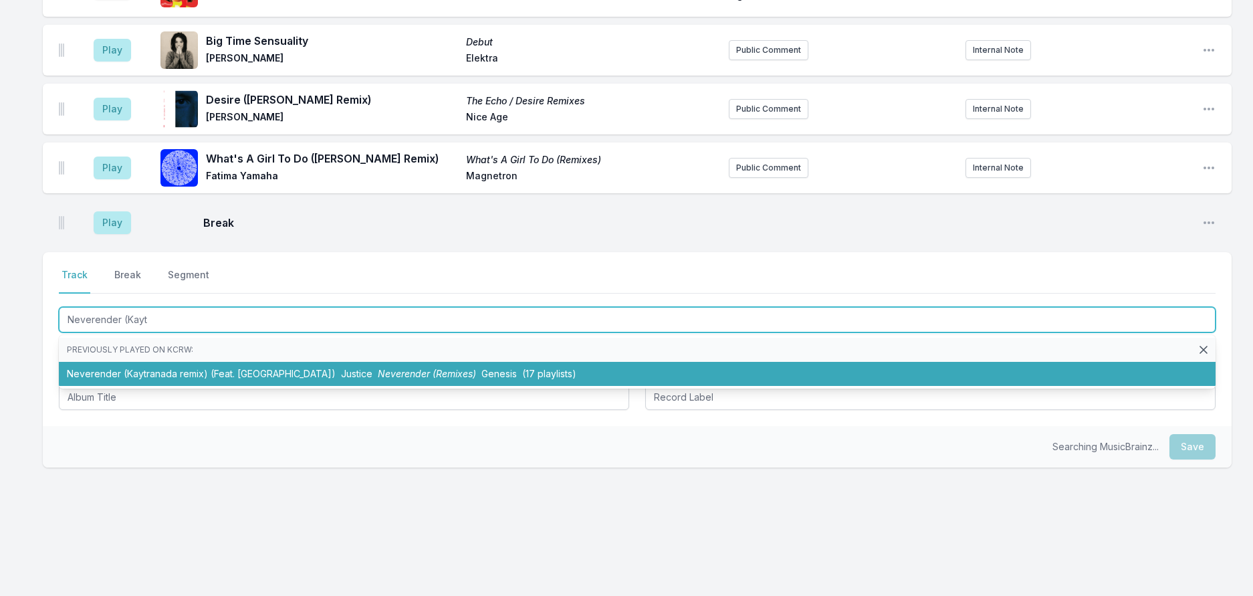
click at [255, 386] on li "Neverender (Kaytranada remix) (Feat. Tame Impala) Justice Neverender (Remixes) …" at bounding box center [637, 374] width 1157 height 24
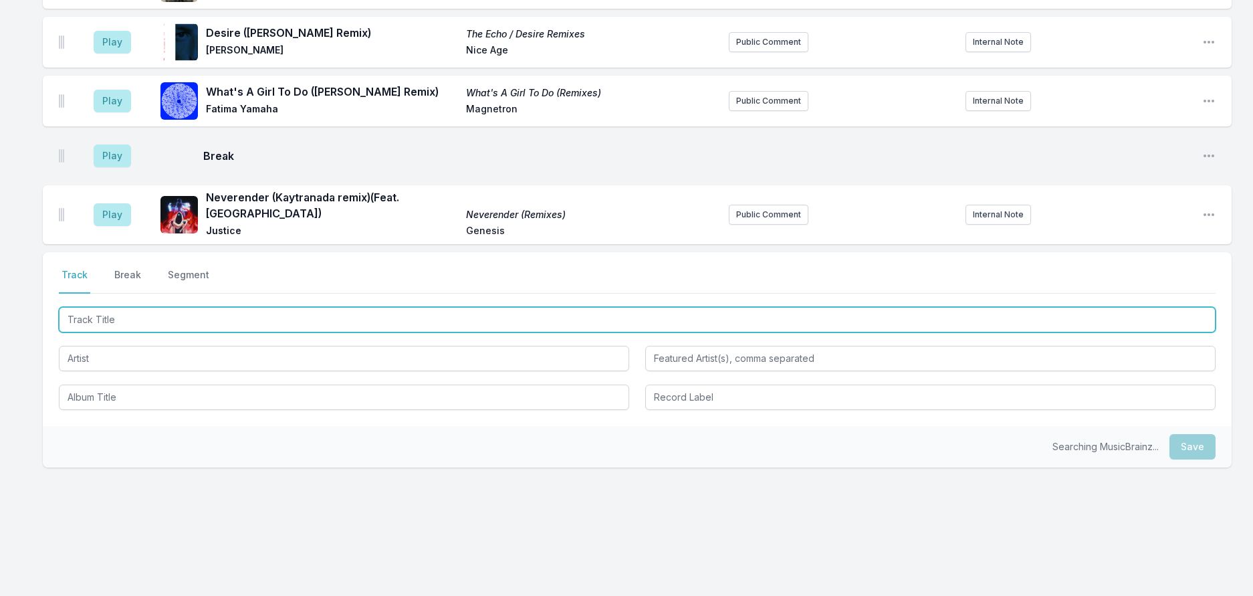
scroll to position [1606, 0]
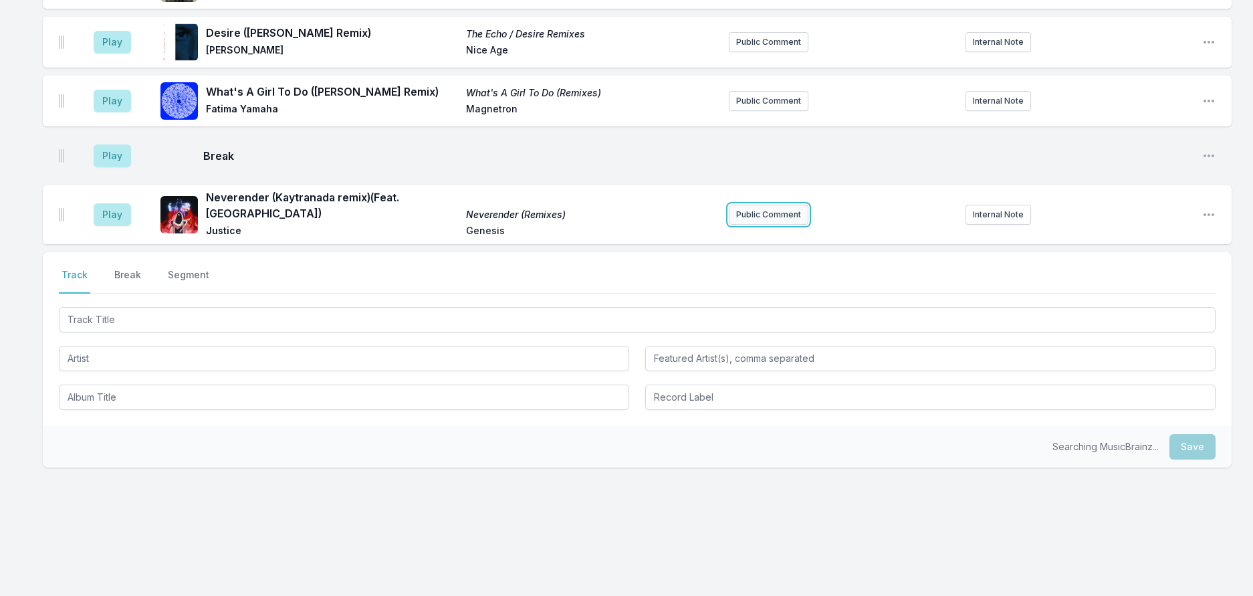
click at [739, 225] on button "Public Comment" at bounding box center [769, 215] width 80 height 20
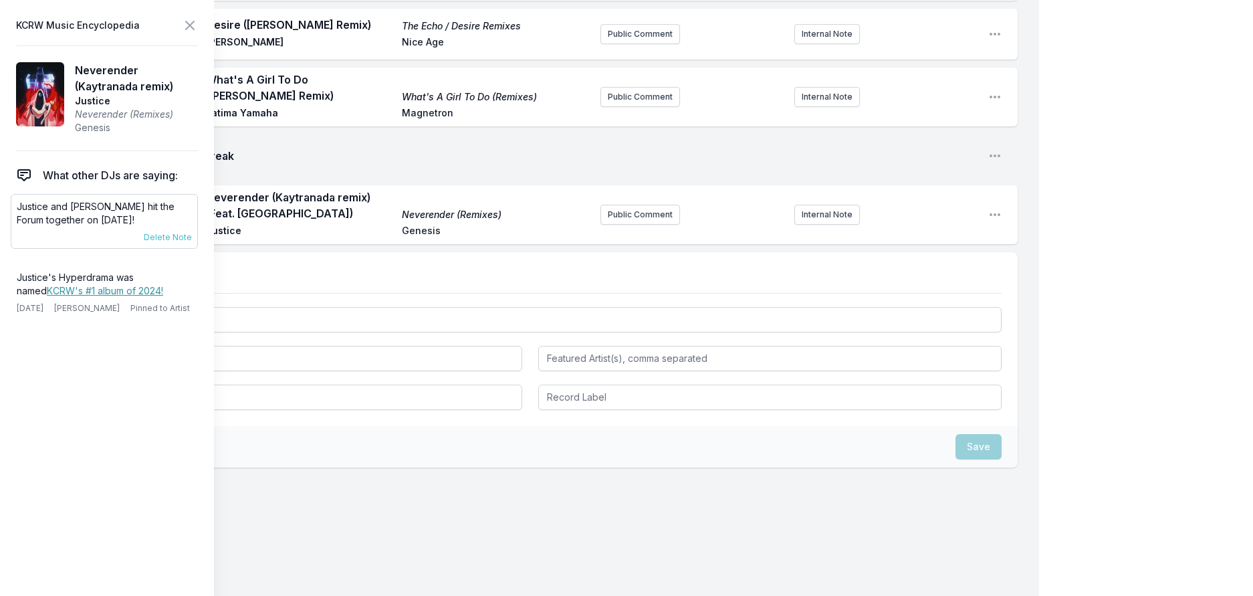
drag, startPoint x: 158, startPoint y: 247, endPoint x: 18, endPoint y: 235, distance: 140.2
click at [18, 235] on div "Justice and Kaytranada hit the Forum together on October 24th! 7/30/25 Travis H…" at bounding box center [104, 221] width 187 height 55
click at [630, 225] on button "Public Comment" at bounding box center [640, 215] width 80 height 20
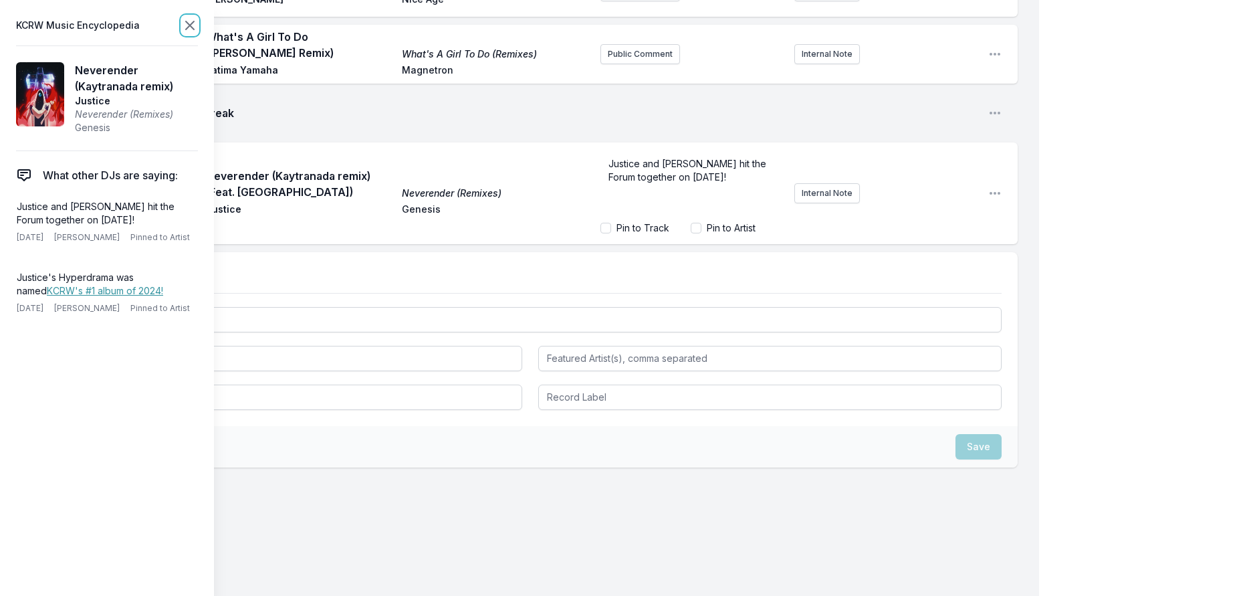
click at [194, 29] on icon at bounding box center [190, 25] width 8 height 8
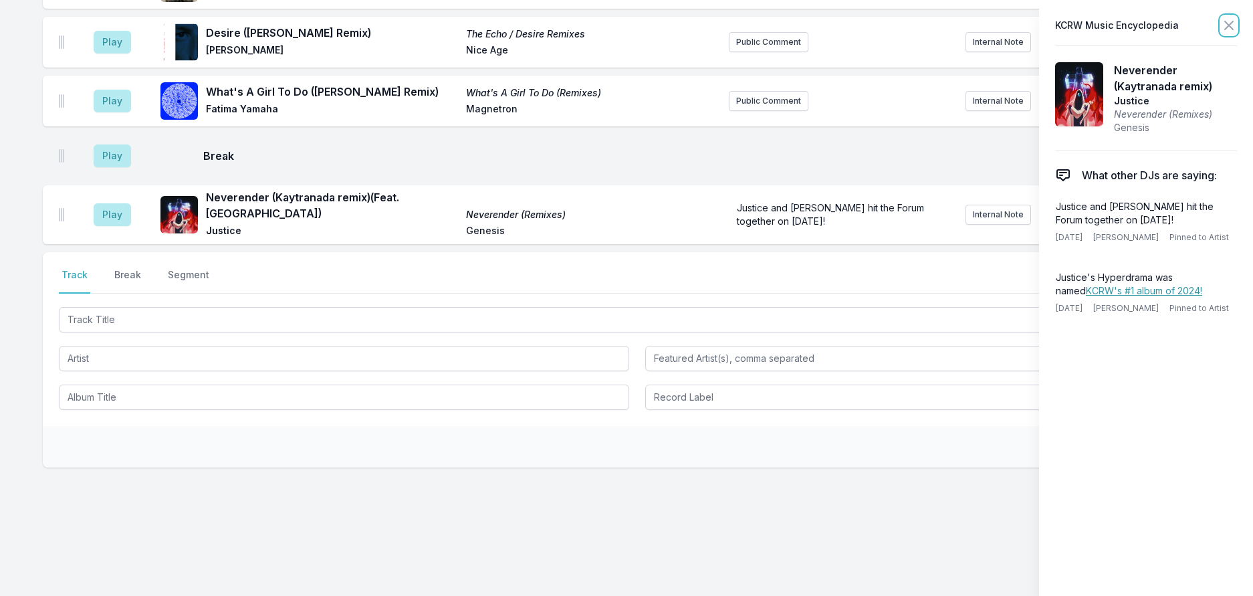
scroll to position [1606, 0]
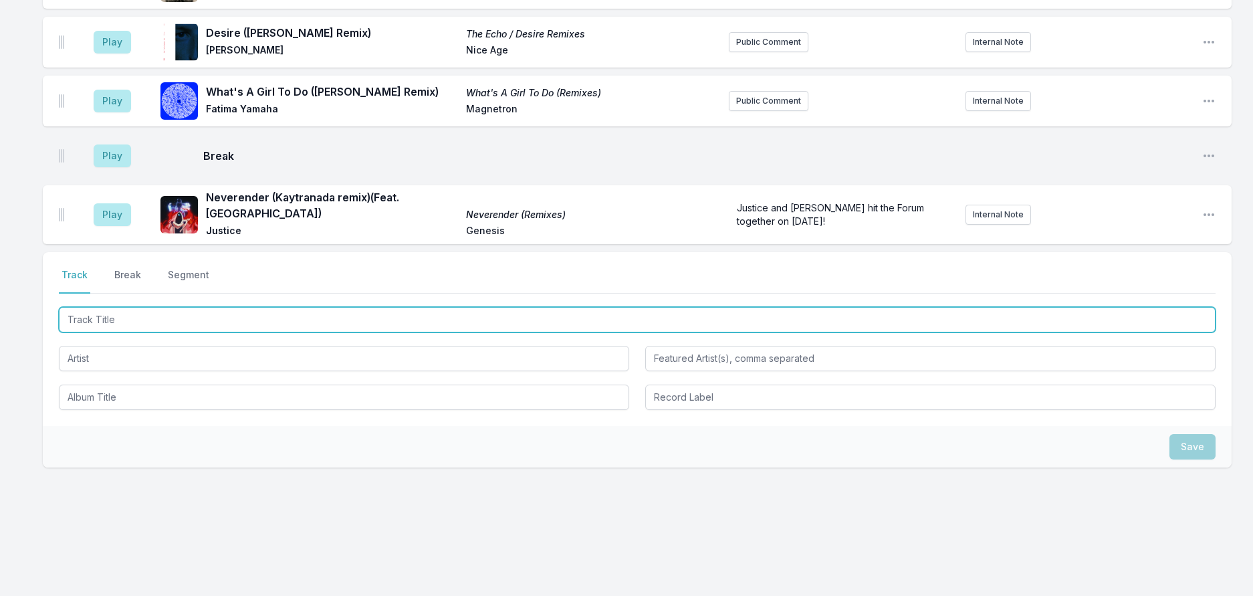
click at [173, 332] on input "Track Title" at bounding box center [637, 319] width 1157 height 25
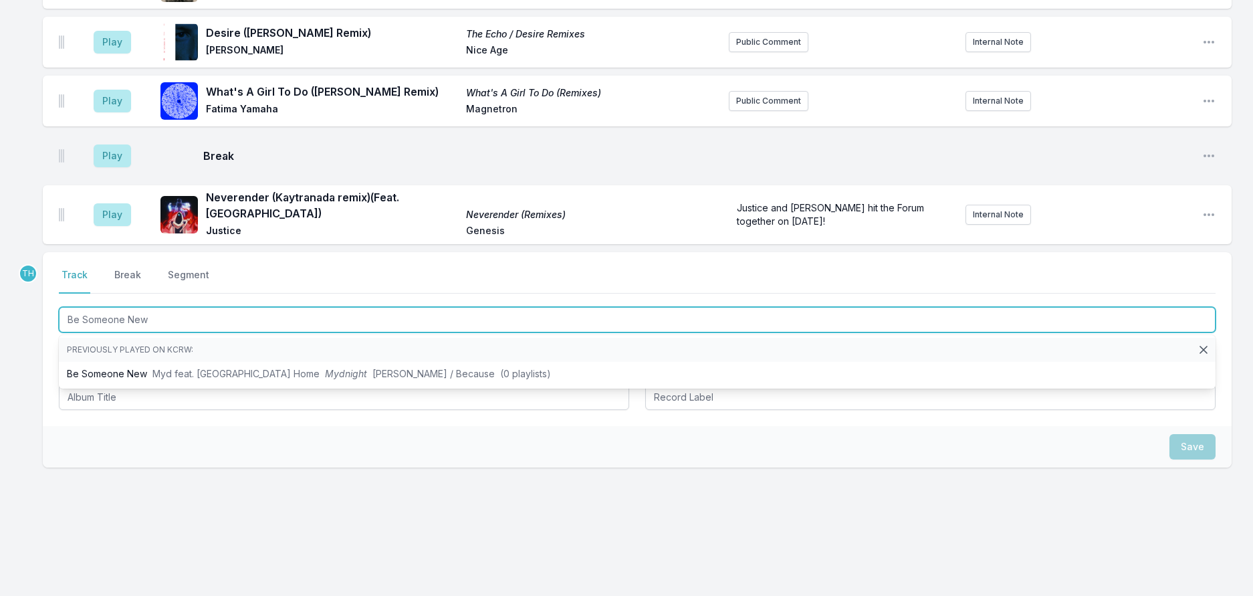
type input "Be Someone New"
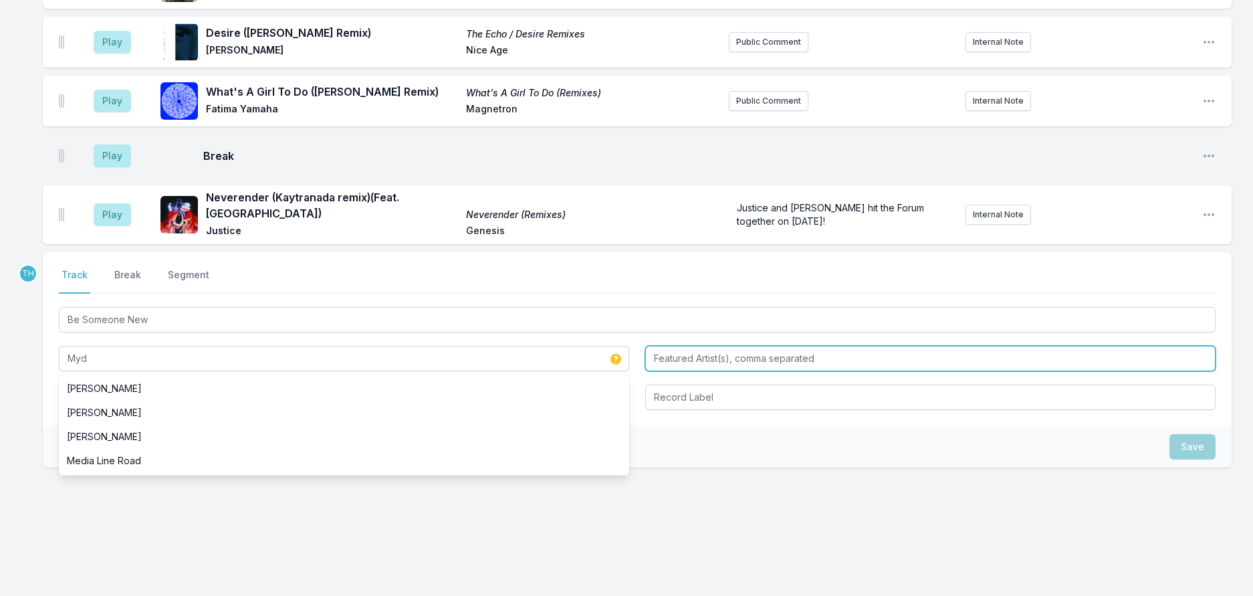
type input "Myd"
type input "Kacy Hill"
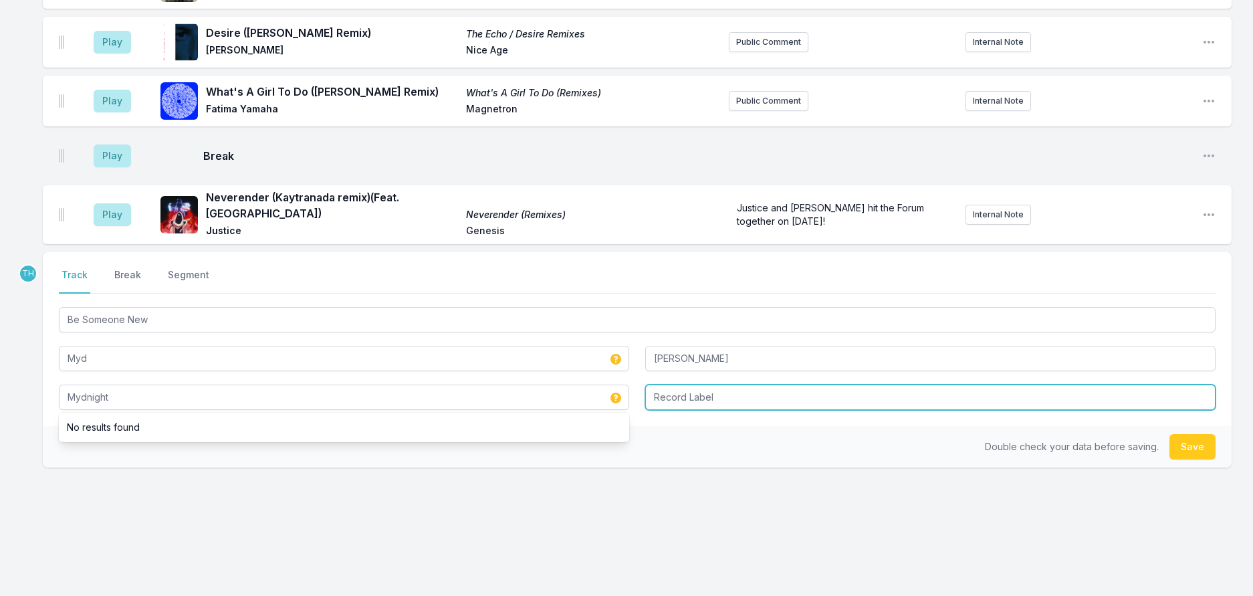
type input "Mydnight"
type input "Ed Banger / Because"
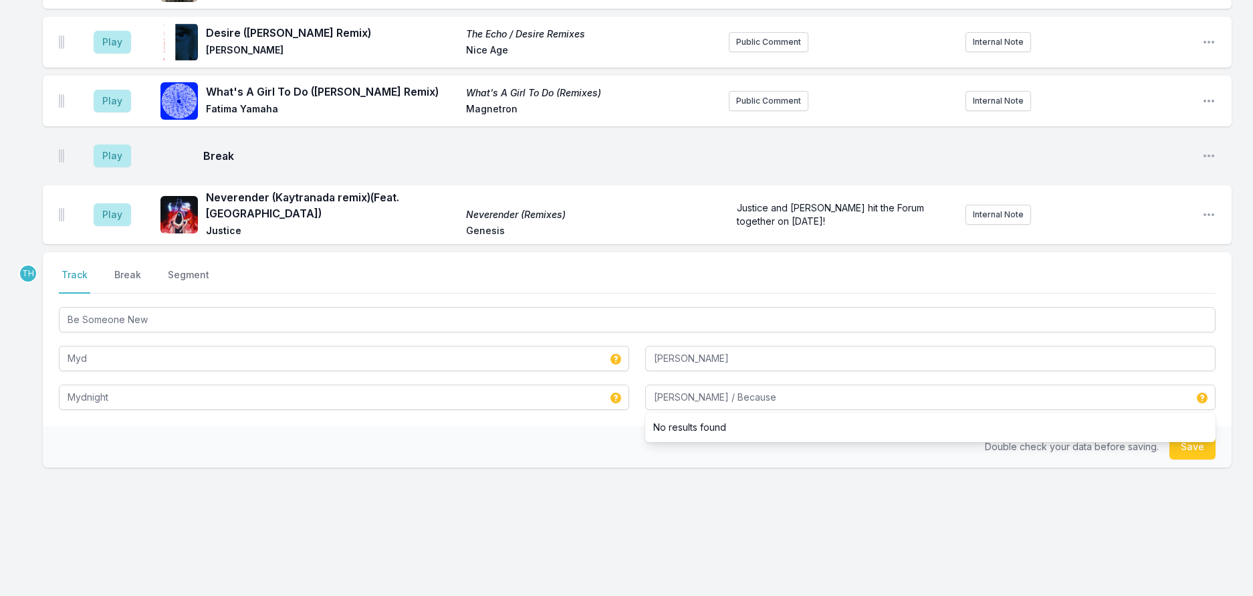
drag, startPoint x: 572, startPoint y: 522, endPoint x: 714, endPoint y: 506, distance: 143.3
click at [579, 467] on div "Double check your data before saving. Save" at bounding box center [637, 446] width 1189 height 41
click at [1169, 459] on button "Save" at bounding box center [1192, 446] width 46 height 25
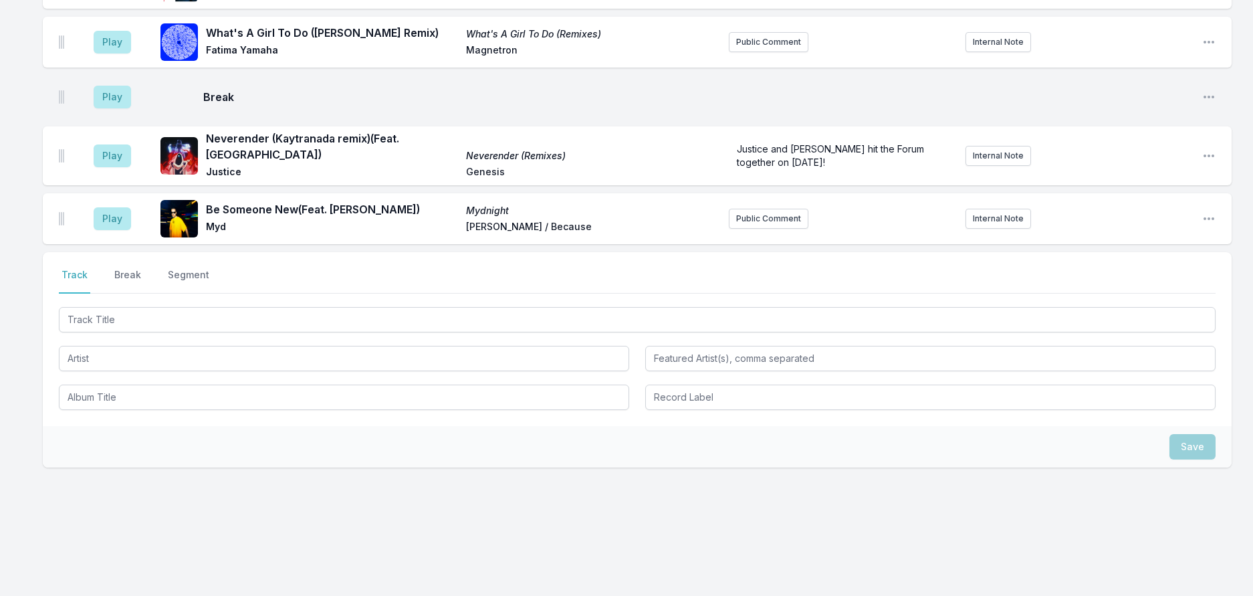
scroll to position [1672, 0]
click at [729, 229] on button "Public Comment" at bounding box center [769, 219] width 80 height 20
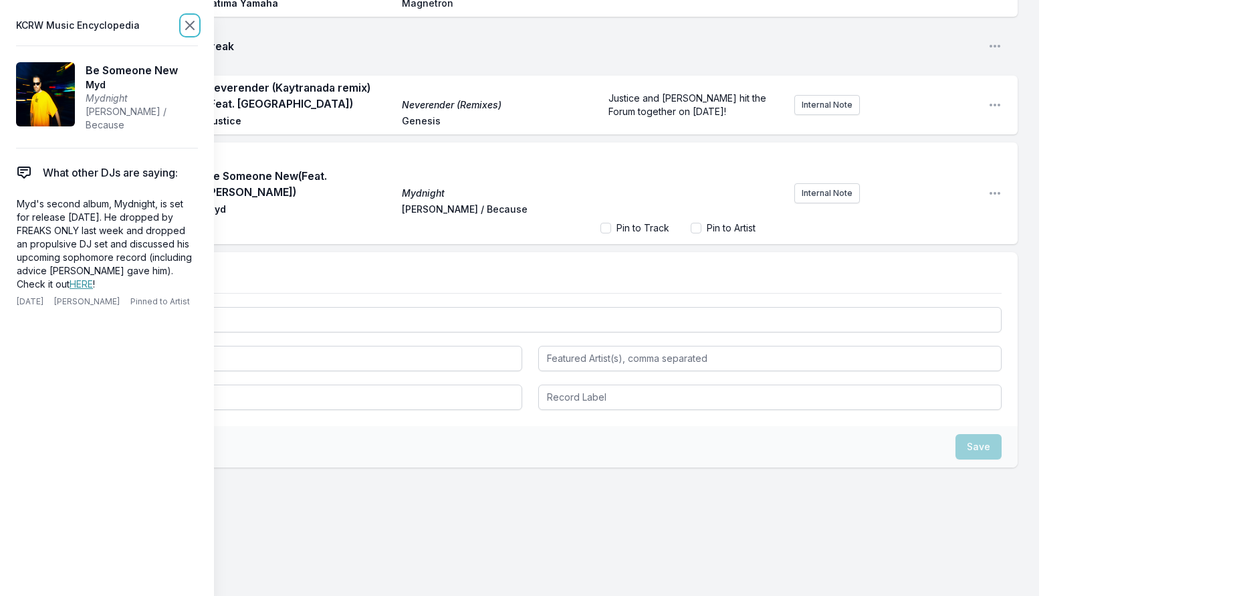
click at [198, 28] on icon at bounding box center [190, 25] width 16 height 16
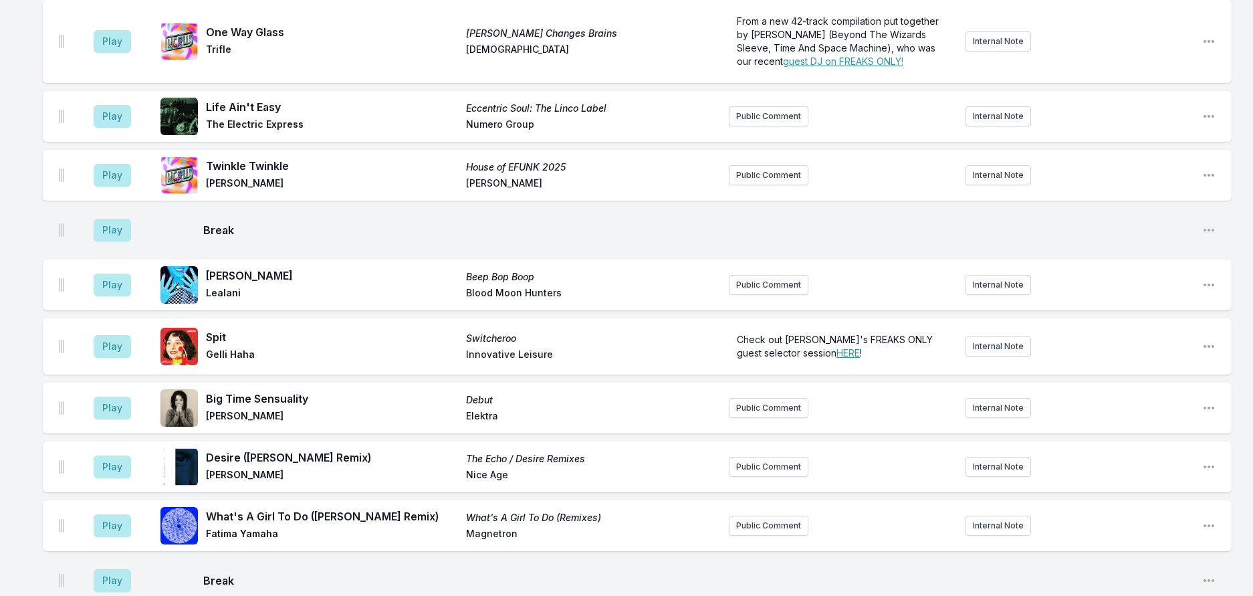
scroll to position [679, 0]
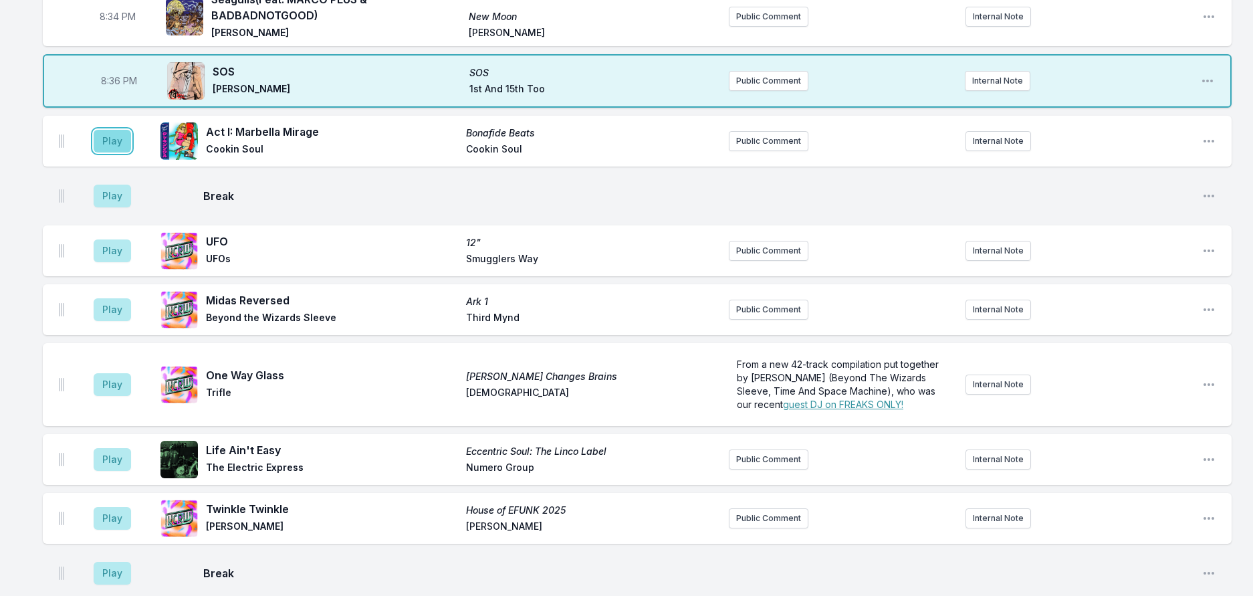
drag, startPoint x: 116, startPoint y: 238, endPoint x: 136, endPoint y: 238, distance: 19.4
click at [116, 152] on button "Play" at bounding box center [112, 141] width 37 height 23
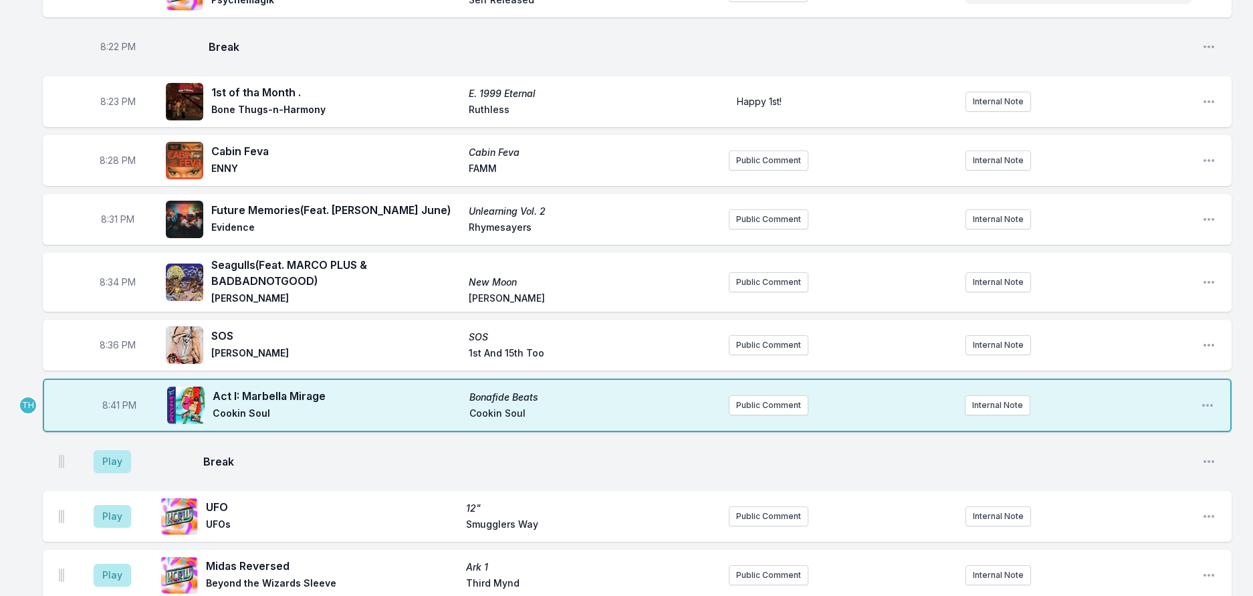
scroll to position [411, 0]
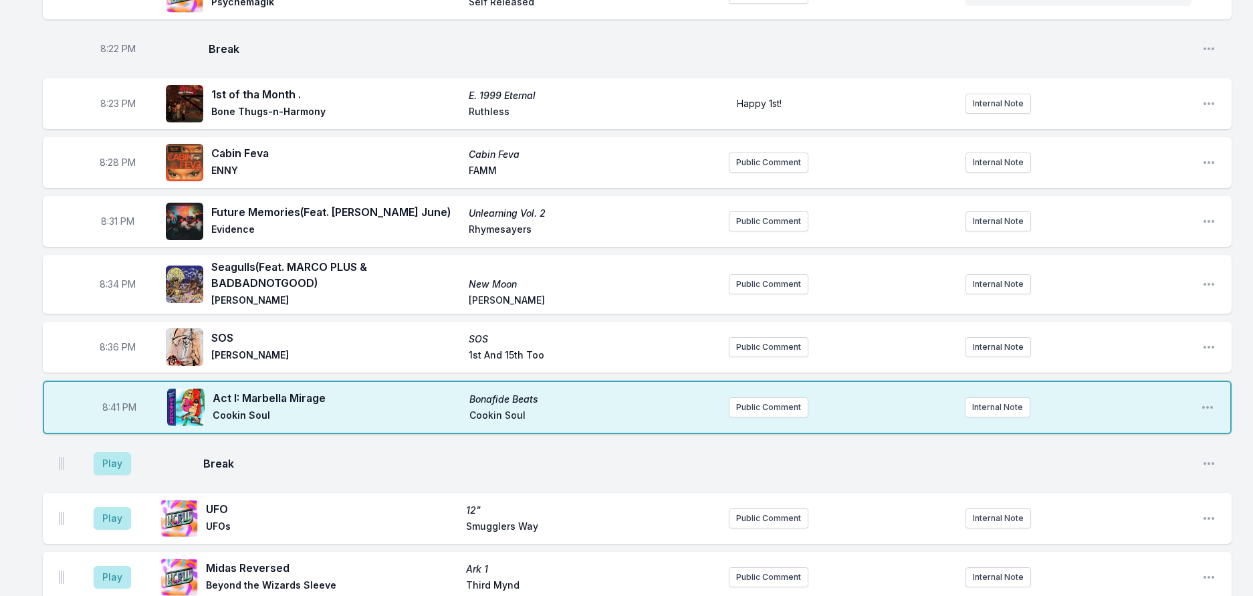
click at [128, 414] on span "8:41 PM" at bounding box center [119, 407] width 34 height 13
click at [128, 420] on input "20:41" at bounding box center [119, 406] width 75 height 25
type input "20:40"
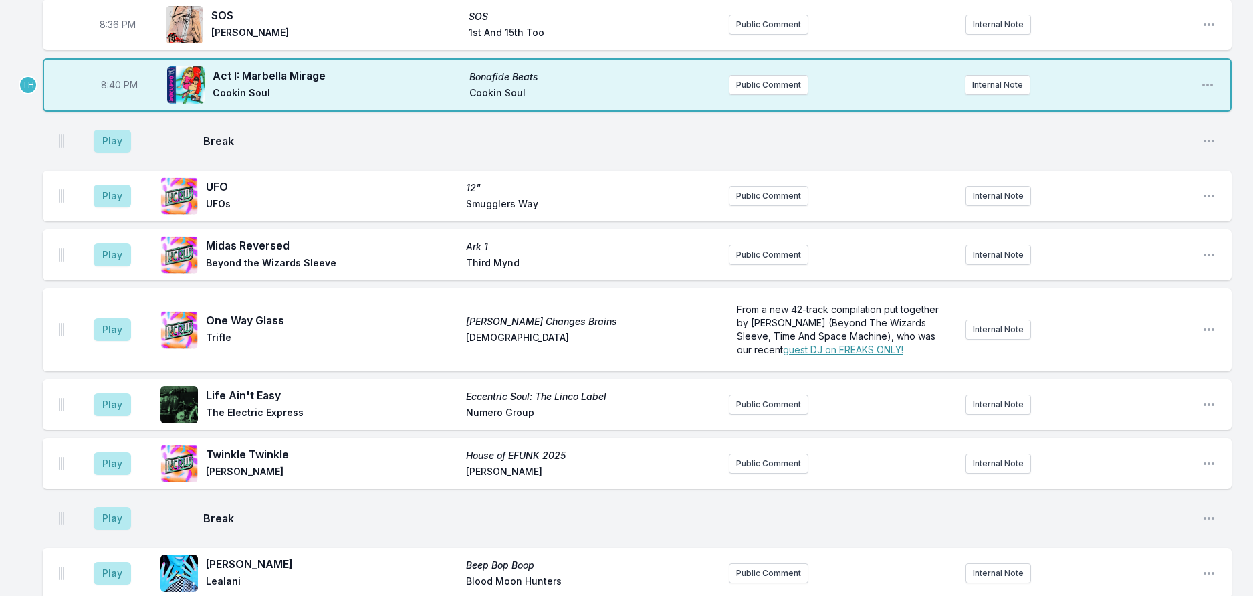
scroll to position [746, 0]
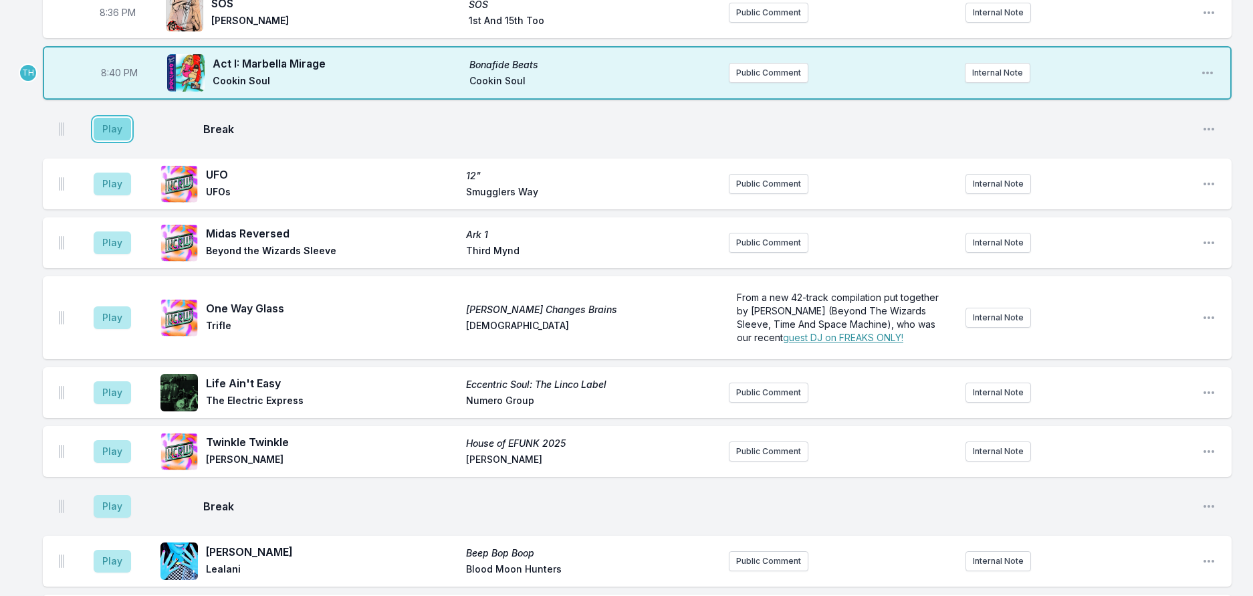
click at [113, 140] on button "Play" at bounding box center [112, 129] width 37 height 23
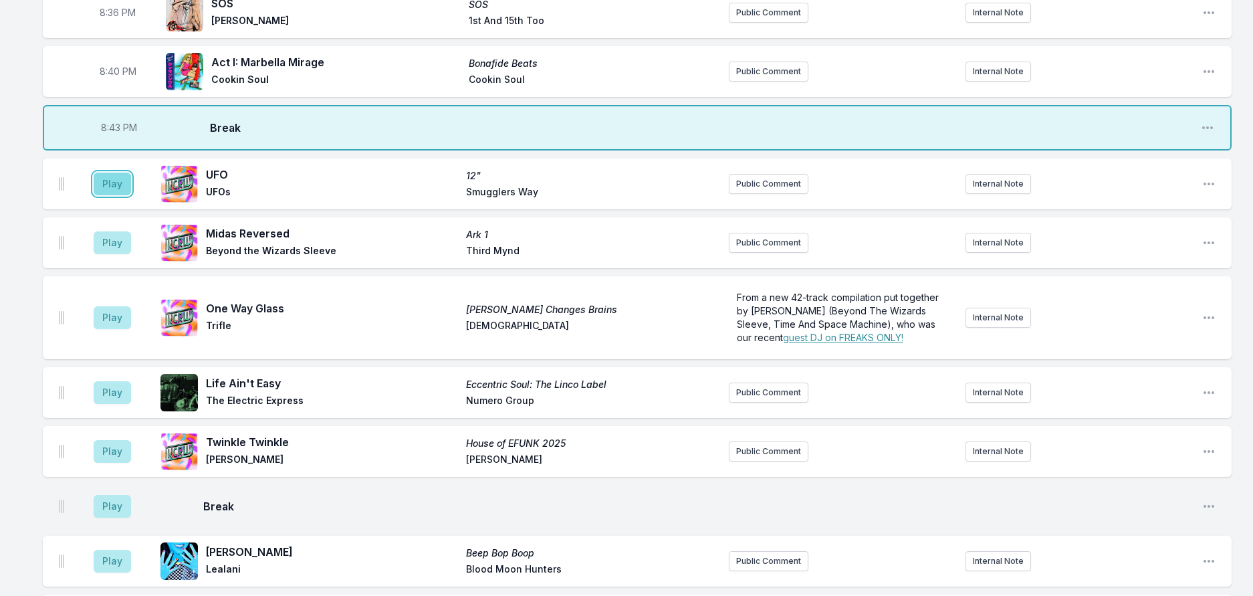
click at [124, 195] on button "Play" at bounding box center [112, 184] width 37 height 23
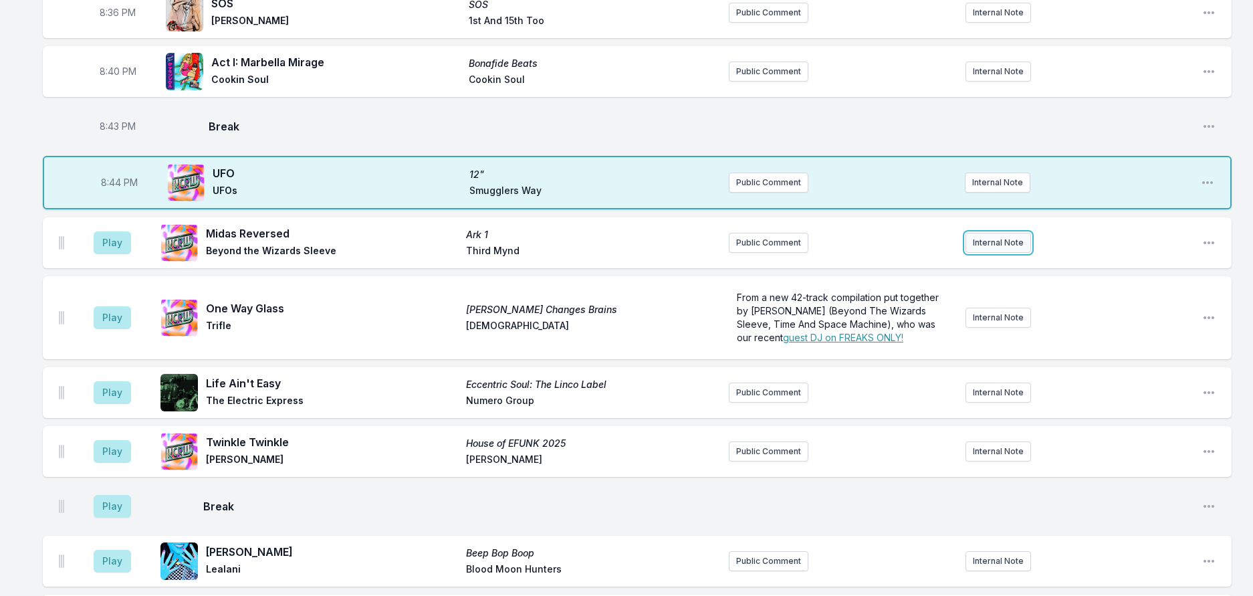
click at [990, 253] on button "Internal Note" at bounding box center [999, 243] width 66 height 20
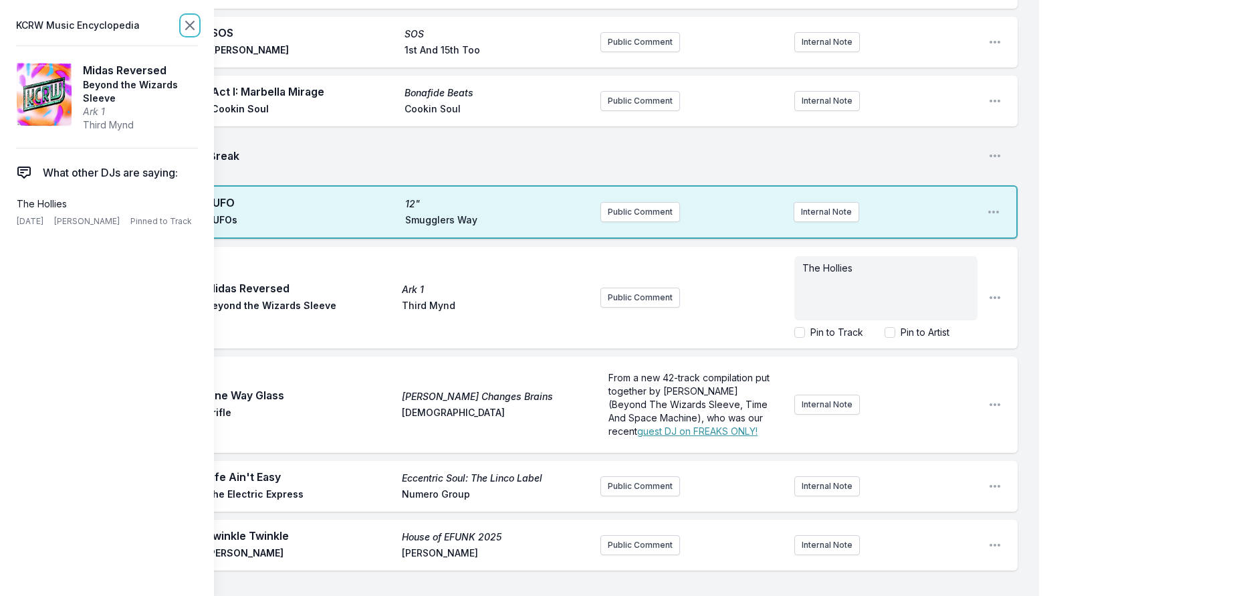
click at [198, 23] on icon at bounding box center [190, 25] width 16 height 16
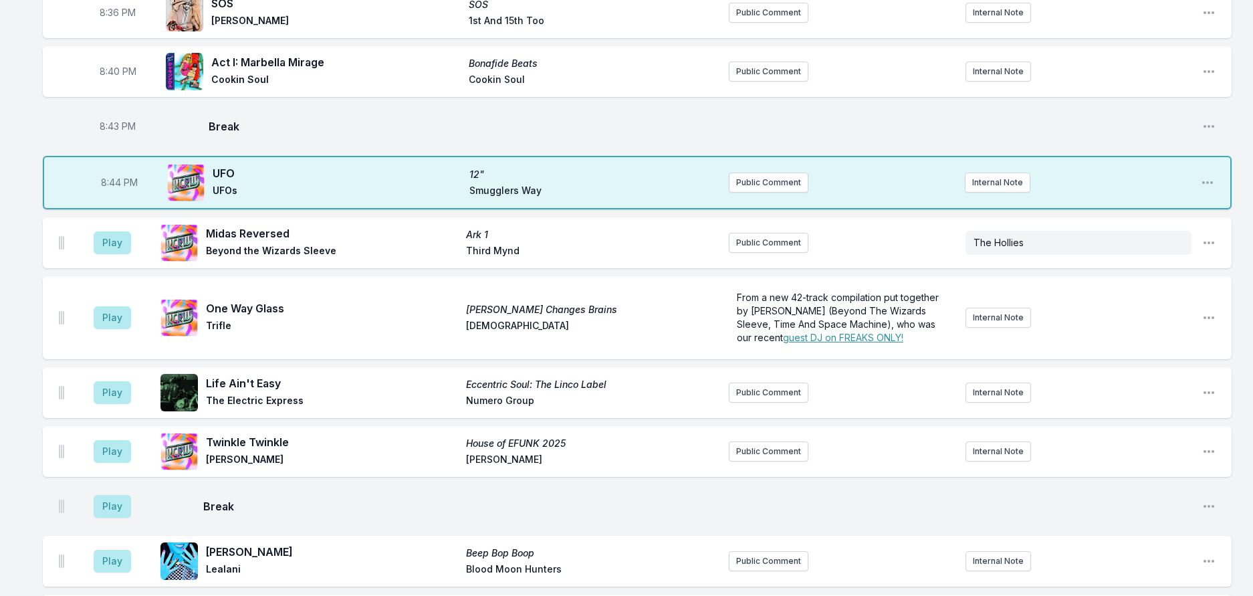
click at [104, 264] on aside "Play" at bounding box center [112, 242] width 75 height 43
click at [129, 254] on button "Play" at bounding box center [112, 242] width 37 height 23
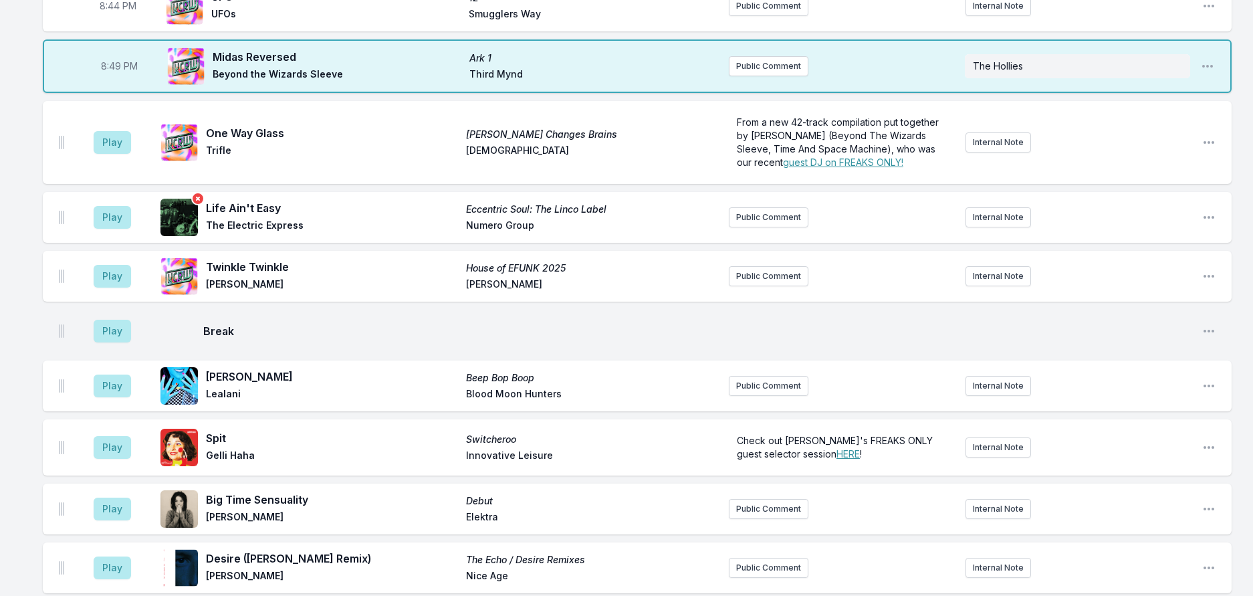
scroll to position [1013, 0]
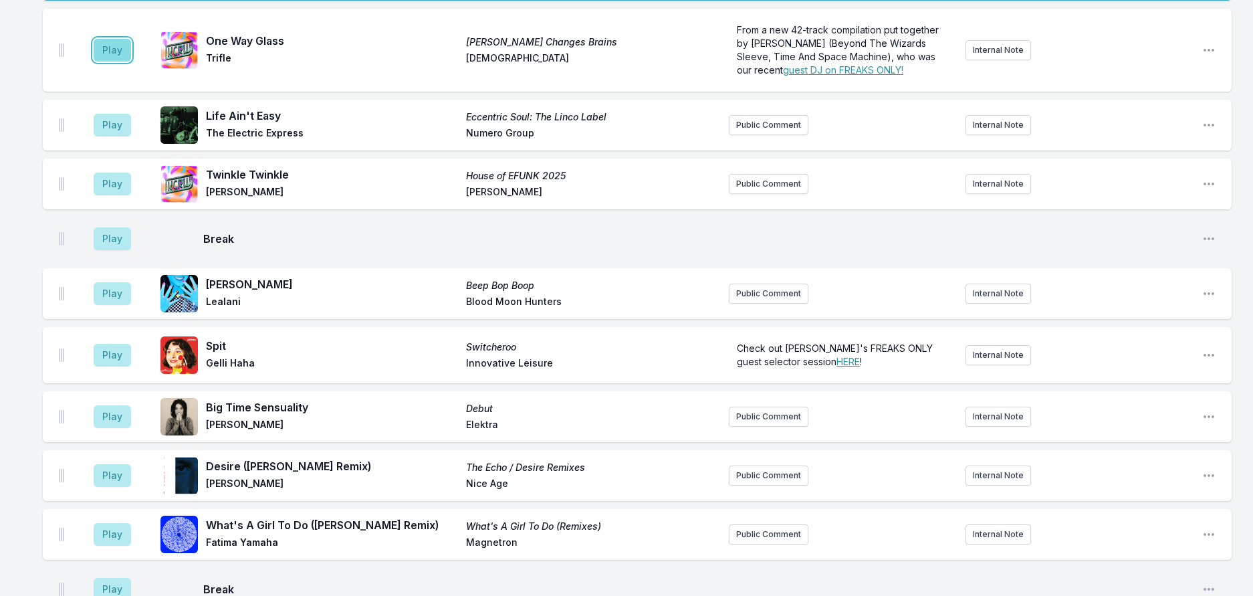
click at [131, 62] on button "Play" at bounding box center [112, 50] width 37 height 23
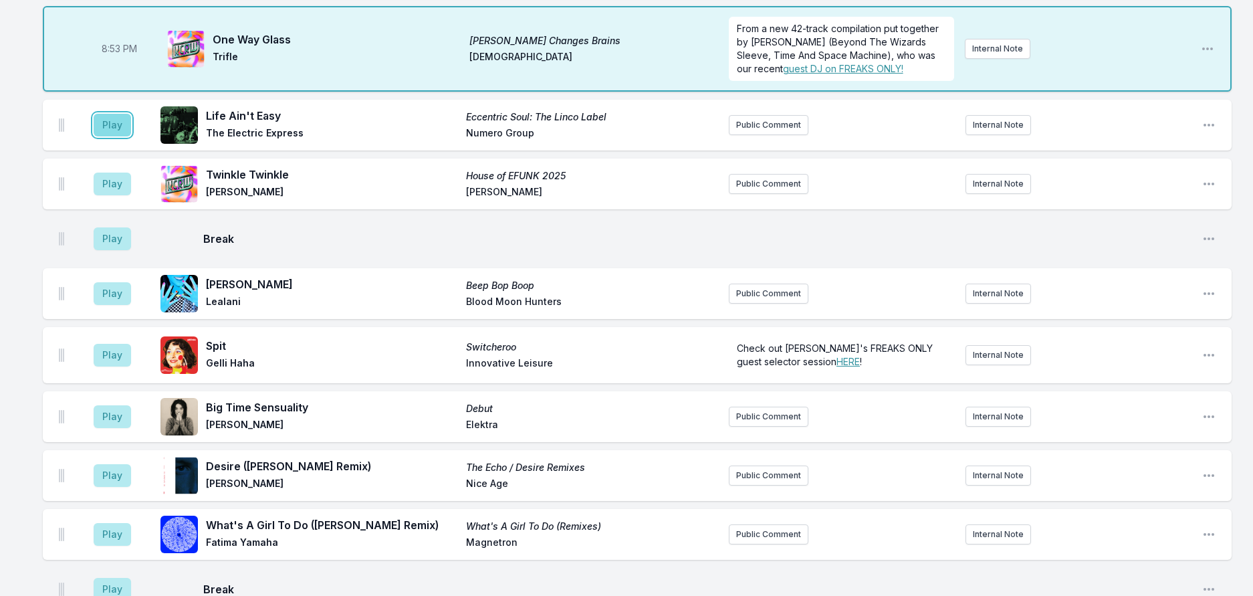
click at [130, 136] on button "Play" at bounding box center [112, 125] width 37 height 23
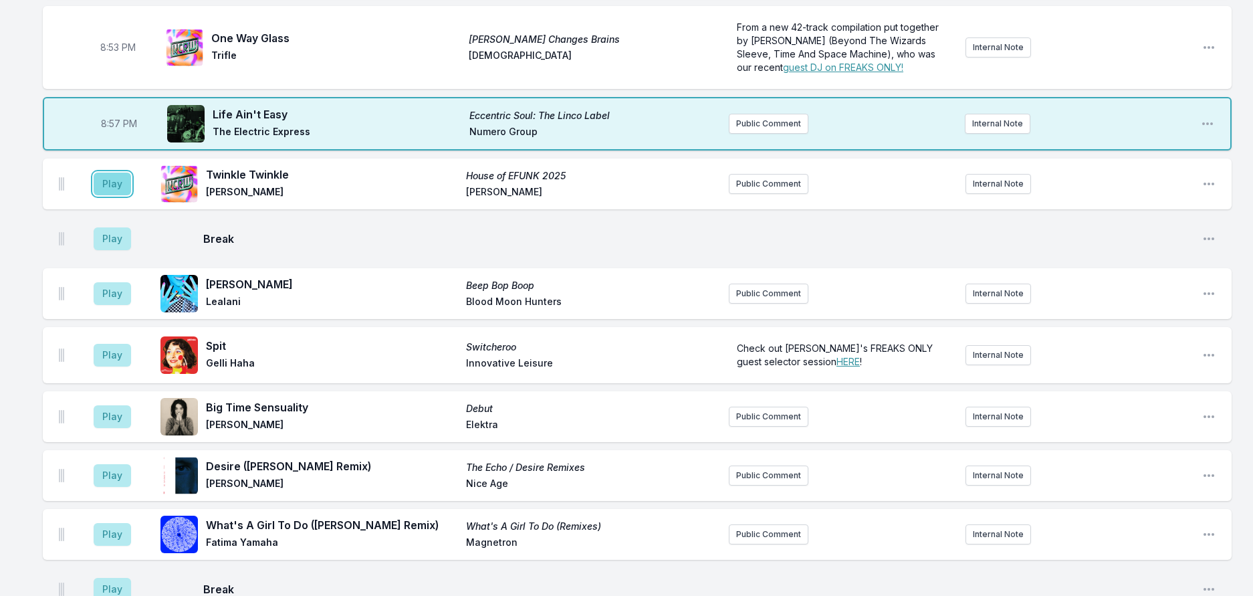
click at [131, 195] on button "Play" at bounding box center [112, 184] width 37 height 23
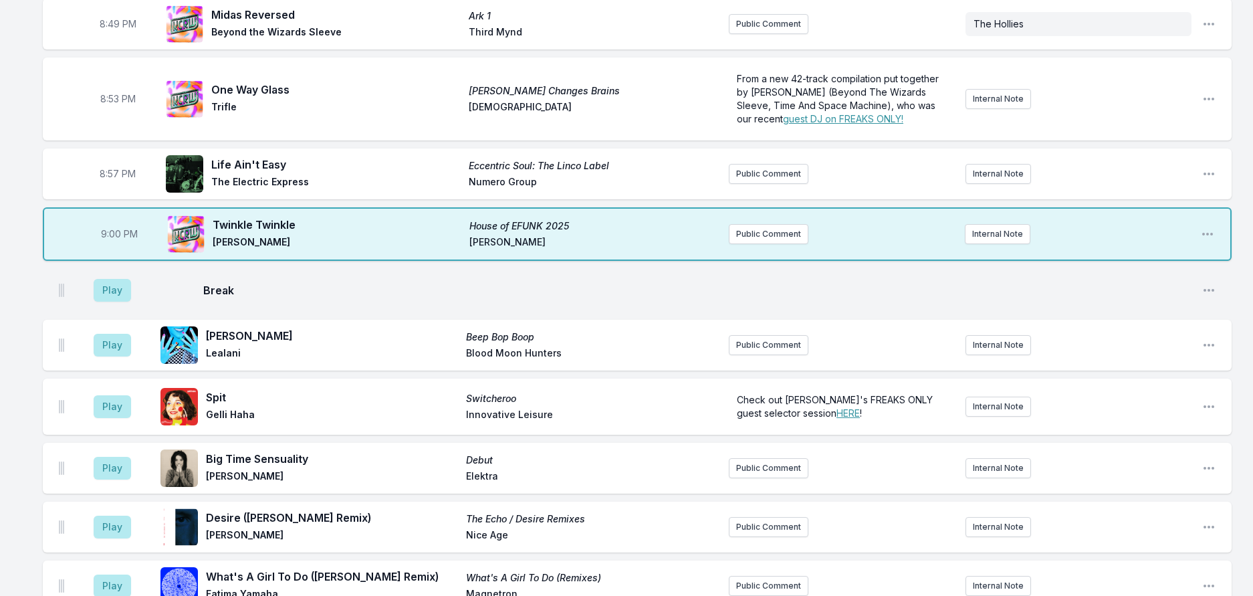
scroll to position [946, 0]
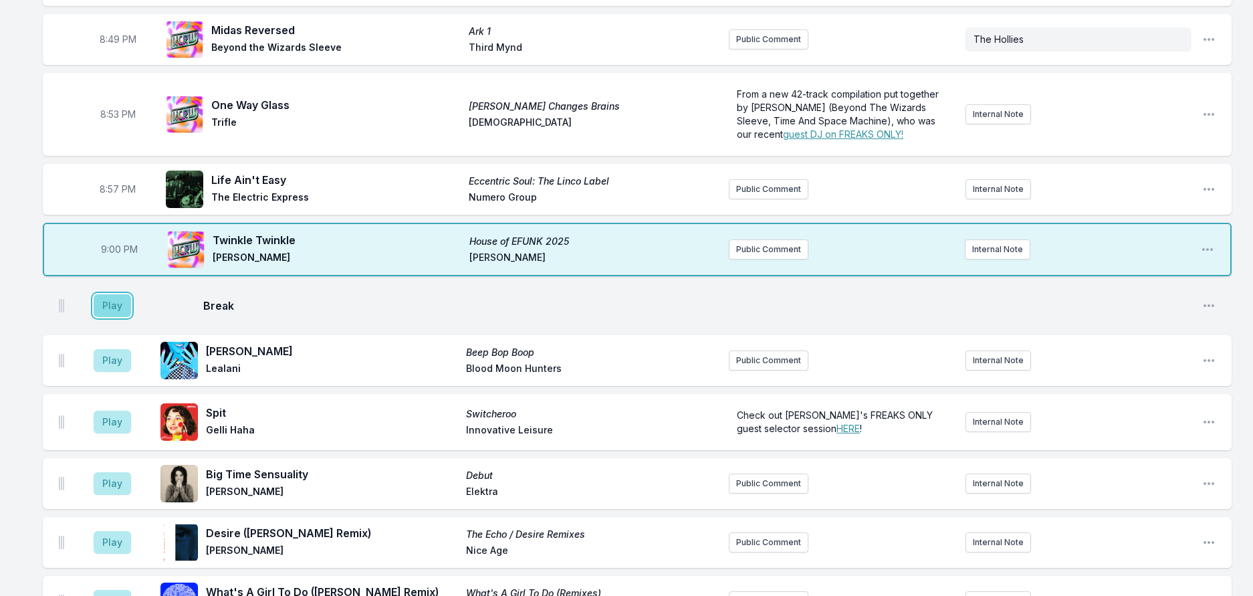
click at [110, 317] on button "Play" at bounding box center [112, 305] width 37 height 23
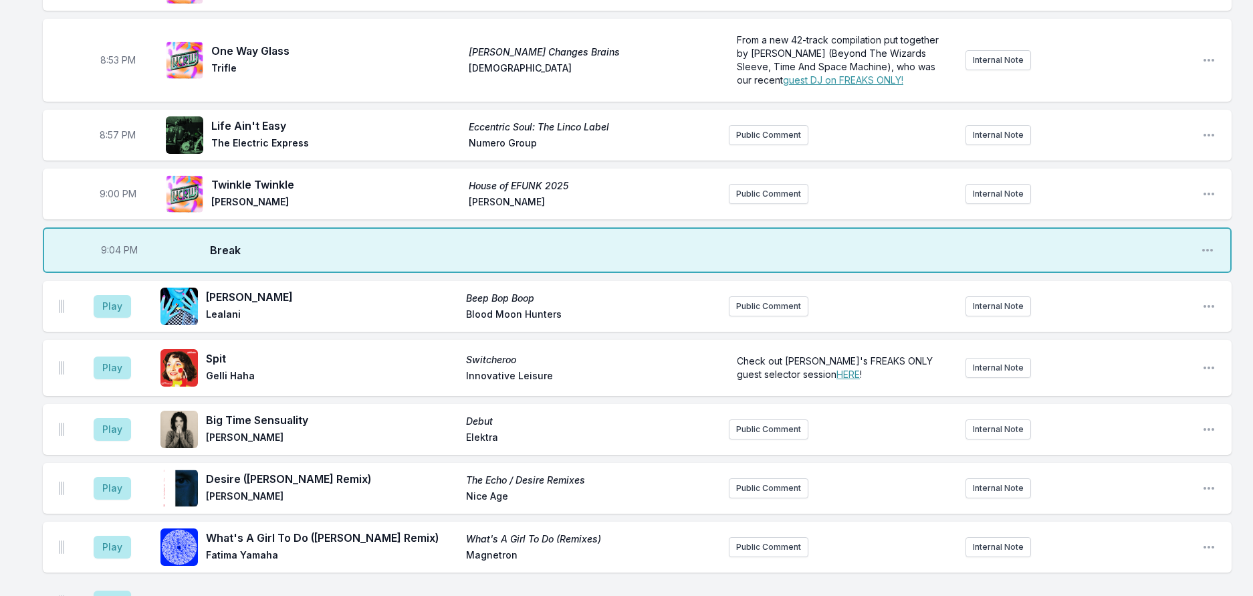
scroll to position [1214, 0]
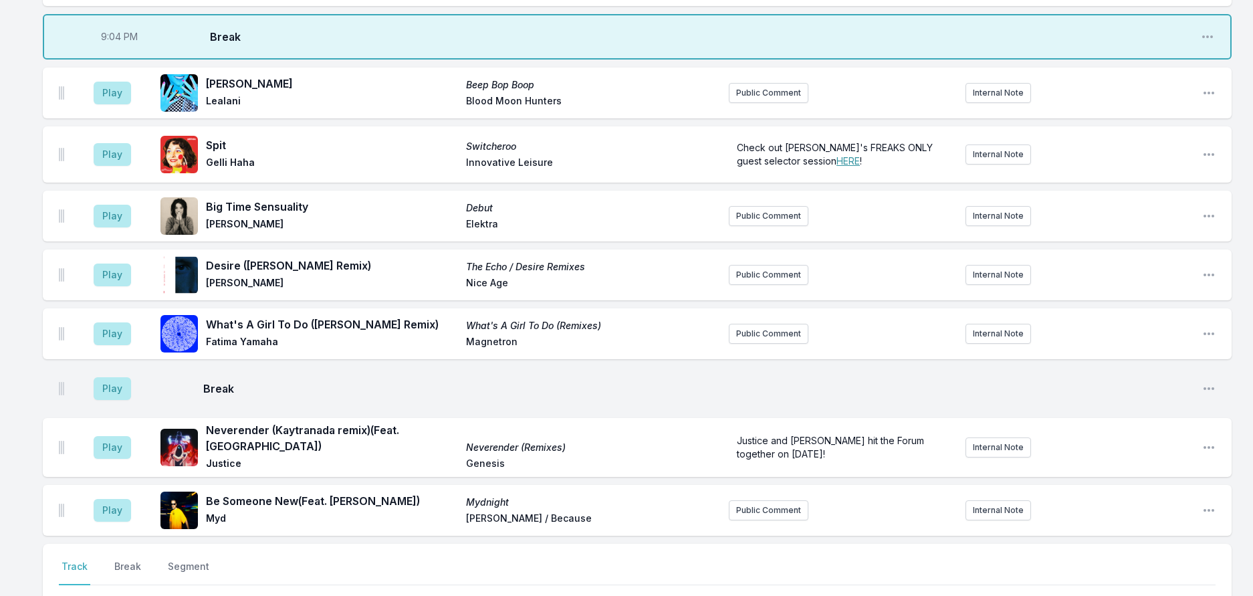
click at [122, 43] on span "9:04 PM" at bounding box center [119, 36] width 37 height 13
click at [122, 49] on input "21:04" at bounding box center [119, 36] width 75 height 25
type input "21:03"
click at [131, 104] on button "Play" at bounding box center [112, 93] width 37 height 23
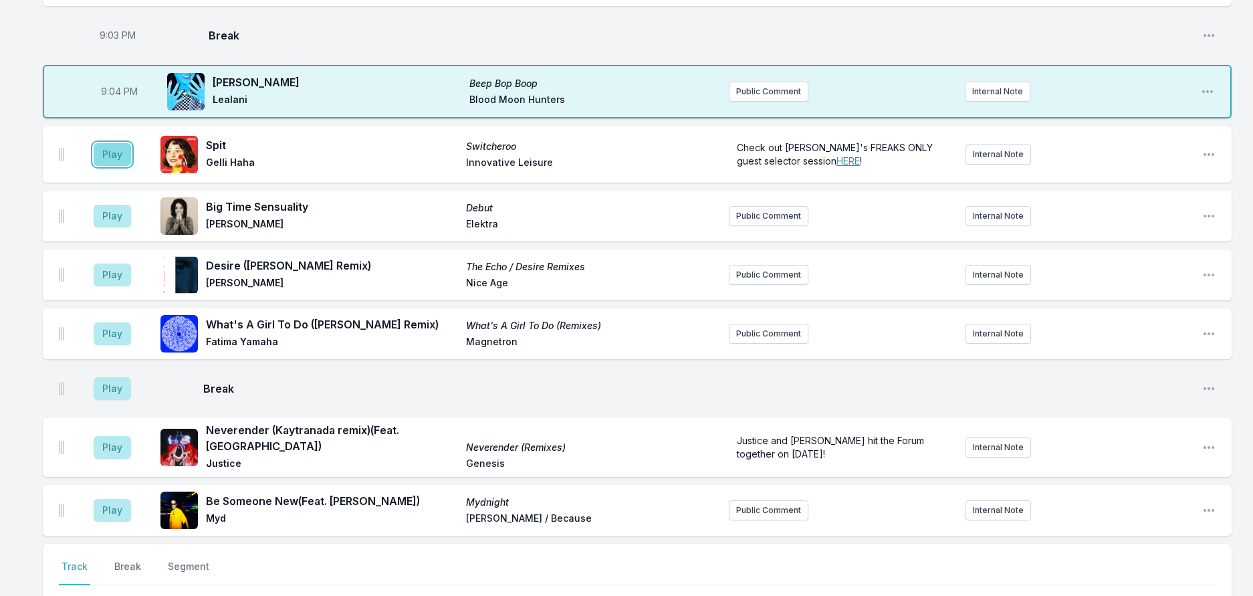
click at [131, 166] on button "Play" at bounding box center [112, 154] width 37 height 23
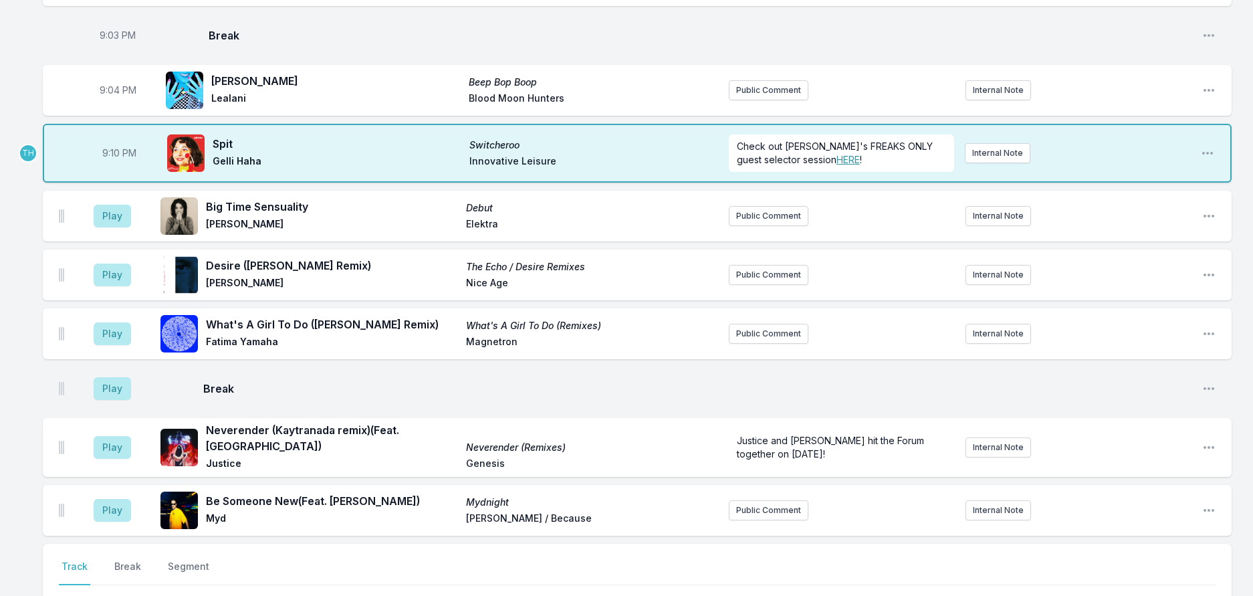
click at [118, 160] on span "9:10 PM" at bounding box center [119, 152] width 34 height 13
click at [123, 166] on input "21:10" at bounding box center [119, 152] width 75 height 25
type input "21:08"
click at [112, 227] on button "Play" at bounding box center [112, 216] width 37 height 23
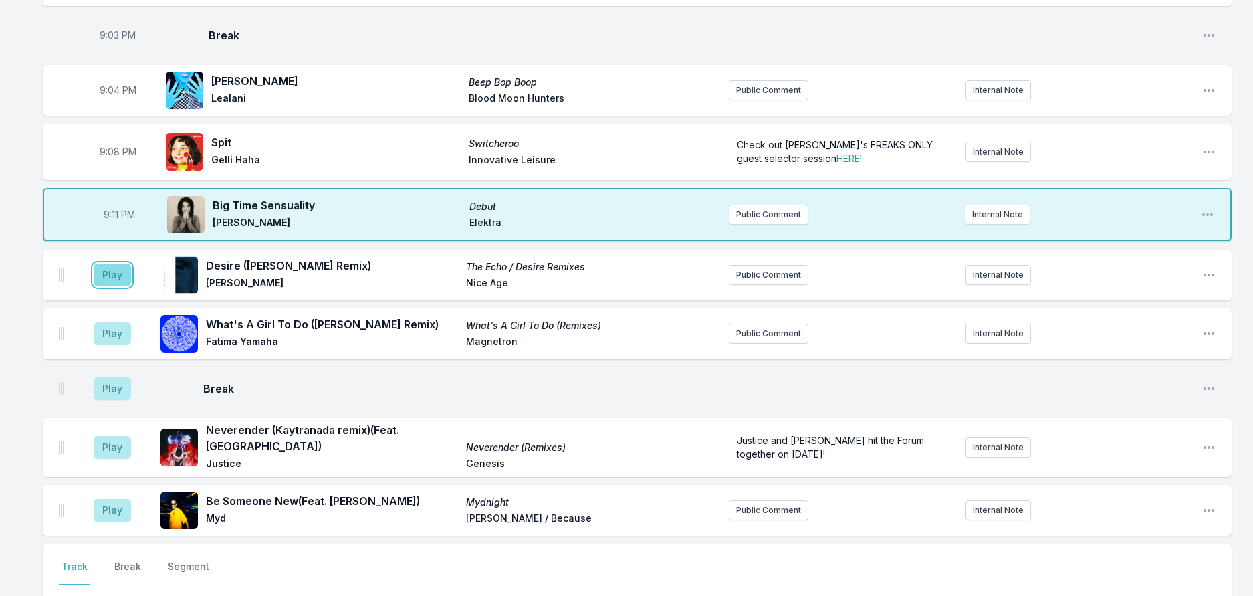
drag, startPoint x: 124, startPoint y: 458, endPoint x: 138, endPoint y: 455, distance: 14.3
click at [128, 286] on button "Play" at bounding box center [112, 274] width 37 height 23
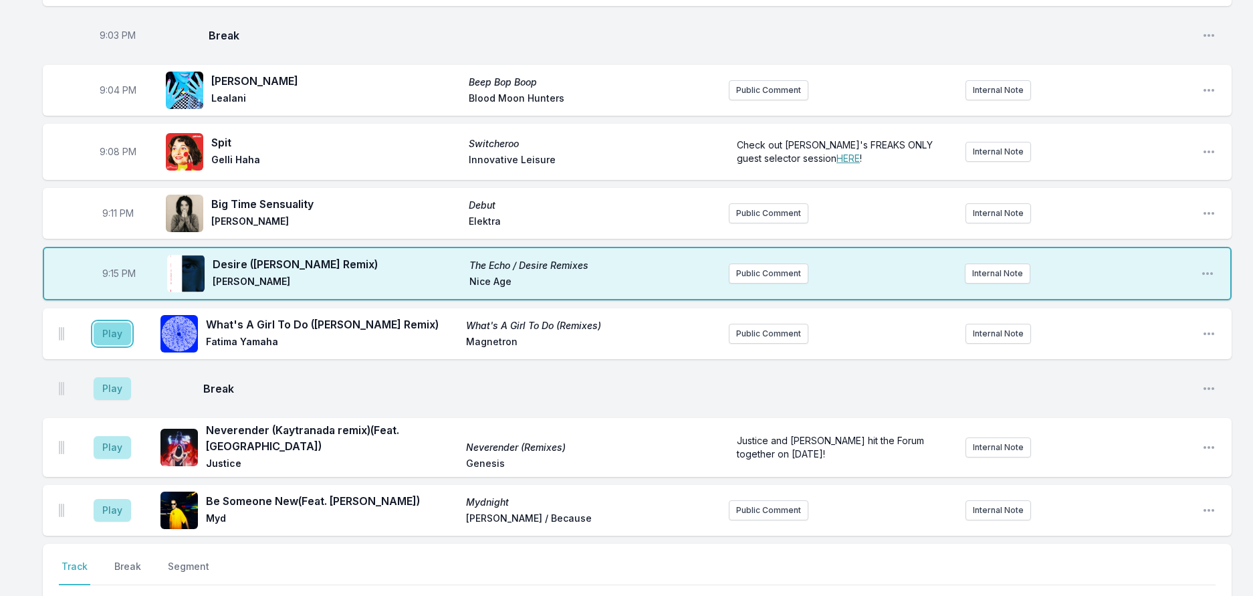
click at [131, 345] on button "Play" at bounding box center [112, 333] width 37 height 23
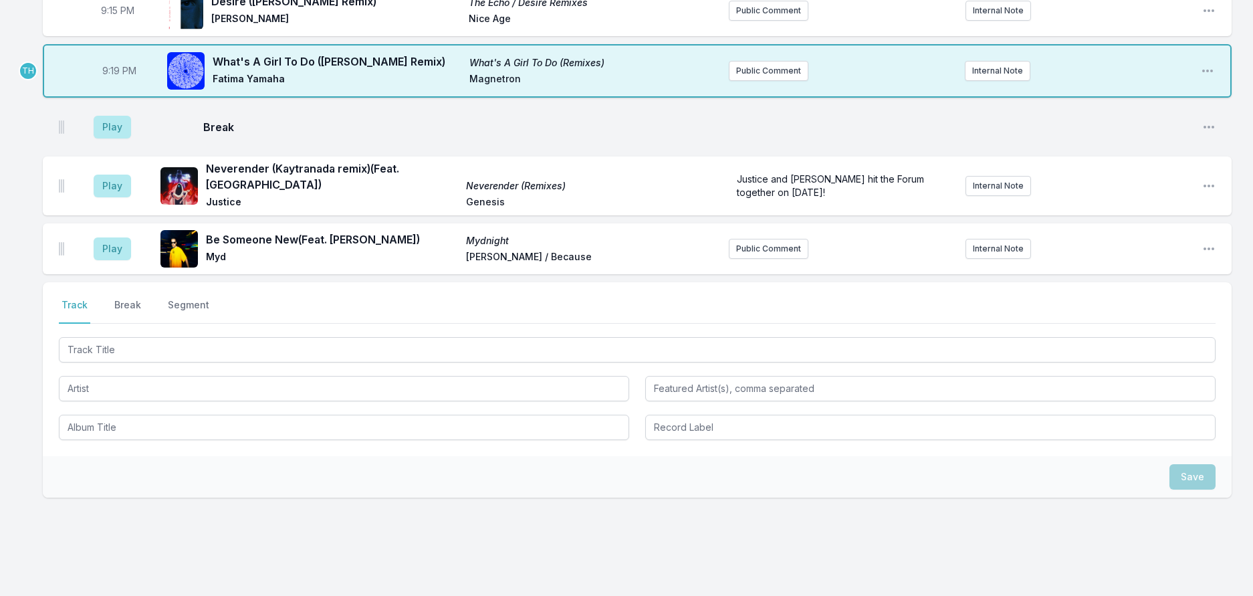
scroll to position [1481, 0]
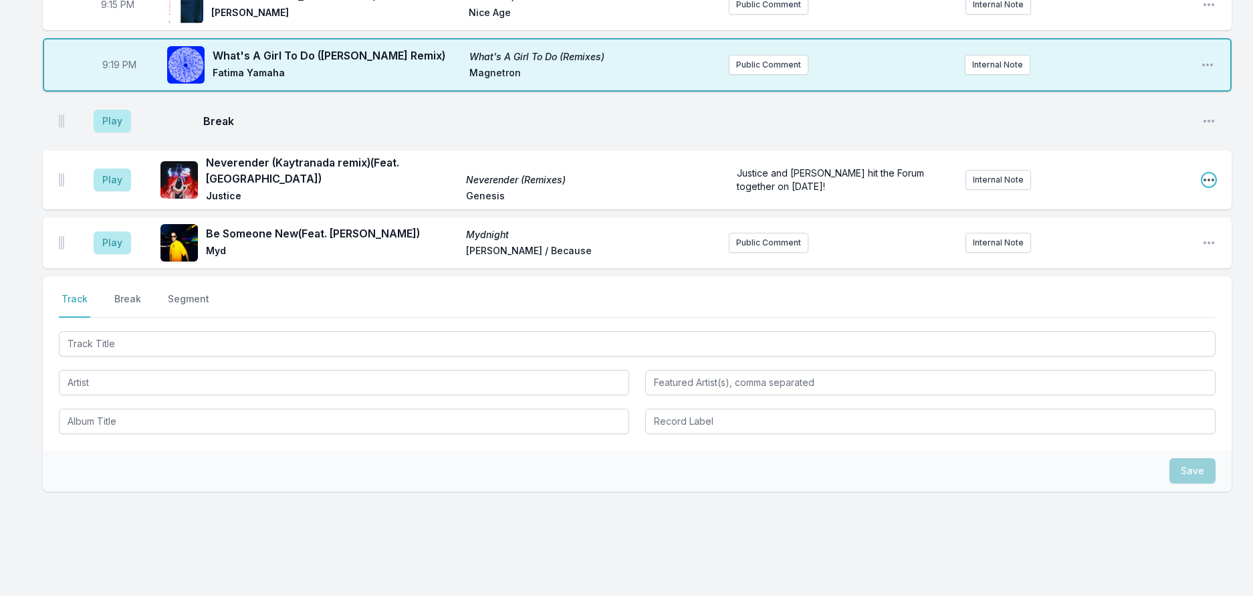
click at [1202, 187] on icon "Open playlist item options" at bounding box center [1208, 179] width 13 height 13
click at [1081, 267] on button "Delete Entry" at bounding box center [1141, 255] width 150 height 24
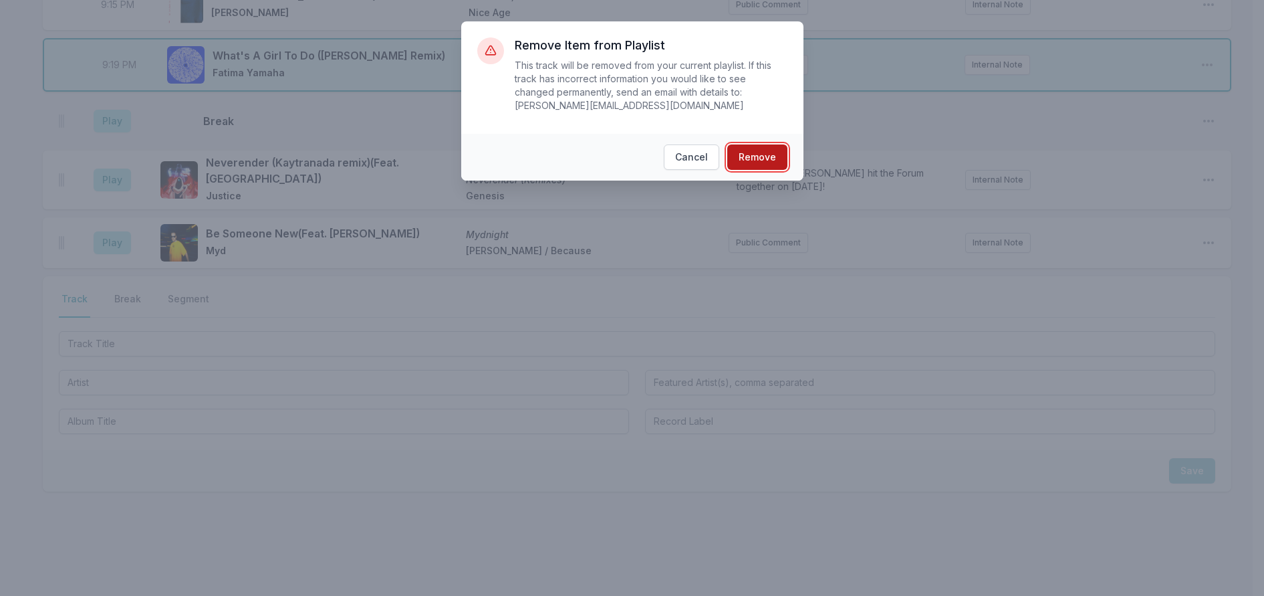
click at [752, 158] on button "Remove" at bounding box center [757, 156] width 60 height 25
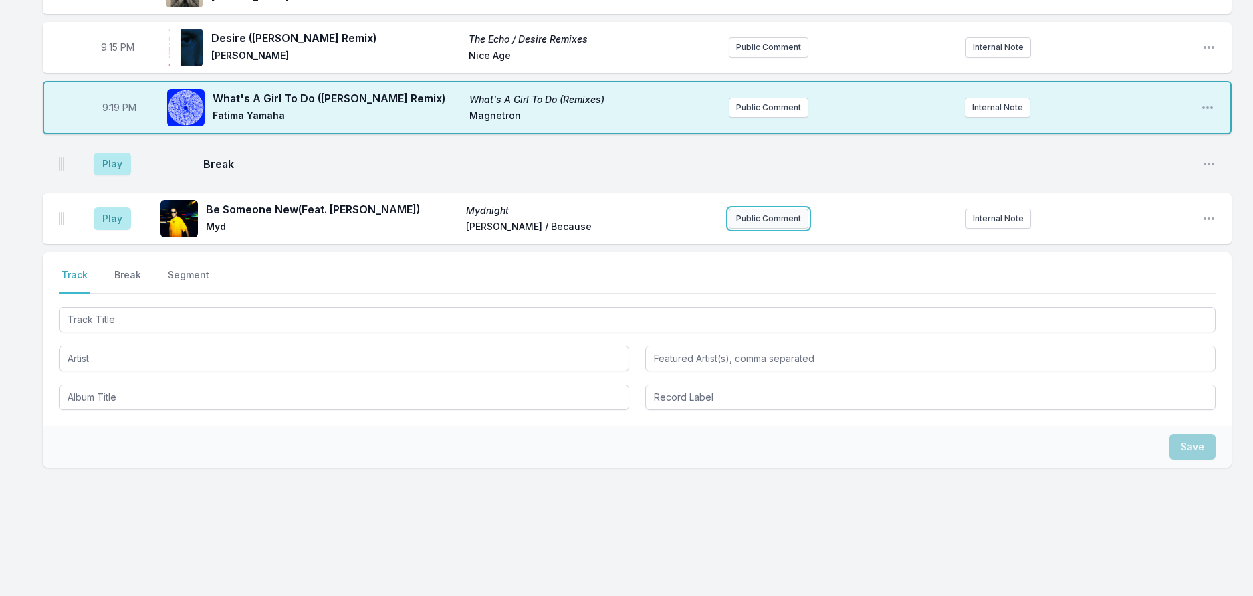
click at [775, 229] on button "Public Comment" at bounding box center [769, 219] width 80 height 20
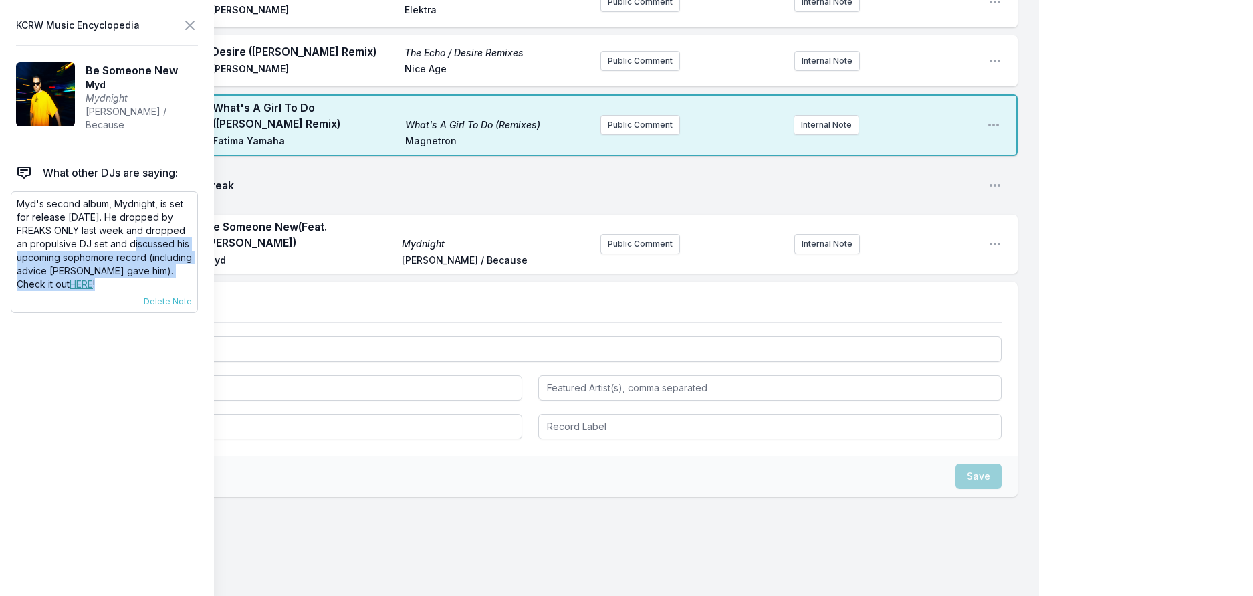
drag, startPoint x: 147, startPoint y: 316, endPoint x: 115, endPoint y: 271, distance: 55.1
click at [116, 271] on p "Myd's second album, Mydnight, is set for release August 29th. He dropped by FRE…" at bounding box center [104, 244] width 175 height 94
click at [625, 254] on button "Public Comment" at bounding box center [640, 244] width 80 height 20
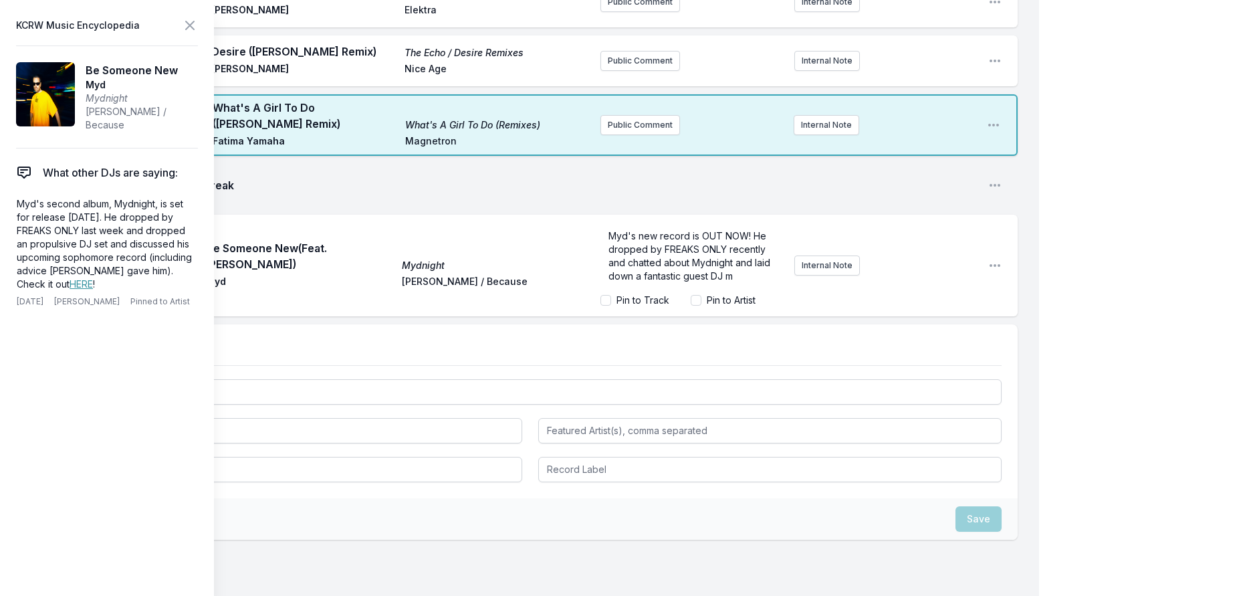
scroll to position [23, 0]
click at [87, 290] on link "HERE" at bounding box center [81, 283] width 23 height 11
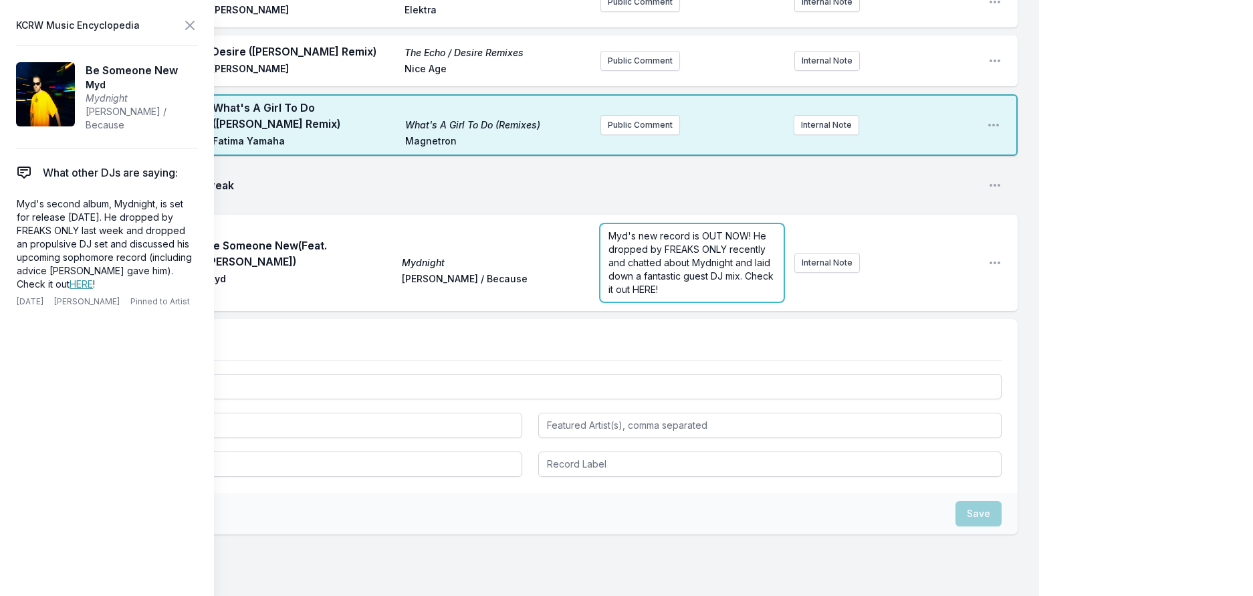
click at [623, 302] on form "Myd's new record is OUT NOW! He dropped by FREAKS ONLY recently and chatted abo…" at bounding box center [691, 263] width 183 height 78
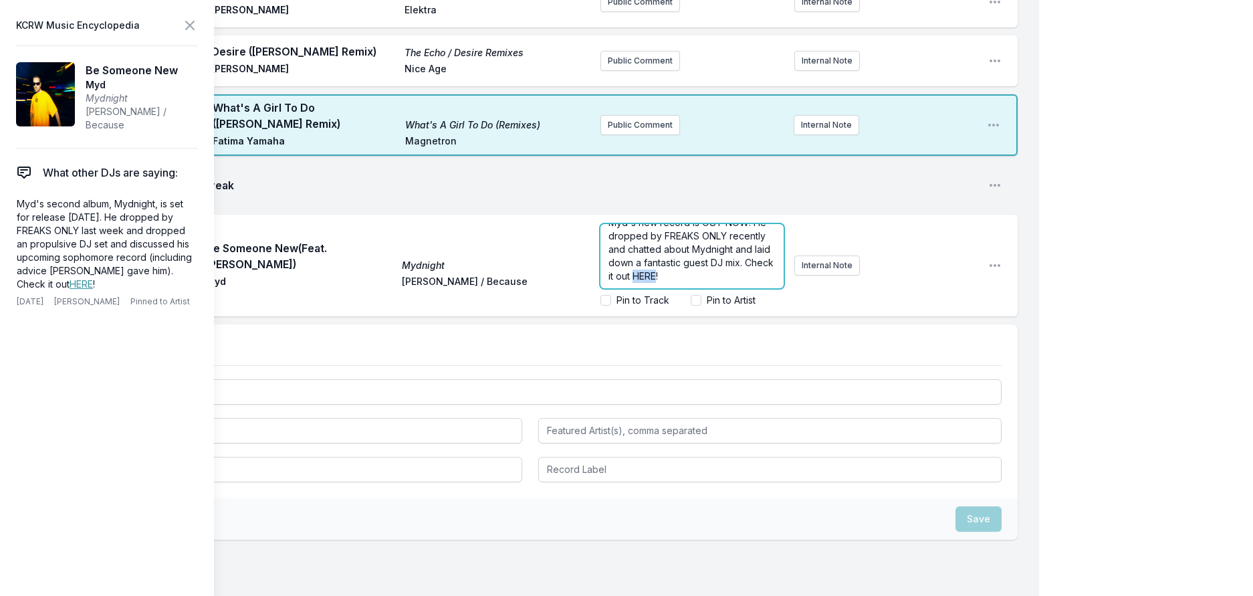
drag, startPoint x: 700, startPoint y: 520, endPoint x: 673, endPoint y: 526, distance: 27.3
click at [673, 281] on span "Myd's new record is OUT NOW! He dropped by FREAKS ONLY recently and chatted abo…" at bounding box center [692, 249] width 168 height 65
click at [198, 31] on icon at bounding box center [190, 25] width 16 height 16
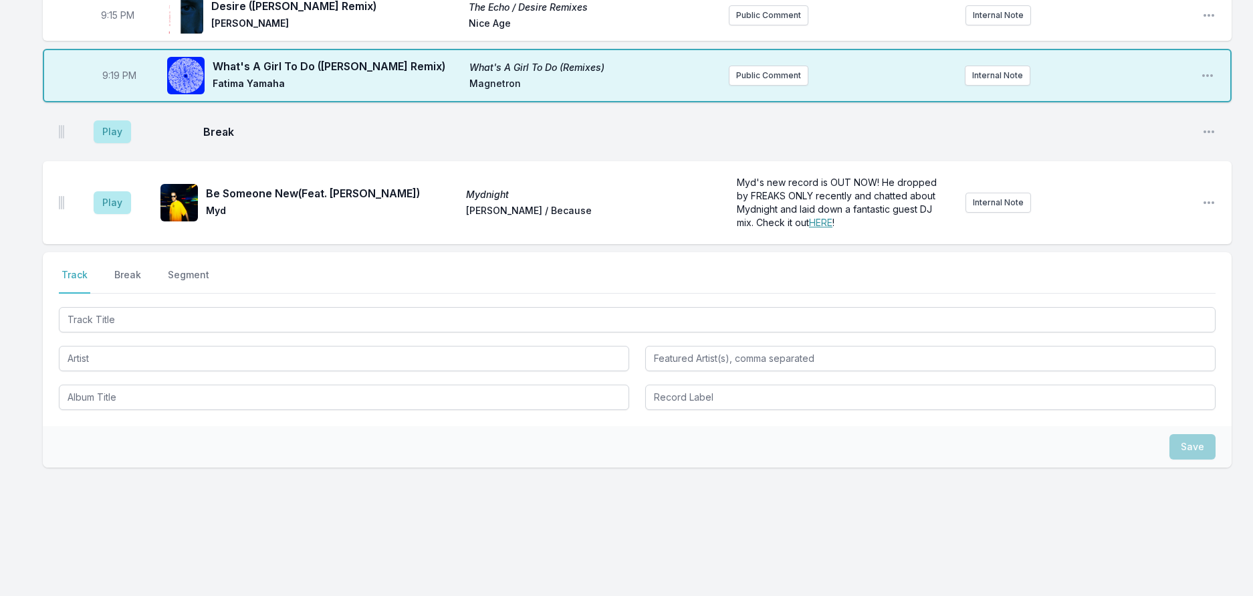
scroll to position [1682, 0]
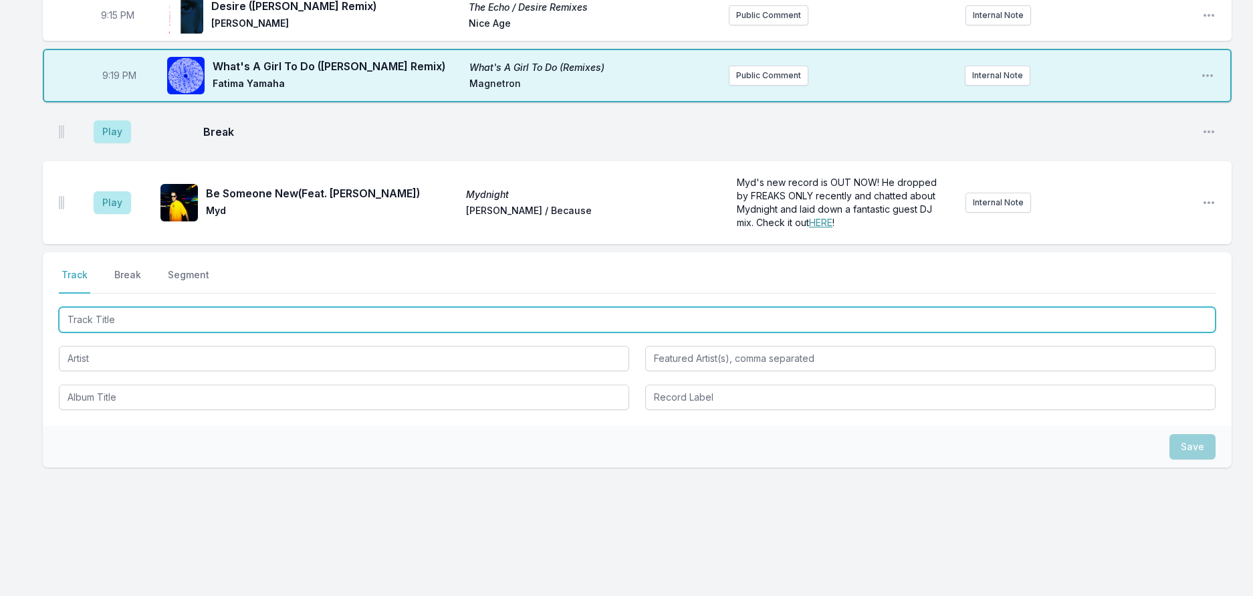
click at [160, 332] on input "Track Title" at bounding box center [637, 319] width 1157 height 25
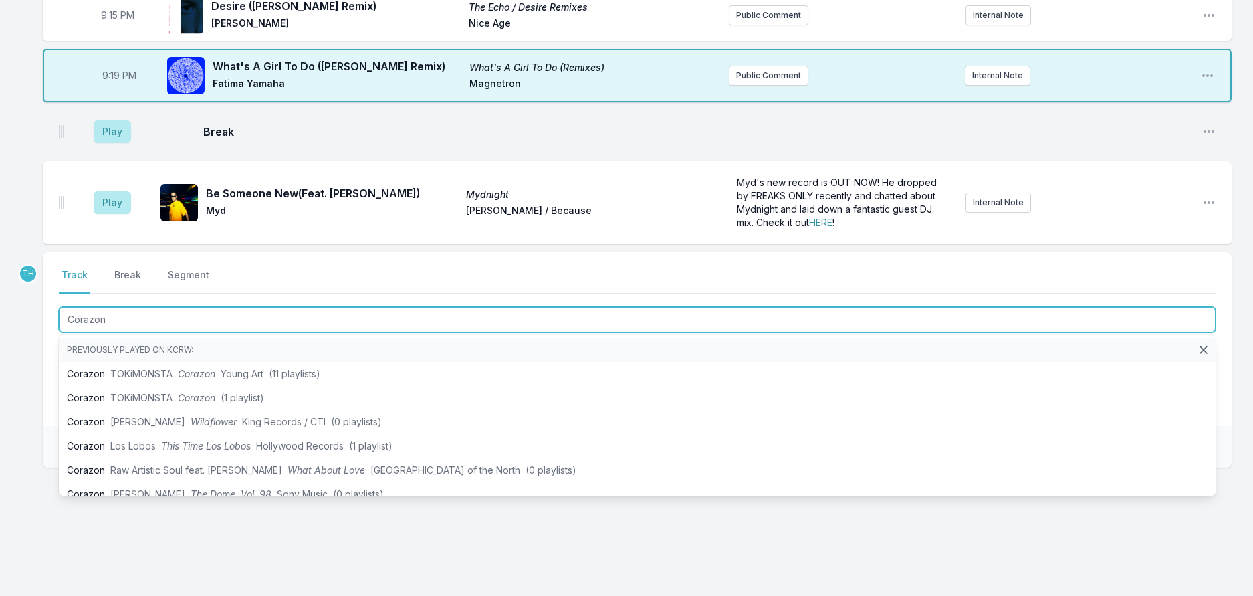
type input "Corazon"
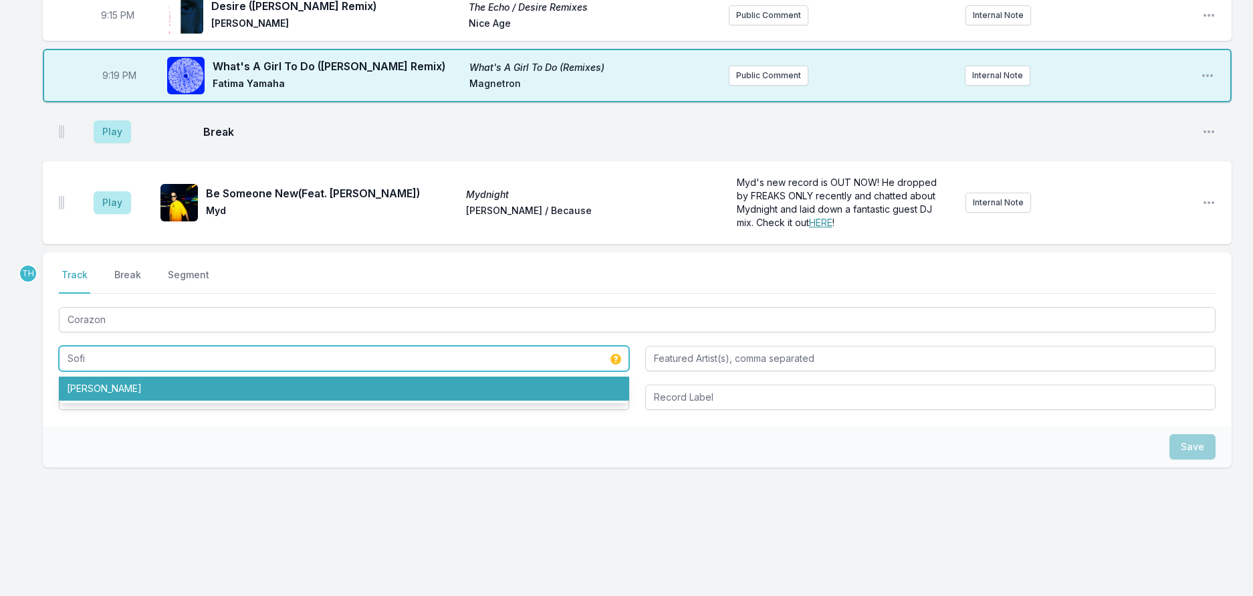
click at [102, 401] on li "Sofia Kourtesis" at bounding box center [344, 388] width 570 height 24
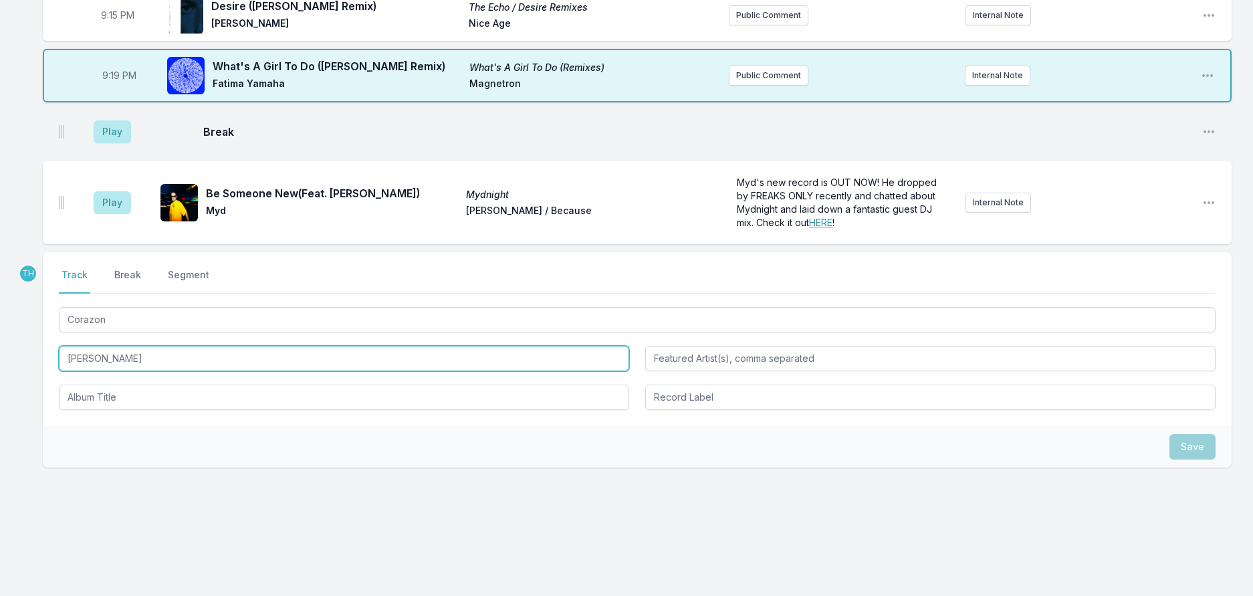
type input "Sofia Kourtesis"
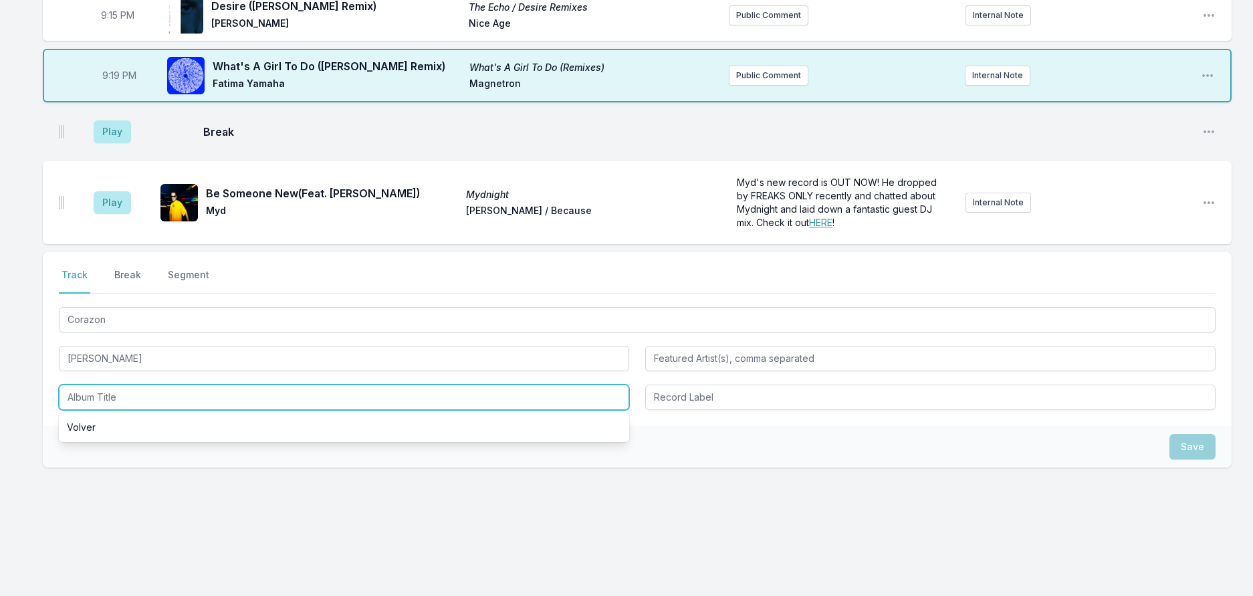
click at [104, 410] on input "Album Title" at bounding box center [344, 396] width 570 height 25
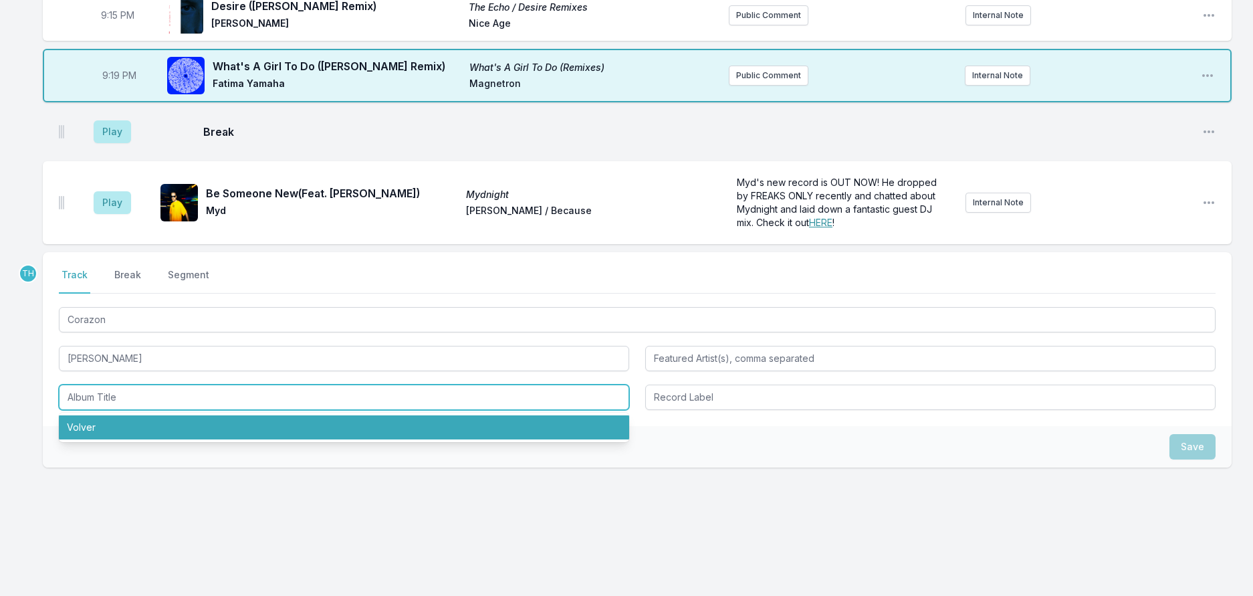
click at [102, 439] on li "Volver" at bounding box center [344, 427] width 570 height 24
type input "Volver"
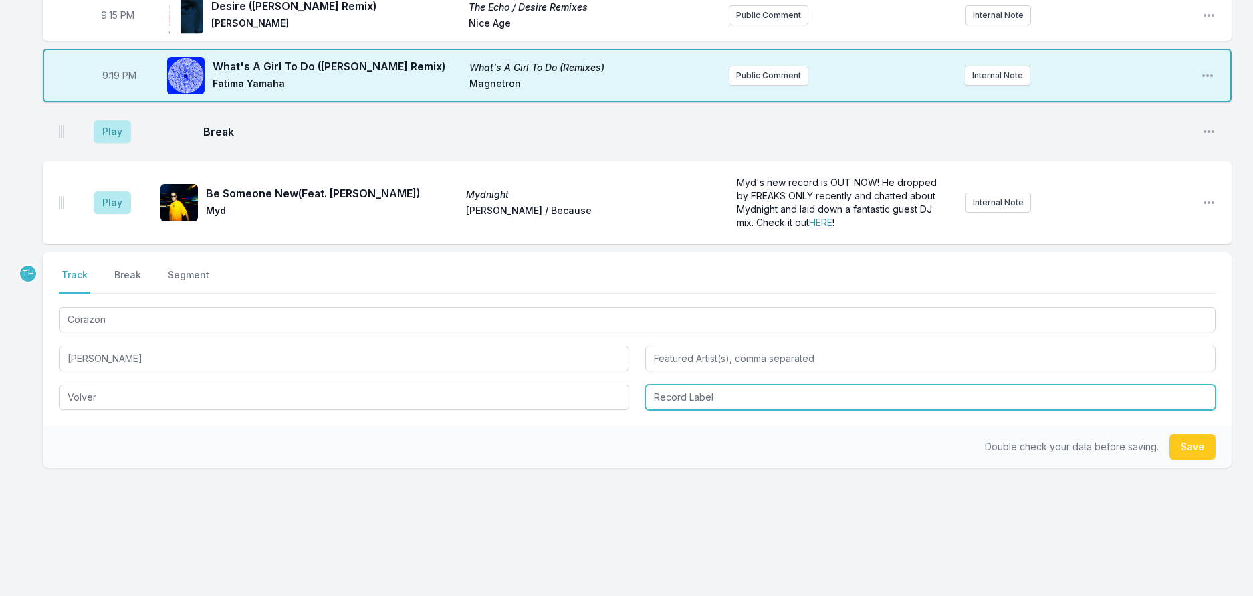
click at [690, 410] on input "Record Label" at bounding box center [930, 396] width 570 height 25
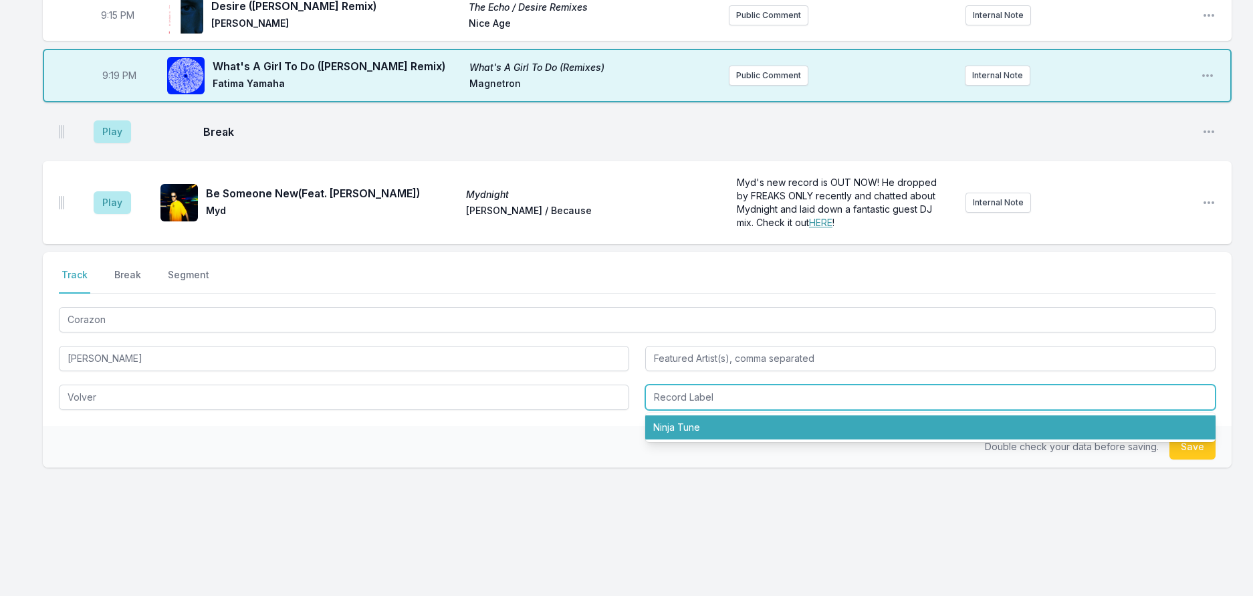
click at [683, 439] on li "Ninja Tune" at bounding box center [930, 427] width 570 height 24
type input "Ninja Tune"
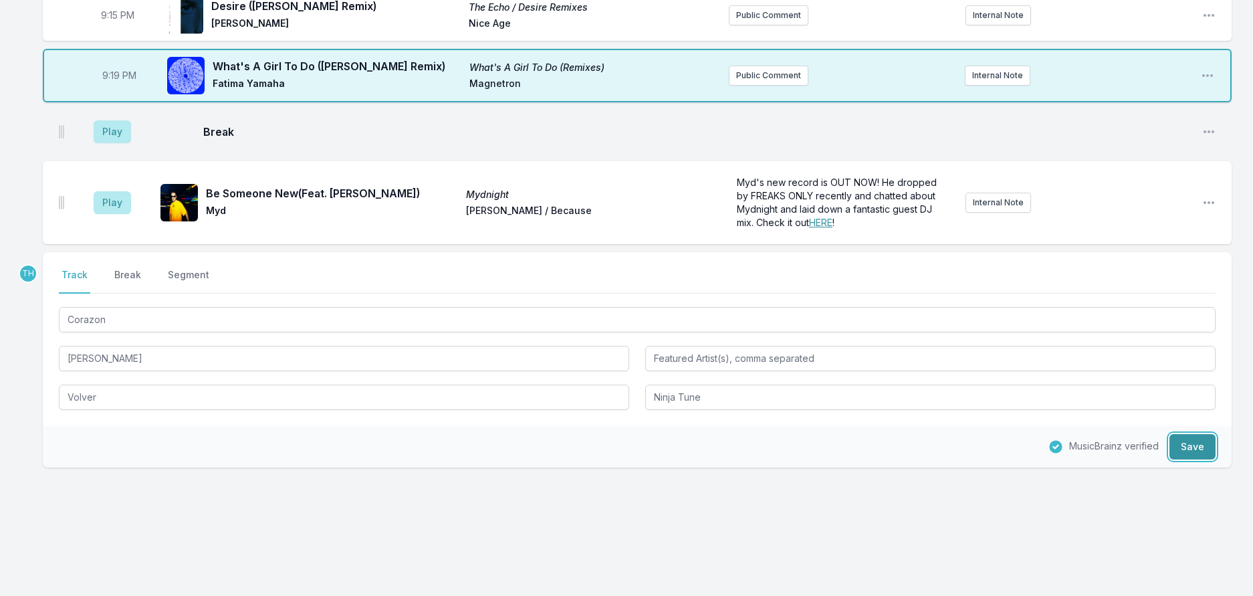
click at [1200, 459] on button "Save" at bounding box center [1192, 446] width 46 height 25
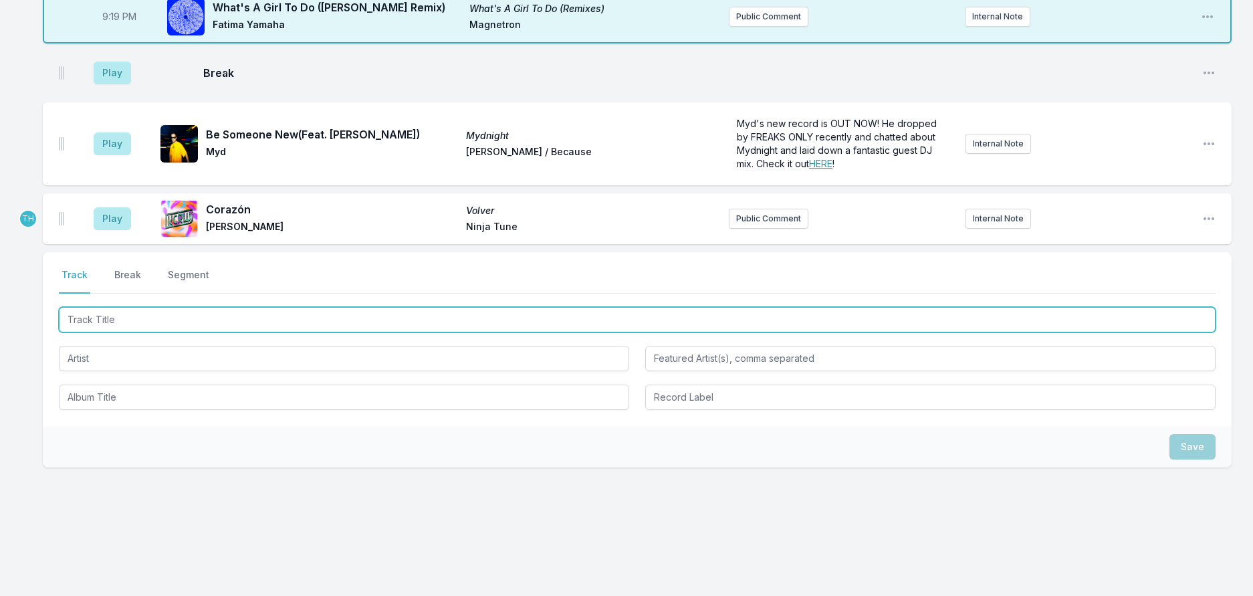
click at [158, 332] on input "Track Title" at bounding box center [637, 319] width 1157 height 25
click at [154, 332] on input "Wand" at bounding box center [637, 319] width 1157 height 25
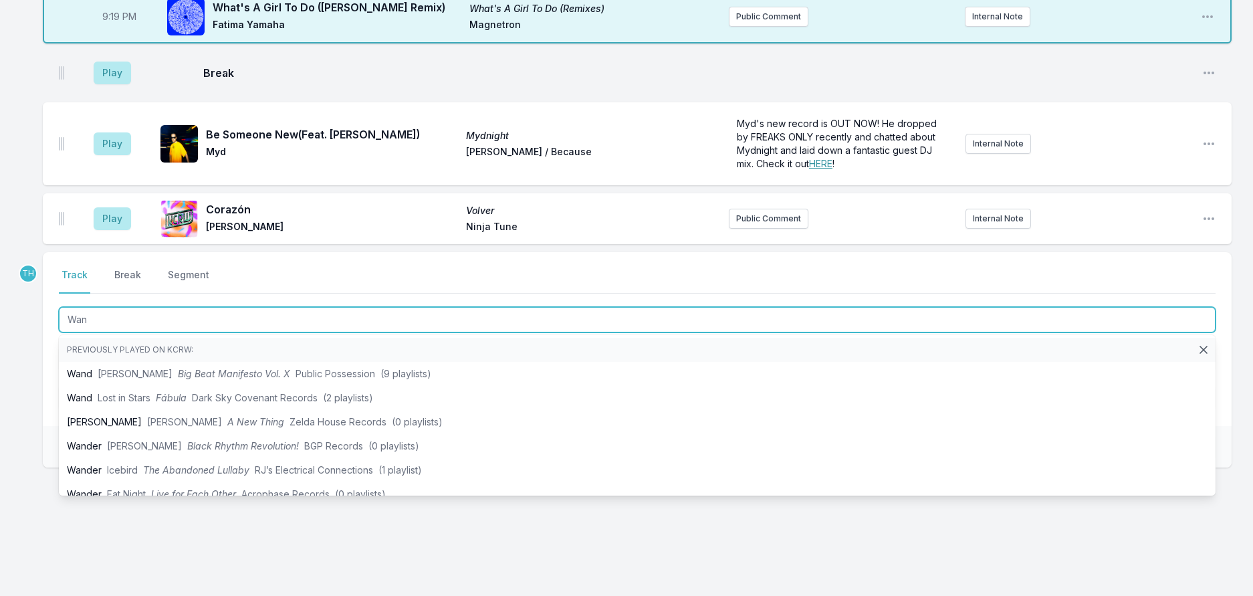
type input "Wand"
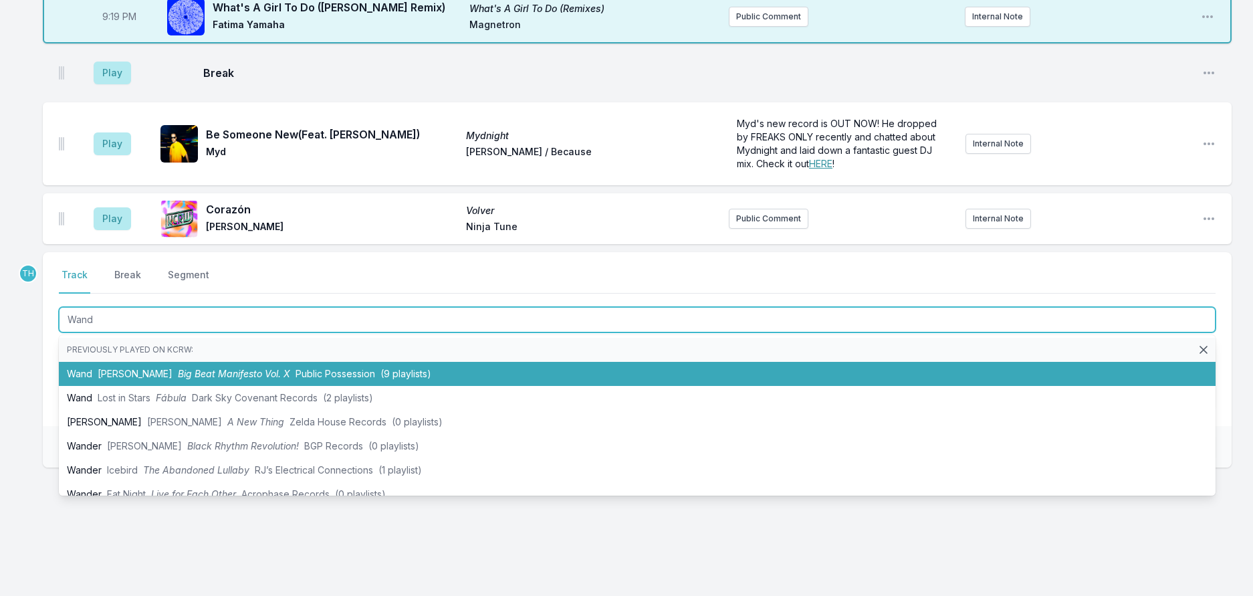
click at [174, 386] on li "Wand Eden Burns Big Beat Manifesto Vol. X Public Possession (9 playlists)" at bounding box center [637, 374] width 1157 height 24
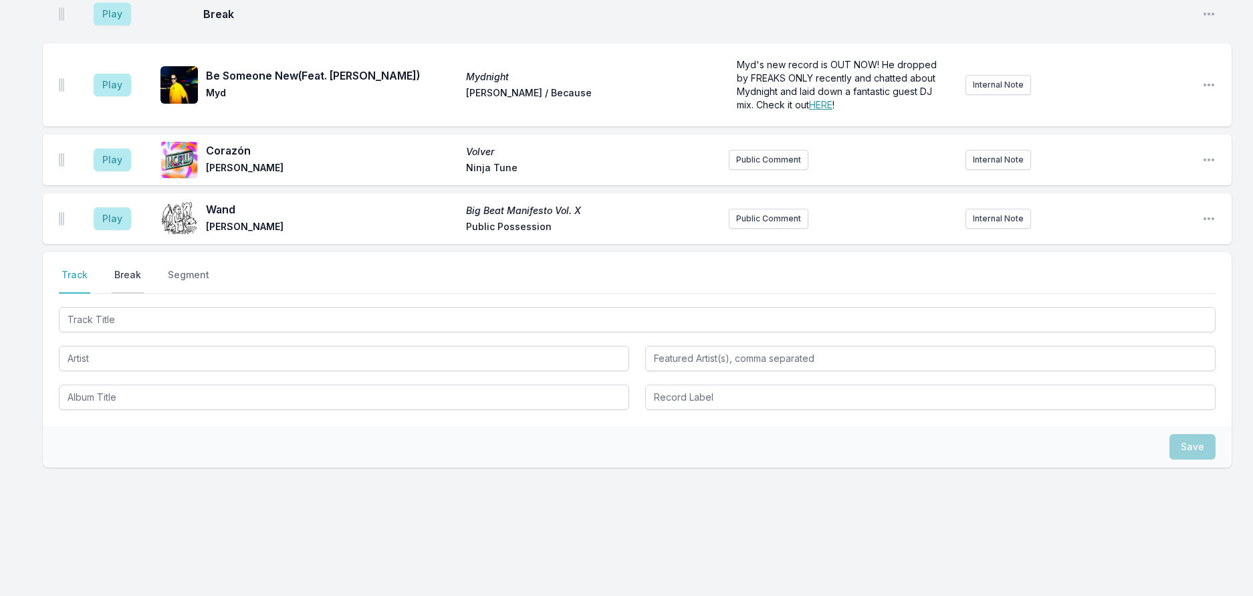
click at [140, 294] on button "Break" at bounding box center [128, 280] width 32 height 25
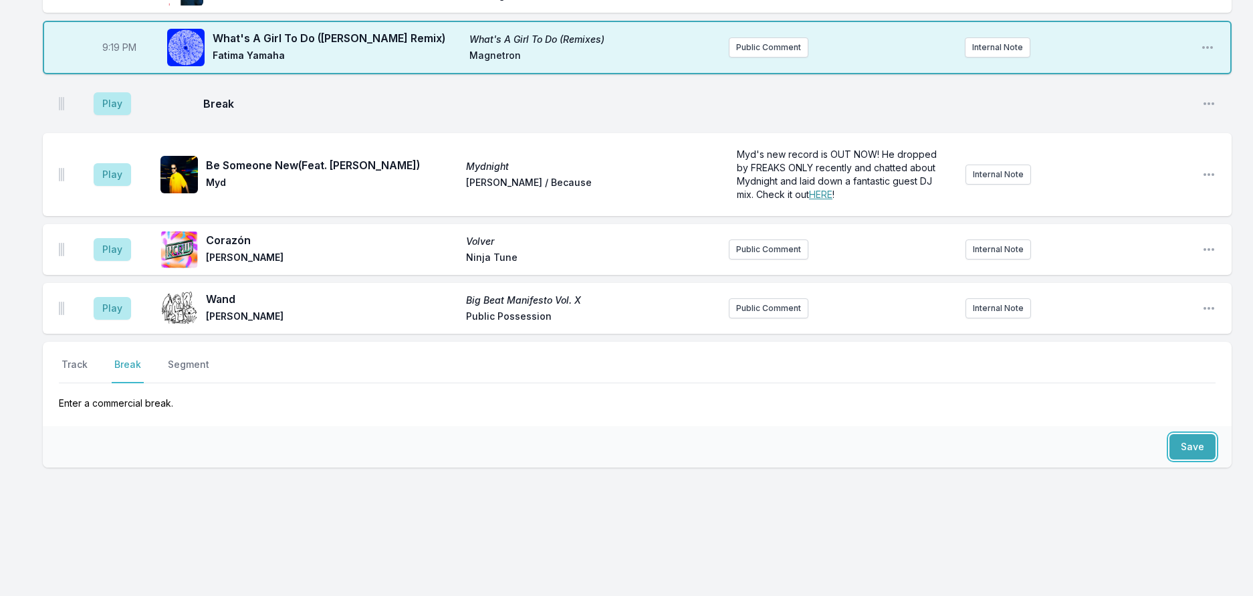
click at [1182, 459] on button "Save" at bounding box center [1192, 446] width 46 height 25
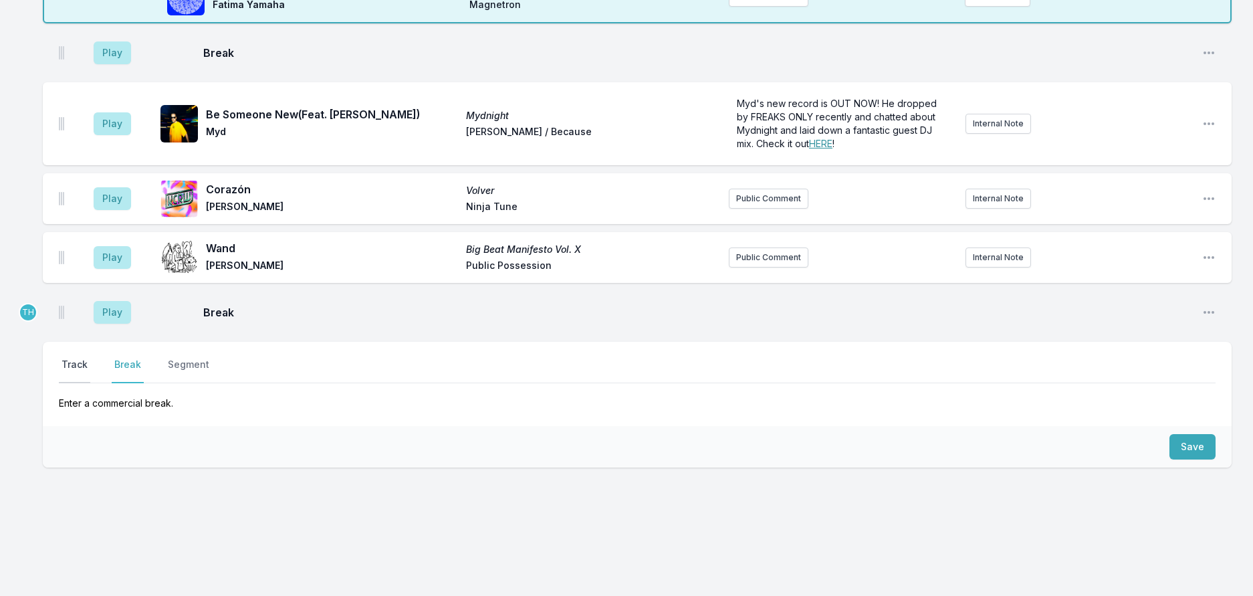
click at [78, 383] on button "Track" at bounding box center [74, 370] width 31 height 25
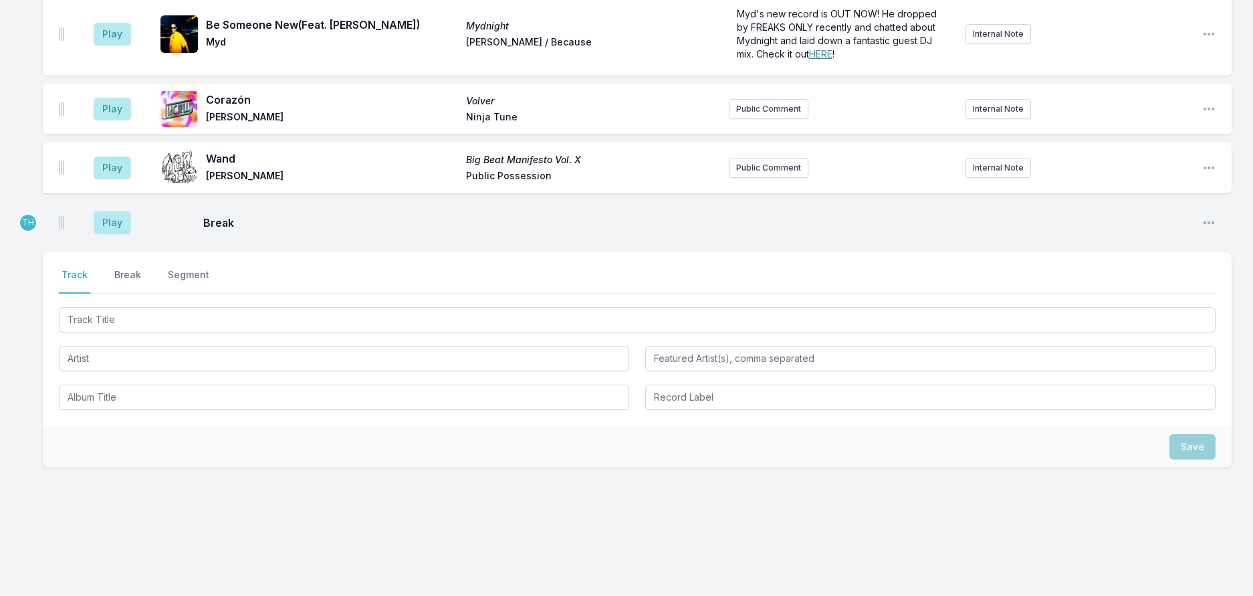
scroll to position [1882, 0]
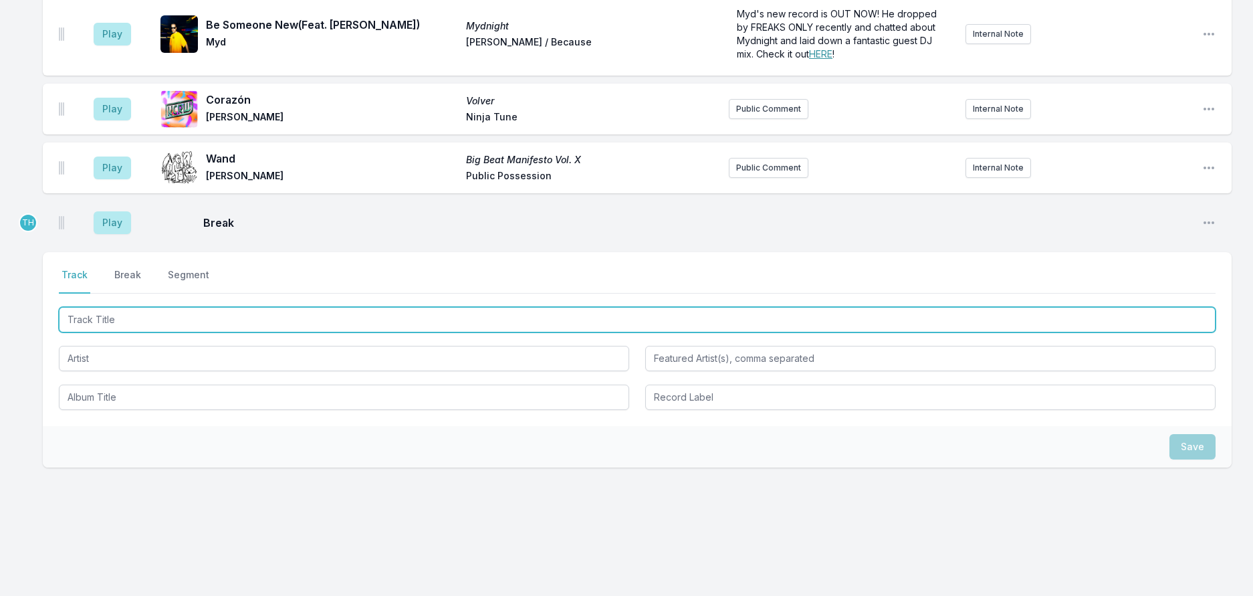
click at [128, 326] on input "Track Title" at bounding box center [637, 319] width 1157 height 25
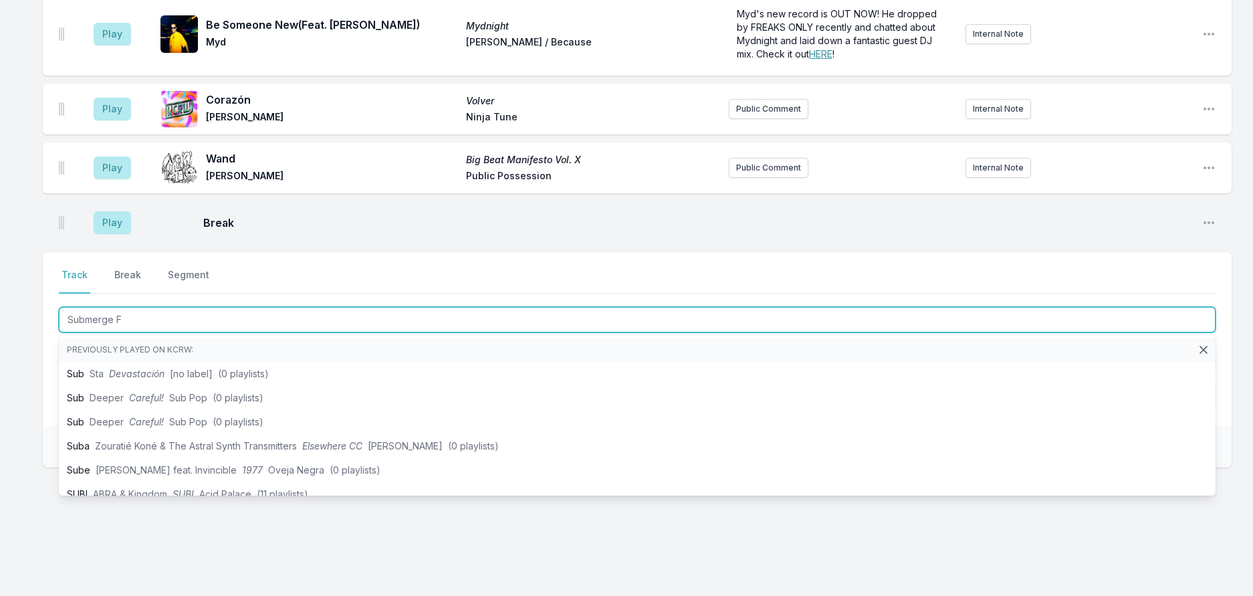
type input "Submerge FM"
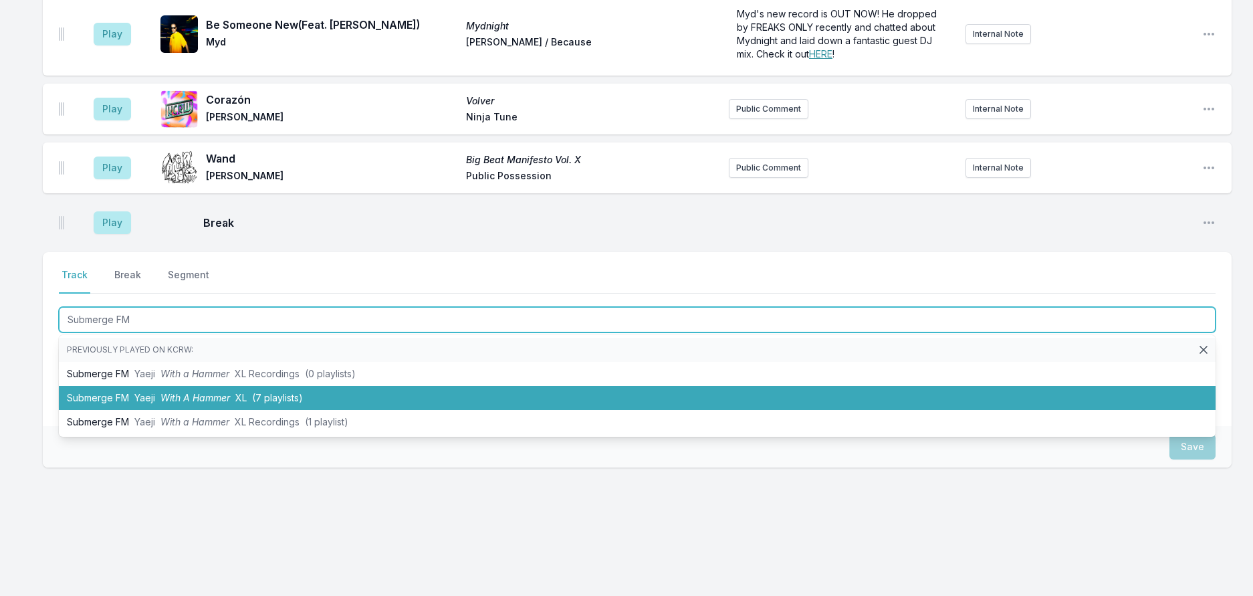
click at [155, 403] on span "Yaeji" at bounding box center [144, 397] width 21 height 11
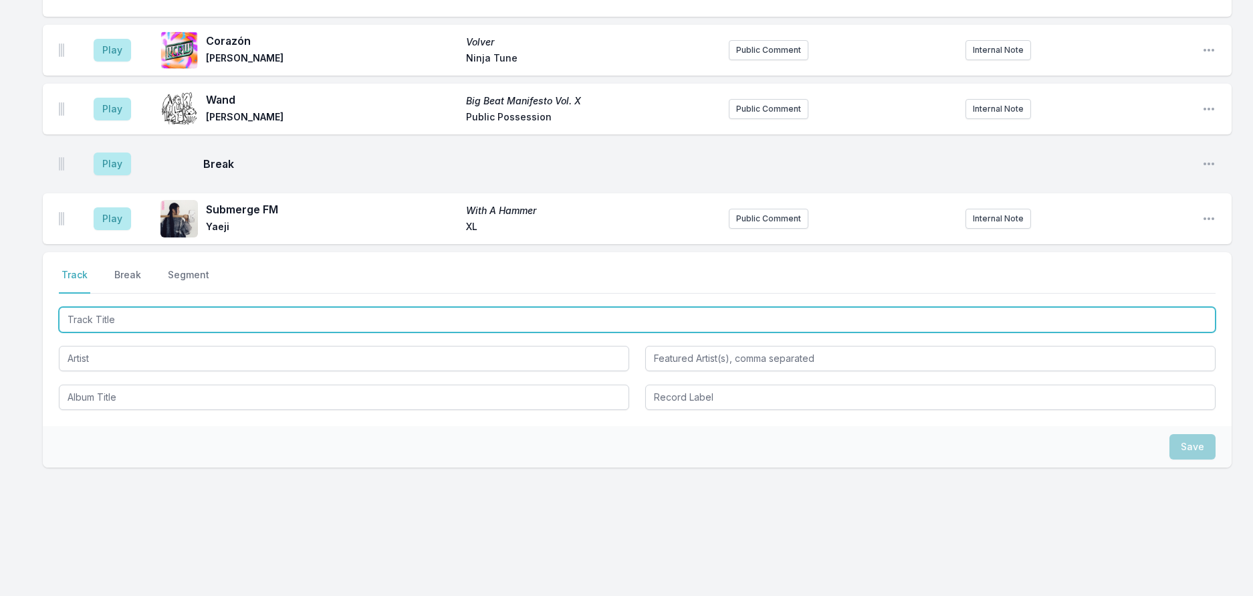
scroll to position [1948, 0]
click at [261, 332] on input "Track Title" at bounding box center [637, 319] width 1157 height 25
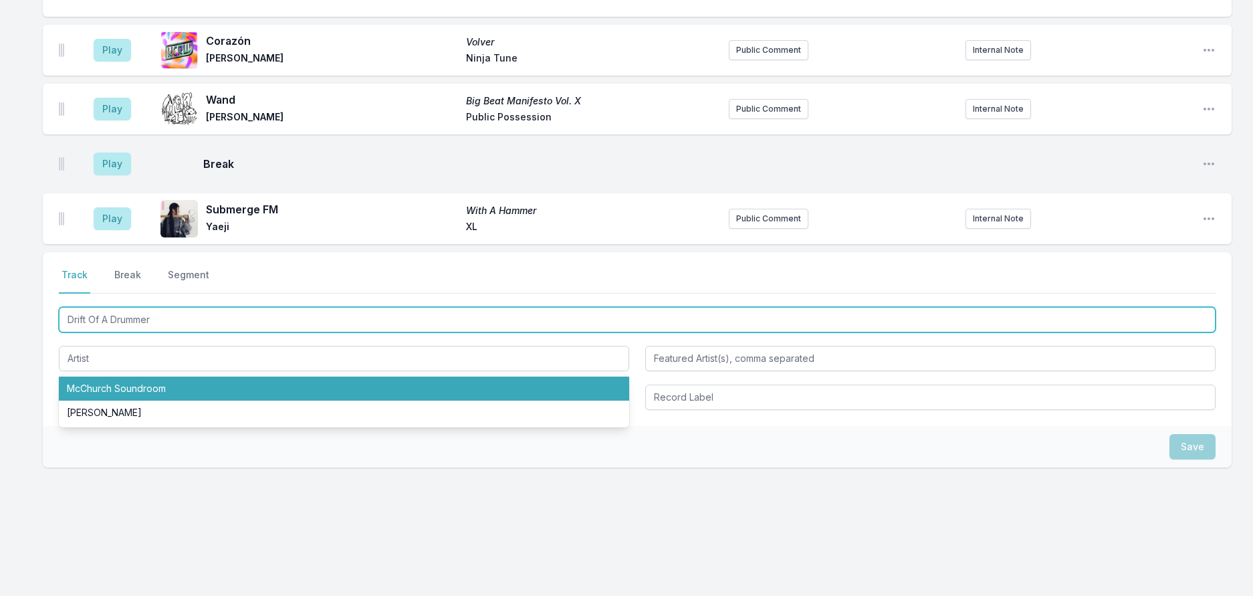
click at [123, 323] on input "Drift Of A Drummer" at bounding box center [637, 319] width 1157 height 25
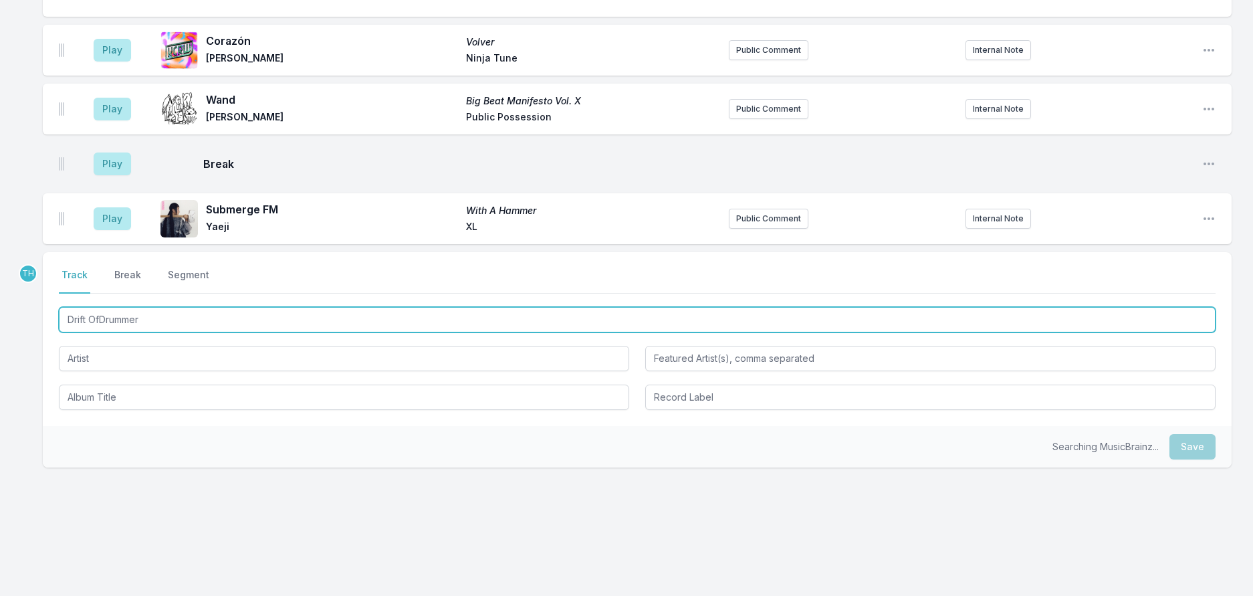
type input "Drift Of Drummer"
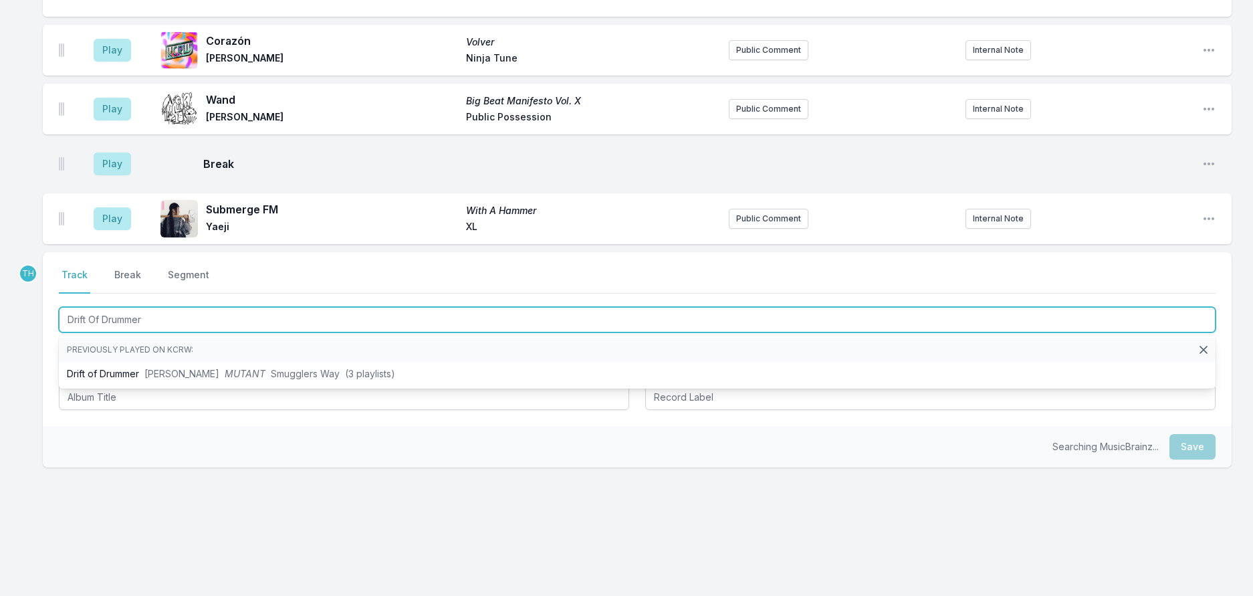
click at [175, 329] on input "Drift Of Drummer" at bounding box center [637, 319] width 1157 height 25
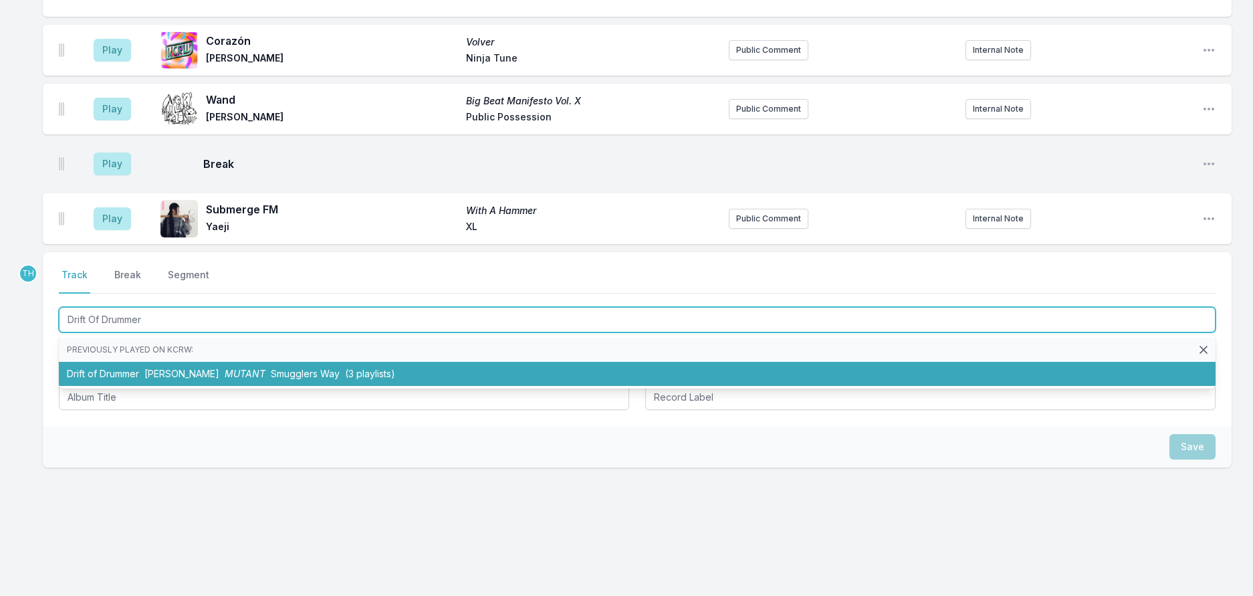
click at [204, 379] on span "Guedra Guedra" at bounding box center [181, 373] width 75 height 11
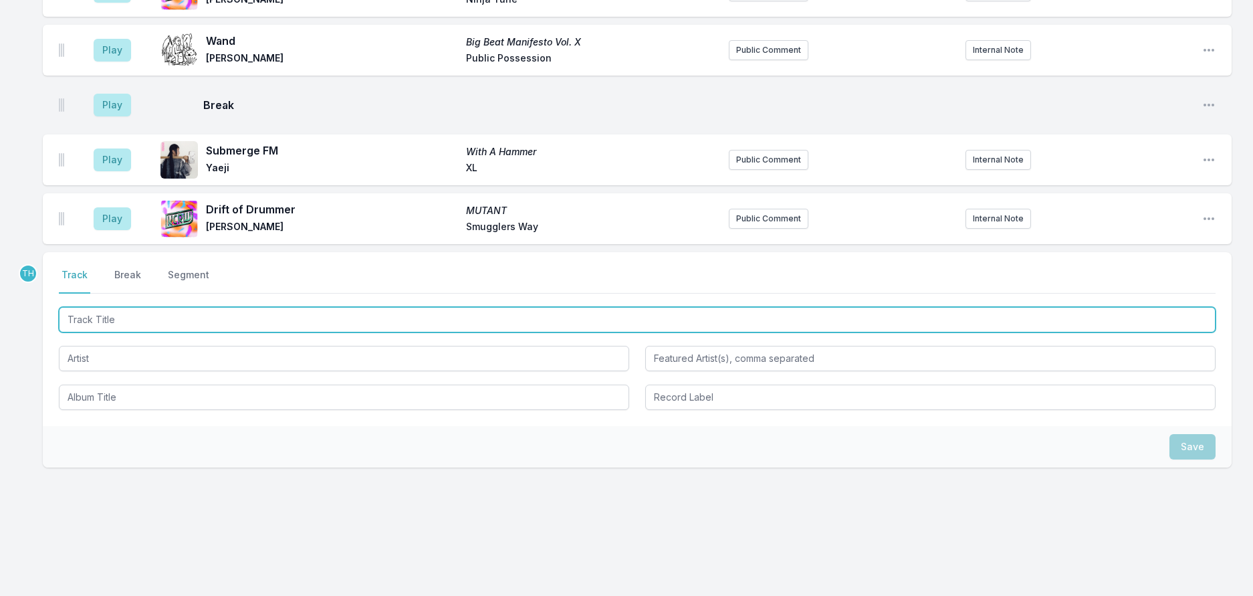
scroll to position [2015, 0]
click at [204, 326] on input "Track Title" at bounding box center [637, 319] width 1157 height 25
type input "Both"
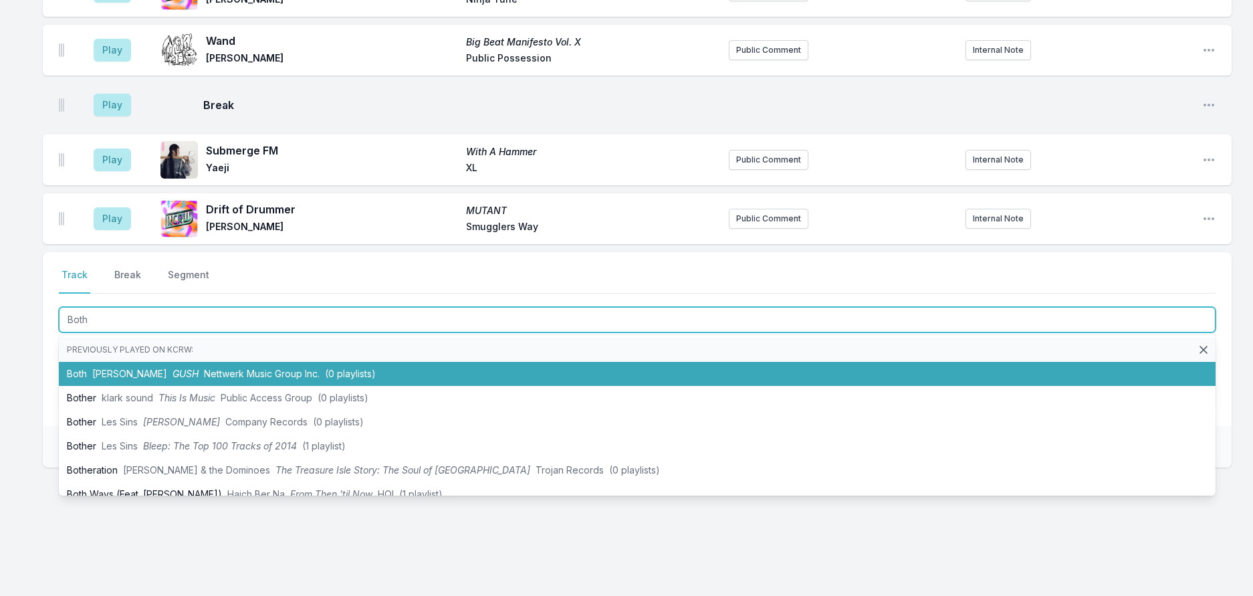
click at [261, 379] on span "Nettwerk Music Group Inc." at bounding box center [262, 373] width 116 height 11
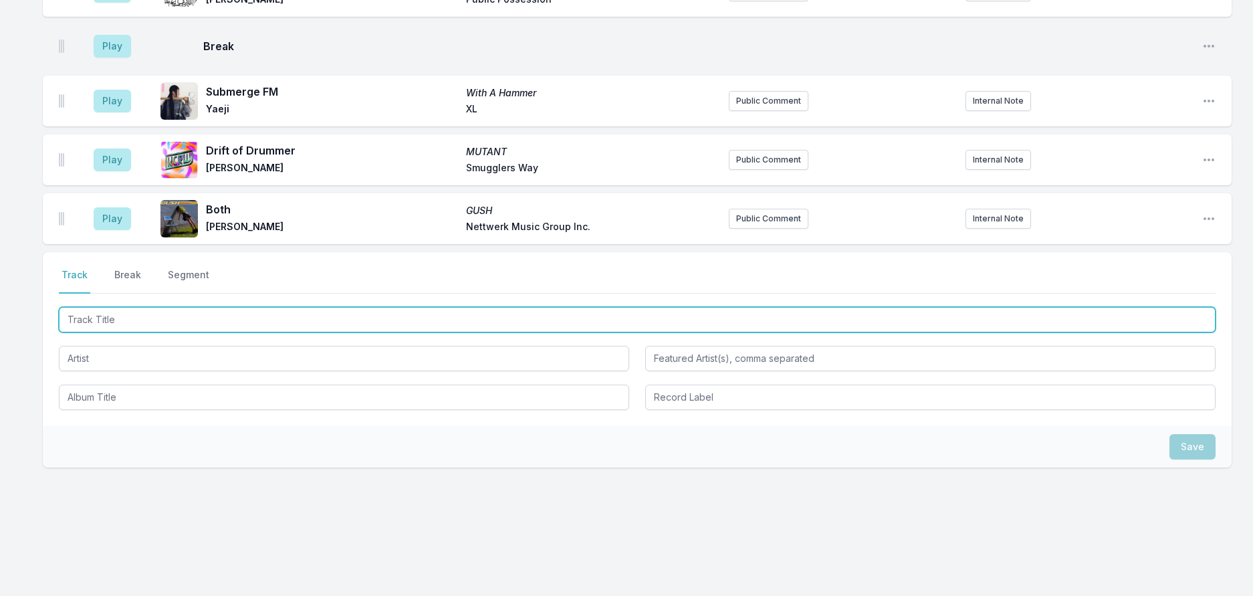
scroll to position [2081, 0]
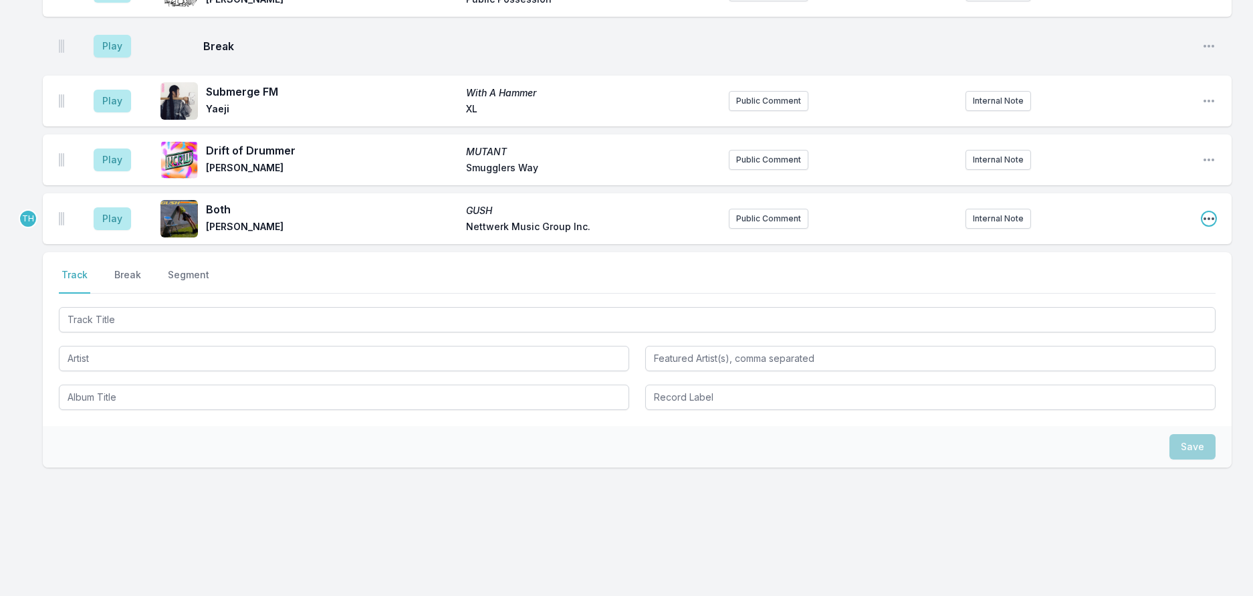
click at [1202, 213] on icon "Open playlist item options" at bounding box center [1208, 218] width 13 height 13
click at [1124, 265] on button "Edit Track Details" at bounding box center [1141, 269] width 150 height 24
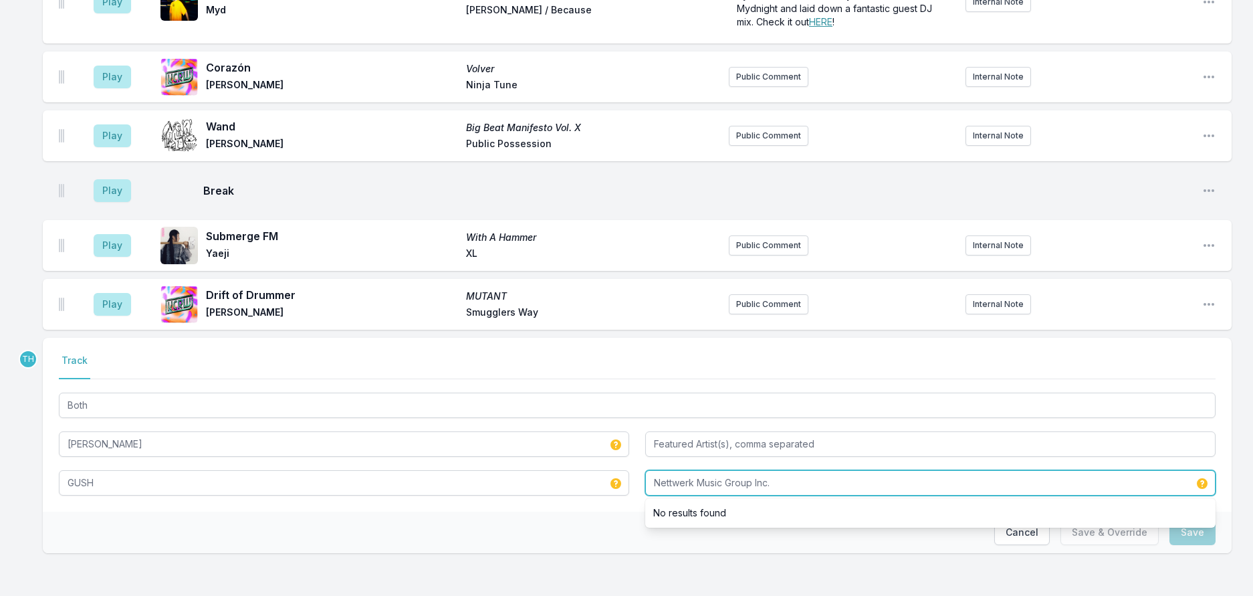
drag, startPoint x: 701, startPoint y: 469, endPoint x: 924, endPoint y: 469, distance: 222.7
click at [924, 470] on input "Nettwerk Music Group Inc." at bounding box center [930, 482] width 570 height 25
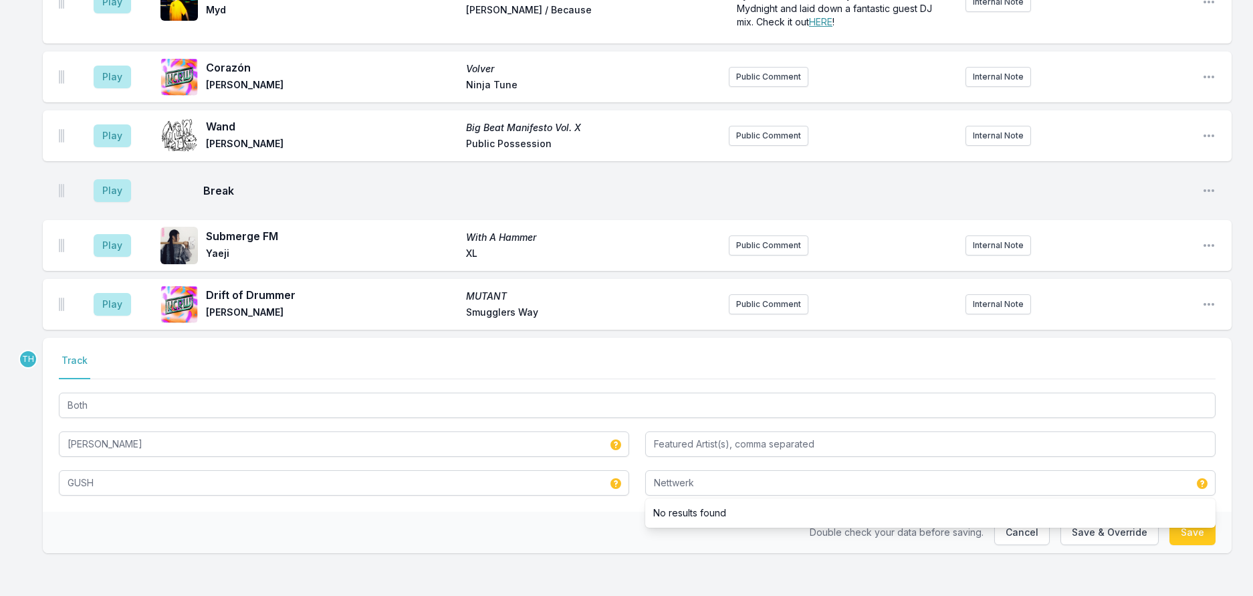
click at [564, 524] on div "Double check your data before saving. Cancel Save & Override Save" at bounding box center [637, 532] width 1189 height 41
click at [1084, 526] on button "Save & Override" at bounding box center [1109, 532] width 98 height 25
type input "Nettwerk Music Group Inc."
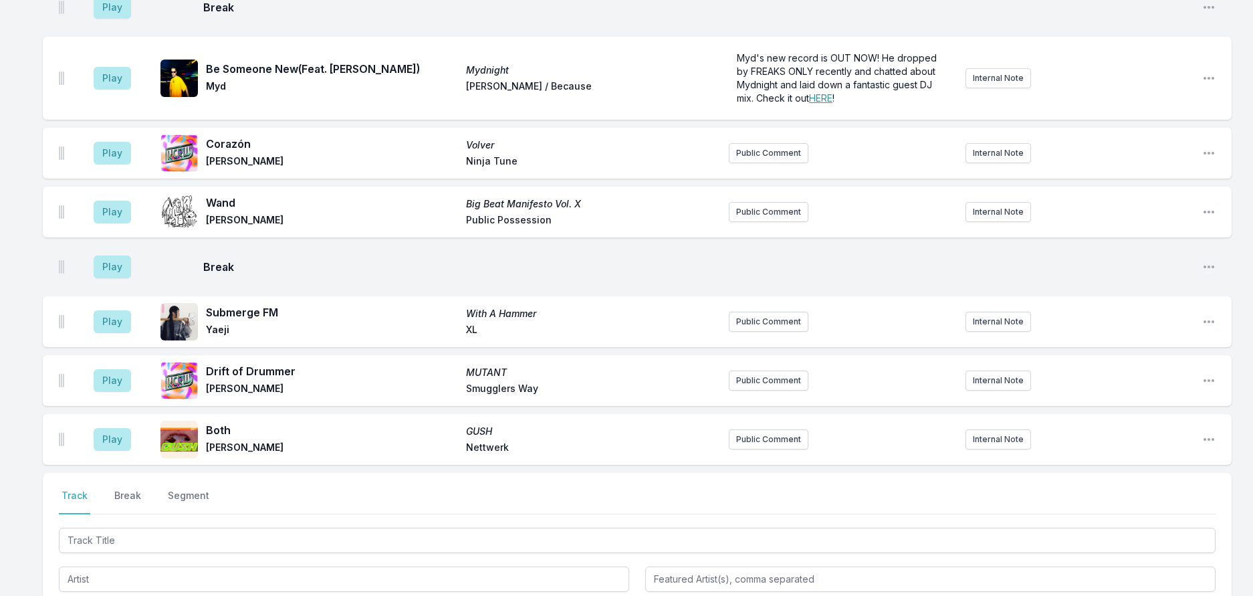
scroll to position [1625, 0]
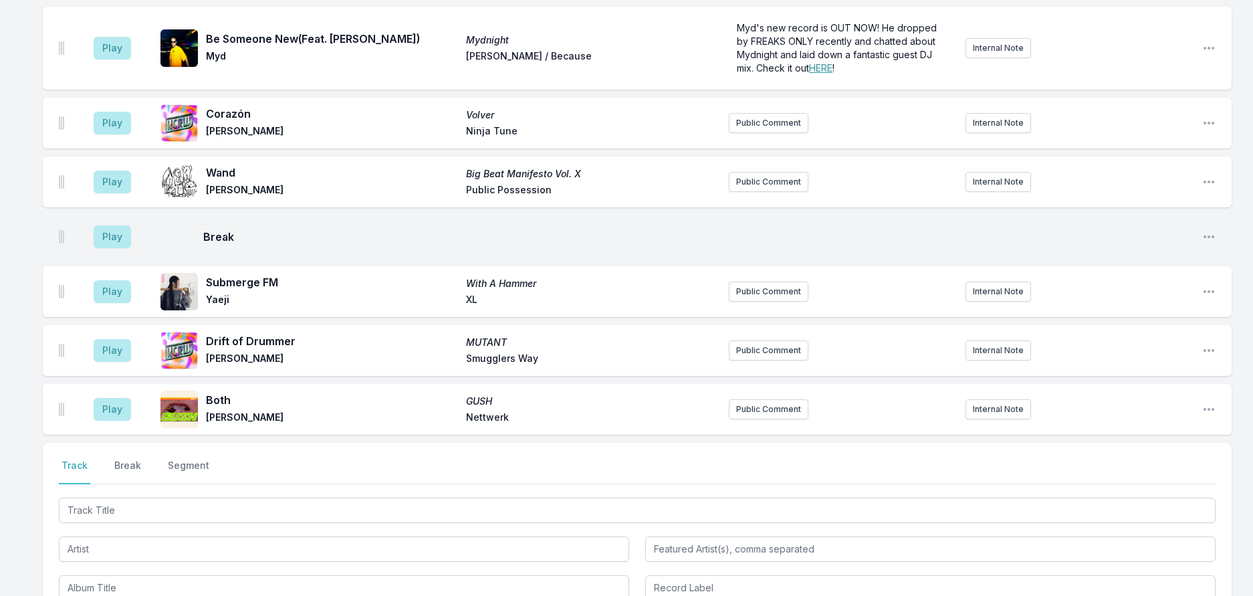
drag, startPoint x: 133, startPoint y: 180, endPoint x: 247, endPoint y: 193, distance: 115.0
click at [131, 60] on button "Play" at bounding box center [112, 48] width 37 height 23
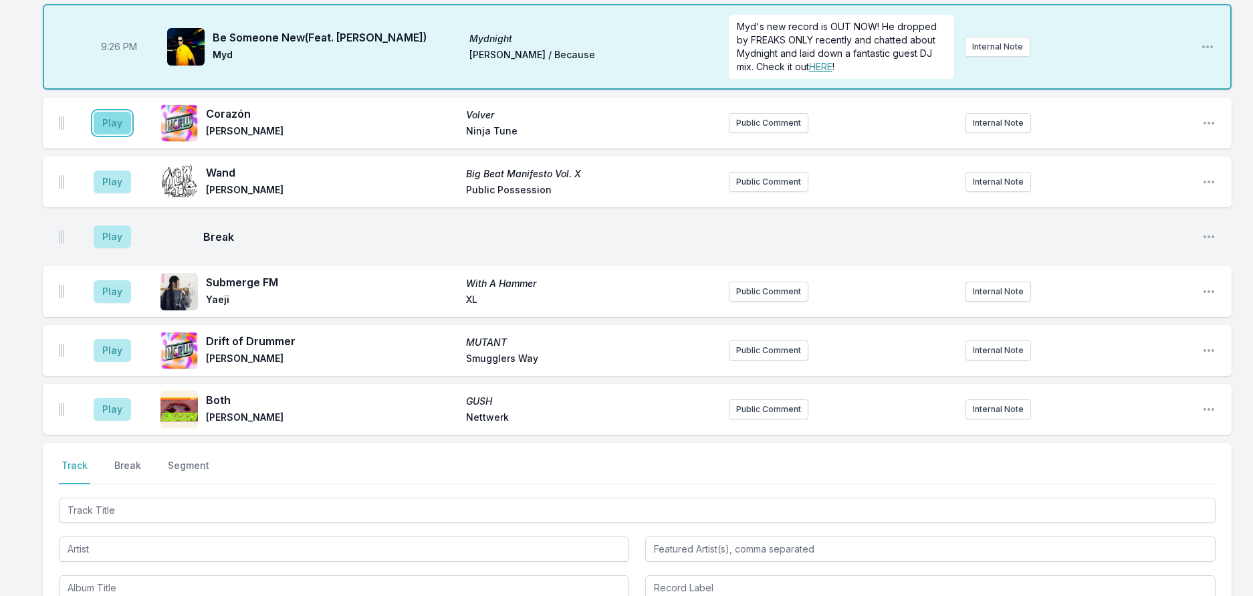
click at [121, 134] on button "Play" at bounding box center [112, 123] width 37 height 23
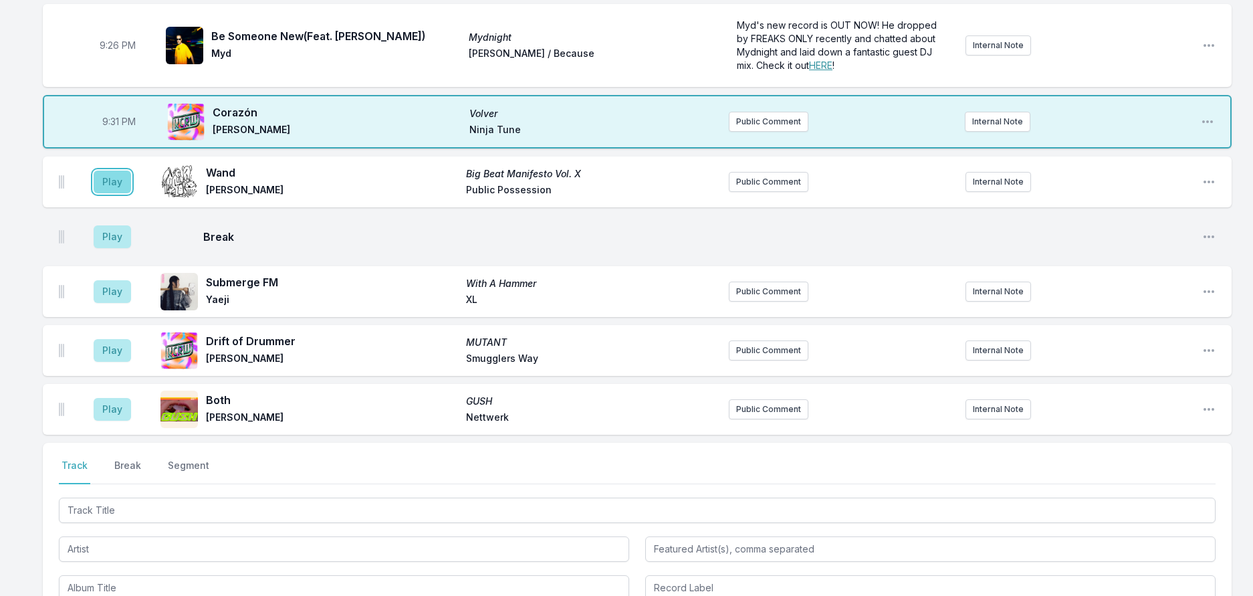
click at [129, 193] on button "Play" at bounding box center [112, 182] width 37 height 23
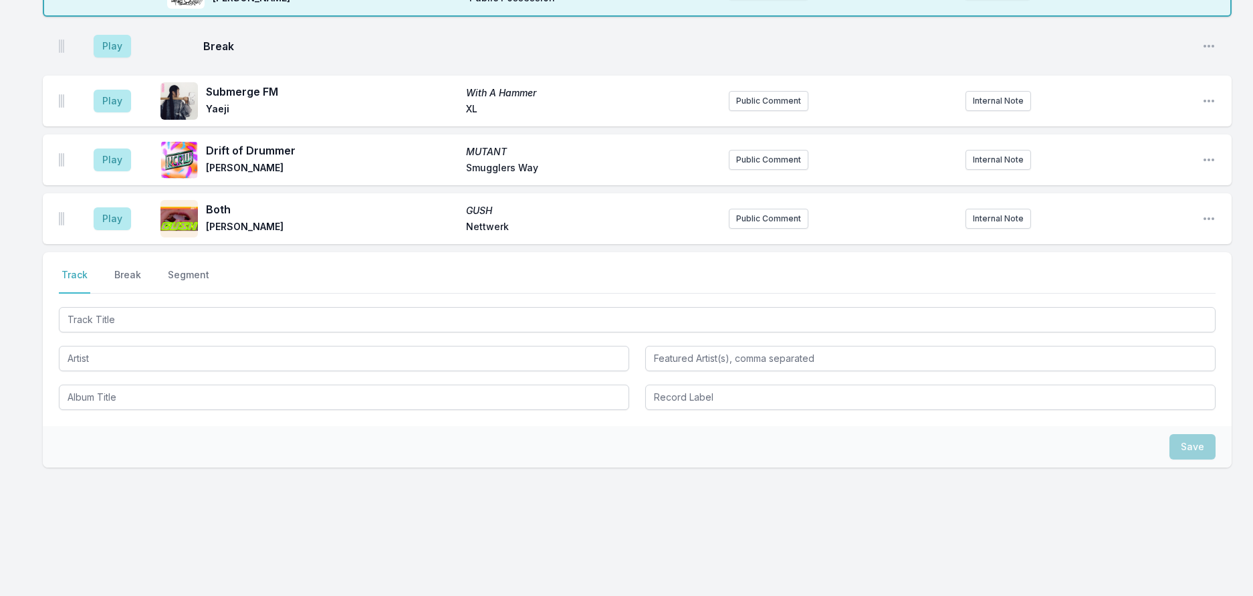
scroll to position [2122, 0]
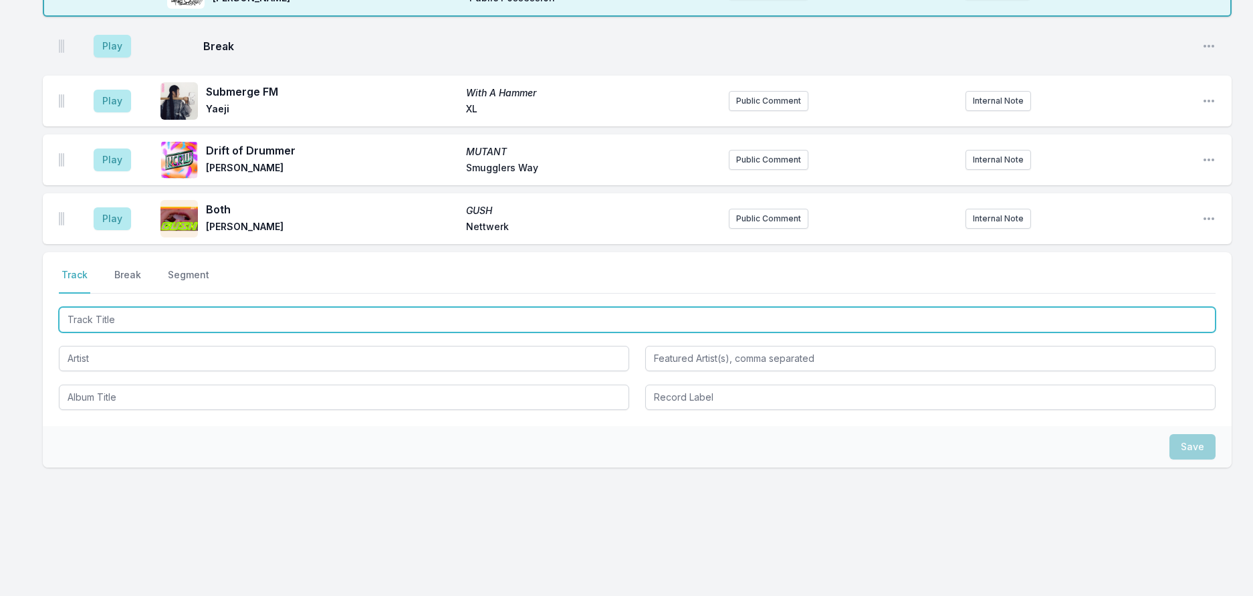
drag, startPoint x: 113, startPoint y: 279, endPoint x: 120, endPoint y: 279, distance: 7.4
click at [120, 307] on input "Track Title" at bounding box center [637, 319] width 1157 height 25
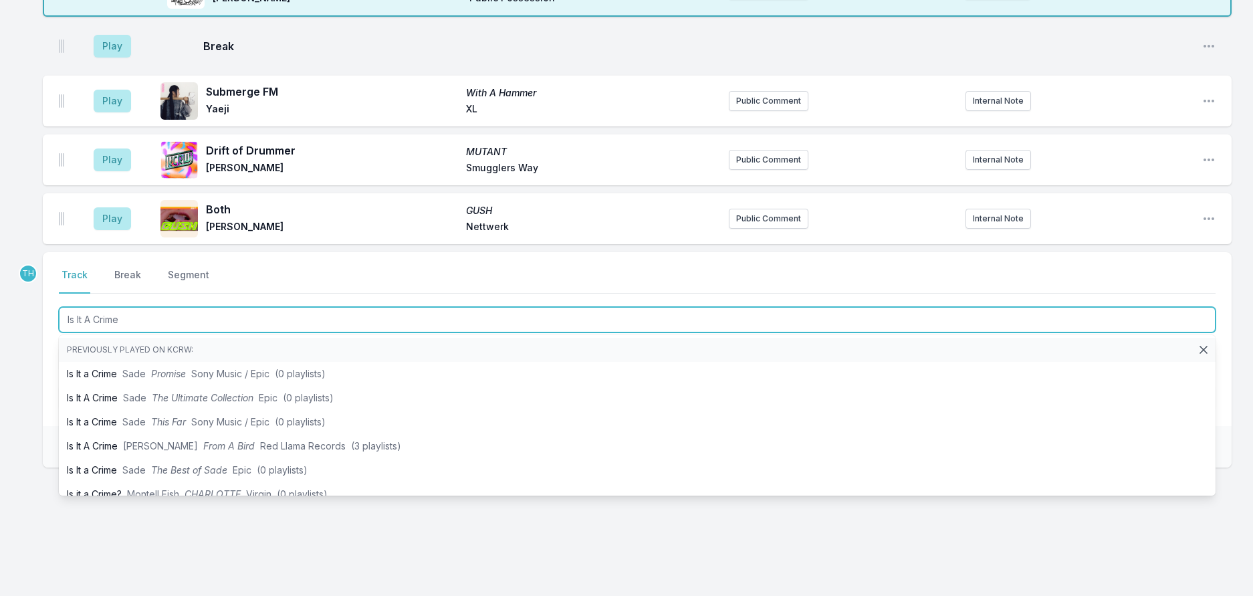
type input "Is It A Crime"
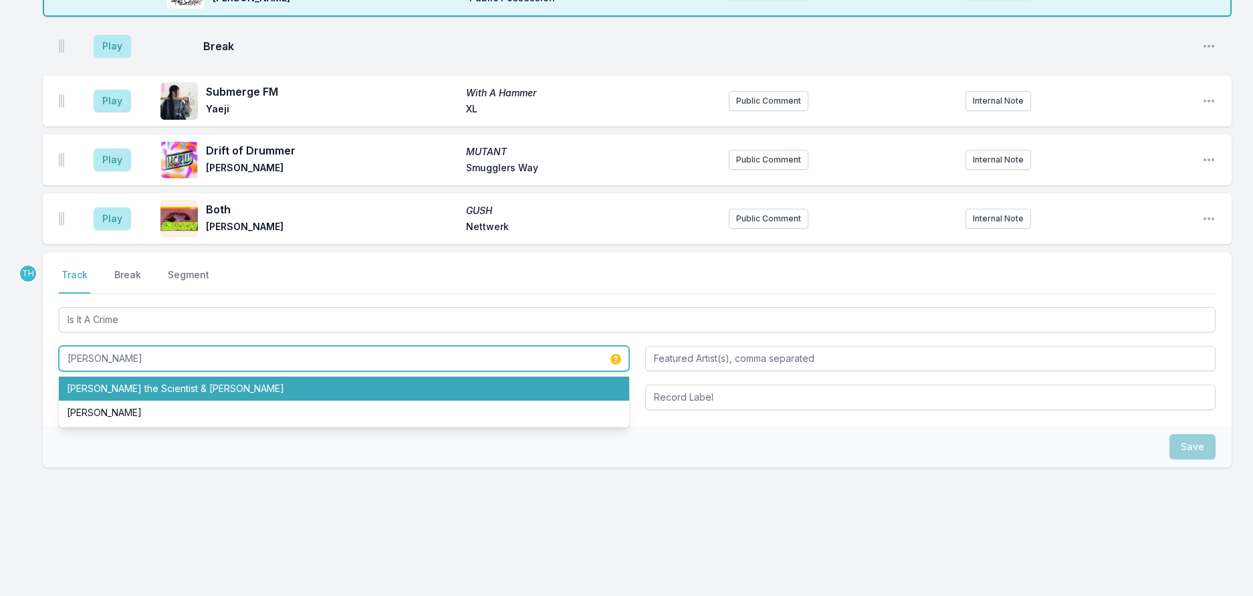
click at [158, 376] on li "Mariah the Scientist & Kali Uchis" at bounding box center [344, 388] width 570 height 24
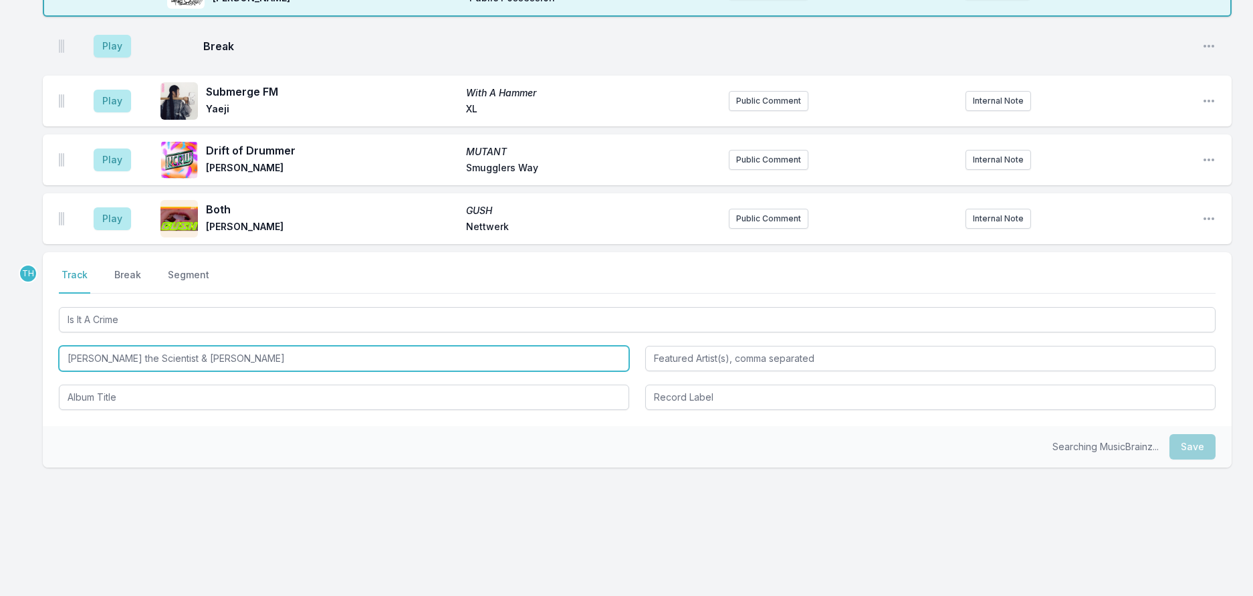
type input "Mariah the Scientist & Kali Uchis"
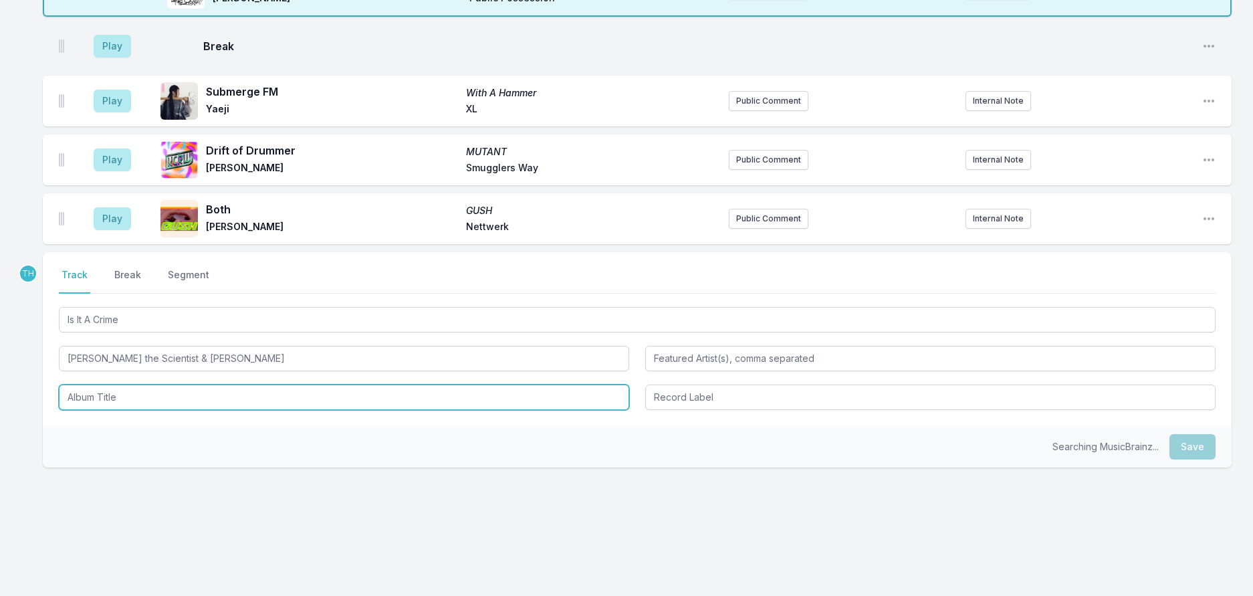
click at [100, 384] on input "Album Title" at bounding box center [344, 396] width 570 height 25
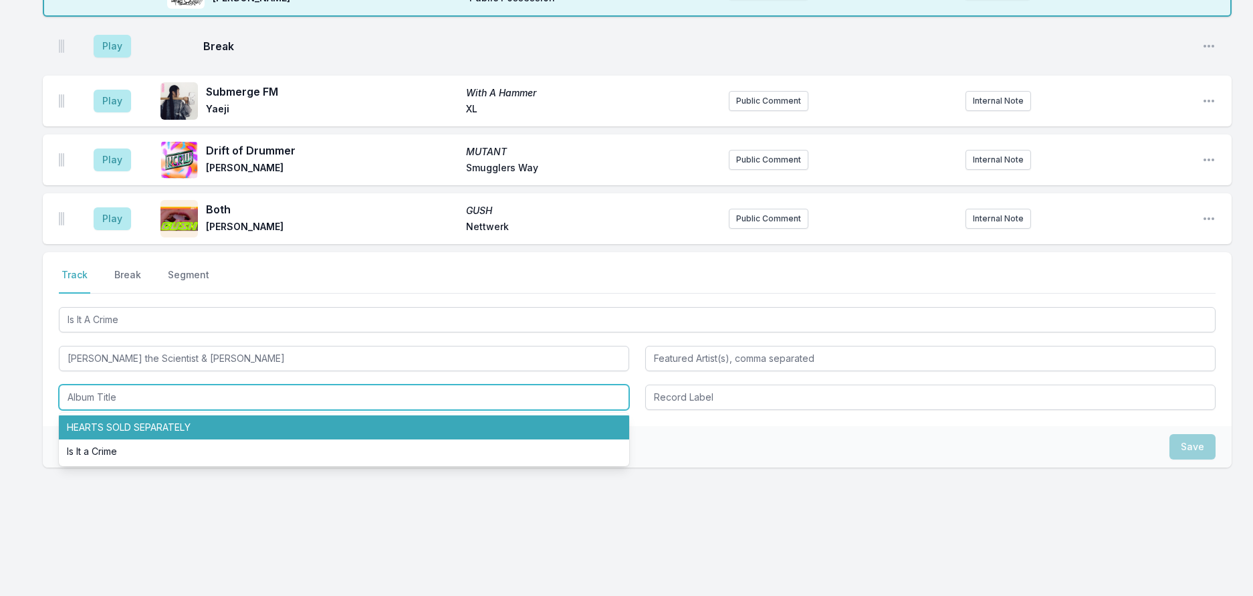
drag, startPoint x: 104, startPoint y: 411, endPoint x: 403, endPoint y: 384, distance: 300.7
click at [106, 415] on li "HEARTS SOLD SEPARATELY" at bounding box center [344, 427] width 570 height 24
type input "HEARTS SOLD SEPARATELY"
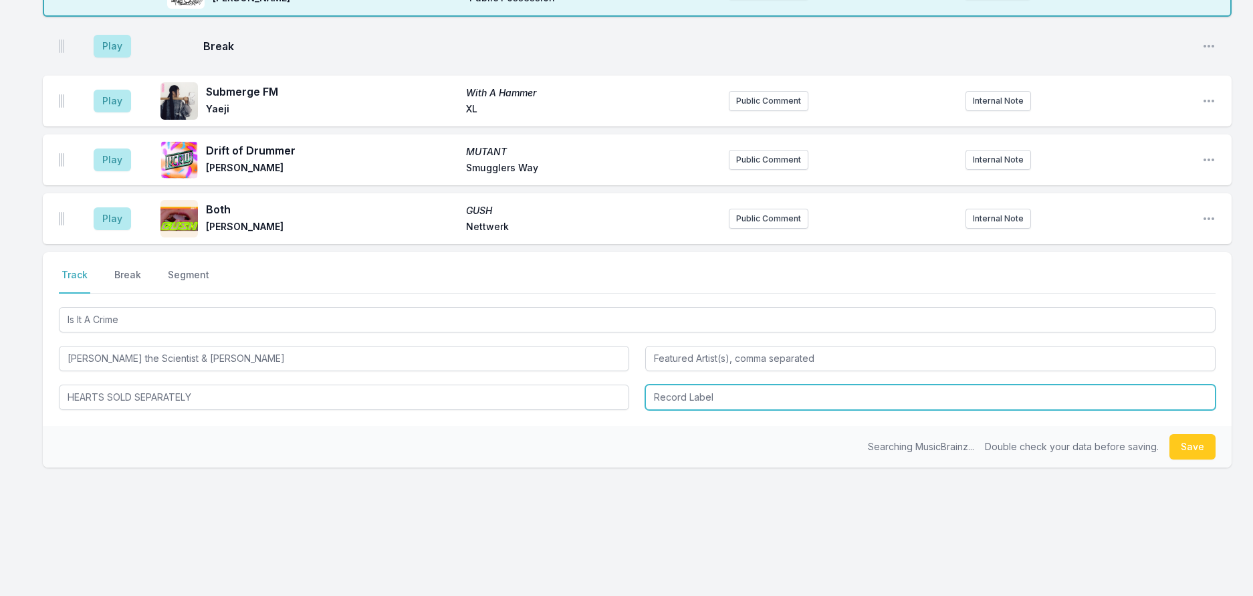
click at [676, 384] on input "Record Label" at bounding box center [930, 396] width 570 height 25
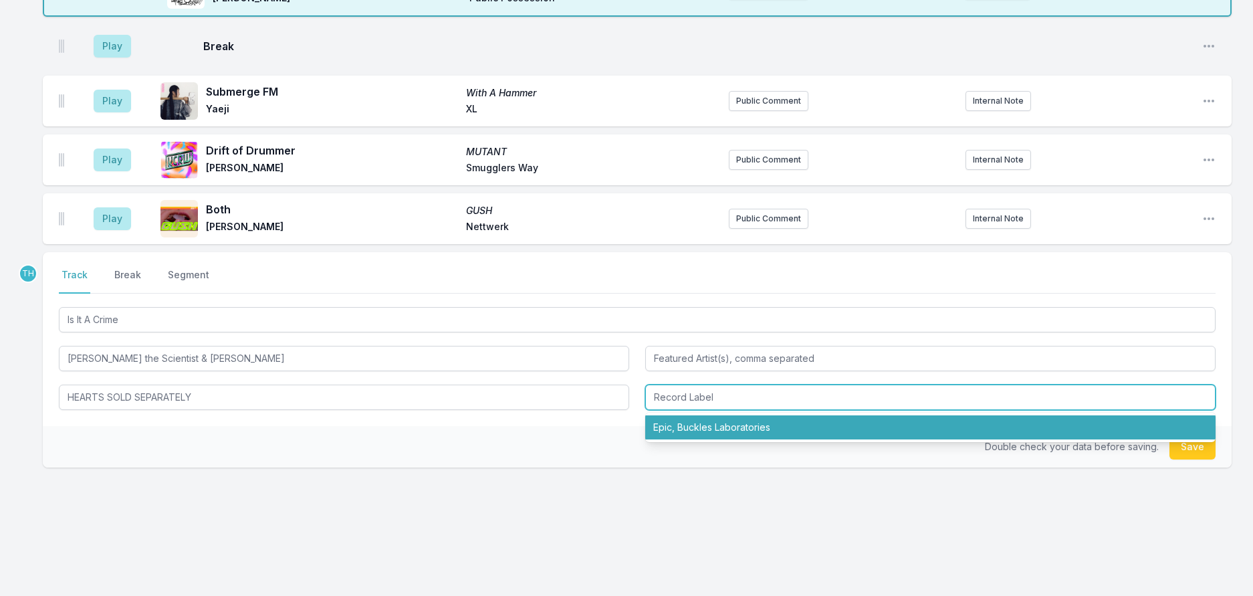
click at [673, 415] on li "Epic, Buckles Laboratories" at bounding box center [930, 427] width 570 height 24
type input "Epic, Buckles Laboratories"
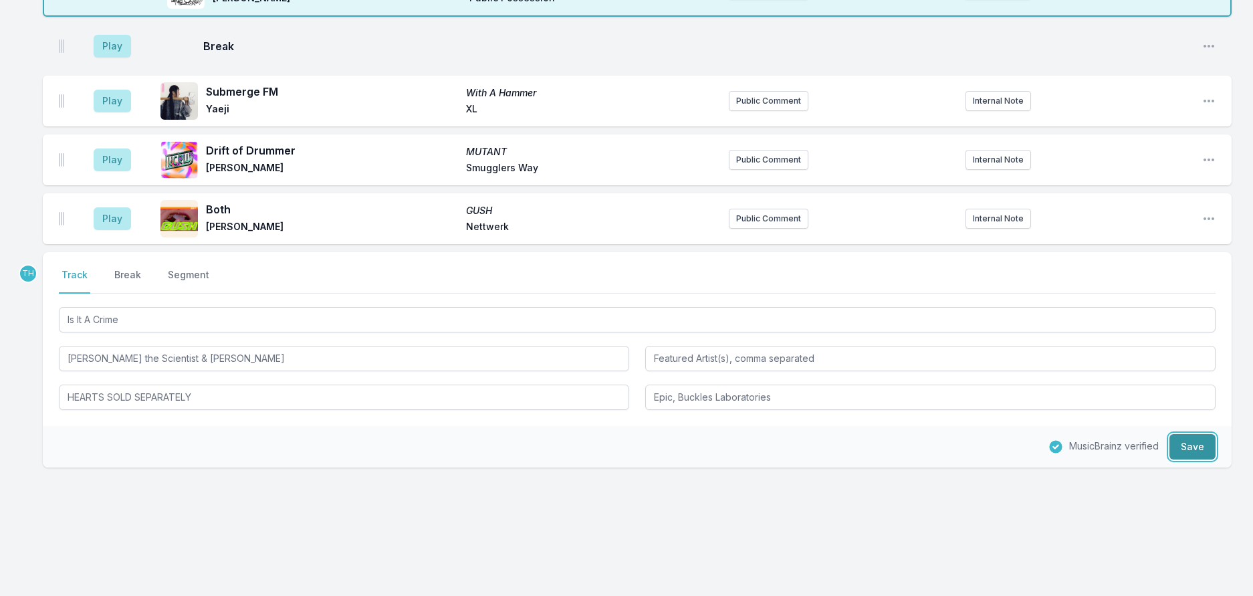
click at [1203, 434] on button "Save" at bounding box center [1192, 446] width 46 height 25
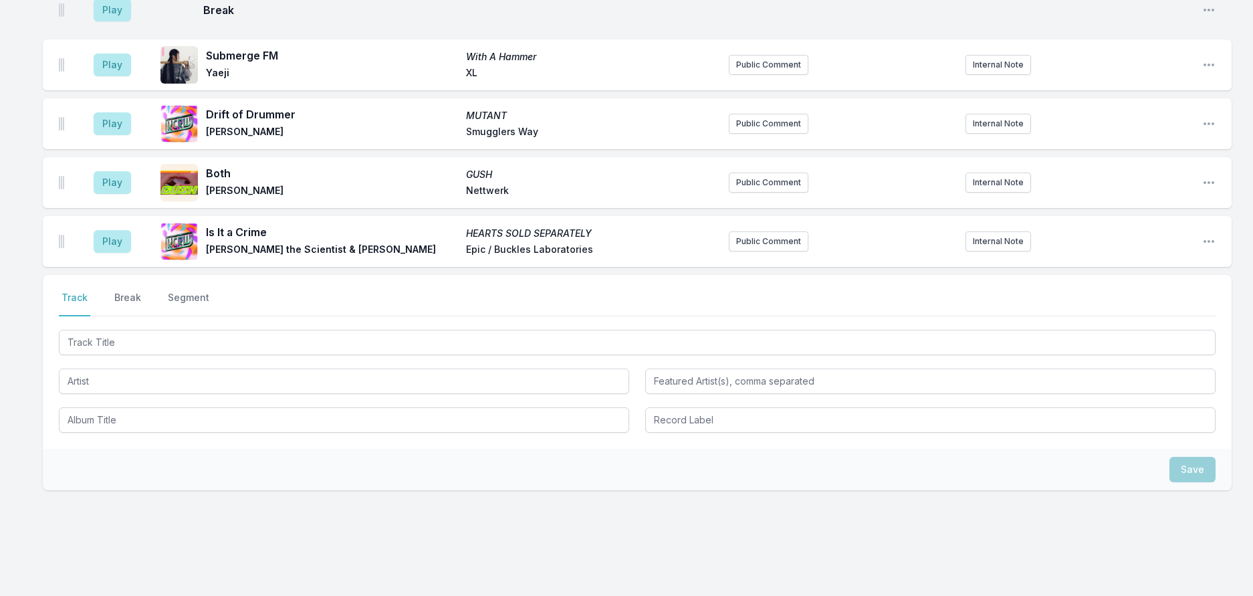
scroll to position [1853, 0]
click at [120, 19] on button "Play" at bounding box center [112, 8] width 37 height 23
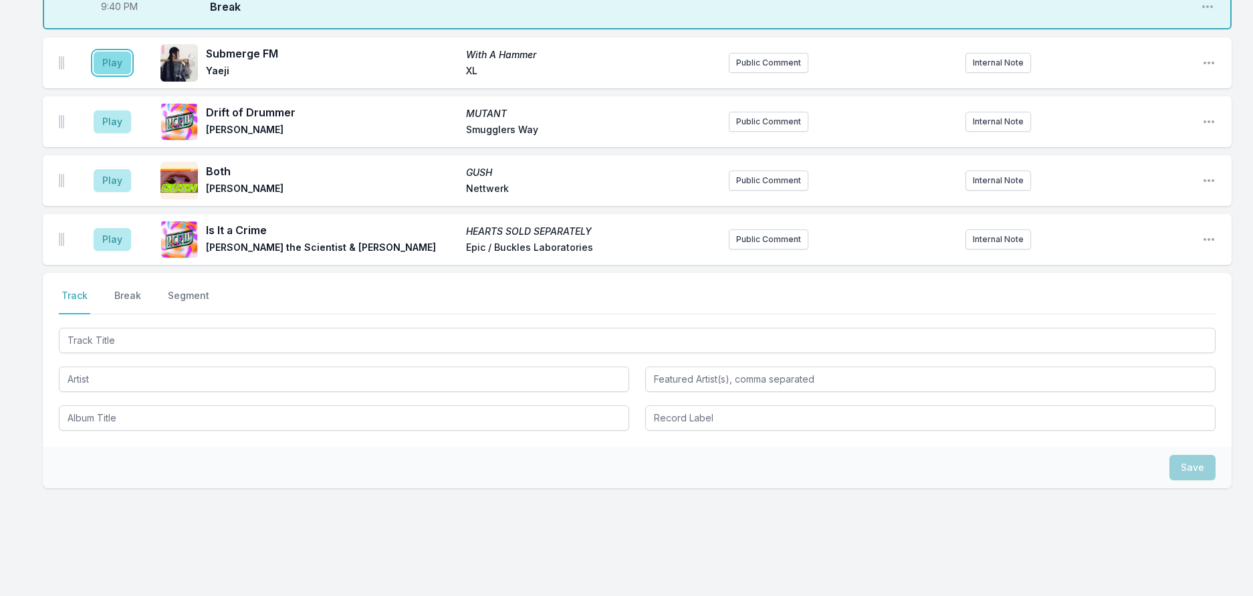
click at [131, 74] on button "Play" at bounding box center [112, 62] width 37 height 23
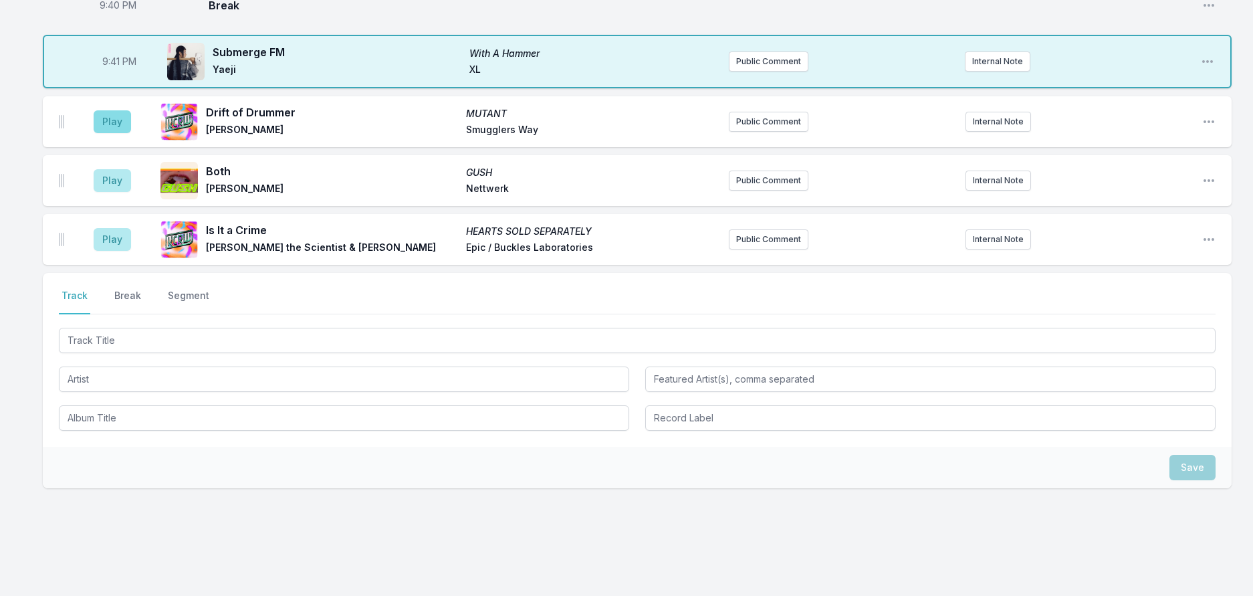
drag, startPoint x: 102, startPoint y: 370, endPoint x: 110, endPoint y: 371, distance: 8.1
click at [105, 143] on aside "Play" at bounding box center [112, 121] width 75 height 43
click at [118, 133] on button "Play" at bounding box center [112, 121] width 37 height 23
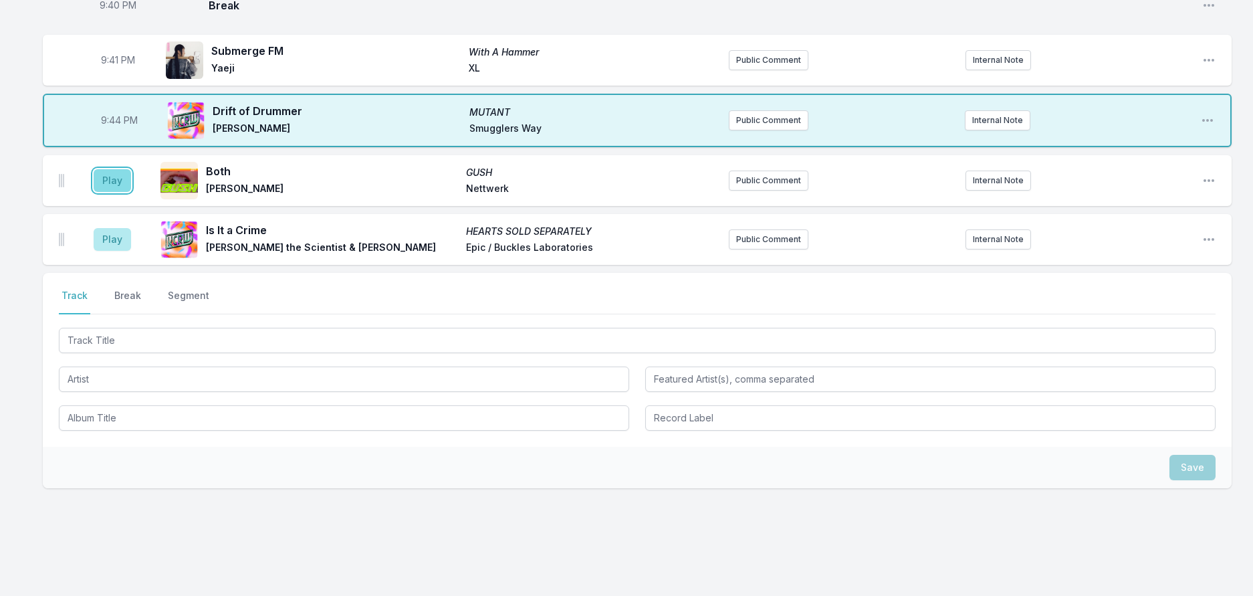
drag, startPoint x: 118, startPoint y: 436, endPoint x: 312, endPoint y: 377, distance: 202.6
click at [119, 192] on button "Play" at bounding box center [112, 180] width 37 height 23
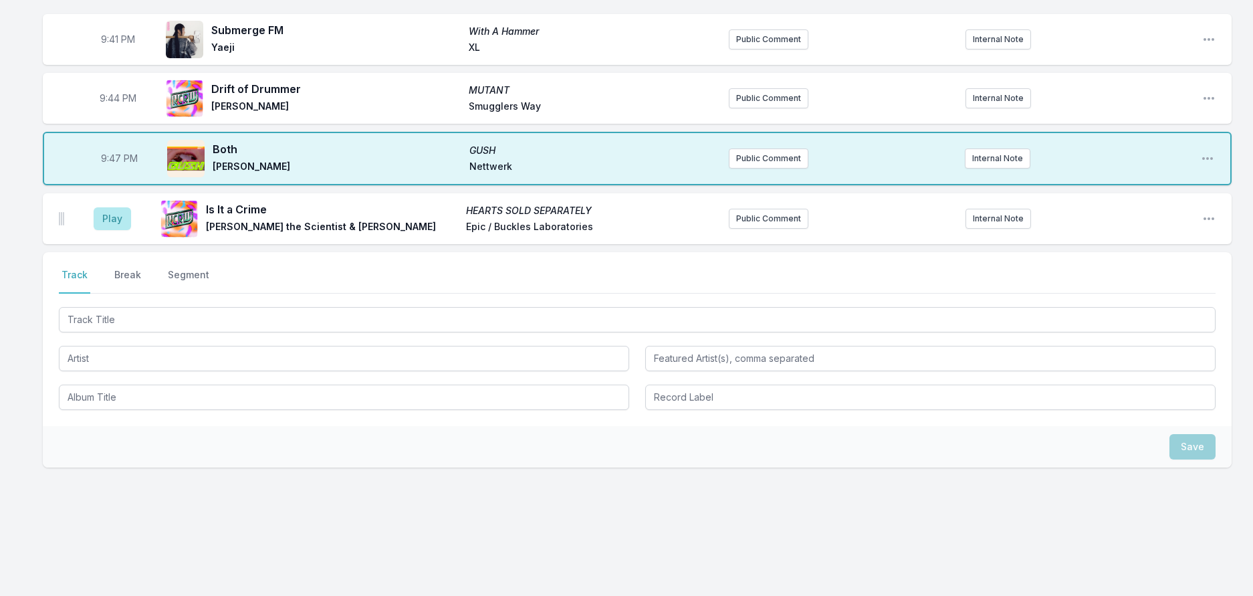
scroll to position [2054, 0]
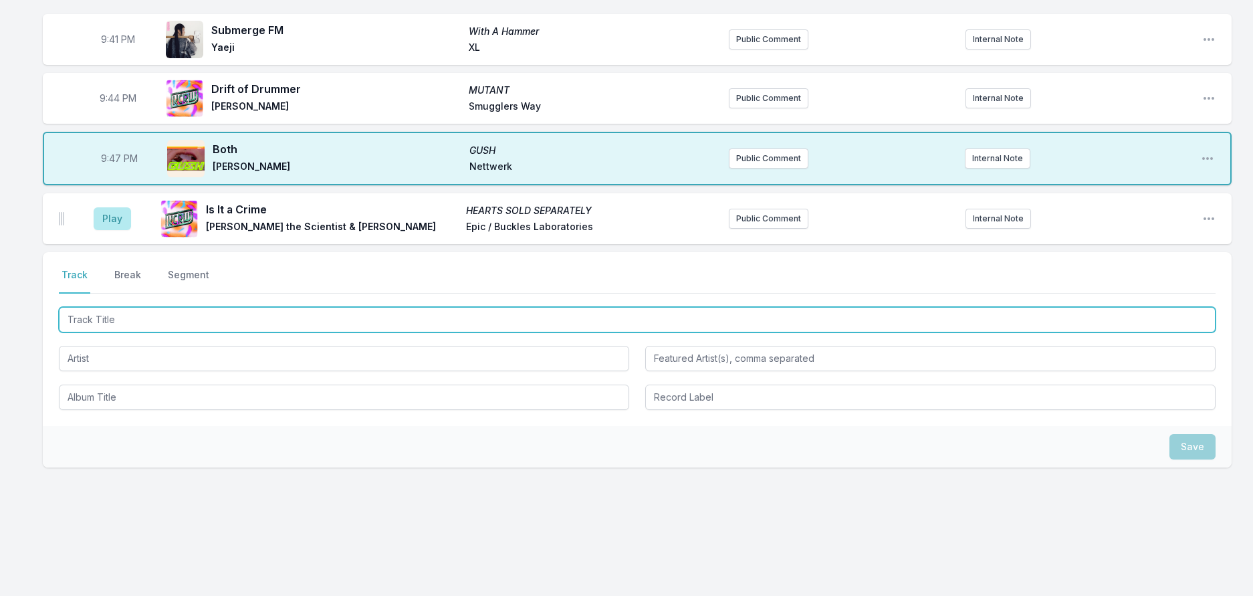
click at [177, 332] on input "Track Title" at bounding box center [637, 319] width 1157 height 25
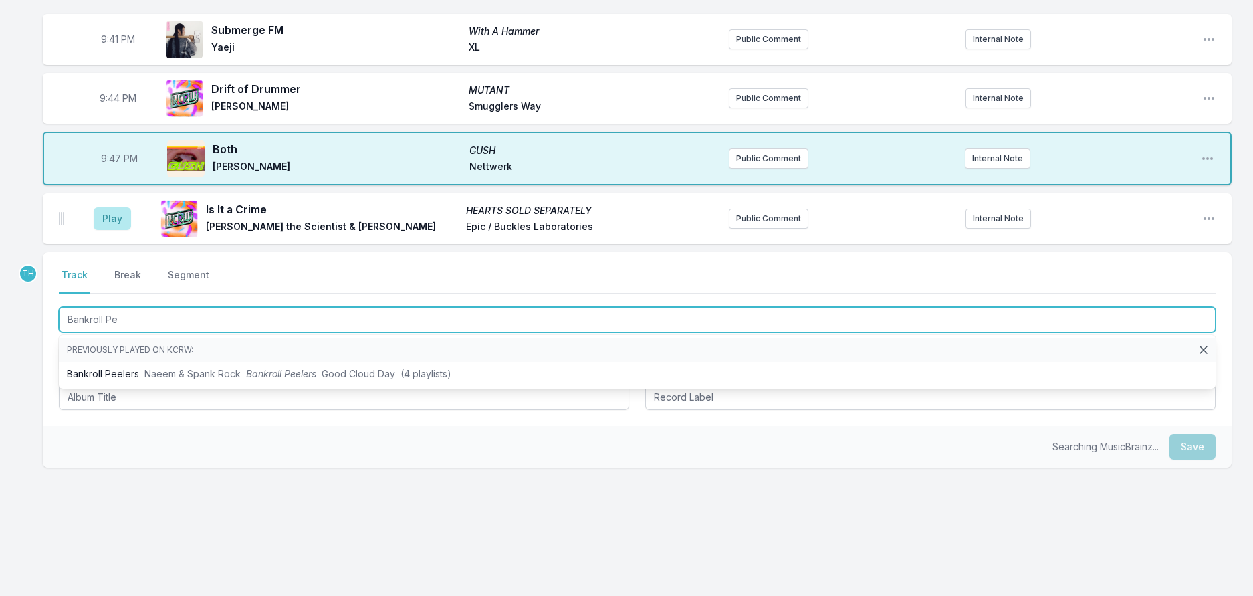
type input "Bankroll Pee"
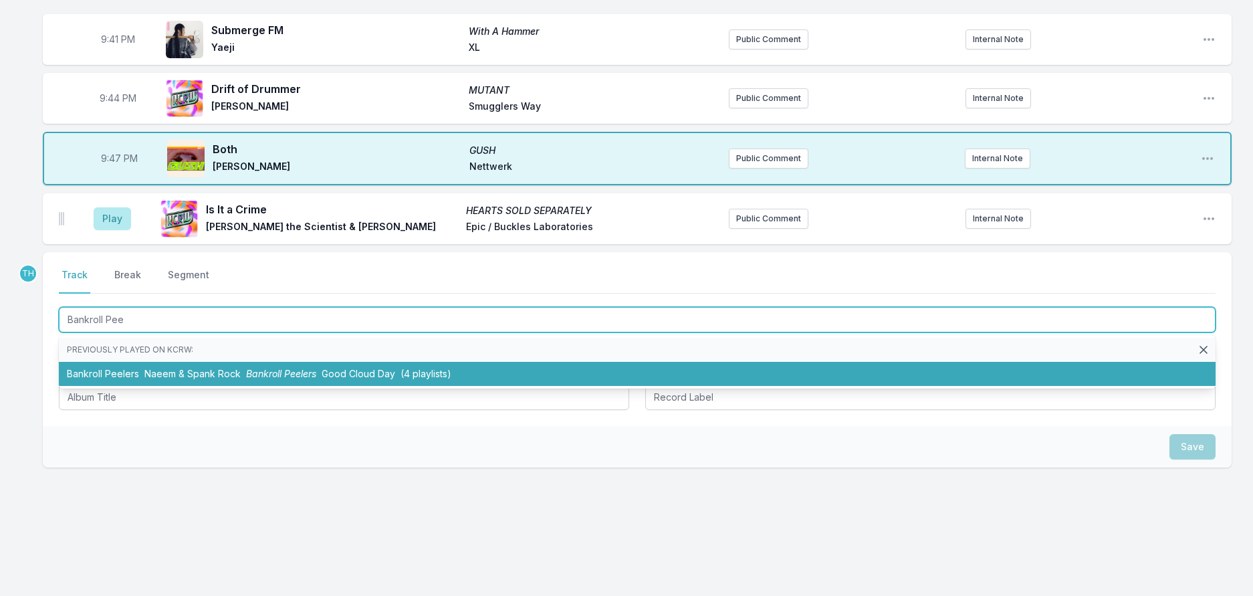
click at [281, 379] on span "Bankroll Peelers" at bounding box center [281, 373] width 70 height 11
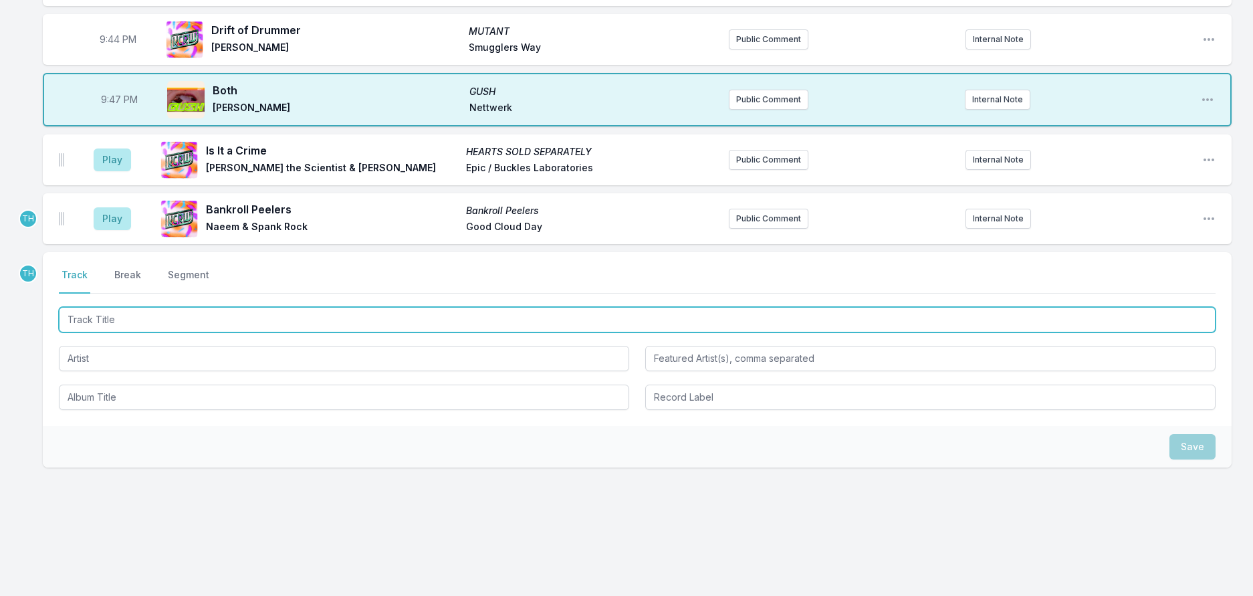
click at [235, 332] on input "Track Title" at bounding box center [637, 319] width 1157 height 25
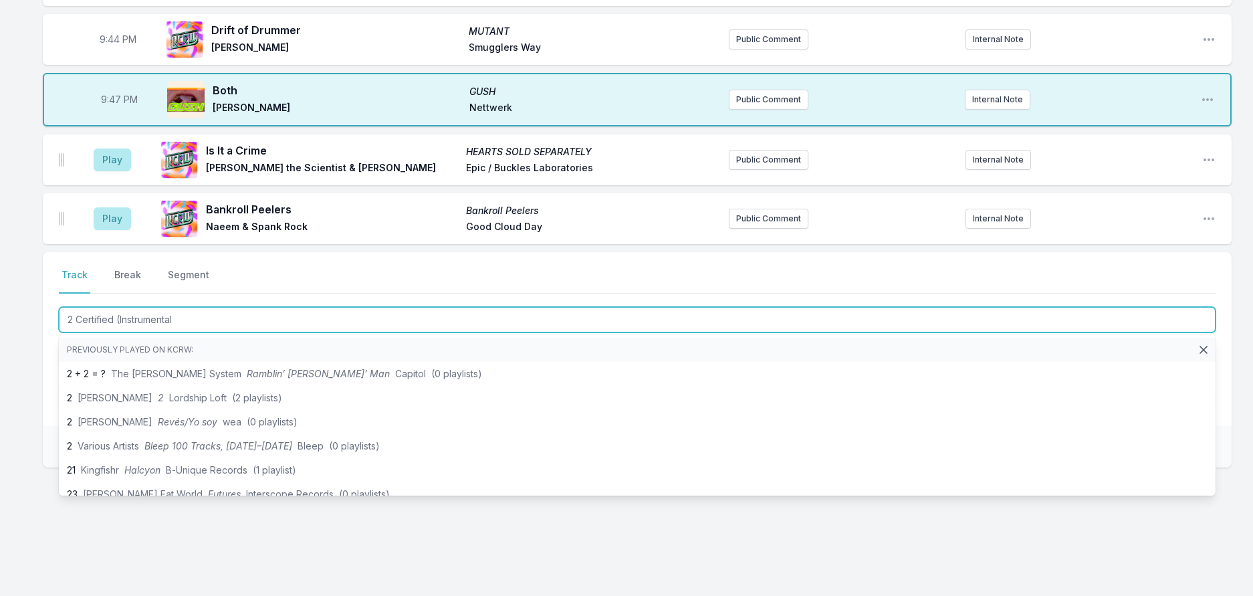
type input "2 Certified (Instrumental)"
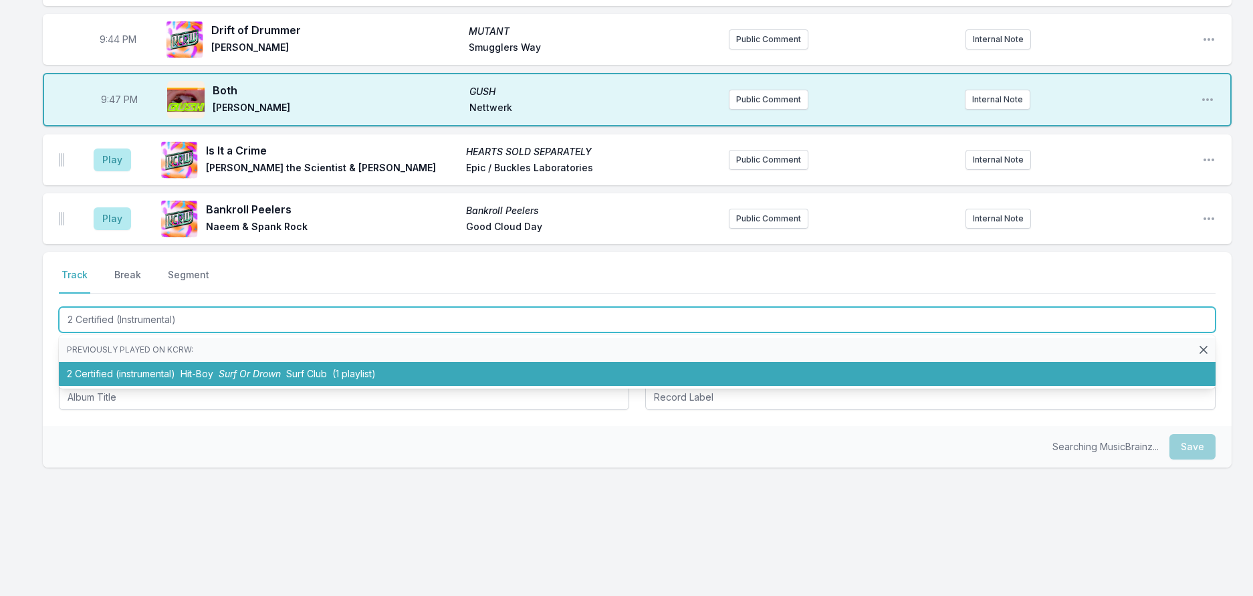
click at [249, 379] on span "Surf Or Drown" at bounding box center [250, 373] width 62 height 11
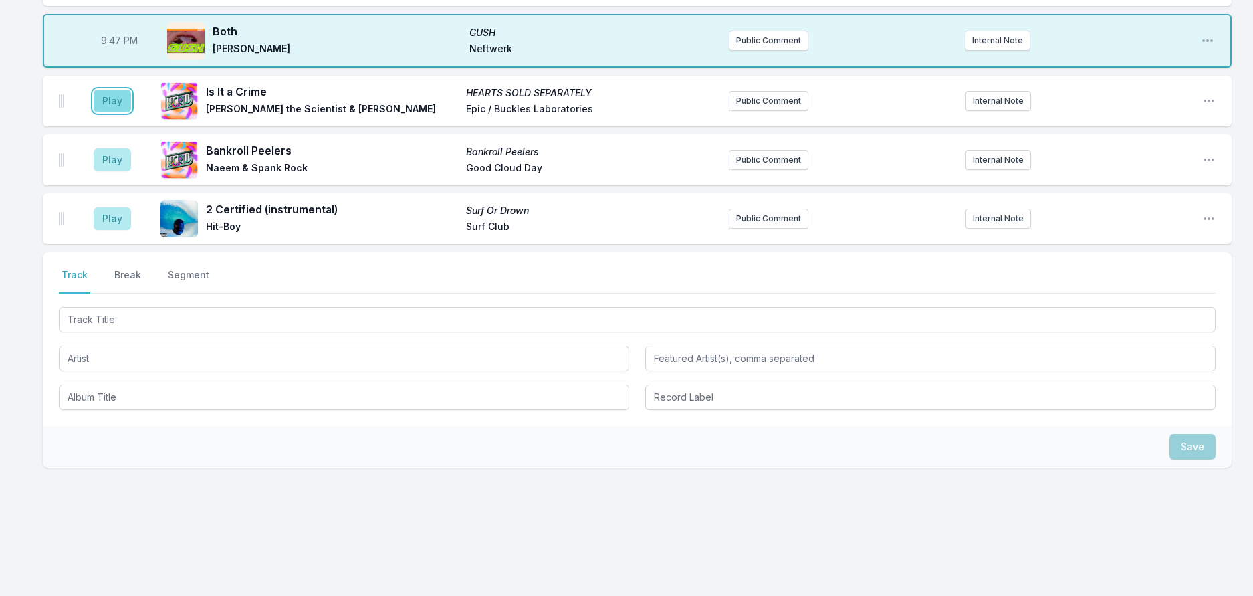
click at [122, 112] on button "Play" at bounding box center [112, 101] width 37 height 23
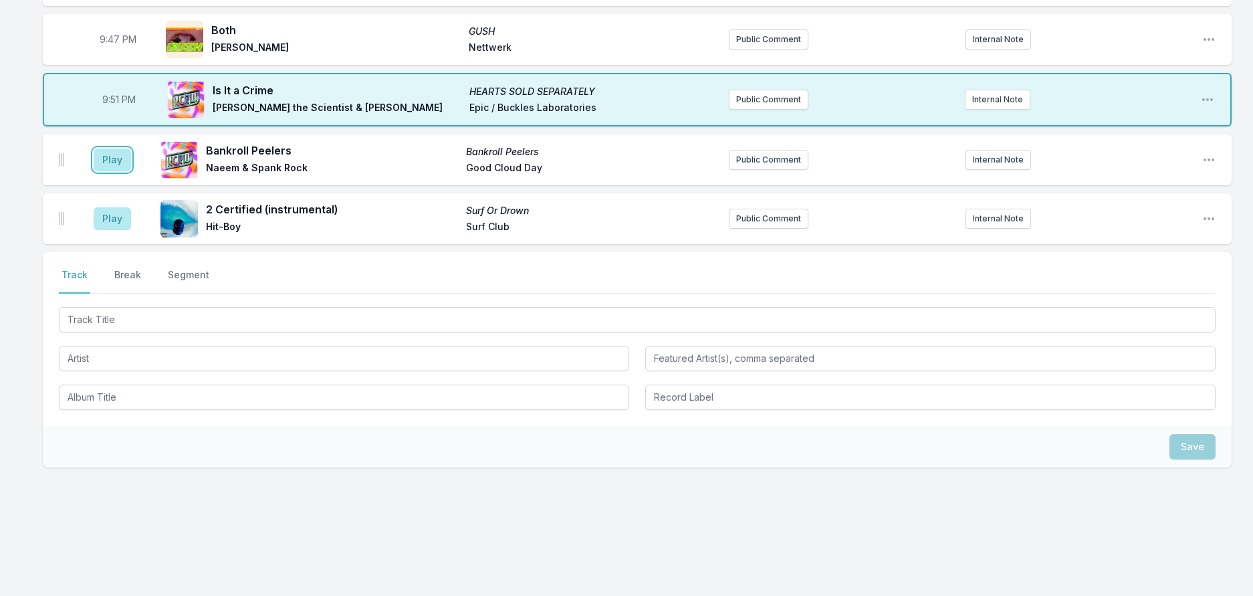
drag, startPoint x: 135, startPoint y: 373, endPoint x: 298, endPoint y: 368, distance: 163.2
click at [131, 171] on button "Play" at bounding box center [112, 159] width 37 height 23
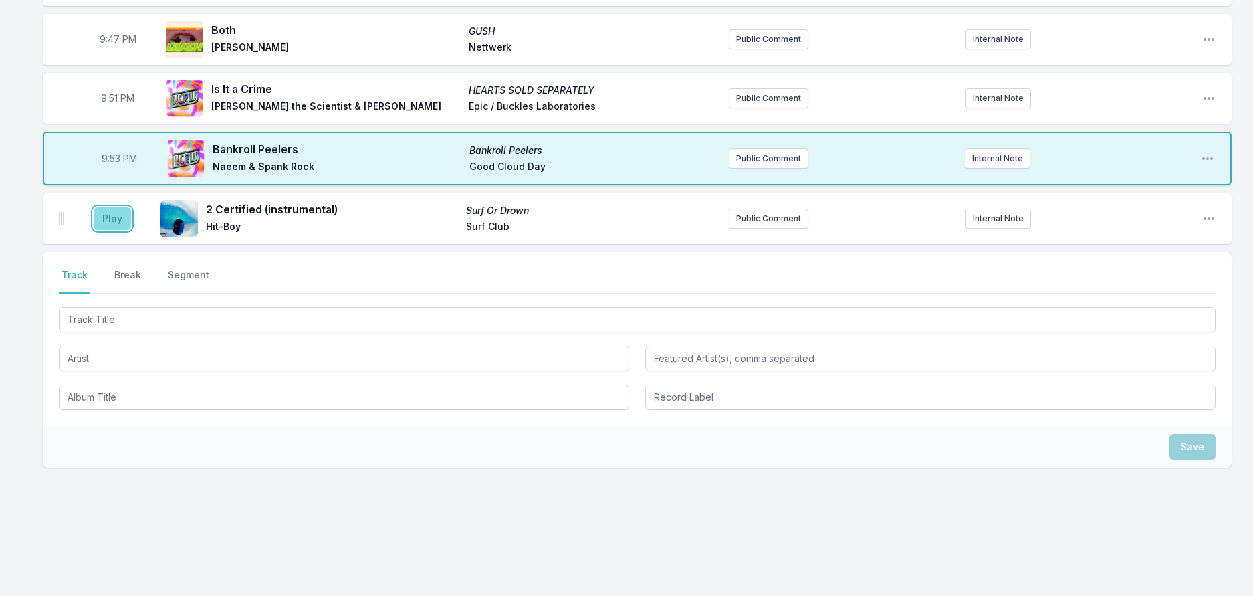
click at [131, 230] on button "Play" at bounding box center [112, 218] width 37 height 23
